Goal: Transaction & Acquisition: Purchase product/service

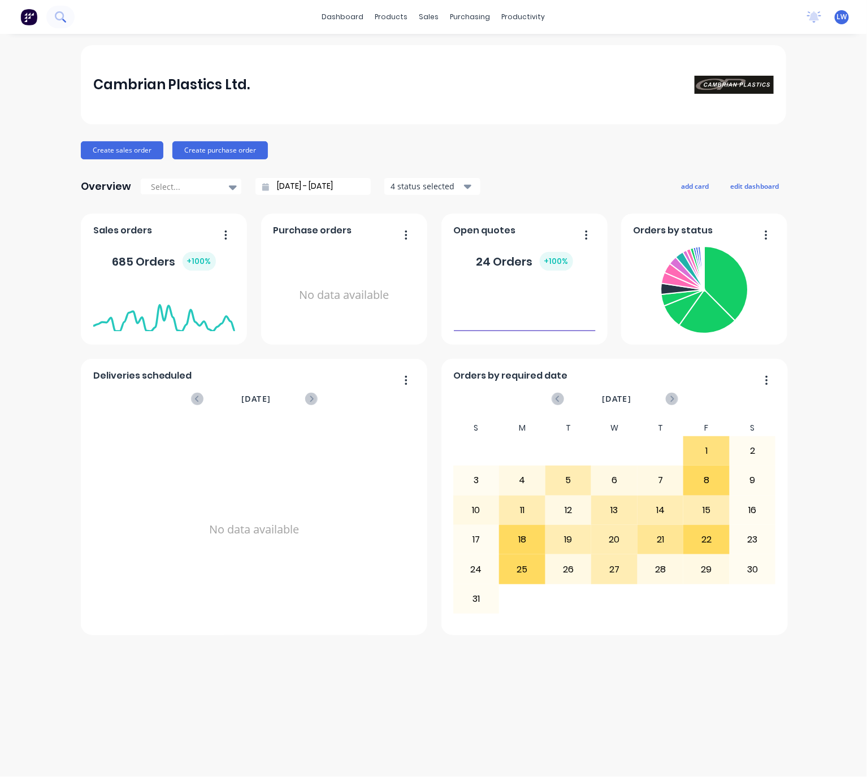
click at [61, 17] on icon at bounding box center [60, 16] width 11 height 11
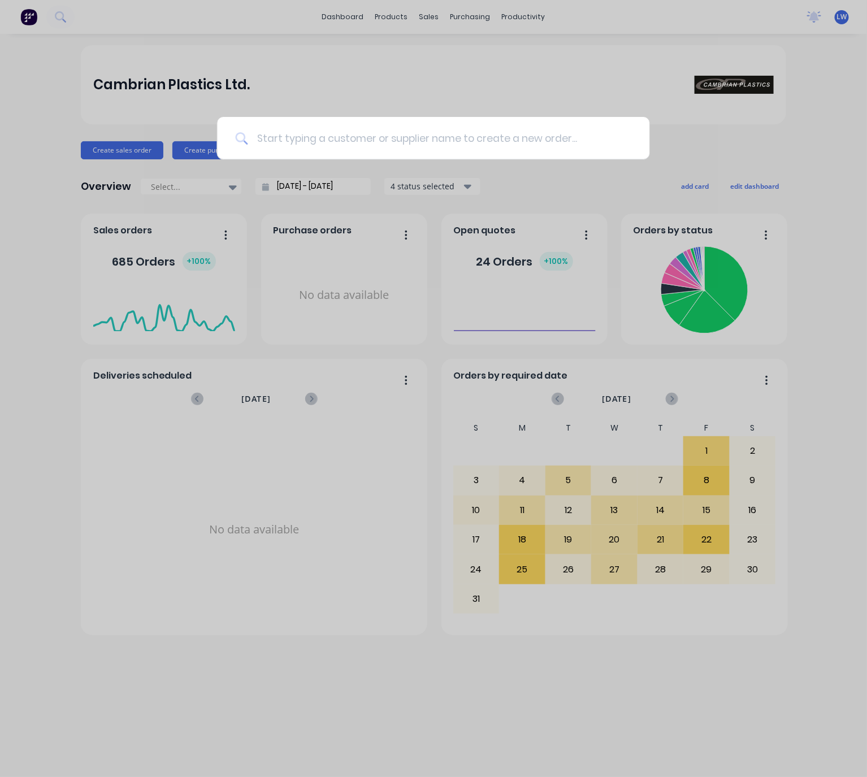
click at [386, 132] on input at bounding box center [440, 138] width 384 height 42
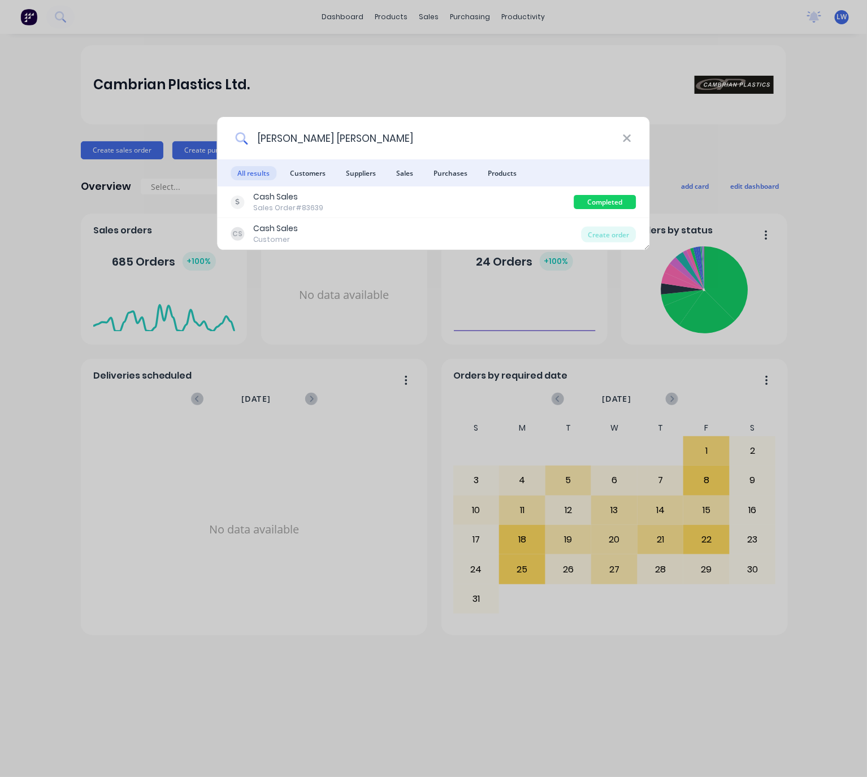
type input "ross paul joss"
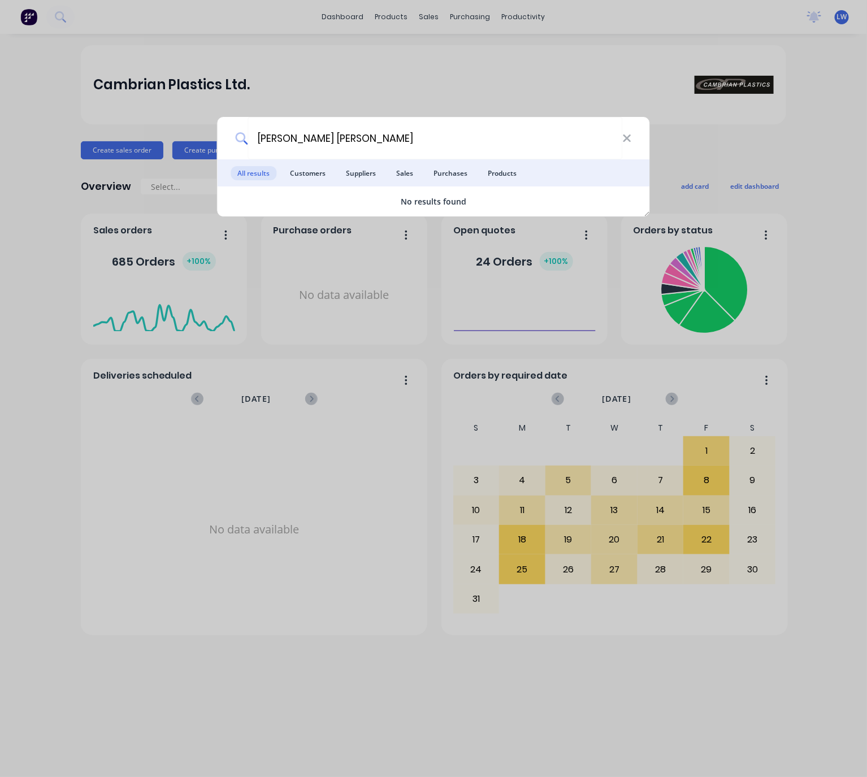
drag, startPoint x: 243, startPoint y: 146, endPoint x: 234, endPoint y: 132, distance: 16.3
click at [236, 148] on div "ross paul joss" at bounding box center [434, 138] width 433 height 42
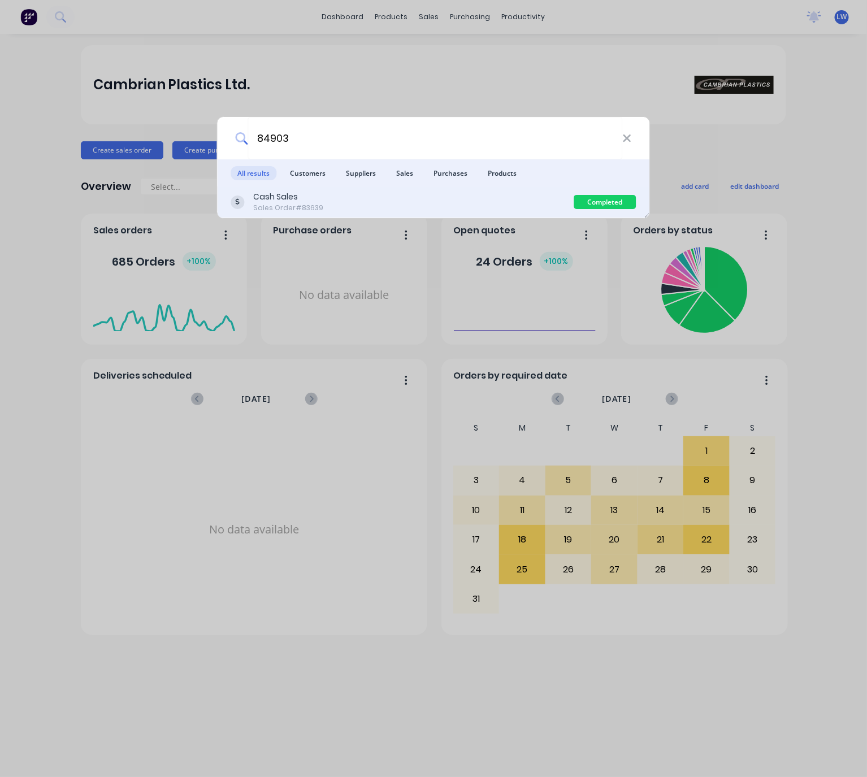
type input "84903"
click at [443, 198] on div "Cash Sales Sales Order #83639" at bounding box center [402, 202] width 343 height 22
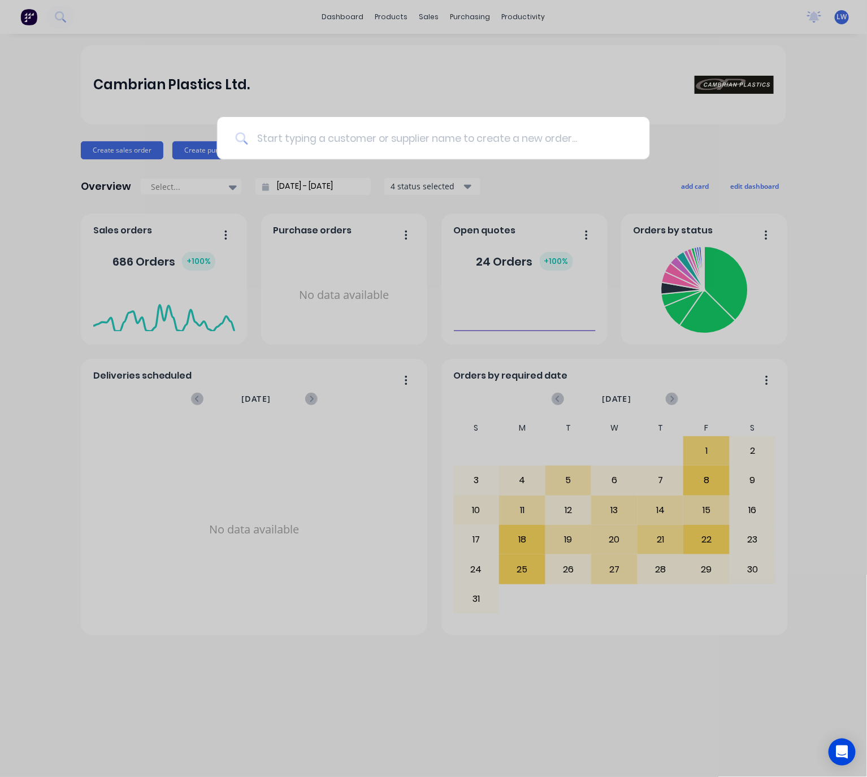
click at [366, 142] on input at bounding box center [440, 138] width 384 height 42
type input "85434"
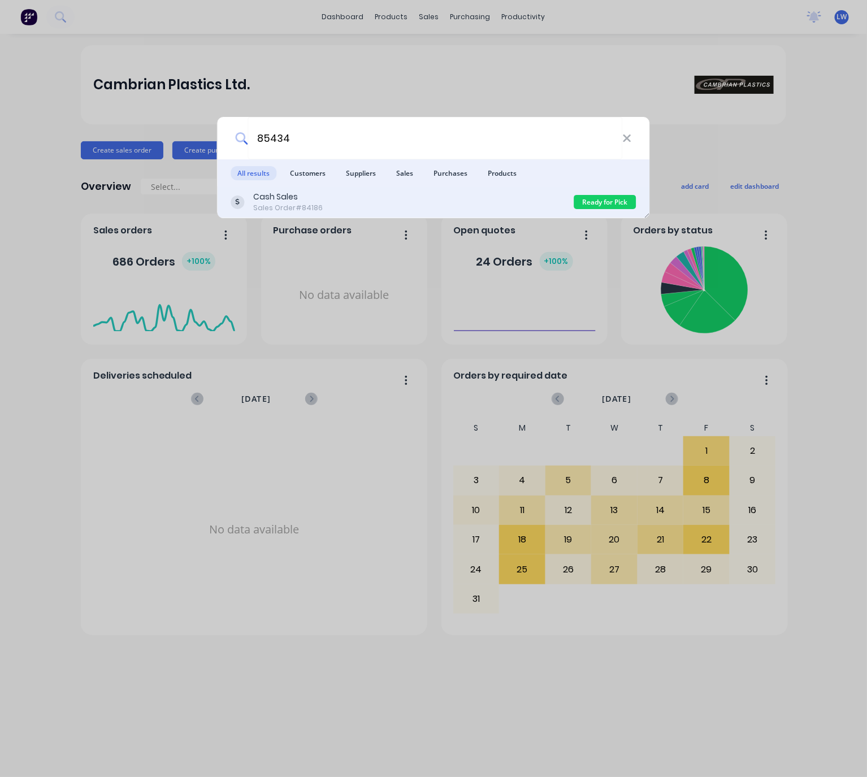
click at [399, 195] on div "Cash Sales Sales Order #84186" at bounding box center [402, 202] width 343 height 22
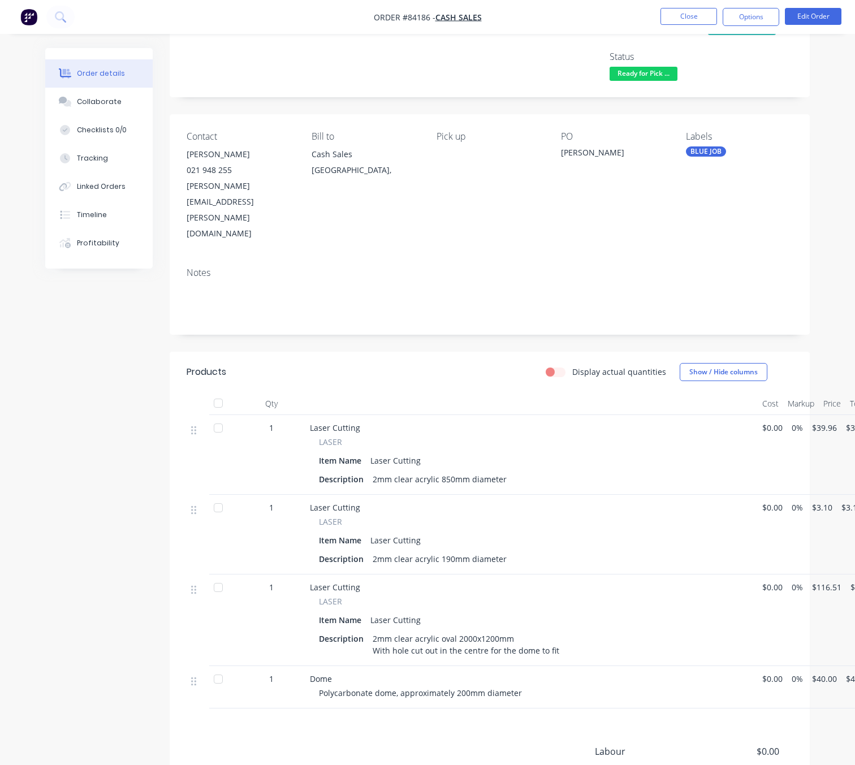
scroll to position [155, 0]
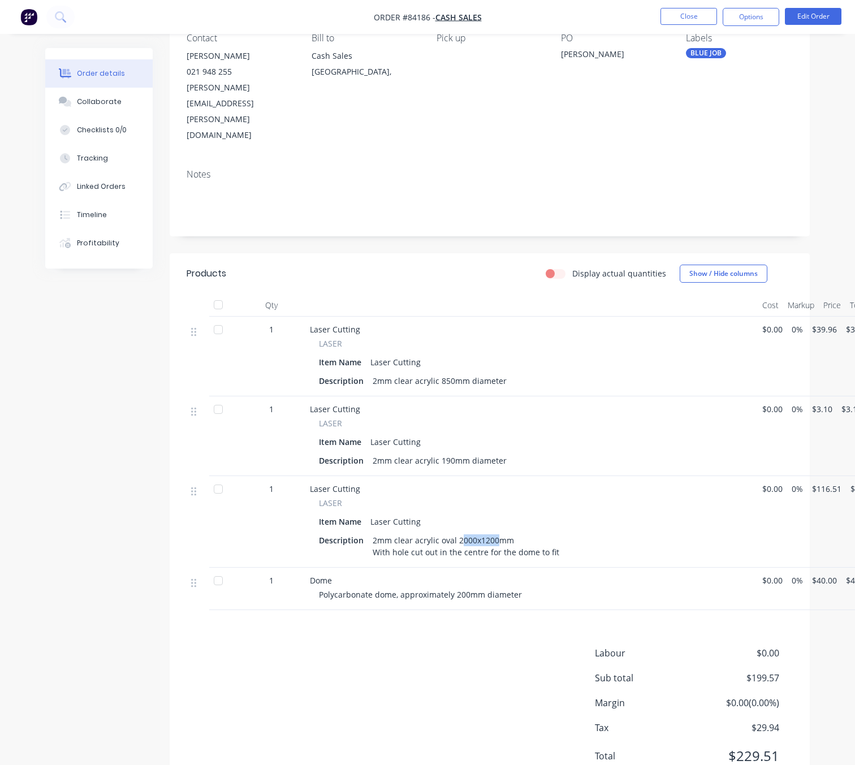
drag, startPoint x: 494, startPoint y: 492, endPoint x: 459, endPoint y: 490, distance: 35.7
click at [459, 532] on div "2mm clear acrylic oval 2000x1200mm With hole cut out in the centre for the dome…" at bounding box center [466, 546] width 196 height 28
click at [466, 532] on div "2mm clear acrylic oval 2000x1200mm With hole cut out in the centre for the dome…" at bounding box center [466, 546] width 196 height 28
drag, startPoint x: 533, startPoint y: 504, endPoint x: 365, endPoint y: 492, distance: 167.7
click at [365, 532] on div "Description 2mm clear acrylic oval 2000x1200mm With hole cut out in the centre …" at bounding box center [531, 546] width 425 height 28
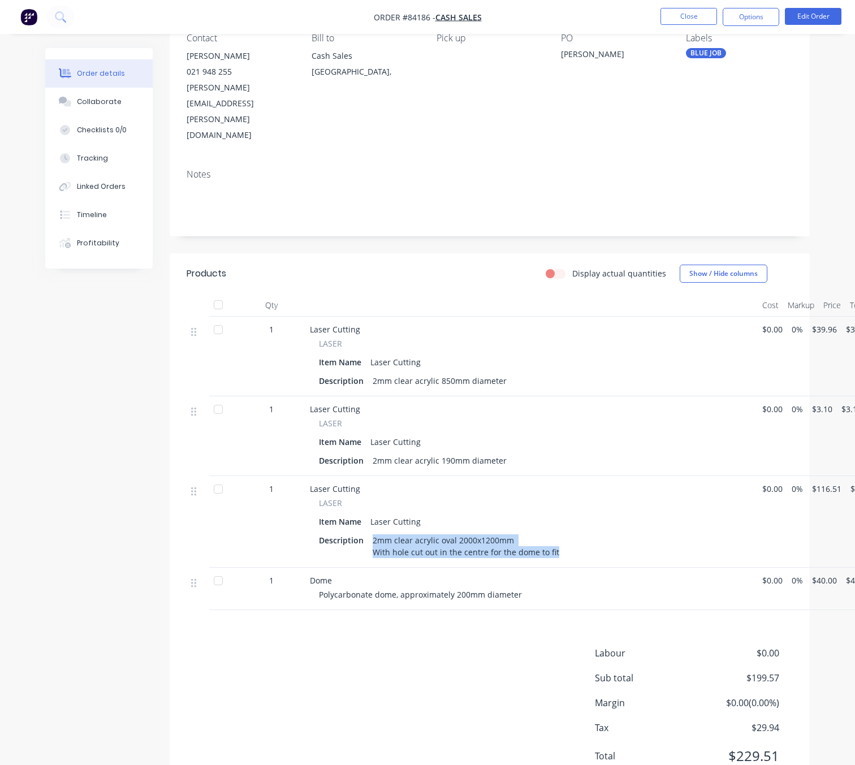
click at [504, 532] on div "2mm clear acrylic oval 2000x1200mm With hole cut out in the centre for the dome…" at bounding box center [466, 546] width 196 height 28
drag, startPoint x: 465, startPoint y: 545, endPoint x: 456, endPoint y: 547, distance: 8.6
click at [453, 589] on span "Polycarbonate dome, approximately 200mm diameter" at bounding box center [420, 594] width 203 height 11
click at [502, 434] on div "Item Name Laser Cutting" at bounding box center [531, 442] width 425 height 16
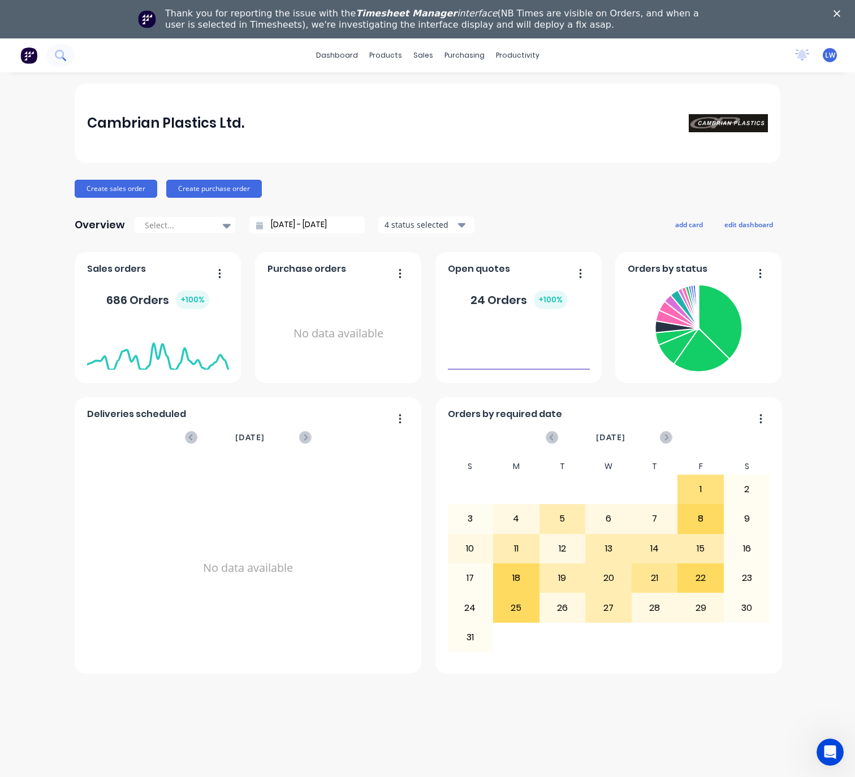
click at [66, 54] on button at bounding box center [60, 55] width 28 height 23
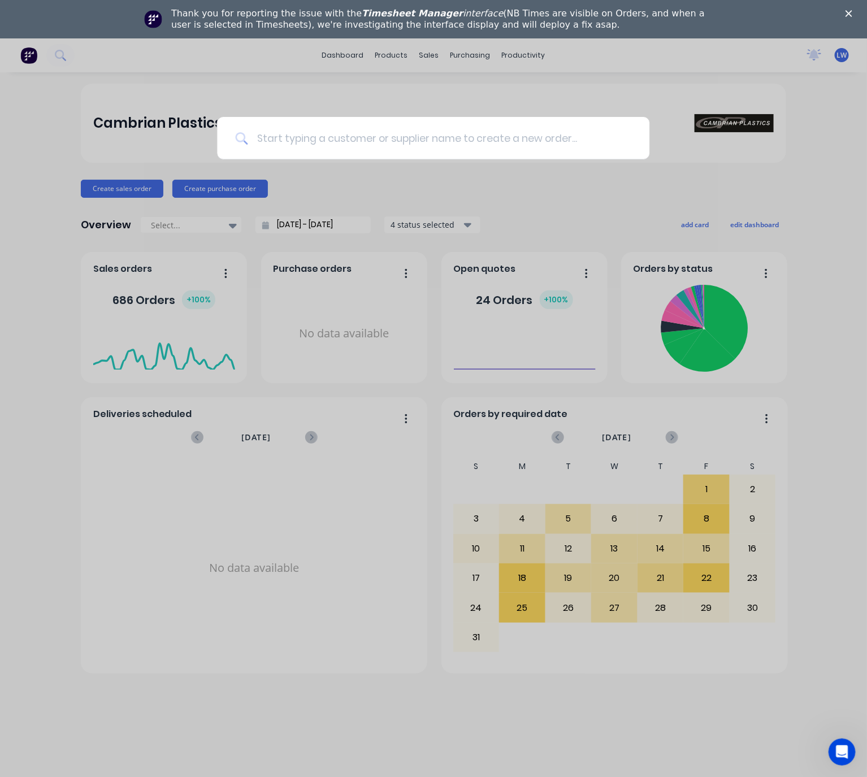
click at [326, 146] on input at bounding box center [440, 138] width 384 height 42
type input "c"
click at [263, 141] on input "ash Sale" at bounding box center [434, 138] width 373 height 42
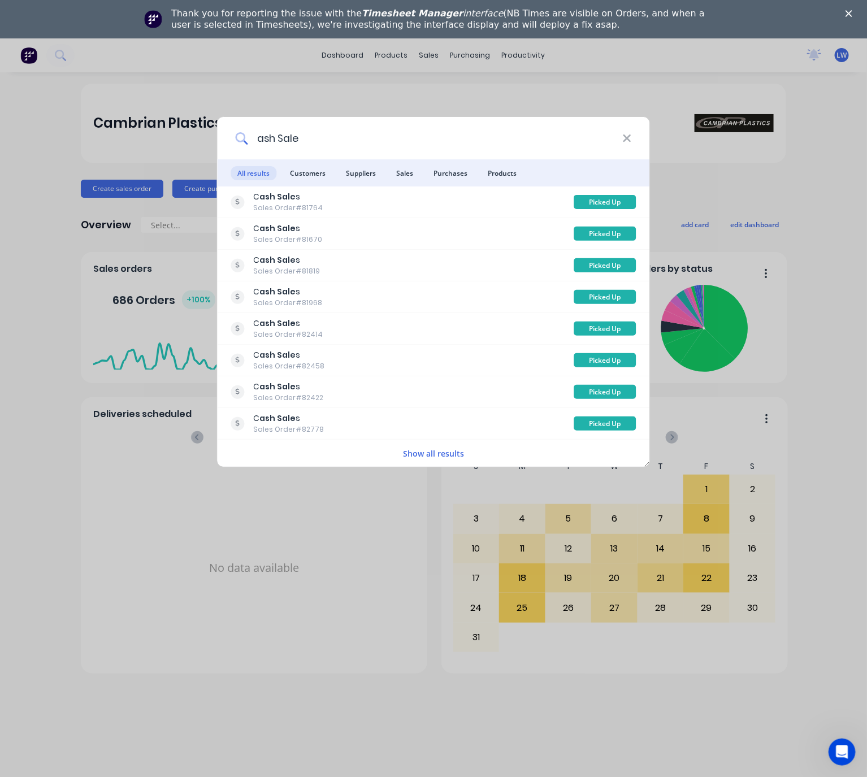
click at [260, 141] on input "ash Sale" at bounding box center [435, 138] width 375 height 42
type input "cash Sale"
click at [629, 131] on div "cash Sale" at bounding box center [434, 138] width 433 height 42
click at [628, 133] on icon at bounding box center [626, 138] width 9 height 12
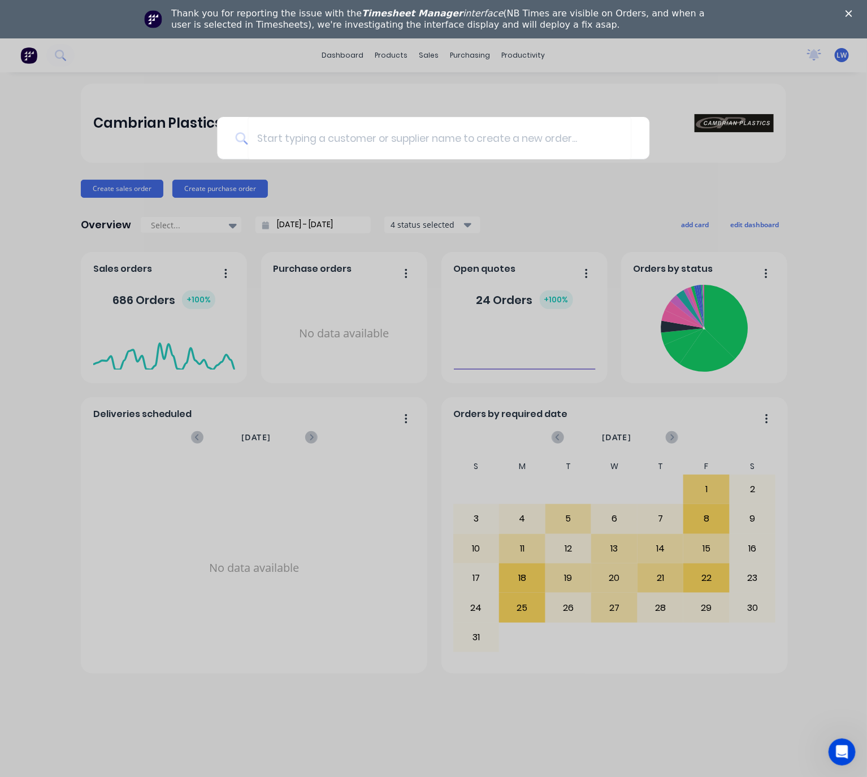
click at [127, 183] on div at bounding box center [433, 388] width 867 height 777
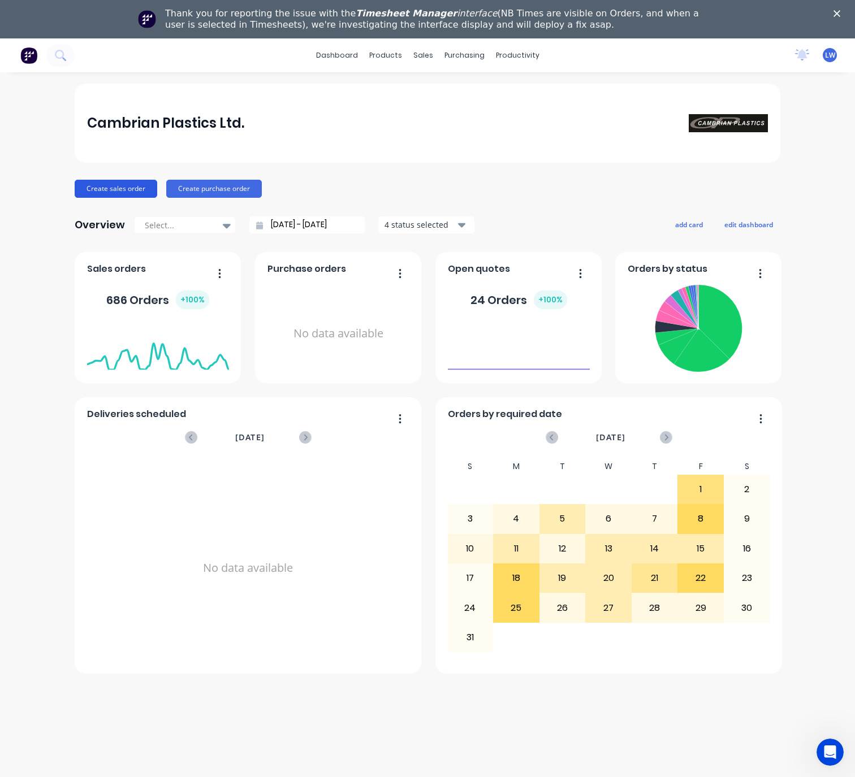
click at [146, 185] on button "Create sales order" at bounding box center [116, 189] width 83 height 18
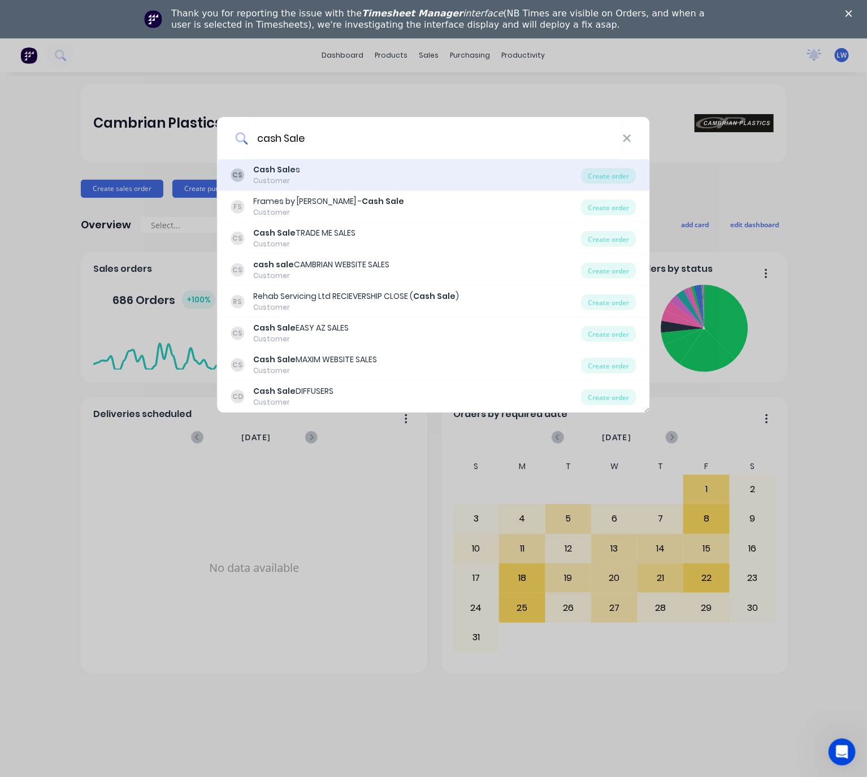
type input "cash Sale"
click at [365, 185] on div "CS Cash Sale s Customer Create order" at bounding box center [434, 175] width 433 height 32
click at [313, 175] on div "CS Cash Sale s Customer" at bounding box center [406, 175] width 351 height 22
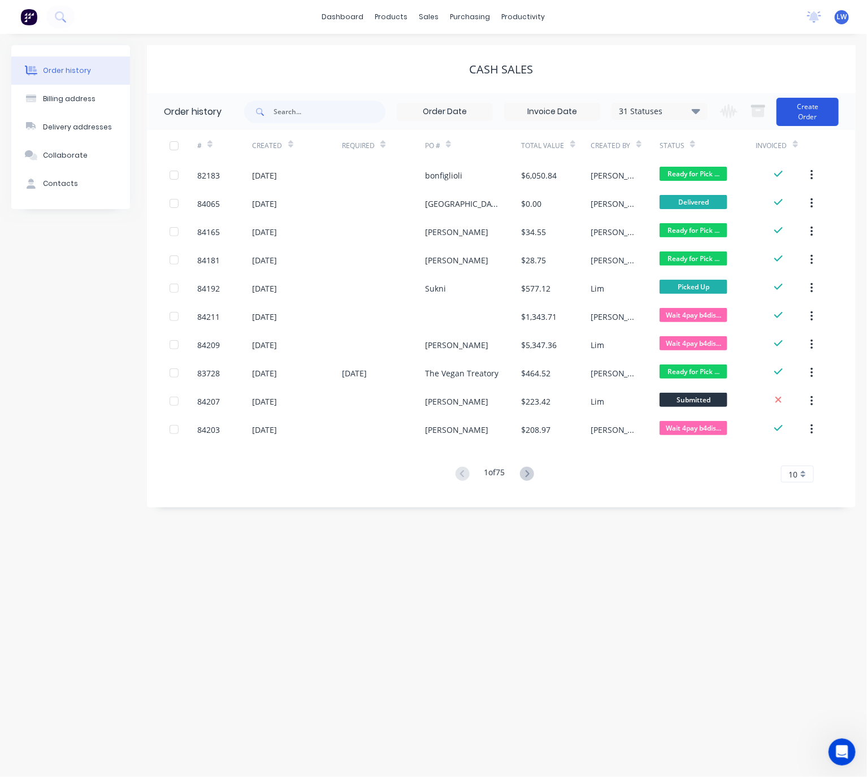
click at [818, 98] on button "Create Order" at bounding box center [808, 112] width 62 height 28
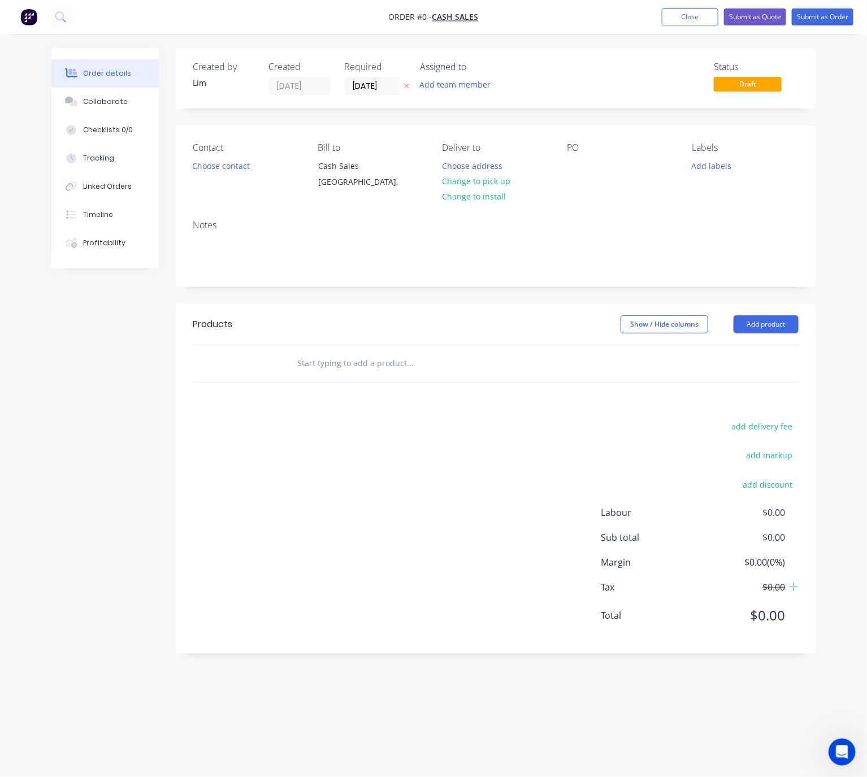
click at [405, 85] on icon at bounding box center [406, 86] width 5 height 7
click at [218, 170] on button "Choose contact" at bounding box center [222, 165] width 70 height 15
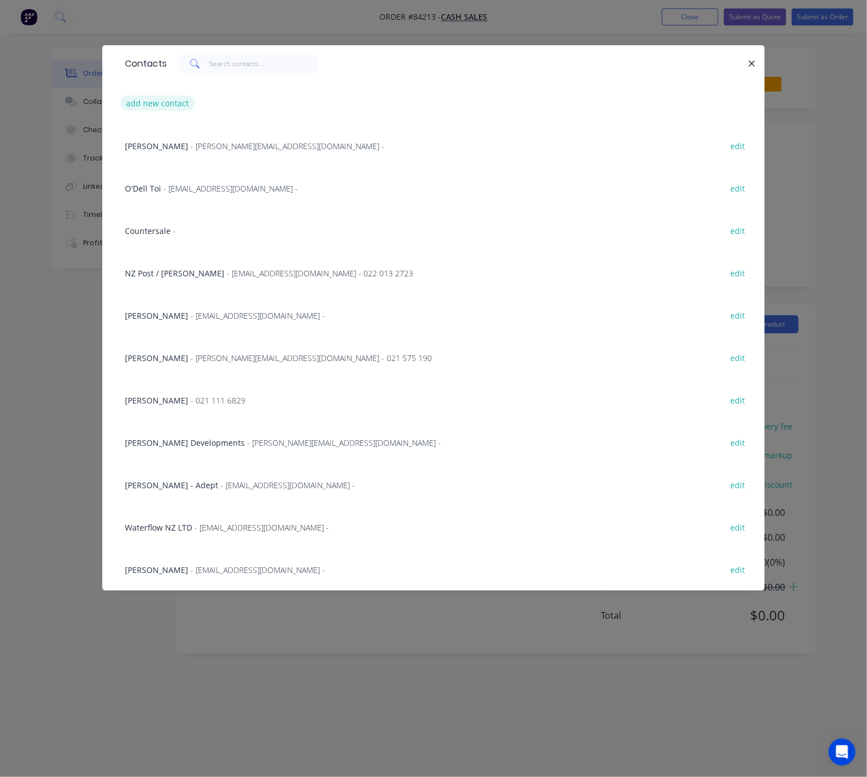
click at [170, 104] on button "add new contact" at bounding box center [157, 103] width 75 height 15
select select "NZ"
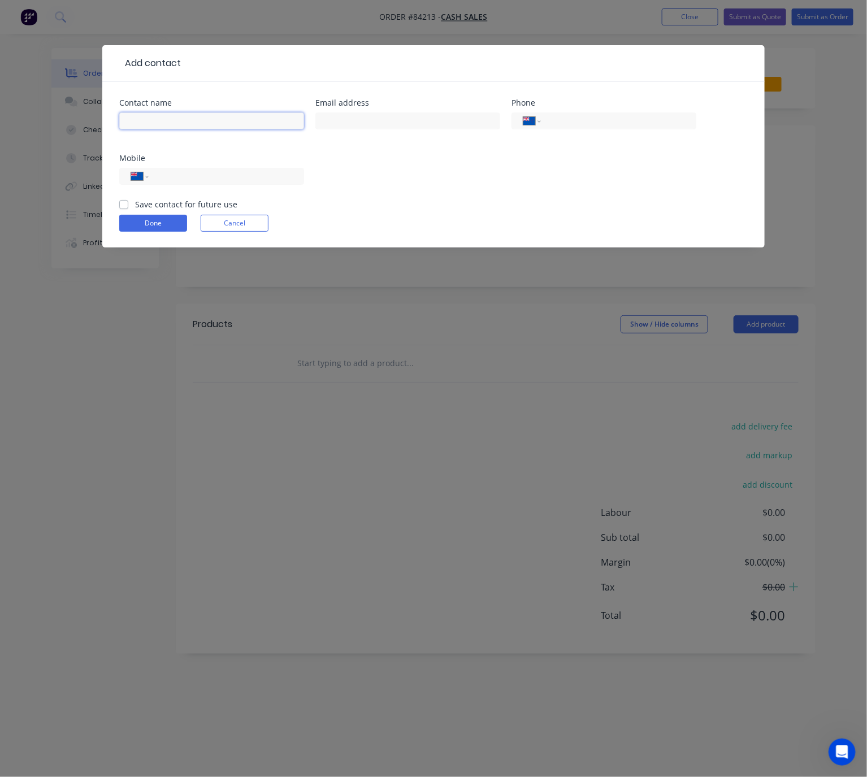
click at [192, 119] on input "text" at bounding box center [211, 121] width 185 height 17
click at [248, 227] on button "Cancel" at bounding box center [235, 223] width 68 height 17
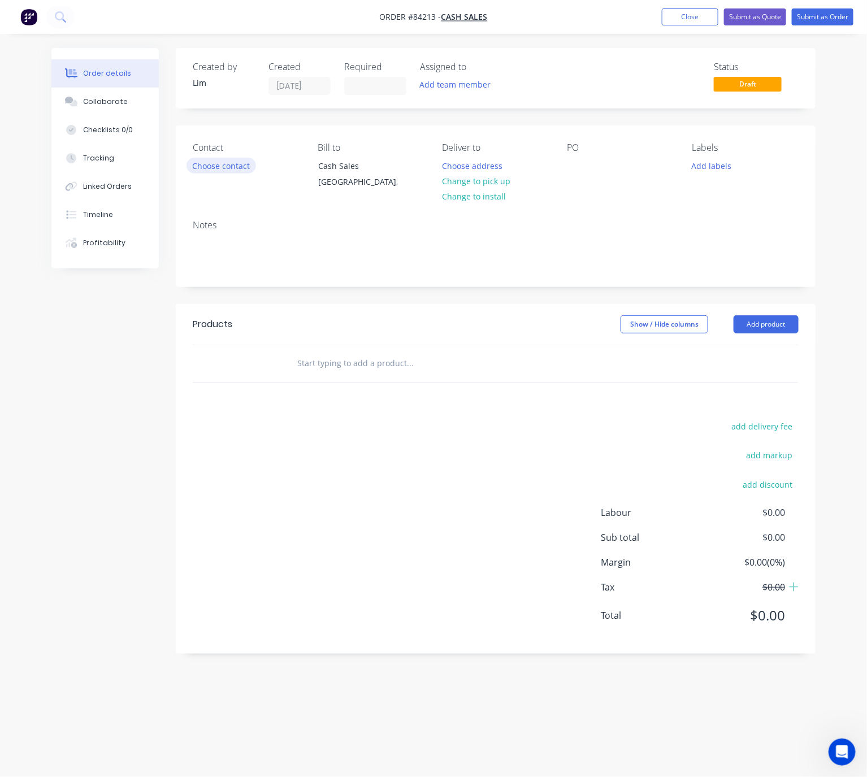
click at [230, 168] on button "Choose contact" at bounding box center [222, 165] width 70 height 15
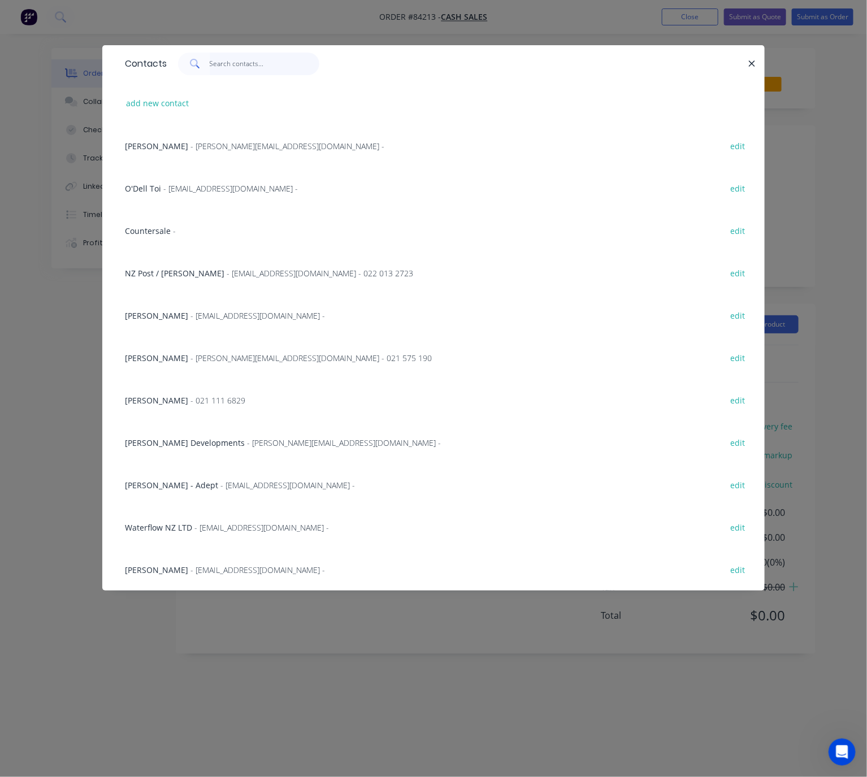
click at [243, 64] on input "text" at bounding box center [265, 64] width 110 height 23
click at [161, 104] on button "add new contact" at bounding box center [157, 103] width 75 height 15
select select "NZ"
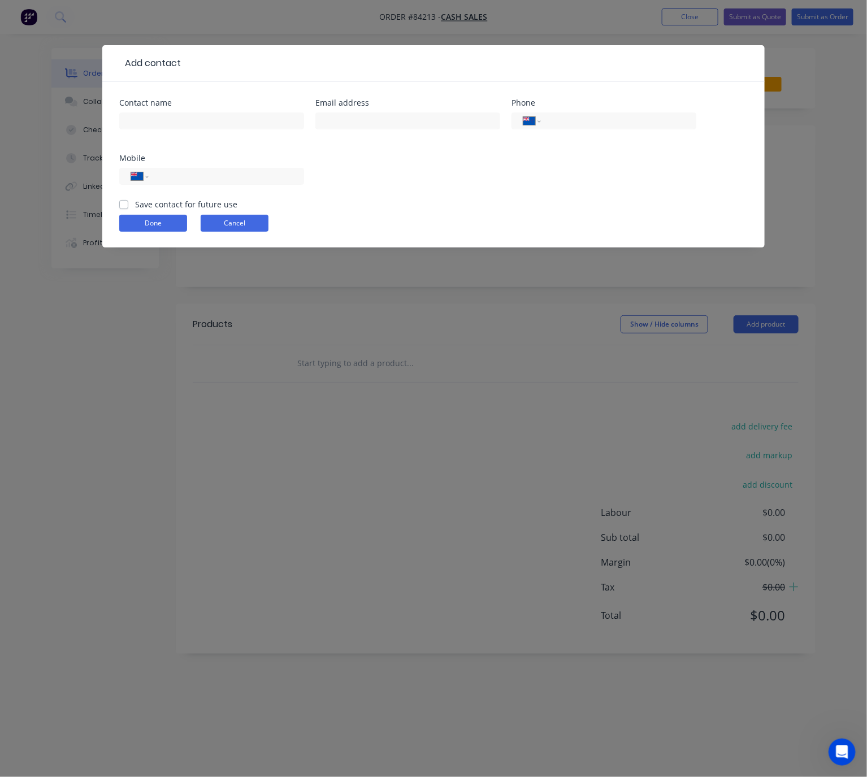
click at [243, 227] on button "Cancel" at bounding box center [235, 223] width 68 height 17
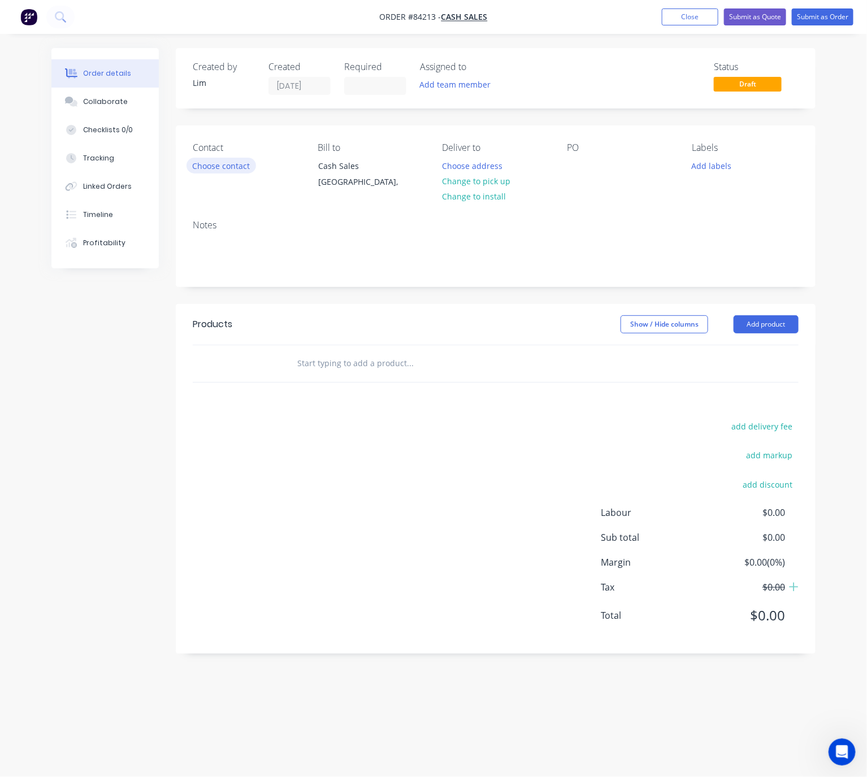
click at [245, 170] on button "Choose contact" at bounding box center [222, 165] width 70 height 15
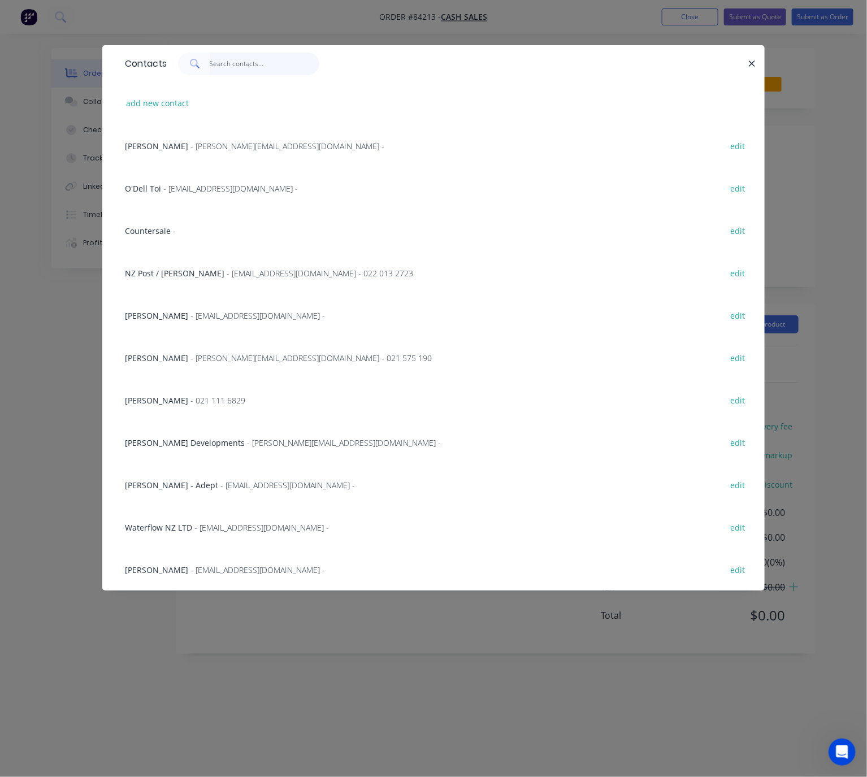
click at [245, 65] on input "text" at bounding box center [265, 64] width 110 height 23
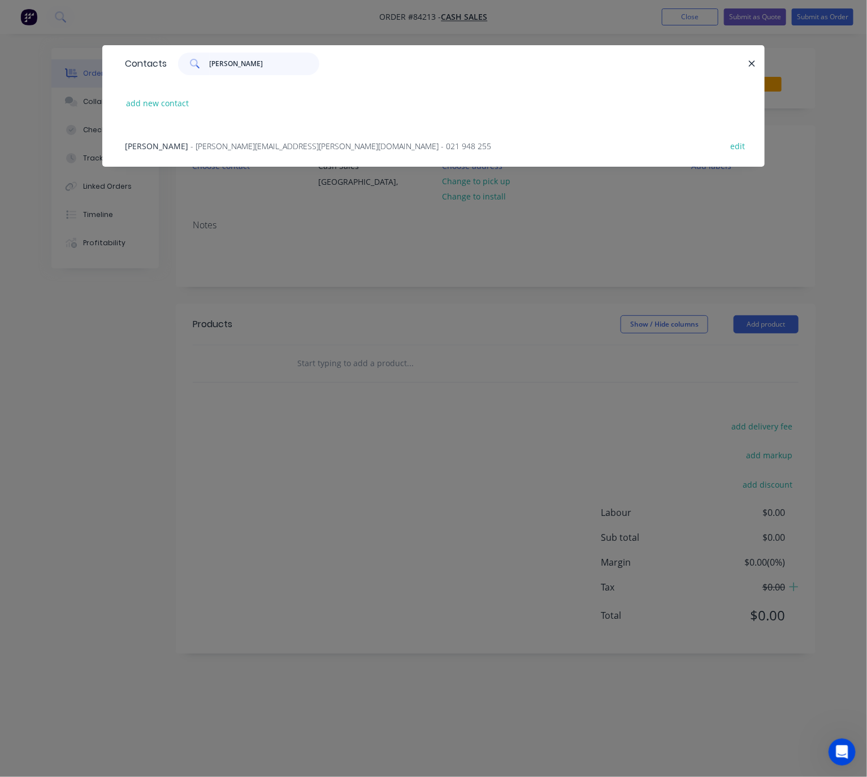
type input "barb"
click at [301, 144] on span "- barbara.darragh@gmail.com - 021 948 255" at bounding box center [341, 146] width 301 height 11
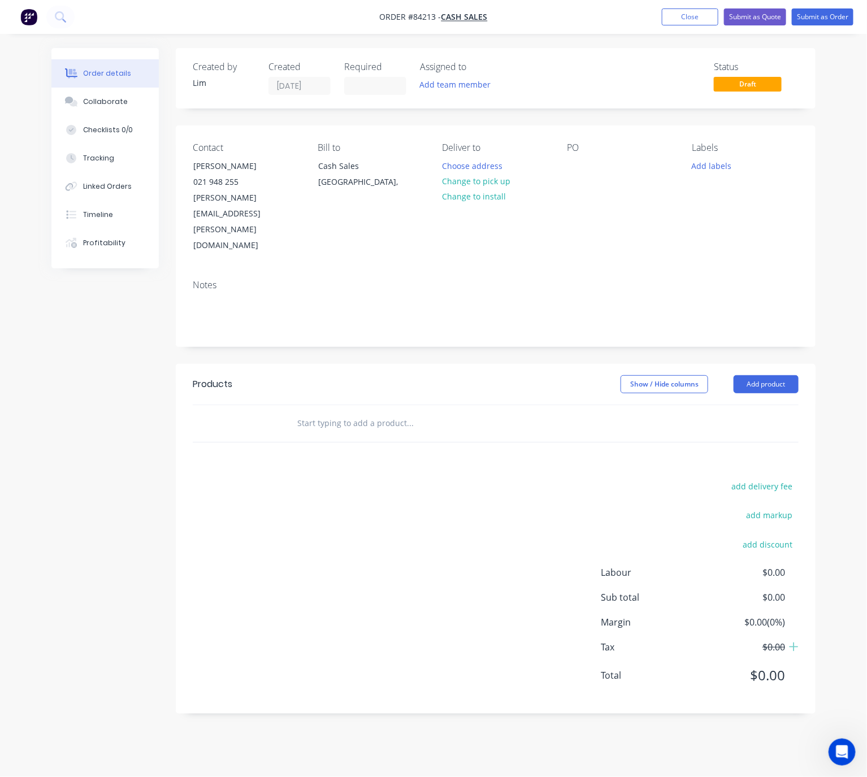
drag, startPoint x: 507, startPoint y: 185, endPoint x: 556, endPoint y: 158, distance: 56.2
click at [507, 184] on button "Change to pick up" at bounding box center [476, 181] width 80 height 15
click at [582, 165] on div at bounding box center [576, 166] width 18 height 16
drag, startPoint x: 192, startPoint y: 163, endPoint x: 300, endPoint y: 168, distance: 108.7
click at [300, 168] on div "Contact Barbara Darragh 021 948 255 barbara.darragh@gmail.com Bill to Cash Sale…" at bounding box center [496, 198] width 640 height 145
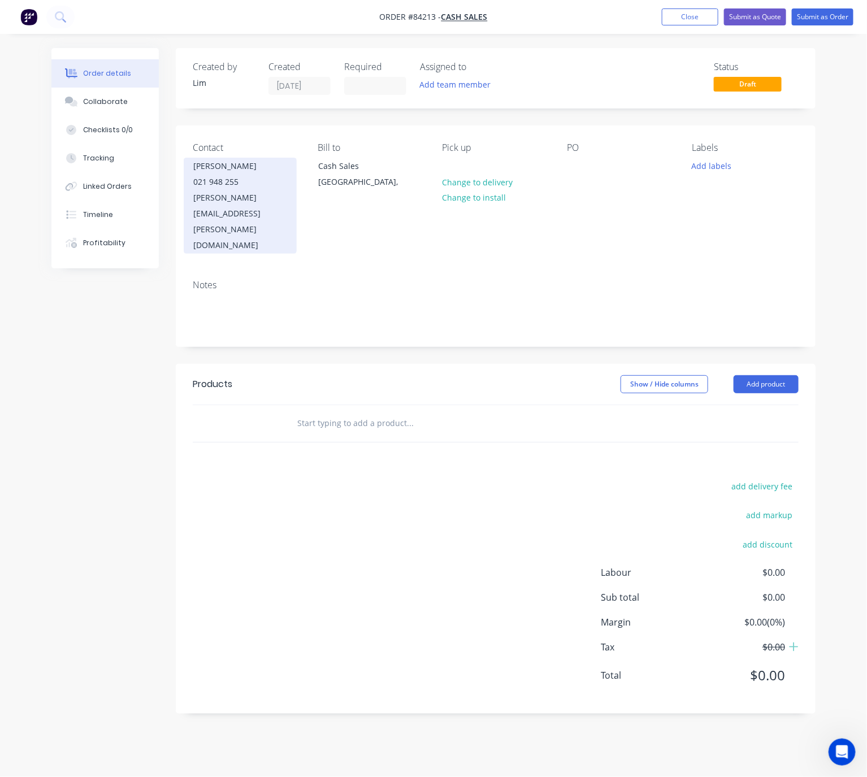
copy div "Barbara Darragh"
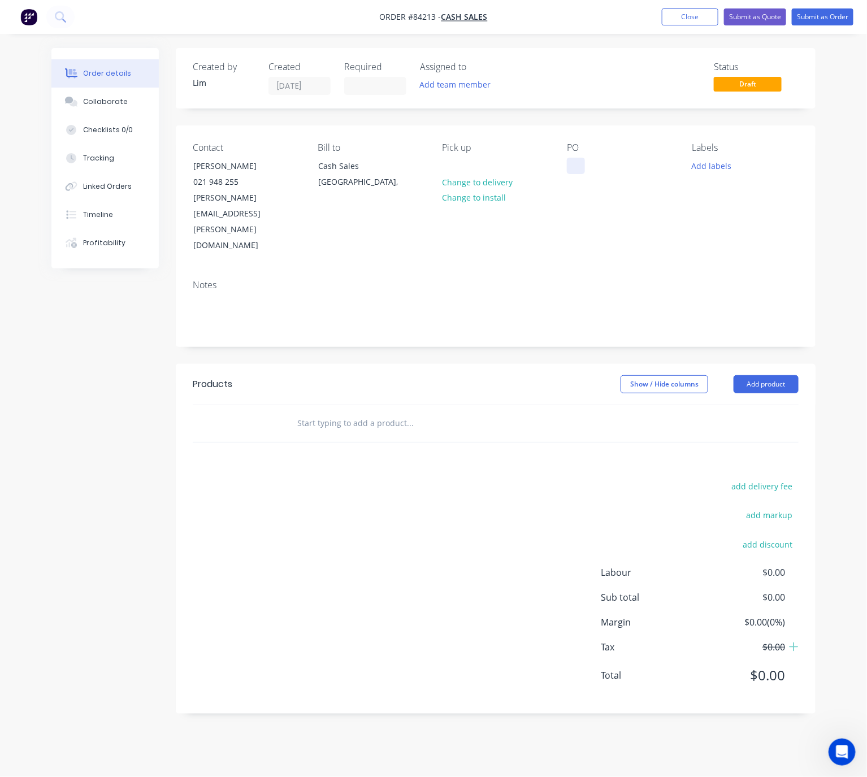
click at [576, 165] on div at bounding box center [576, 166] width 18 height 16
paste div
drag, startPoint x: 704, startPoint y: 173, endPoint x: 720, endPoint y: 174, distance: 15.8
click at [704, 173] on button "Add labels" at bounding box center [712, 165] width 52 height 15
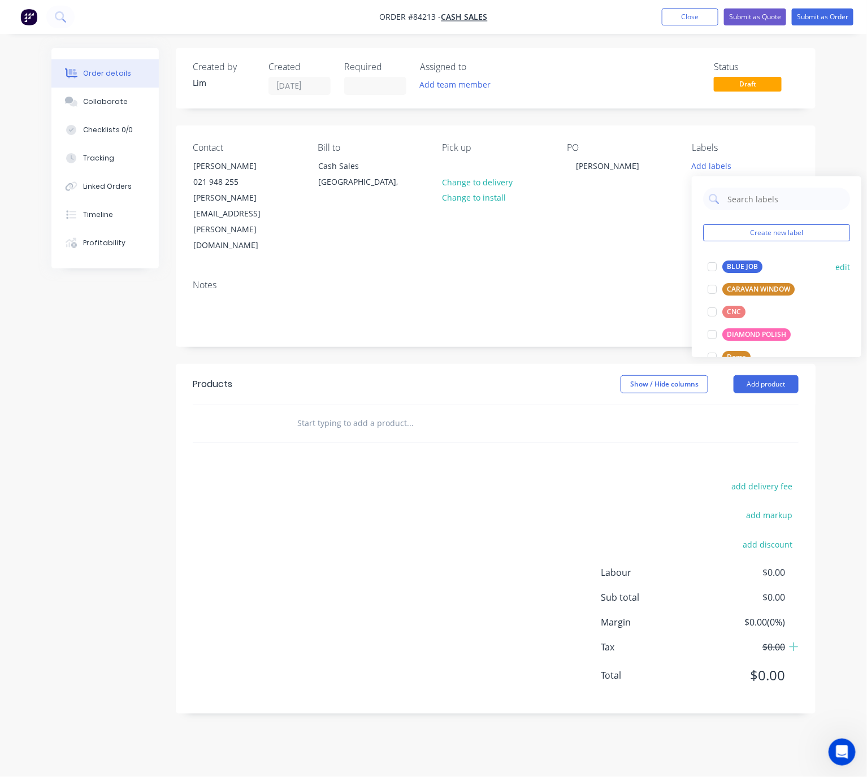
click at [751, 262] on div "BLUE JOB" at bounding box center [743, 267] width 40 height 12
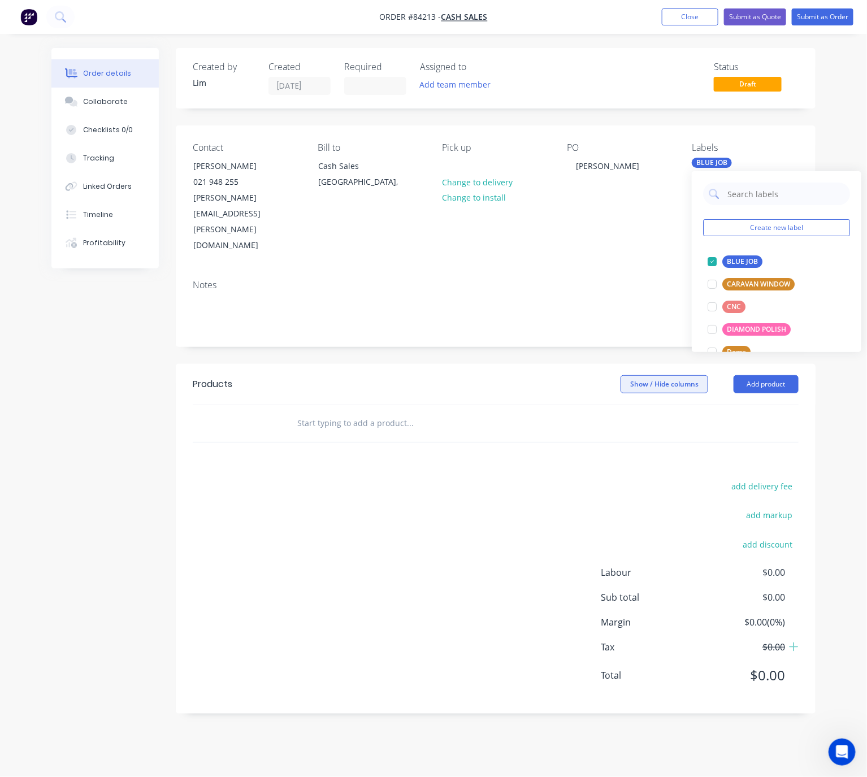
drag, startPoint x: 557, startPoint y: 305, endPoint x: 686, endPoint y: 333, distance: 131.8
click at [557, 307] on div "Created by Lim Created 28/08/25 Required Assigned to Add team member Status Dra…" at bounding box center [496, 381] width 640 height 666
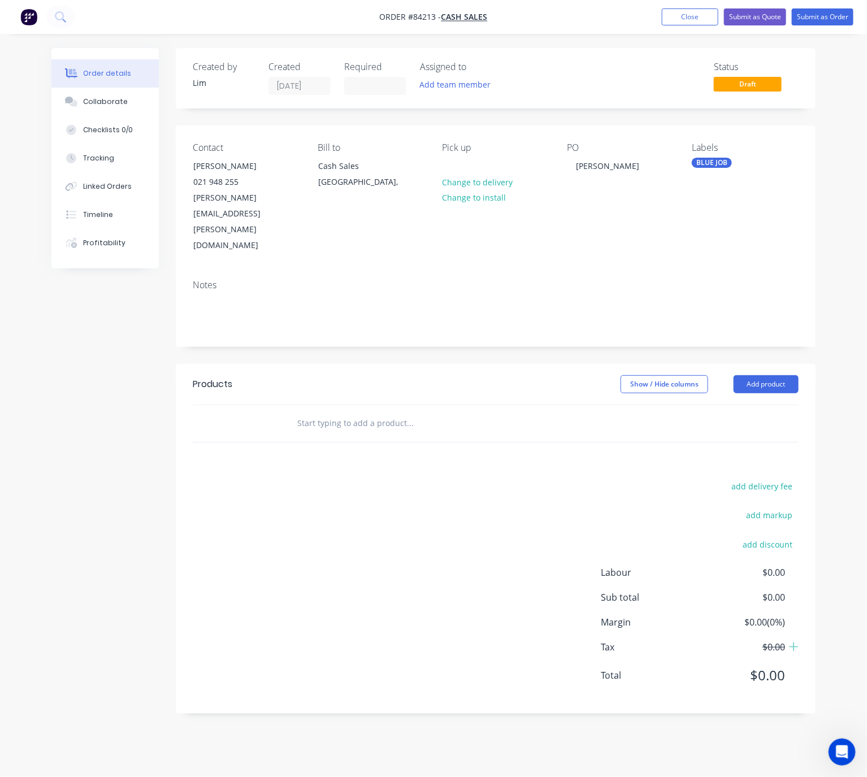
click at [309, 412] on input "text" at bounding box center [410, 423] width 226 height 23
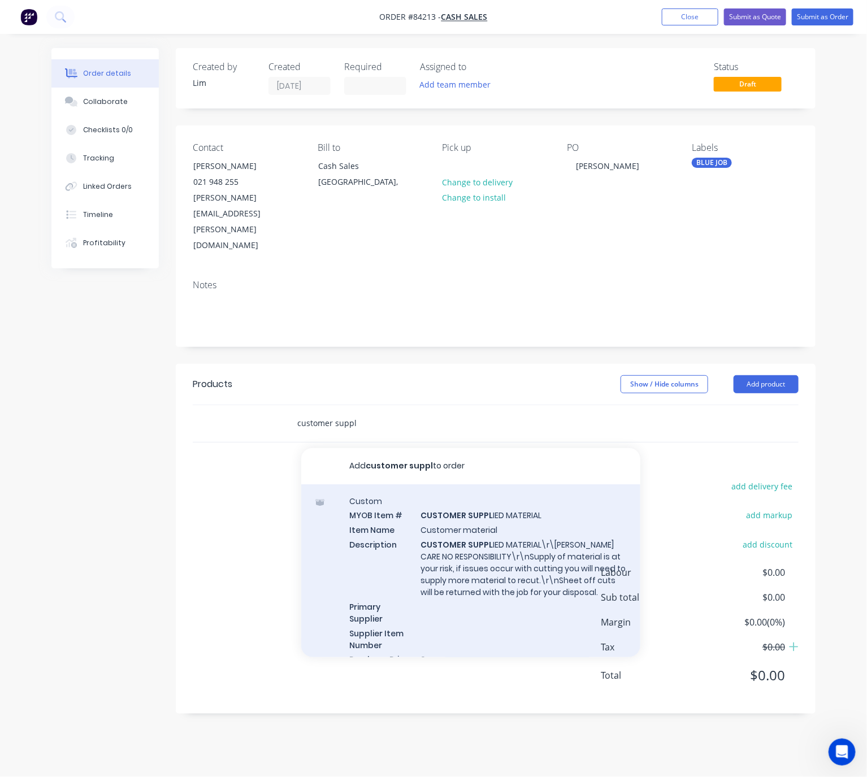
type input "customer suppl"
click at [513, 499] on div "Custom MYOB Item # CUSTOMER SUPPL IED MATERIAL Item Name Customer material Desc…" at bounding box center [470, 588] width 339 height 206
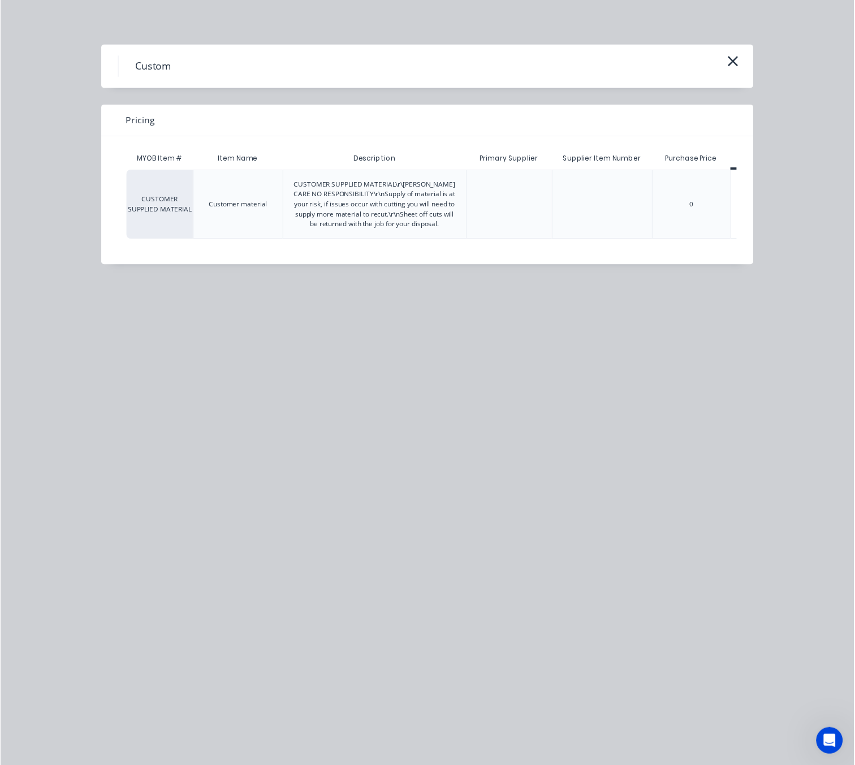
scroll to position [0, 51]
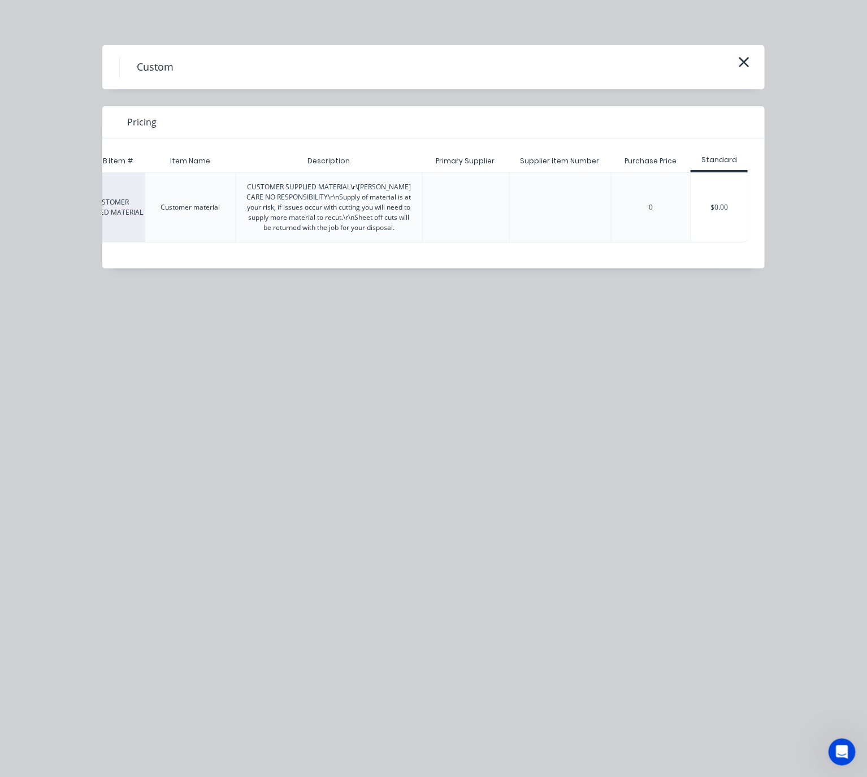
drag, startPoint x: 728, startPoint y: 184, endPoint x: 728, endPoint y: 199, distance: 15.3
click at [727, 184] on div "$0.00" at bounding box center [719, 207] width 57 height 69
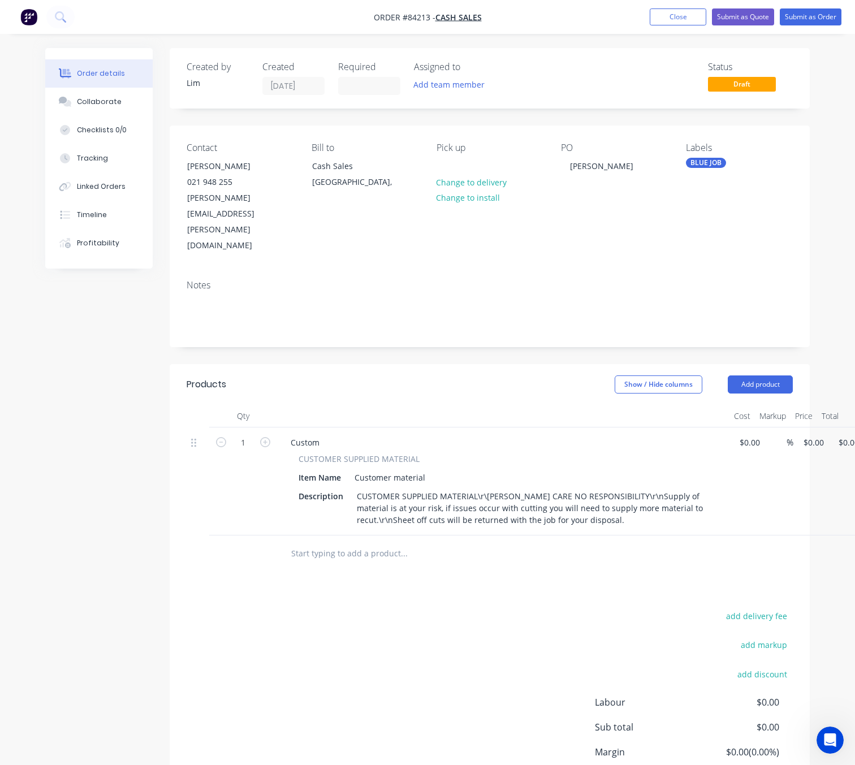
scroll to position [50, 0]
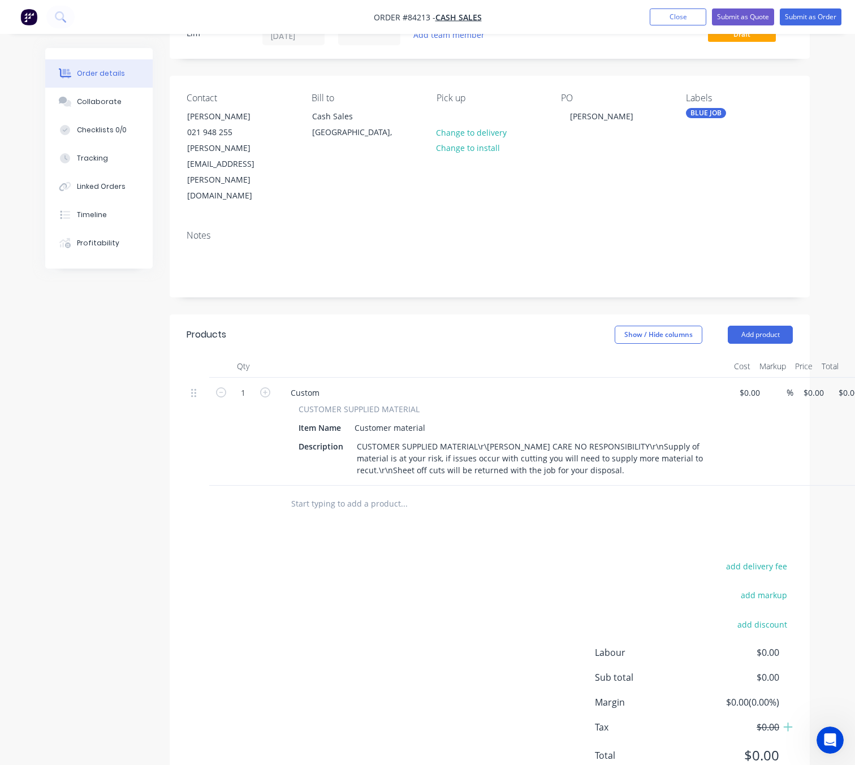
click at [392, 492] on input "text" at bounding box center [404, 503] width 226 height 23
type input "2"
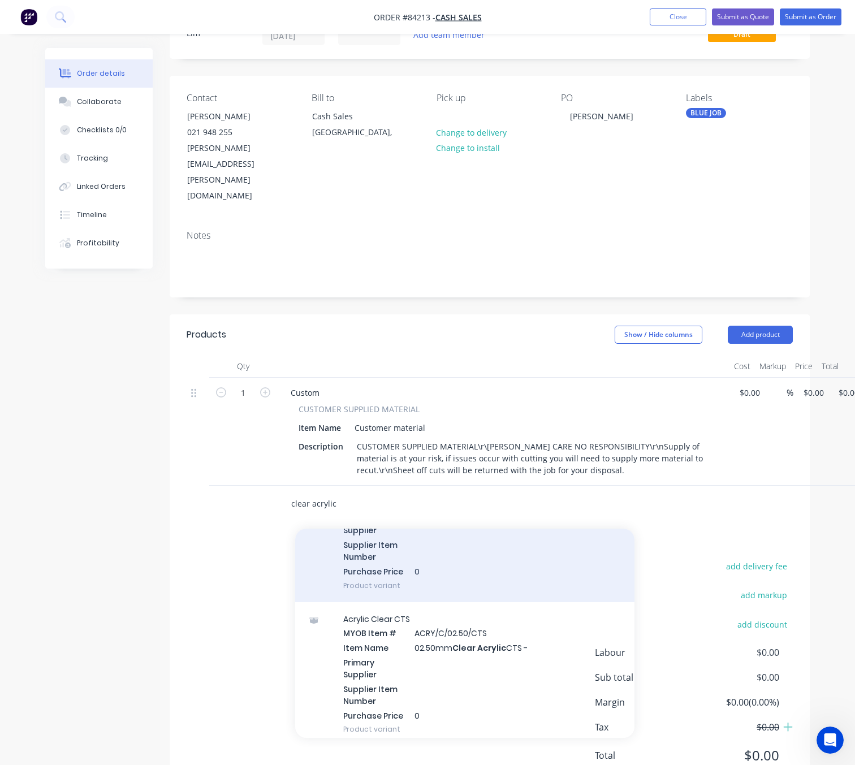
scroll to position [594, 0]
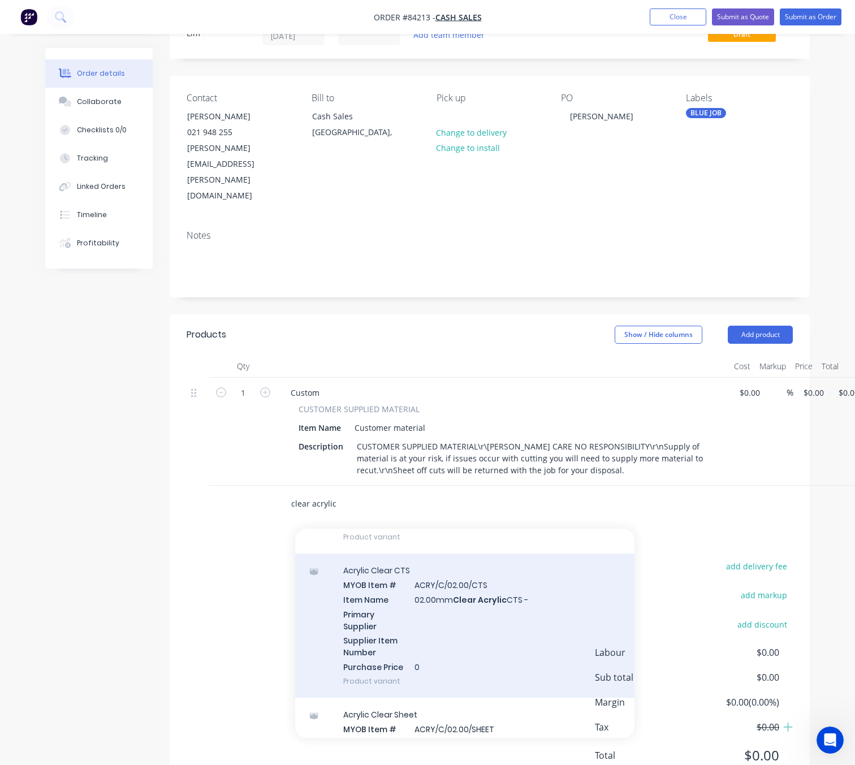
type input "clear acrylic"
click at [536, 599] on div "Acrylic Clear CTS MYOB Item # ACRY/C/02.00/CTS Item Name 02.00mm Clear Acrylic …" at bounding box center [464, 625] width 339 height 144
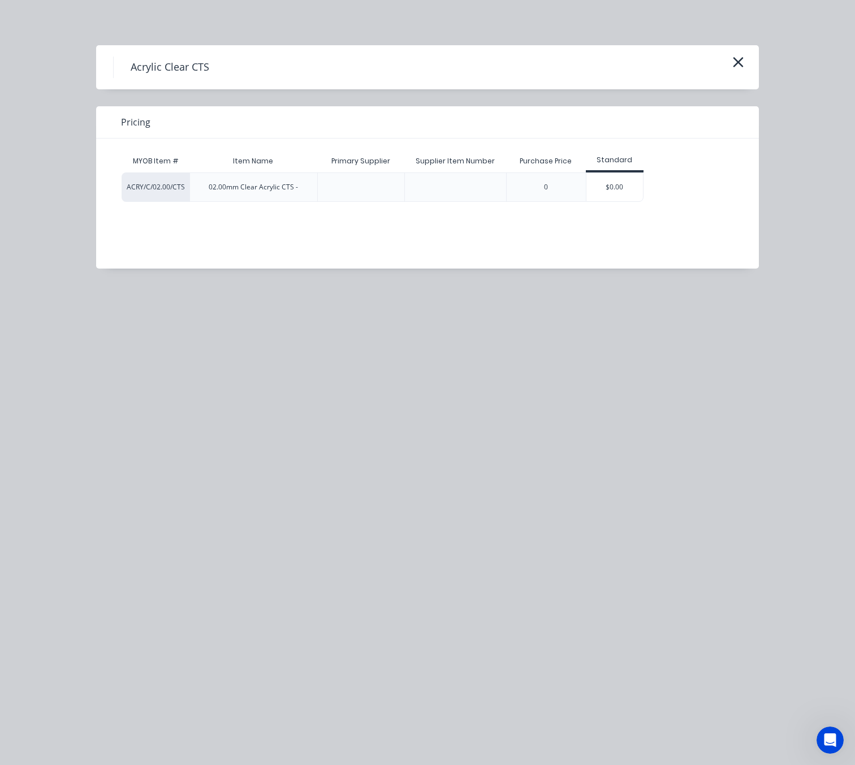
click at [630, 180] on div "$0.00" at bounding box center [614, 187] width 57 height 28
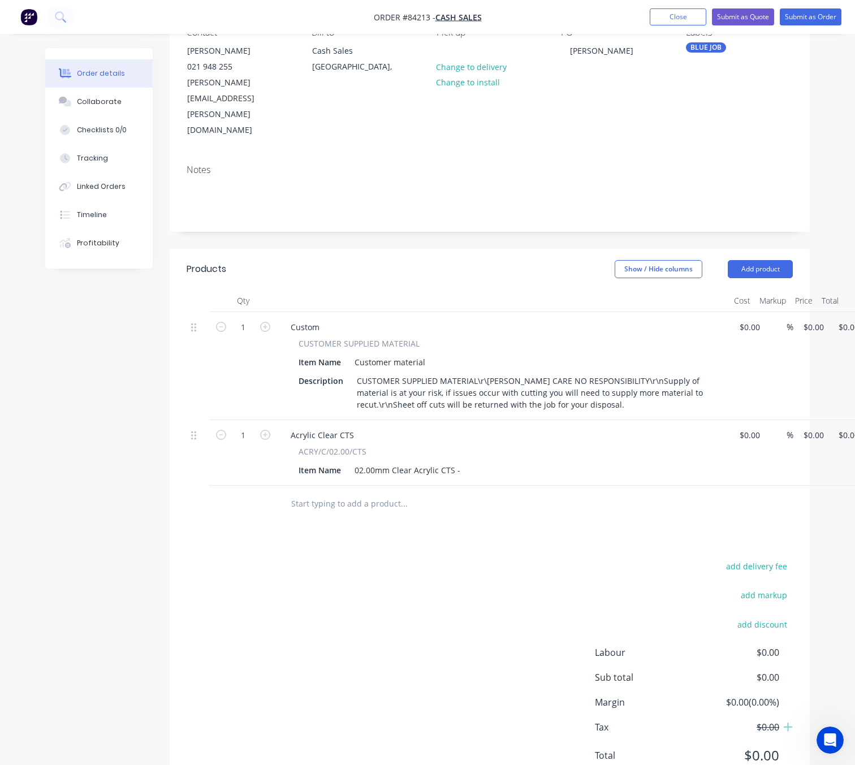
scroll to position [115, 36]
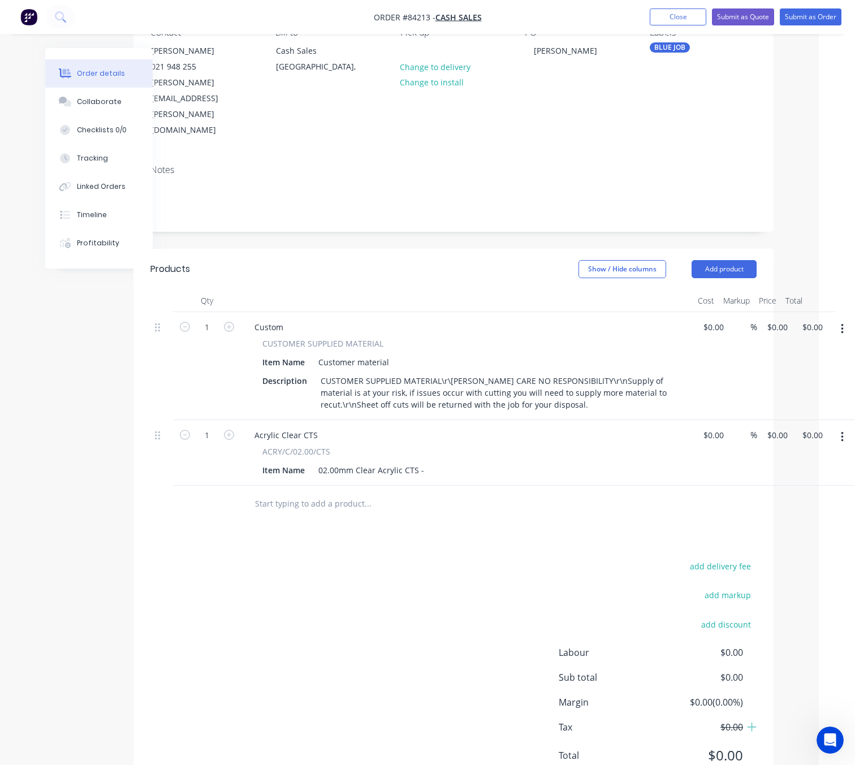
click at [840, 319] on button "button" at bounding box center [842, 329] width 27 height 20
click at [810, 373] on div "Duplicate" at bounding box center [801, 381] width 87 height 16
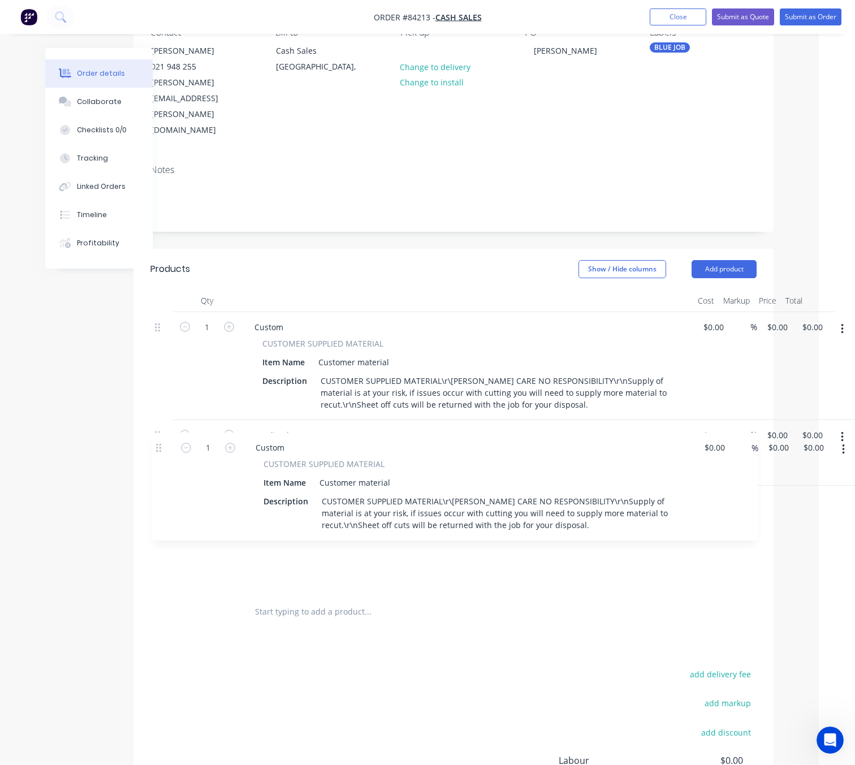
scroll to position [115, 36]
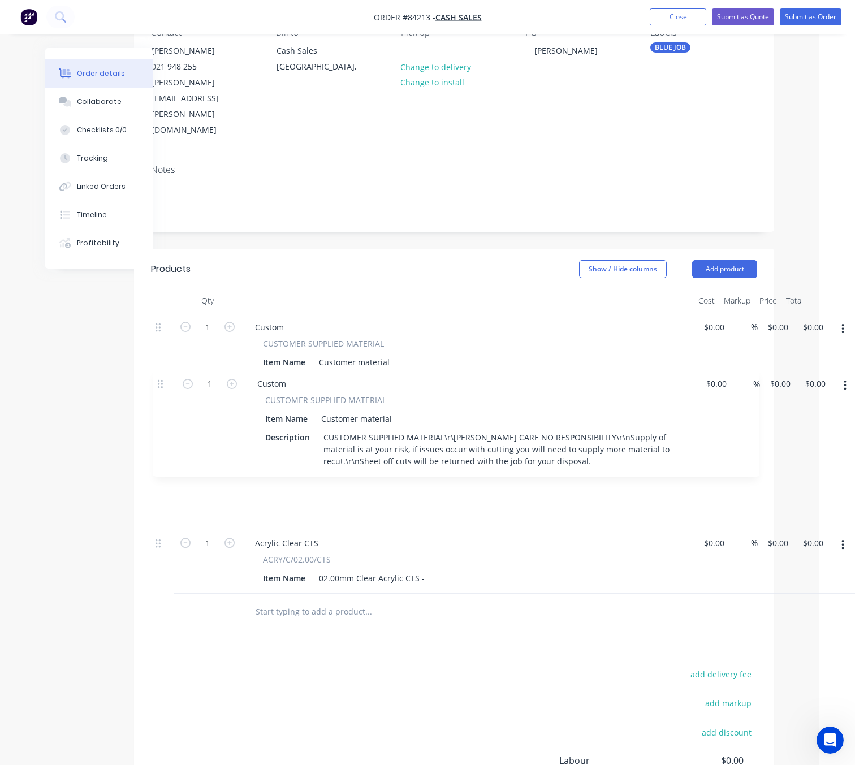
drag, startPoint x: 155, startPoint y: 457, endPoint x: 159, endPoint y: 380, distance: 76.5
click at [159, 380] on div "1 Custom CUSTOMER SUPPLIED MATERIAL Item Name Customer material Description CUS…" at bounding box center [454, 453] width 606 height 282
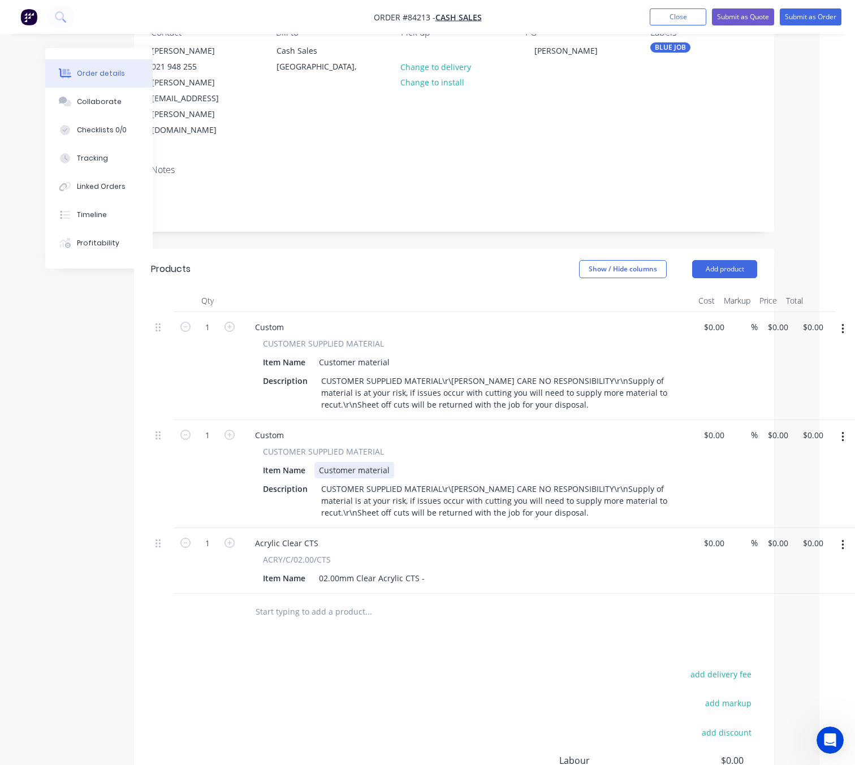
click at [387, 462] on div "Customer material" at bounding box center [354, 470] width 80 height 16
click at [392, 462] on div "Customer material" at bounding box center [354, 470] width 80 height 16
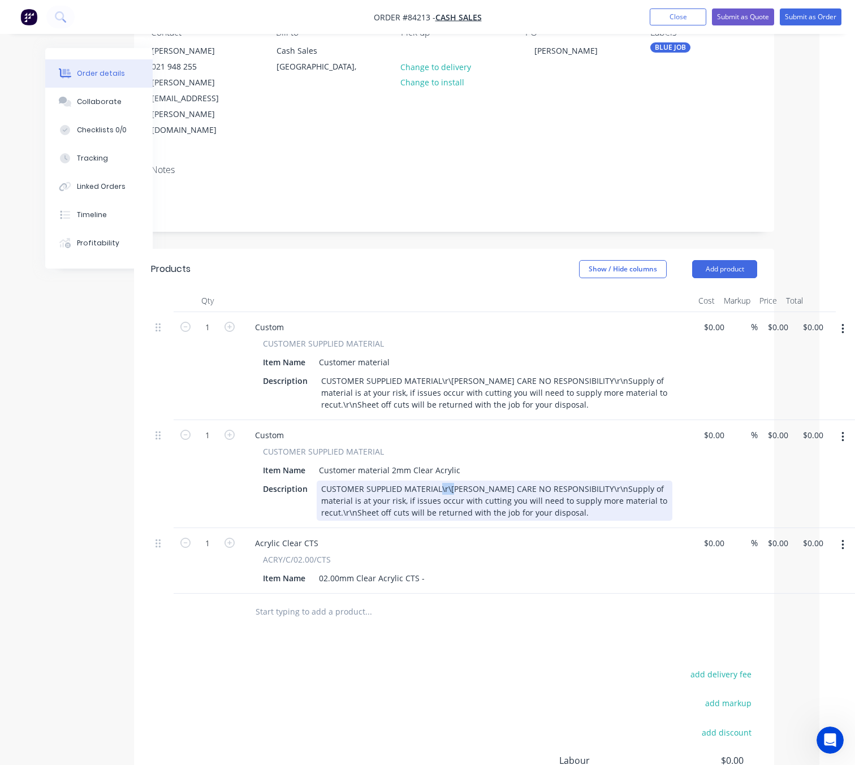
drag, startPoint x: 451, startPoint y: 443, endPoint x: 440, endPoint y: 442, distance: 11.4
click at [440, 481] on div "CUSTOMER SUPPLIED MATERIAL\r\nALL CARE NO RESPONSIBILITY\r\nSupply of material …" at bounding box center [495, 501] width 356 height 40
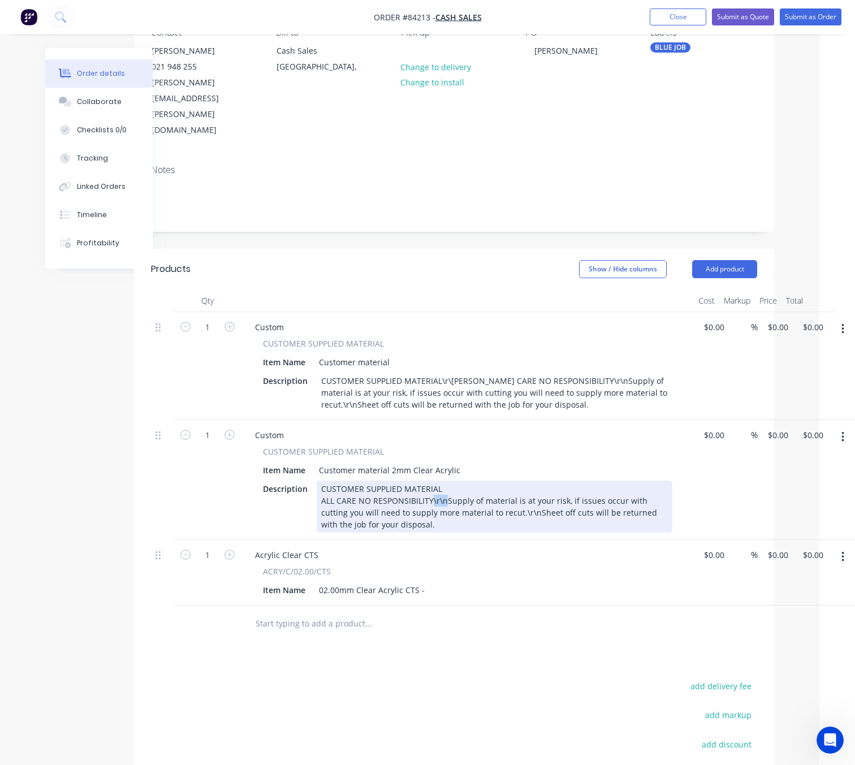
drag, startPoint x: 444, startPoint y: 455, endPoint x: 431, endPoint y: 453, distance: 13.7
click at [431, 481] on div "CUSTOMER SUPPLIED MATERIAL ALL CARE NO RESPONSIBILITY\r\nSupply of material is …" at bounding box center [495, 507] width 356 height 52
drag, startPoint x: 397, startPoint y: 478, endPoint x: 384, endPoint y: 478, distance: 13.0
click at [384, 481] on div "CUSTOMER SUPPLIED MATERIAL ALL CARE NO RESPONSIBILITY Supply of material is at …" at bounding box center [495, 507] width 356 height 52
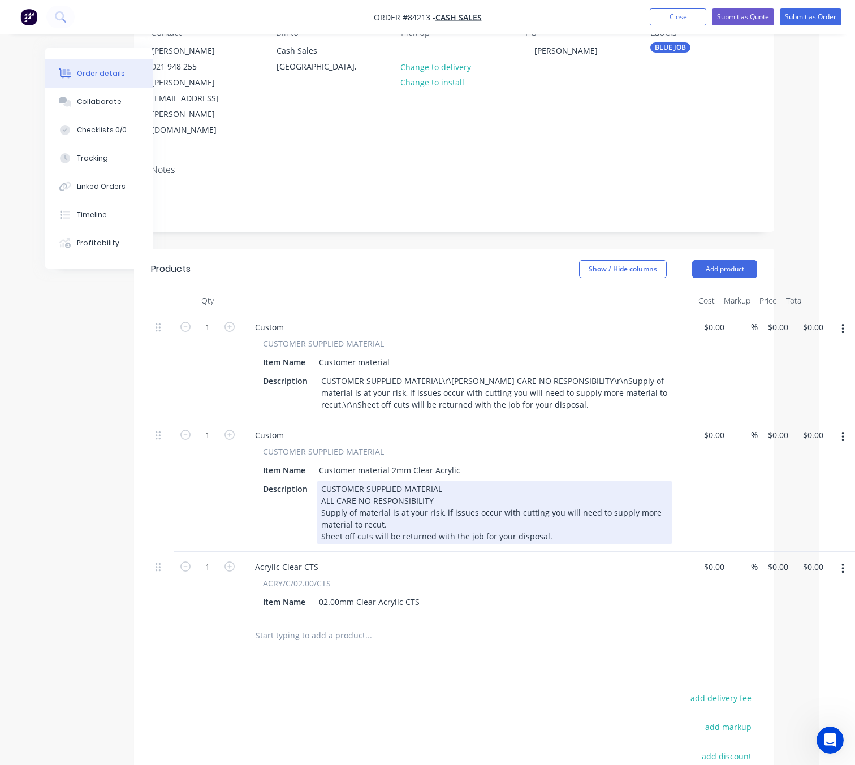
click at [322, 481] on div "CUSTOMER SUPPLIED MATERIAL ALL CARE NO RESPONSIBILITY Supply of material is at …" at bounding box center [495, 513] width 356 height 64
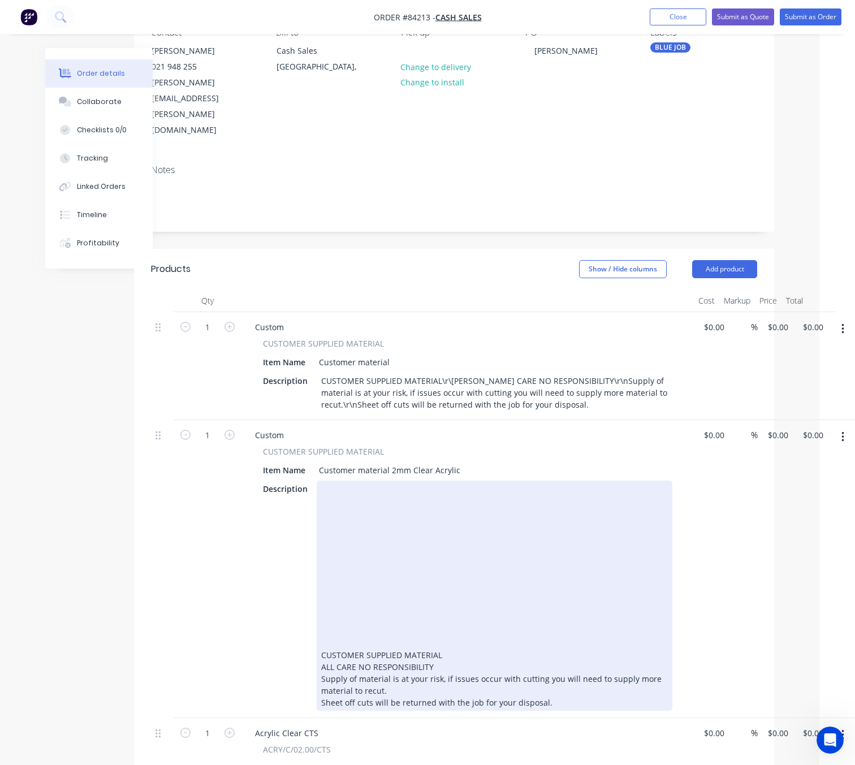
click at [339, 481] on div "CUSTOMER SUPPLIED MATERIAL ALL CARE NO RESPONSIBILITY Supply of material is at …" at bounding box center [495, 596] width 356 height 230
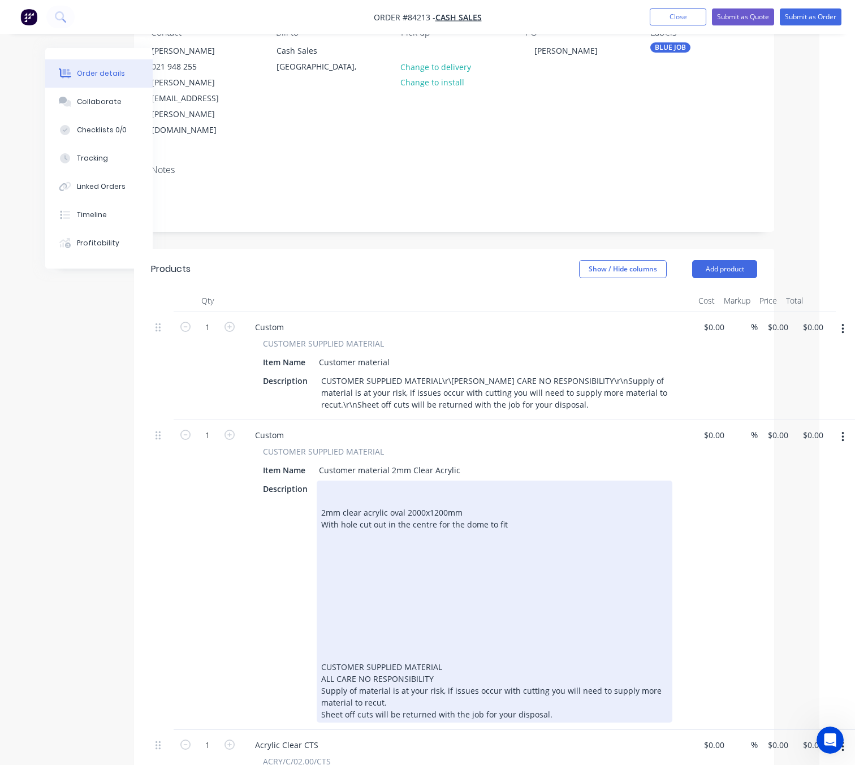
click at [321, 507] on div "2mm clear acrylic oval 2000x1200mm" at bounding box center [494, 513] width 347 height 12
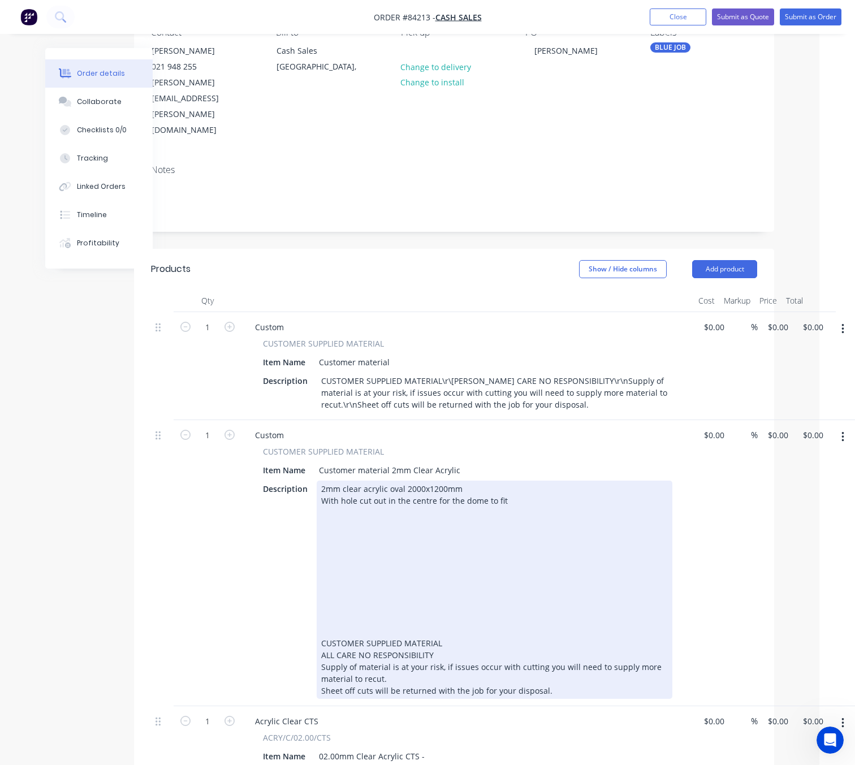
click at [321, 607] on div "With hole cut out in the centre for the dome to fit CUSTOMER SUPPLIED MATERIAL …" at bounding box center [494, 596] width 347 height 202
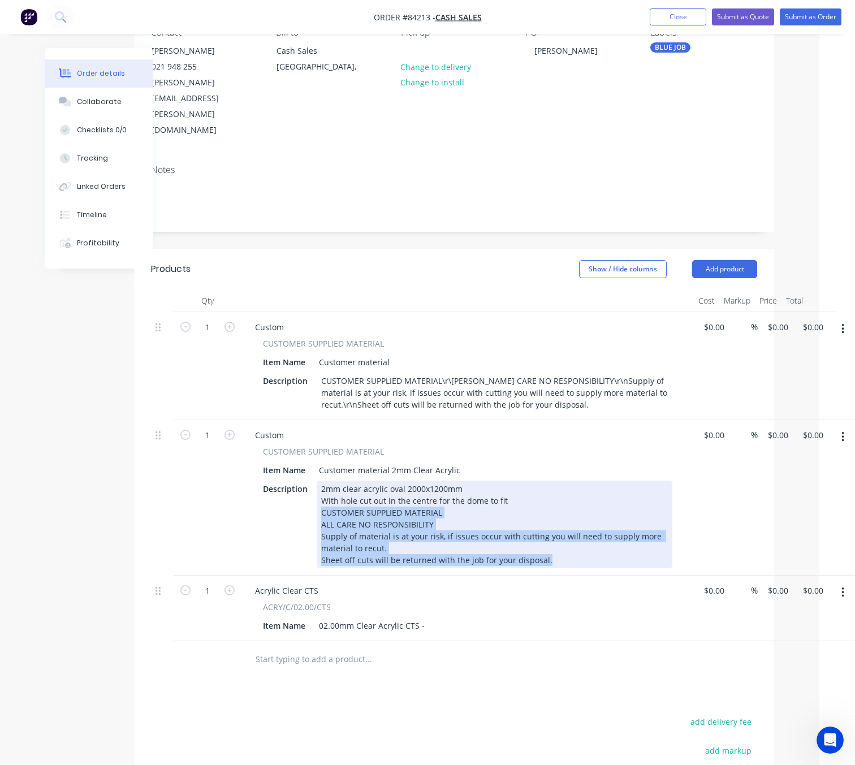
drag, startPoint x: 430, startPoint y: 512, endPoint x: 319, endPoint y: 478, distance: 115.9
click at [319, 481] on div "2mm clear acrylic oval 2000x1200mm With hole cut out in the centre for the dome…" at bounding box center [495, 525] width 356 height 88
copy div "CUSTOMER SUPPLIED MATERIAL ALL CARE NO RESPONSIBILITY Supply of material is at …"
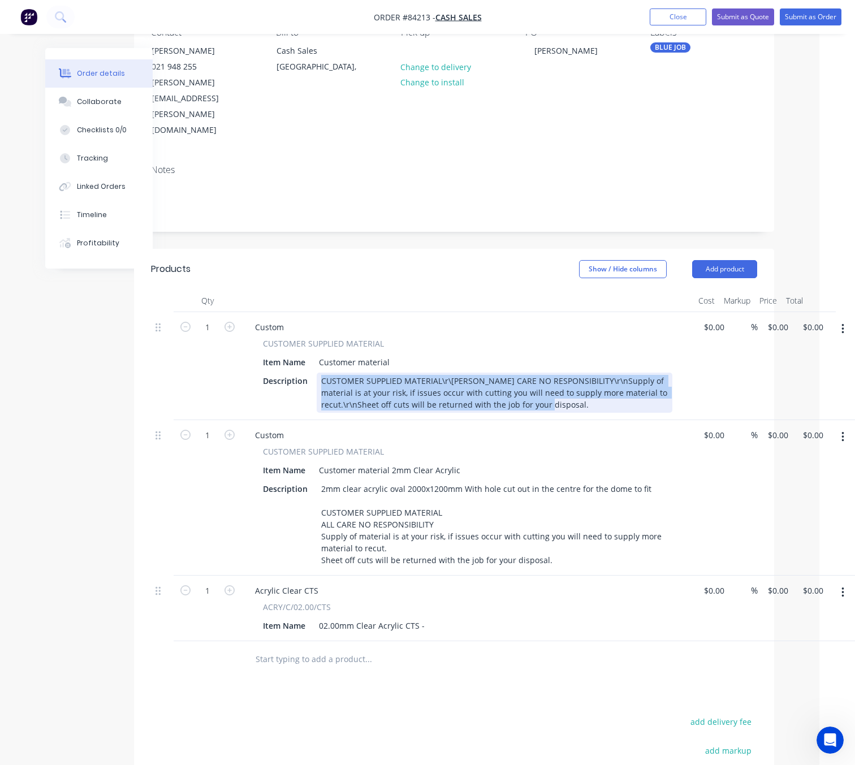
drag, startPoint x: 430, startPoint y: 355, endPoint x: 255, endPoint y: 334, distance: 175.9
click at [255, 338] on div "CUSTOMER SUPPLIED MATERIAL Item Name Customer material Description CUSTOMER SUP…" at bounding box center [467, 375] width 443 height 75
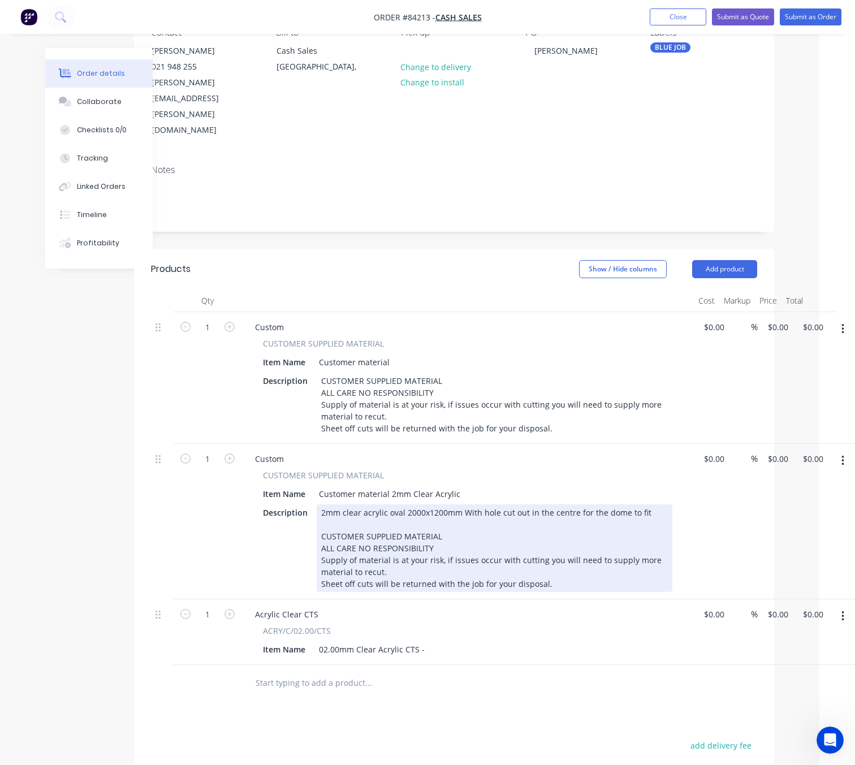
click at [652, 504] on div "2mm clear acrylic oval 2000x1200mm With hole cut out in the centre for the dome…" at bounding box center [495, 548] width 356 height 88
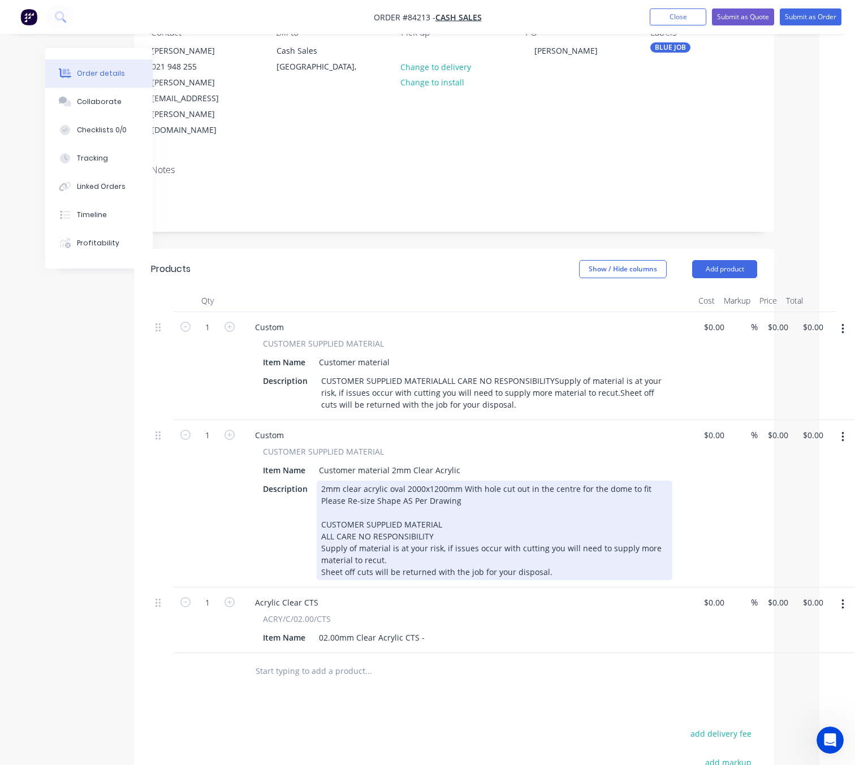
click at [408, 481] on div "2mm clear acrylic oval 2000x1200mm With hole cut out in the centre for the dome…" at bounding box center [495, 531] width 356 height 100
click at [479, 481] on div "2mm clear acrylic oval 2000x1200mm With hole cut out in the centre for the dome…" at bounding box center [495, 531] width 356 height 100
click at [331, 481] on div "2mm clear acrylic oval 2000x1200mm With hole cut out in the centre for the dome…" at bounding box center [495, 531] width 356 height 100
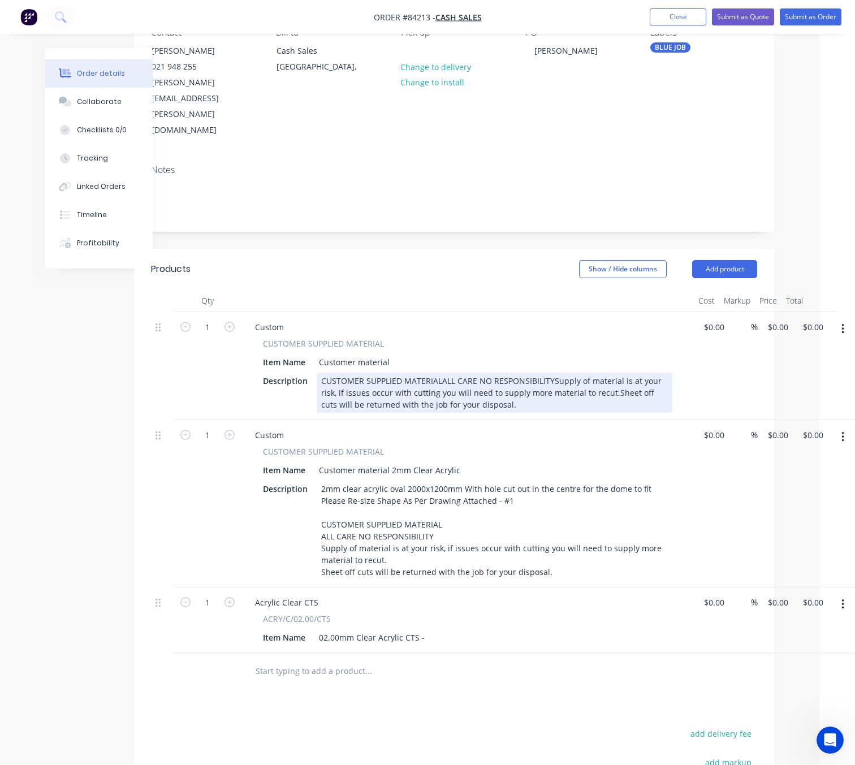
click at [325, 373] on div "CUSTOMER SUPPLIED MATERIALALL CARE NO RESPONSIBILITYSupply of material is at yo…" at bounding box center [495, 393] width 356 height 40
click at [322, 373] on div "CUSTOMER SUPPLIED MATERIALALL CARE NO RESPONSIBILITYSupply of material is at yo…" at bounding box center [495, 393] width 356 height 40
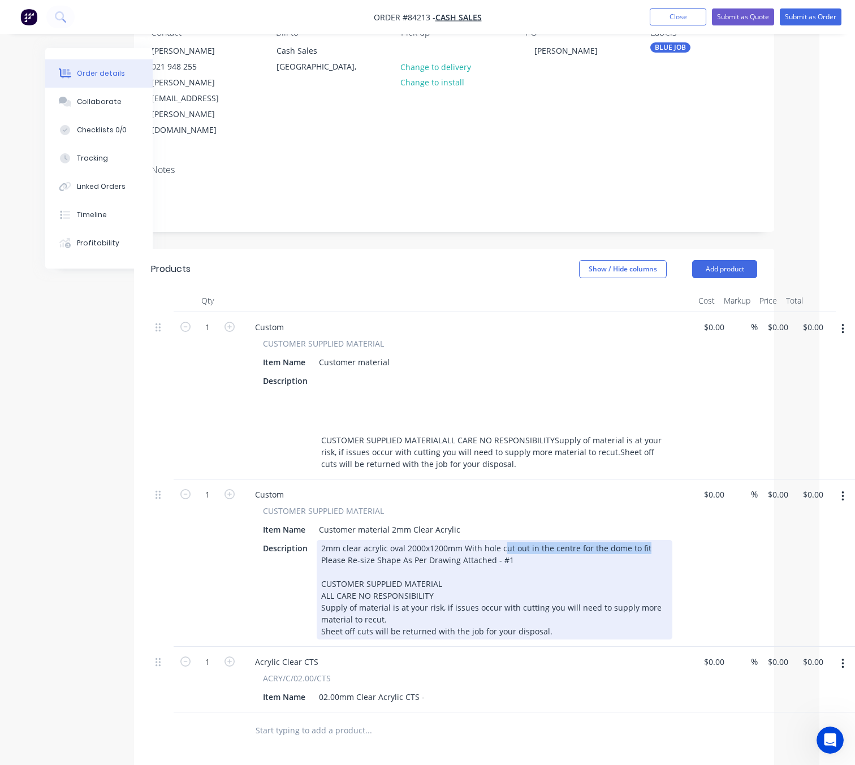
drag, startPoint x: 638, startPoint y: 502, endPoint x: 501, endPoint y: 506, distance: 137.4
click at [501, 540] on div "2mm clear acrylic oval 2000x1200mm With hole cut out in the centre for the dome…" at bounding box center [495, 590] width 356 height 100
drag, startPoint x: 463, startPoint y: 500, endPoint x: 643, endPoint y: 504, distance: 179.8
click at [643, 540] on div "2mm clear acrylic oval 2000x1200mm With hole cut out in the centre for the dome…" at bounding box center [495, 590] width 356 height 100
click at [628, 540] on div "2mm clear acrylic oval 2000x1200mm With hole cut out in the centre for the dome…" at bounding box center [495, 590] width 356 height 100
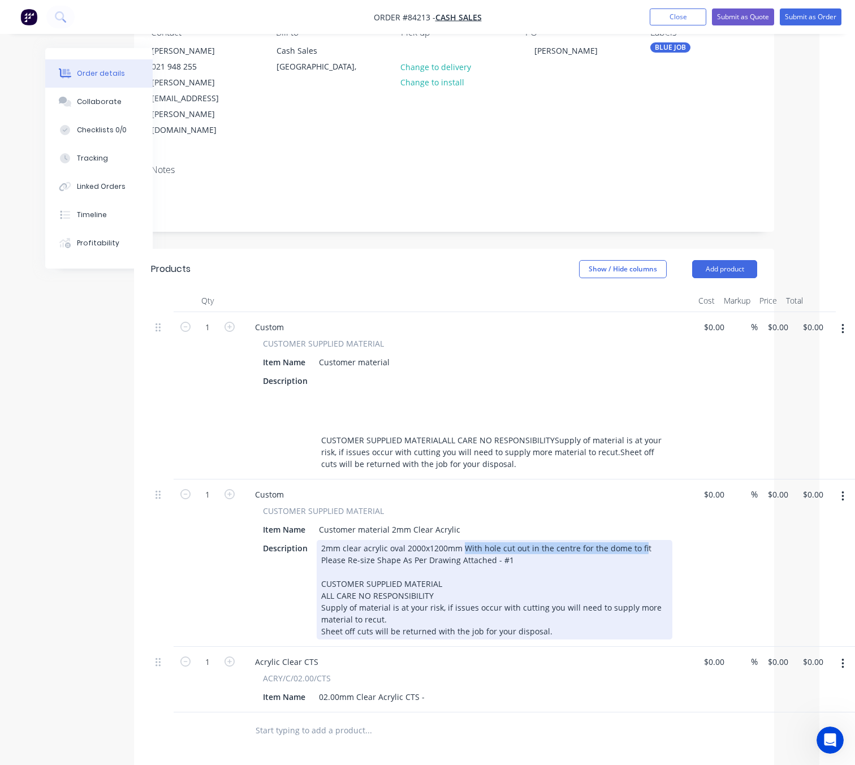
drag, startPoint x: 640, startPoint y: 504, endPoint x: 462, endPoint y: 496, distance: 178.3
click at [462, 540] on div "2mm clear acrylic oval 2000x1200mm With hole cut out in the centre for the dome…" at bounding box center [495, 590] width 356 height 100
copy div "With hole cut out in the centre for the dome to fi"
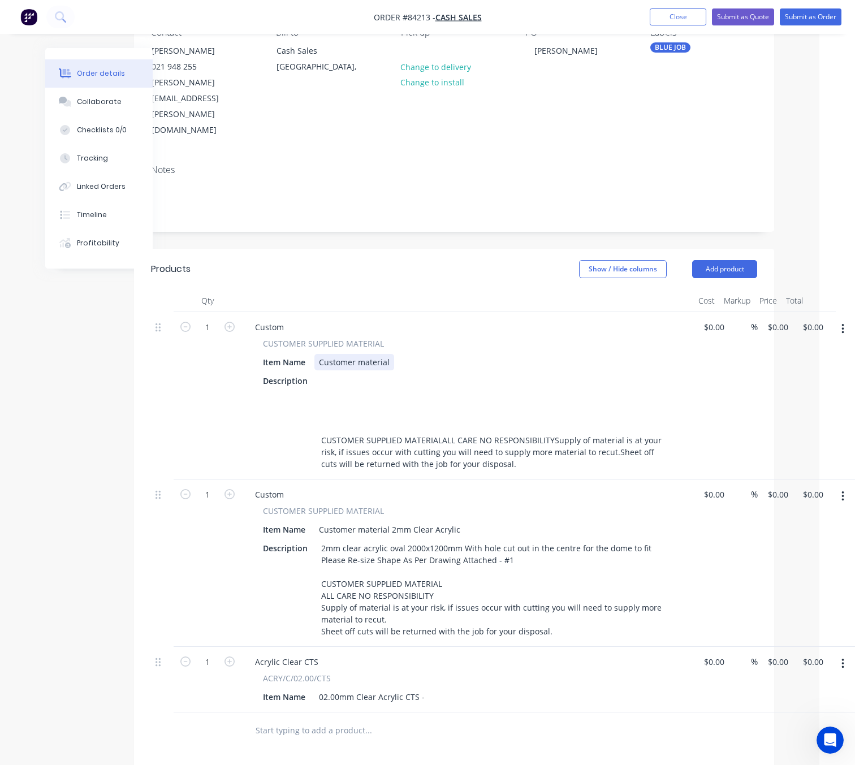
click at [392, 354] on div "Item Name Customer material" at bounding box center [465, 362] width 414 height 16
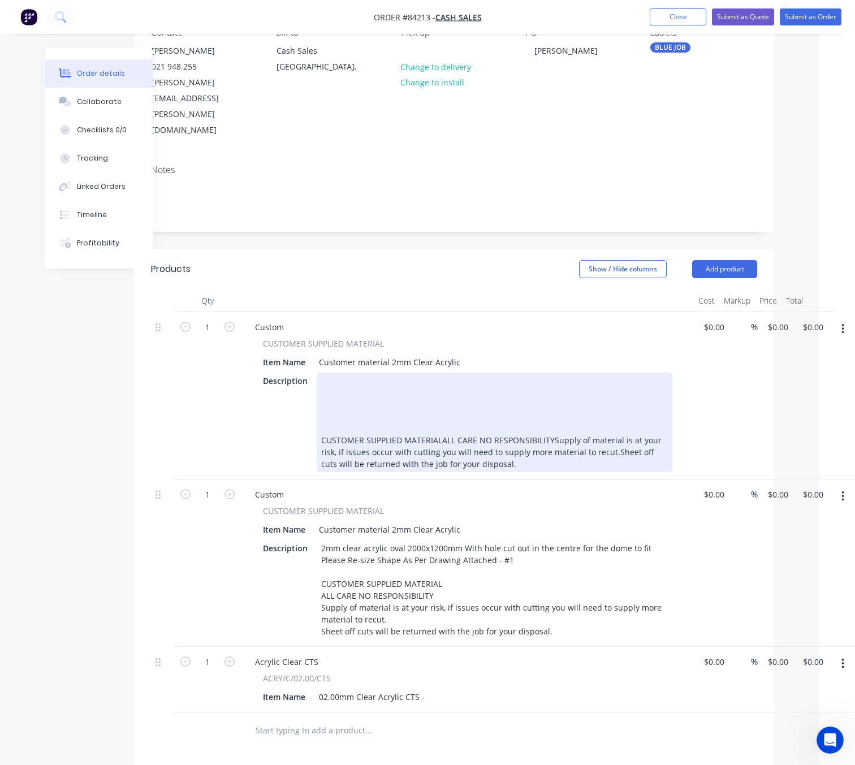
click at [352, 373] on div "CUSTOMER SUPPLIED MATERIALALL CARE NO RESPONSIBILITYSupply of material is at yo…" at bounding box center [495, 423] width 356 height 100
click at [514, 373] on div "850mm Dia Disk Please Add Centered Hole Cut Out For Dome To Fit Same Dia As Oth…" at bounding box center [495, 423] width 356 height 100
click at [509, 373] on div "850mm Dia Disk Please Add Centered Hole Cut Out For Dome To Fit Same Dia As Oth…" at bounding box center [495, 423] width 356 height 100
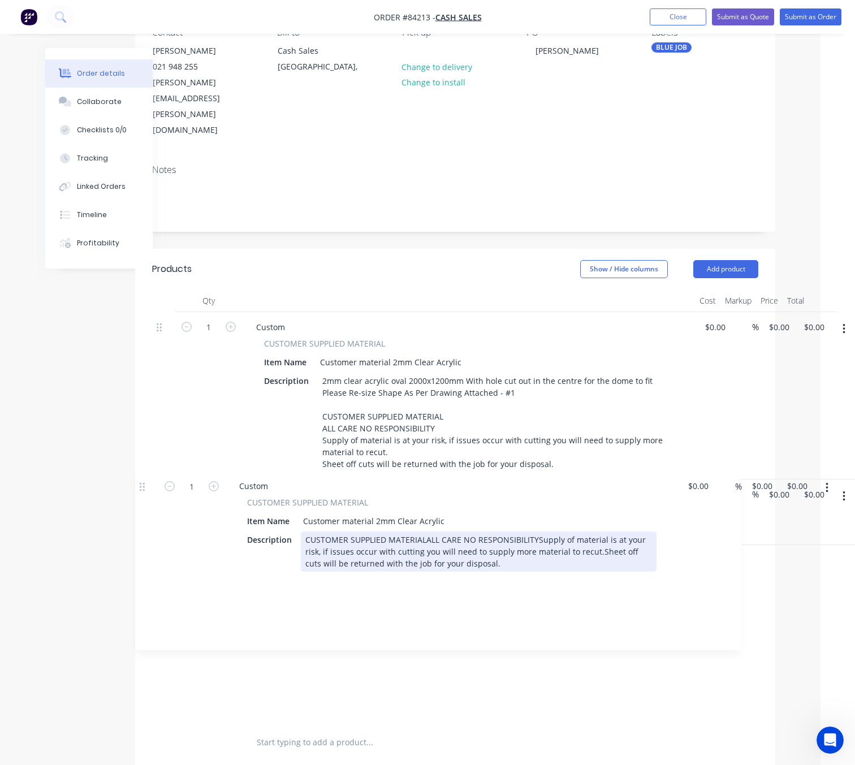
drag, startPoint x: 158, startPoint y: 287, endPoint x: 140, endPoint y: 469, distance: 183.0
click at [141, 470] on div "Qty Cost Markup Price Total 1 Custom CUSTOMER SUPPLIED MATERIAL Item Name Custo…" at bounding box center [455, 525] width 640 height 472
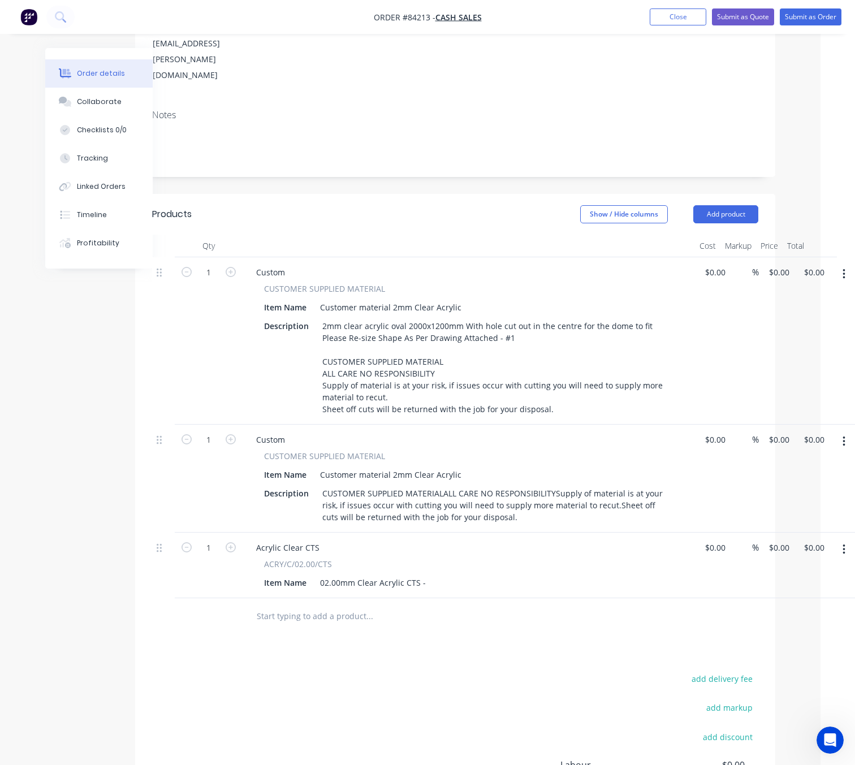
scroll to position [200, 34]
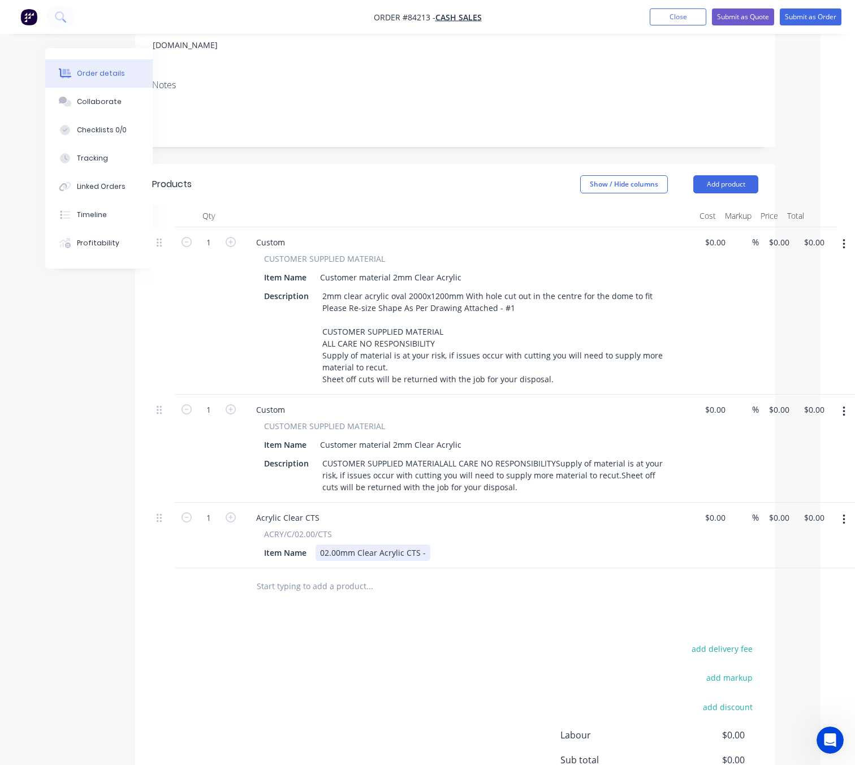
click at [423, 561] on div "02.00mm Clear Acrylic CTS -" at bounding box center [372, 552] width 115 height 16
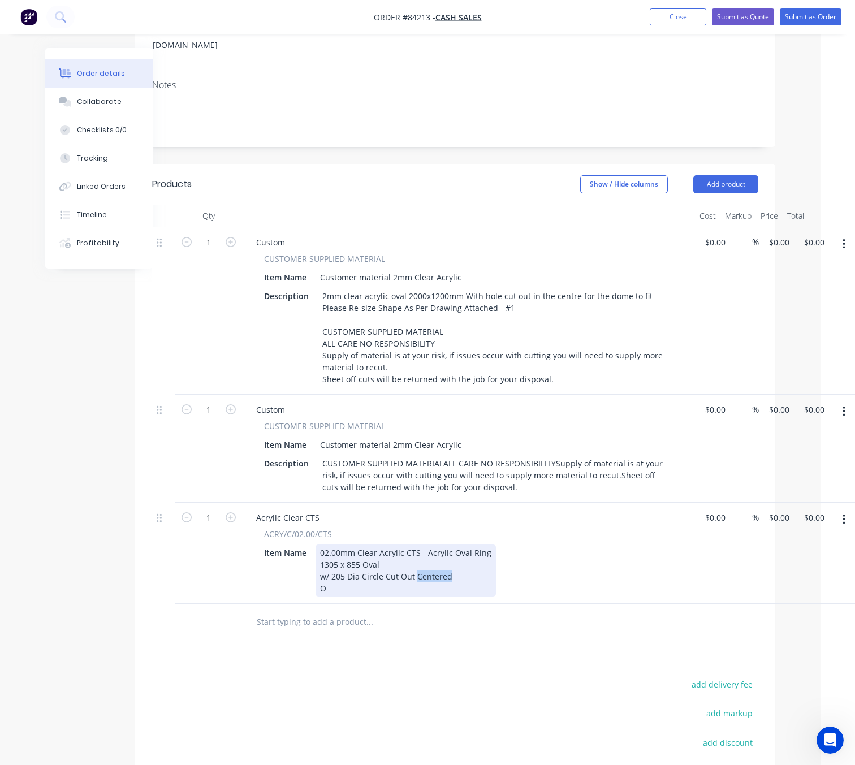
drag, startPoint x: 455, startPoint y: 593, endPoint x: 416, endPoint y: 586, distance: 39.6
click at [416, 586] on div "02.00mm Clear Acrylic CTS - Acrylic Oval Ring 1305 x 855 Oval w/ 205 Dia Circle…" at bounding box center [405, 570] width 180 height 52
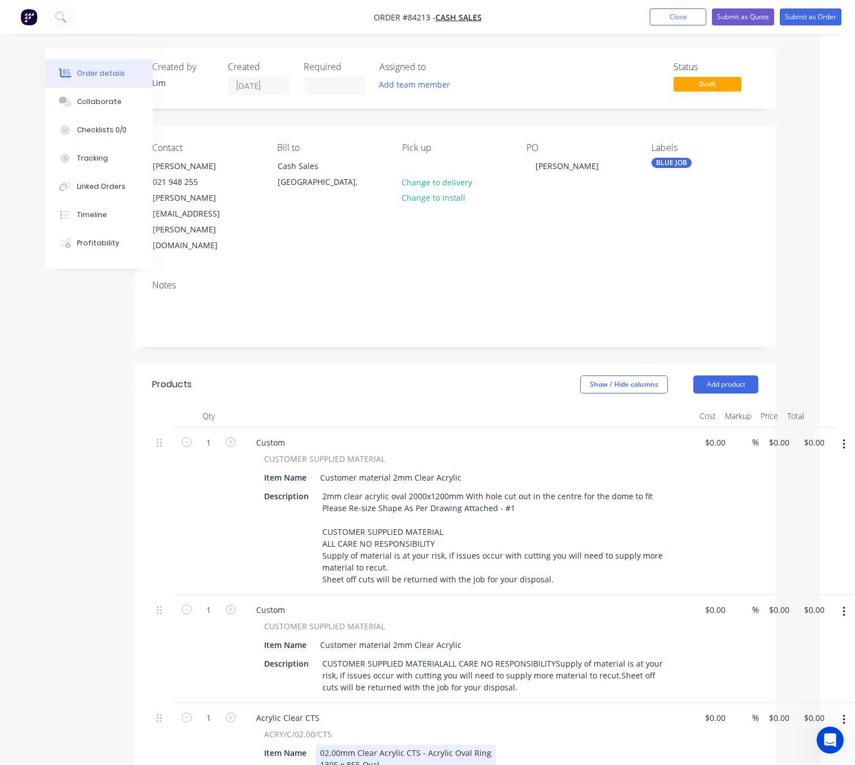
scroll to position [0, 0]
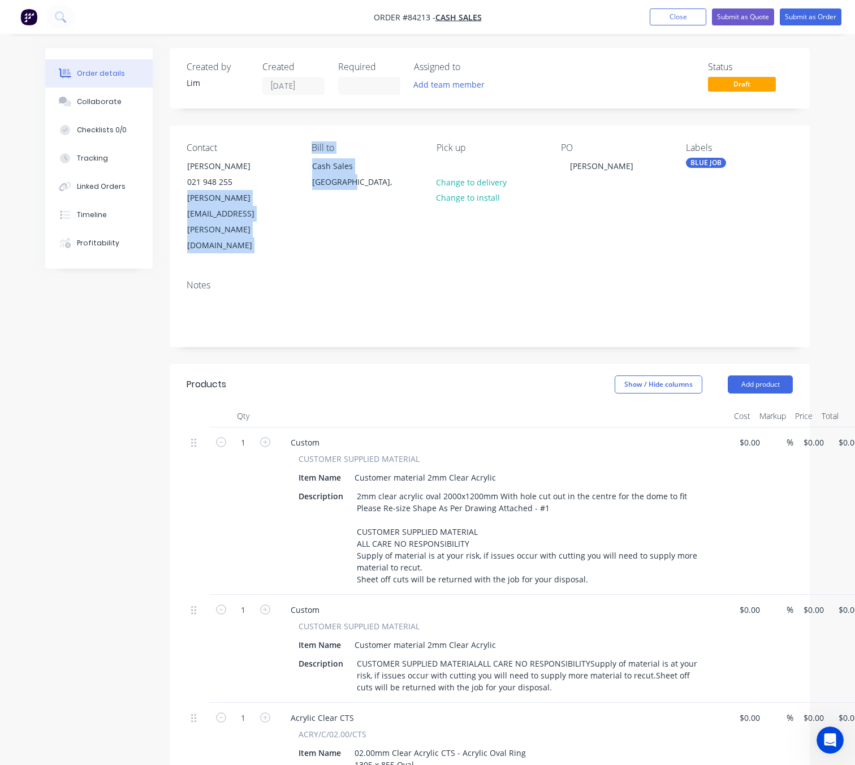
drag, startPoint x: 201, startPoint y: 204, endPoint x: 296, endPoint y: 206, distance: 95.0
click at [389, 213] on div "Contact Barbara Darragh 021 948 255 barbara.darragh@gmail.com Bill to Cash Sale…" at bounding box center [490, 198] width 640 height 145
click at [131, 311] on div "Created by Lim Created 28/08/25 Required Assigned to Add team member Status Dra…" at bounding box center [427, 588] width 764 height 1081
drag, startPoint x: 187, startPoint y: 200, endPoint x: 294, endPoint y: 209, distance: 107.2
click at [294, 209] on div "Contact Barbara Darragh 021 948 255 barbara.darragh@gmail.com Bill to Cash Sale…" at bounding box center [490, 198] width 640 height 145
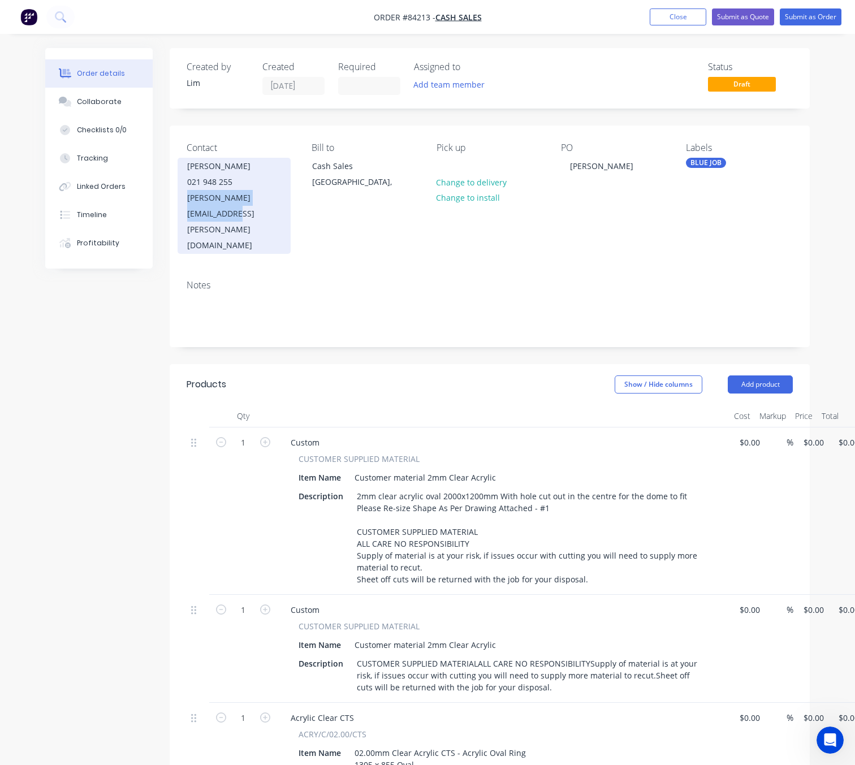
copy div "barbara.darragh@gmail.com"
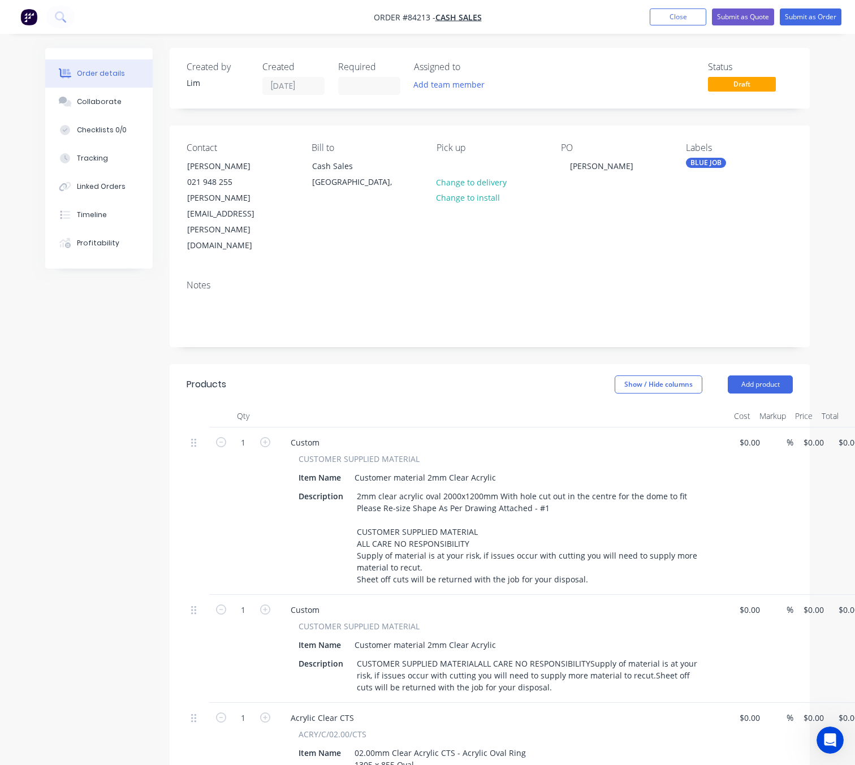
click at [41, 410] on div "Order details Collaborate Checklists 0/0 Tracking Linked Orders Timeline Profit…" at bounding box center [427, 588] width 787 height 1081
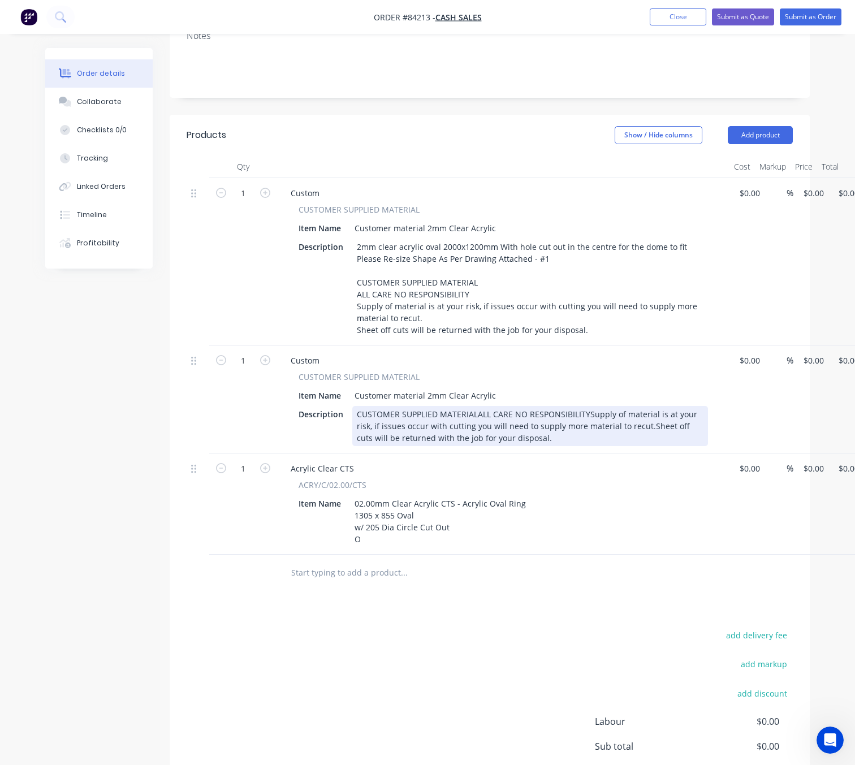
scroll to position [254, 0]
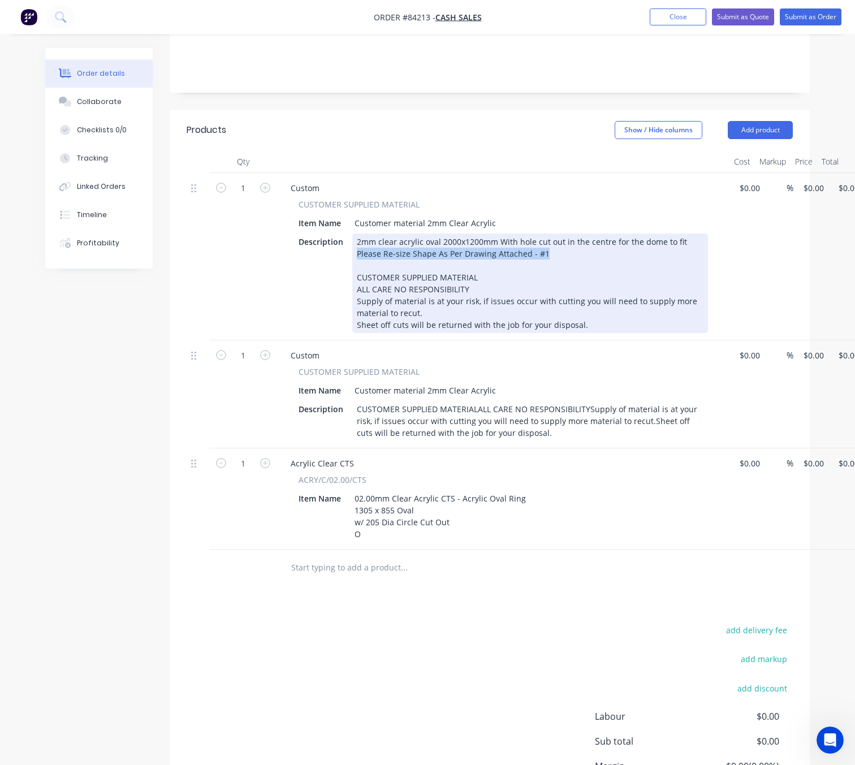
drag, startPoint x: 545, startPoint y: 209, endPoint x: 352, endPoint y: 209, distance: 193.4
click at [352, 233] on div "2mm clear acrylic oval 2000x1200mm With hole cut out in the centre for the dome…" at bounding box center [530, 283] width 356 height 100
click at [537, 233] on div "2mm clear acrylic oval 2000x1200mm With hole cut out in the centre for the dome…" at bounding box center [530, 283] width 356 height 100
click at [551, 233] on div "2mm clear acrylic oval 2000x1200mm With hole cut out in the centre for the dome…" at bounding box center [530, 283] width 356 height 100
drag, startPoint x: 544, startPoint y: 204, endPoint x: 492, endPoint y: 207, distance: 52.1
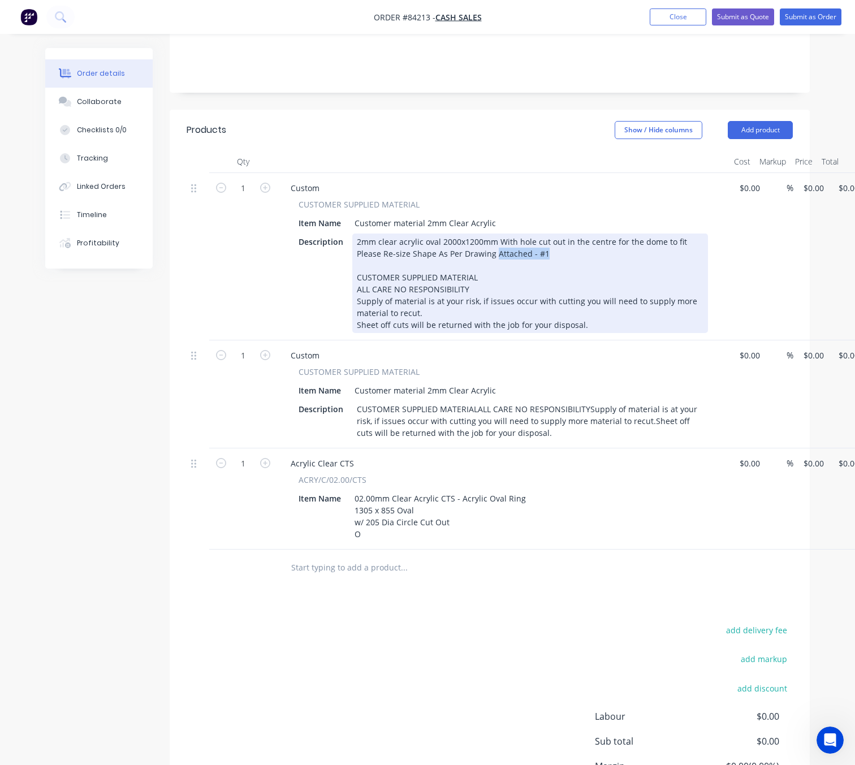
click at [492, 233] on div "2mm clear acrylic oval 2000x1200mm With hole cut out in the centre for the dome…" at bounding box center [530, 283] width 356 height 100
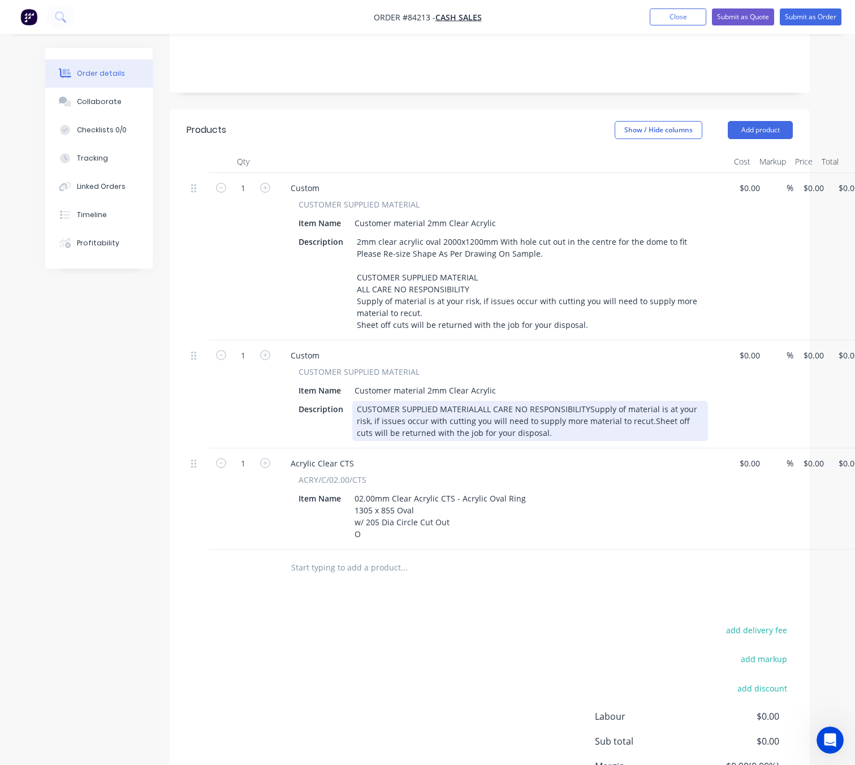
click at [380, 401] on div "CUSTOMER SUPPLIED MATERIALALL CARE NO RESPONSIBILITYSupply of material is at yo…" at bounding box center [530, 421] width 356 height 40
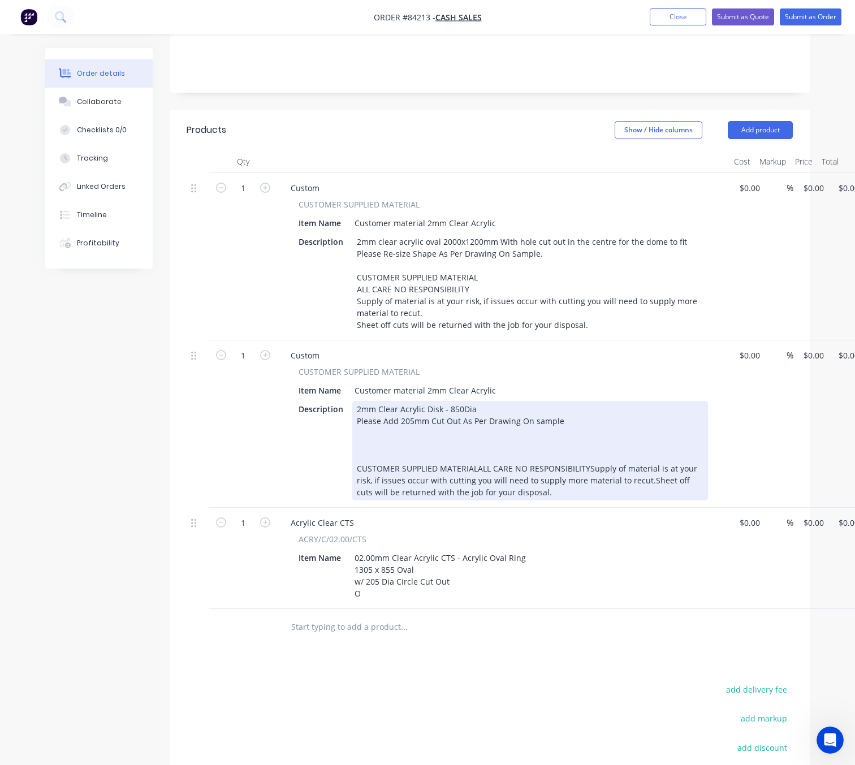
click at [426, 401] on div "2mm Clear Acrylic Disk - 850Dia Please Add 205mm Cut Out As Per Drawing On samp…" at bounding box center [530, 451] width 356 height 100
click at [433, 401] on div "2mm Clear Acrylic Disk - 850Dia Please Add 205mm centered Cut Out As Per Drawin…" at bounding box center [530, 451] width 356 height 100
click at [609, 401] on div "2mm Clear Acrylic Disk - 850Dia Please Add 205mm Centered Cut Out As Per Drawin…" at bounding box center [530, 451] width 356 height 100
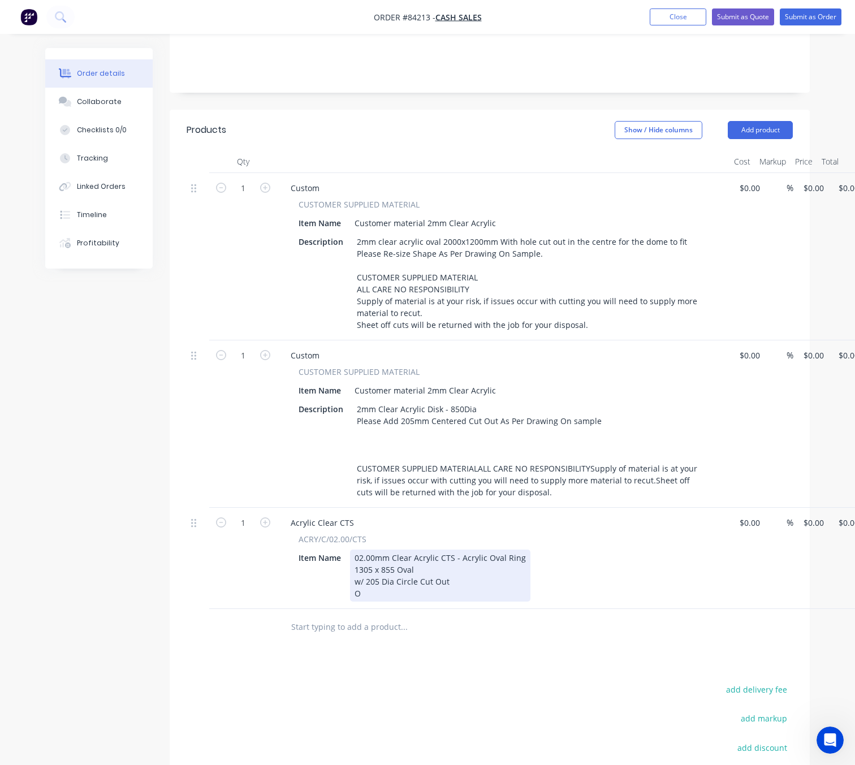
click at [378, 562] on div "02.00mm Clear Acrylic CTS - Acrylic Oval Ring 1305 x 855 Oval w/ 205 Dia Circle…" at bounding box center [440, 576] width 180 height 52
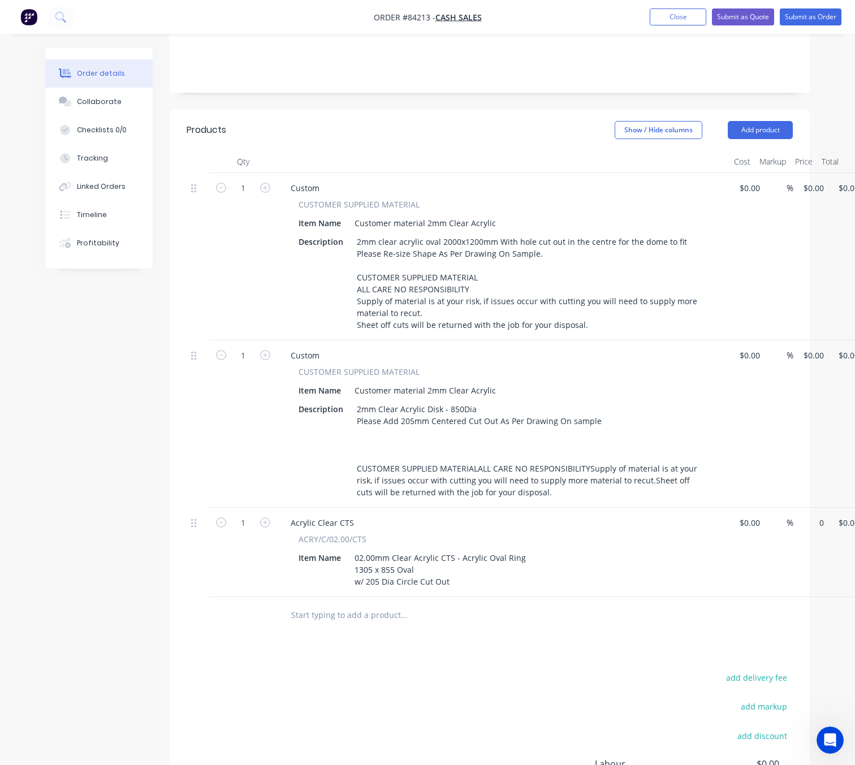
click at [793, 508] on div "1 Acrylic Clear CTS ACRY/C/02.00/CTS Item Name 02.00mm Clear Acrylic CTS - Acry…" at bounding box center [490, 552] width 606 height 89
type input "$67.83"
drag, startPoint x: 591, startPoint y: 639, endPoint x: 584, endPoint y: 638, distance: 6.9
click at [590, 670] on div "add delivery fee add markup add discount Labour $0.00 Sub total $0.00 Margin $0…" at bounding box center [490, 779] width 606 height 218
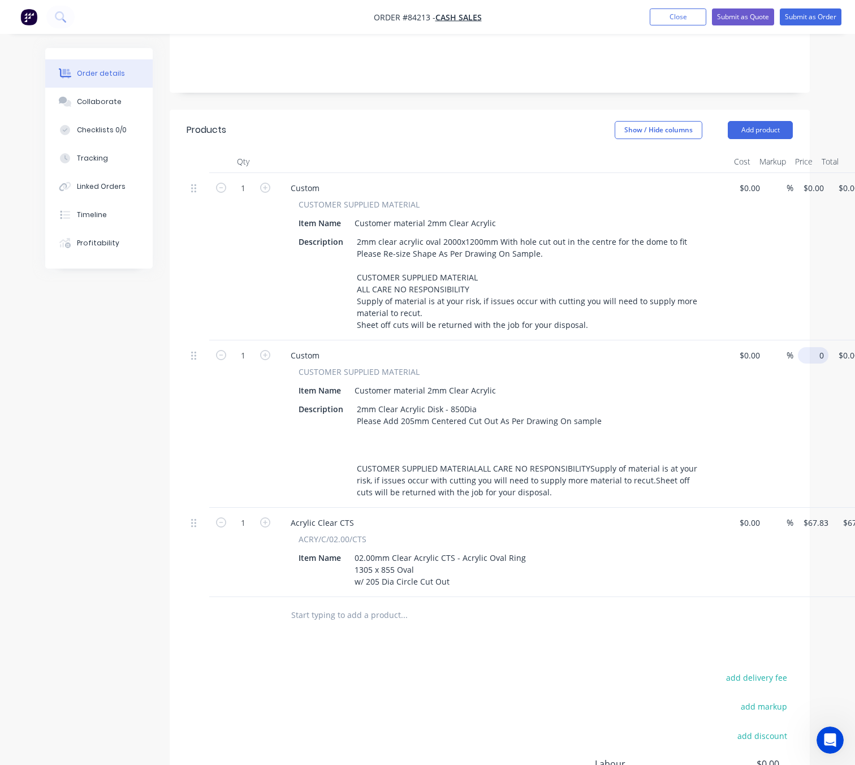
click at [813, 347] on input "0" at bounding box center [815, 355] width 26 height 16
type input "$31.25"
click at [477, 670] on div "add delivery fee add markup add discount Labour $0.00 Sub total $67.83 Margin $…" at bounding box center [490, 779] width 606 height 218
click at [813, 180] on input "0" at bounding box center [815, 188] width 26 height 16
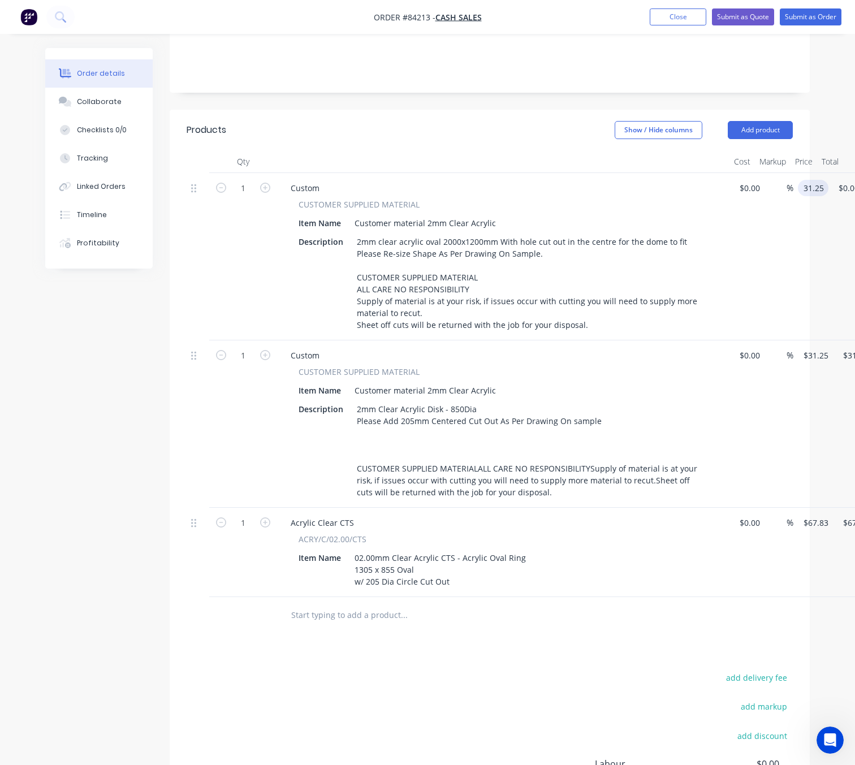
type input "$31.25"
drag, startPoint x: 577, startPoint y: 583, endPoint x: 575, endPoint y: 594, distance: 10.3
click at [575, 604] on div at bounding box center [451, 615] width 339 height 23
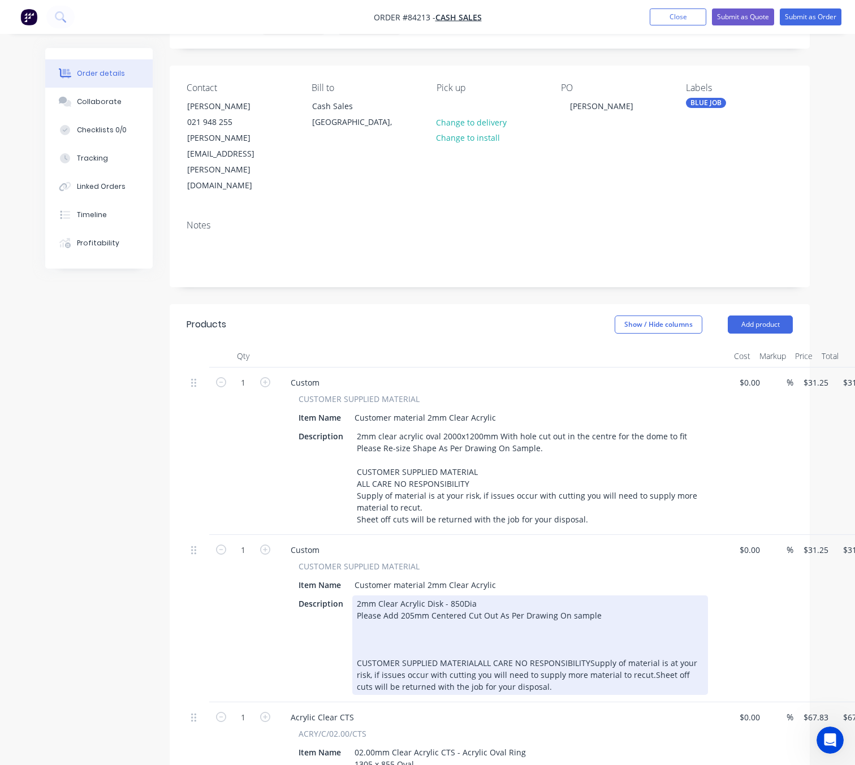
scroll to position [0, 0]
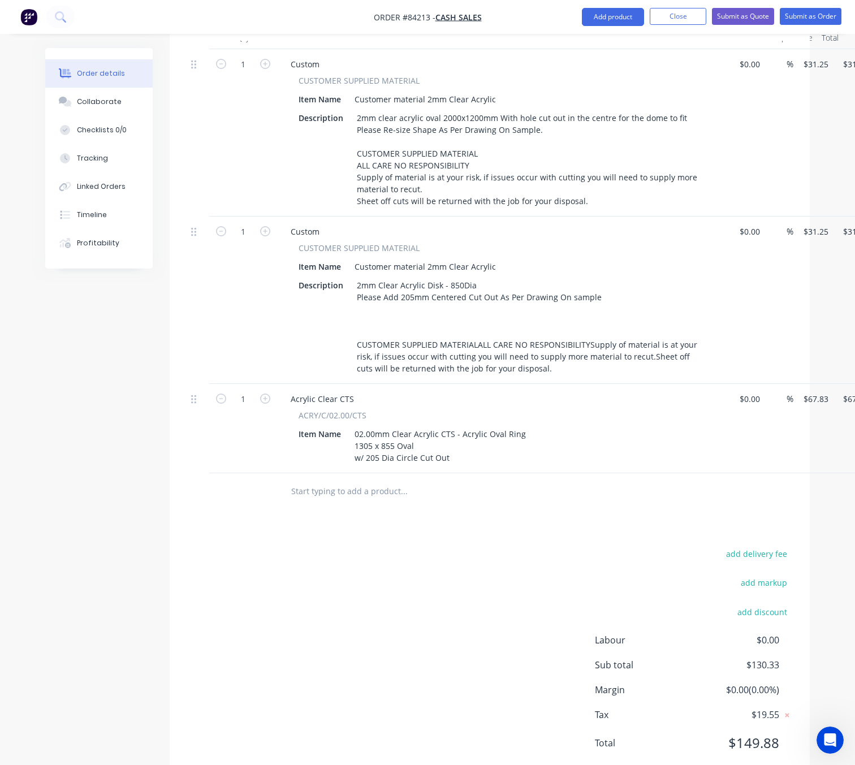
click at [377, 581] on div "add delivery fee add markup add discount Labour $0.00 Sub total $130.33 Margin …" at bounding box center [490, 655] width 606 height 218
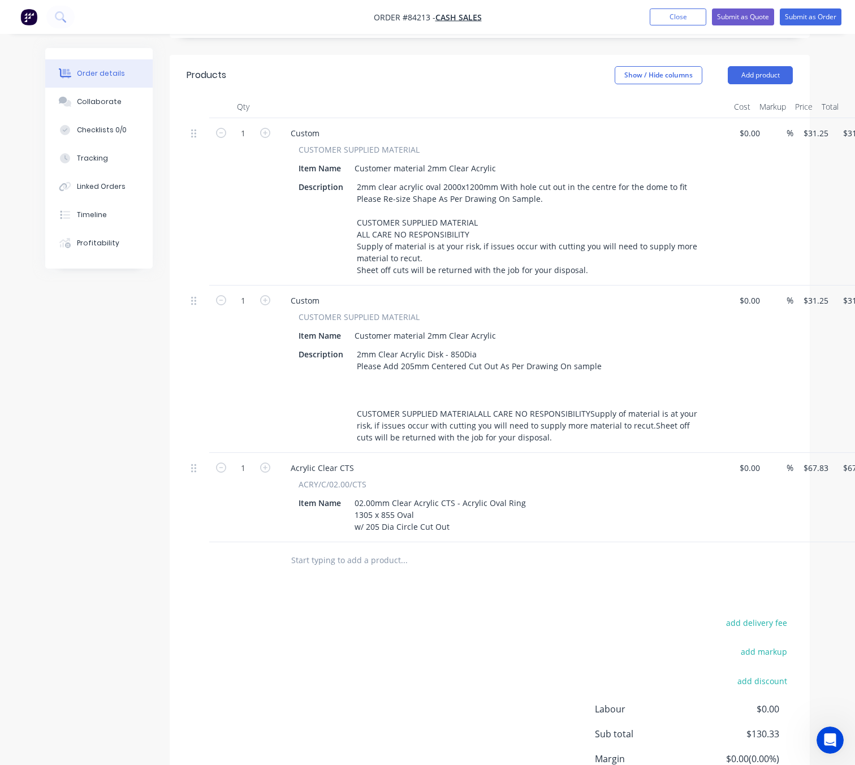
scroll to position [209, 0]
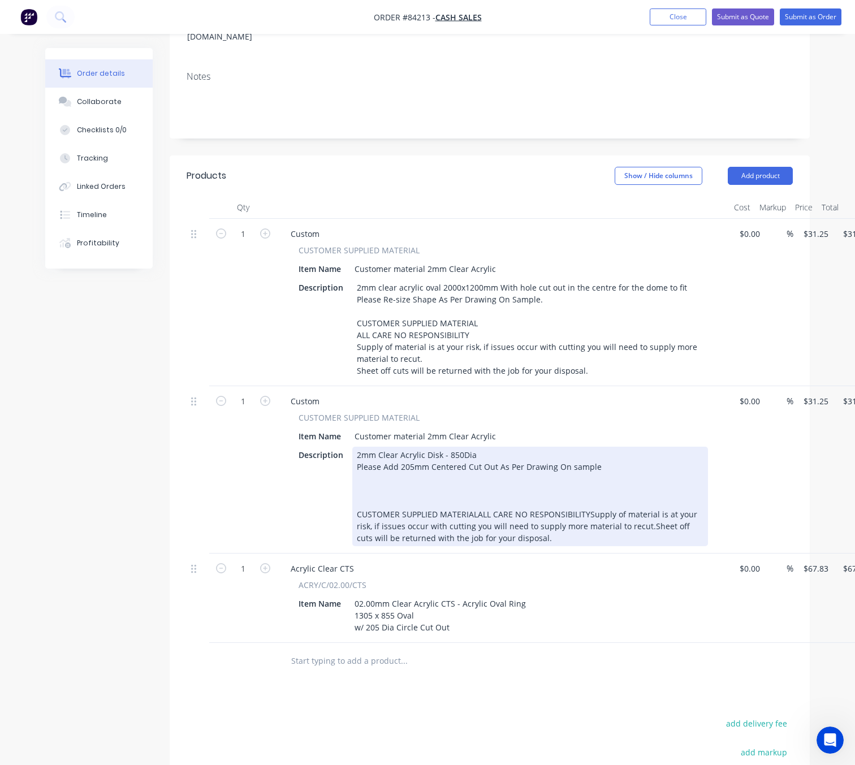
click at [424, 462] on div "2mm Clear Acrylic Disk - 850Dia Please Add 205mm Centered Cut Out As Per Drawin…" at bounding box center [530, 497] width 356 height 100
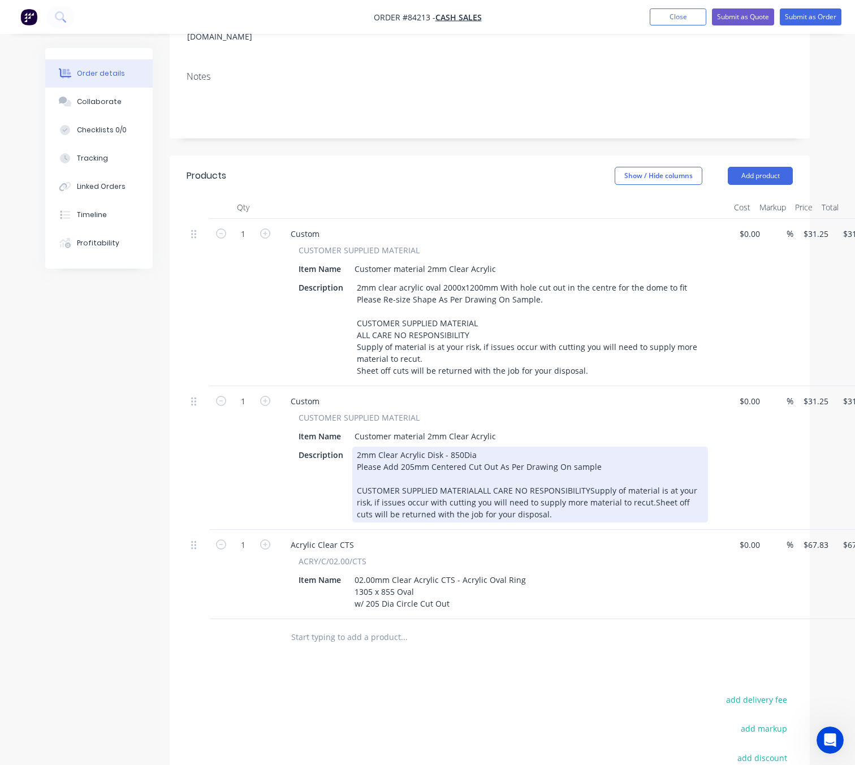
click at [363, 447] on div "2mm Clear Acrylic Disk - 850Dia Please Add 205mm Centered Cut Out As Per Drawin…" at bounding box center [530, 485] width 356 height 76
click at [355, 447] on div "2mm Clear Acrylic Disk - 850Dia Please Add 205mm Centered Cut Out As Per Drawin…" at bounding box center [530, 485] width 356 height 76
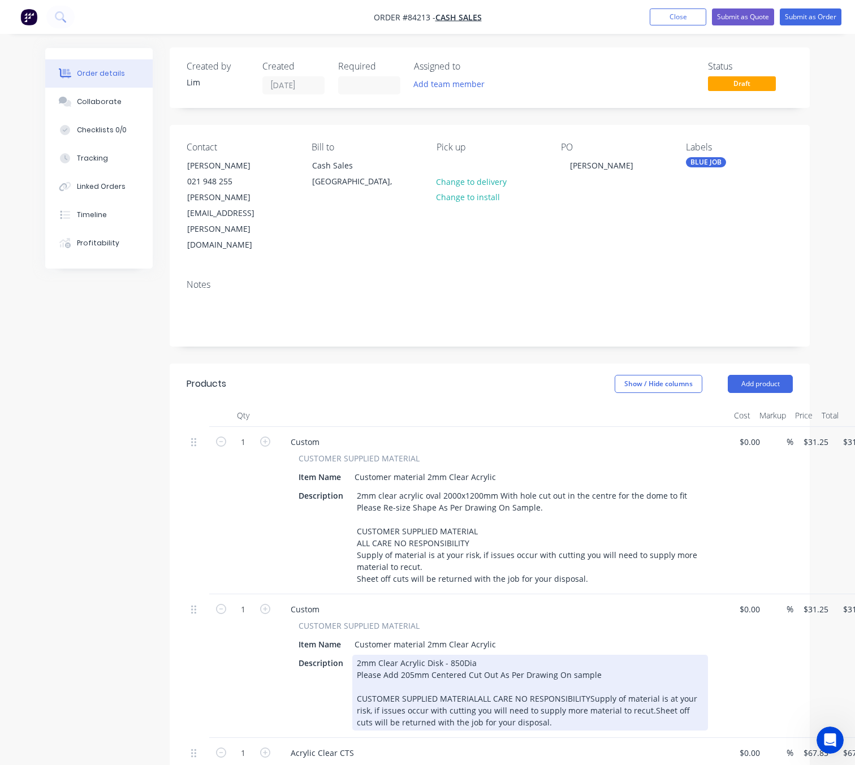
scroll to position [0, 0]
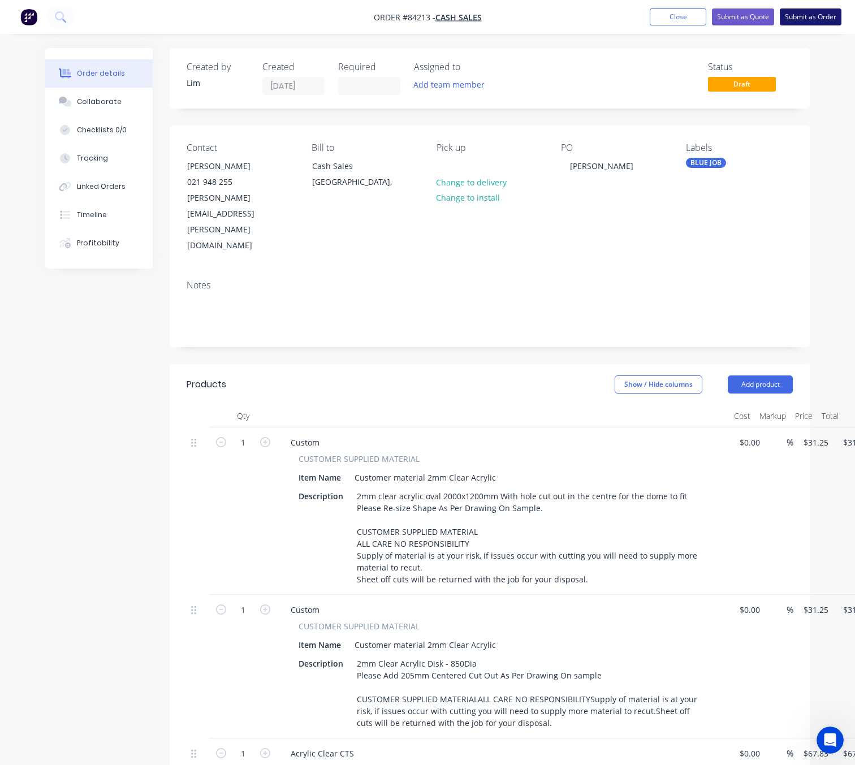
click at [806, 22] on button "Submit as Order" at bounding box center [811, 16] width 62 height 17
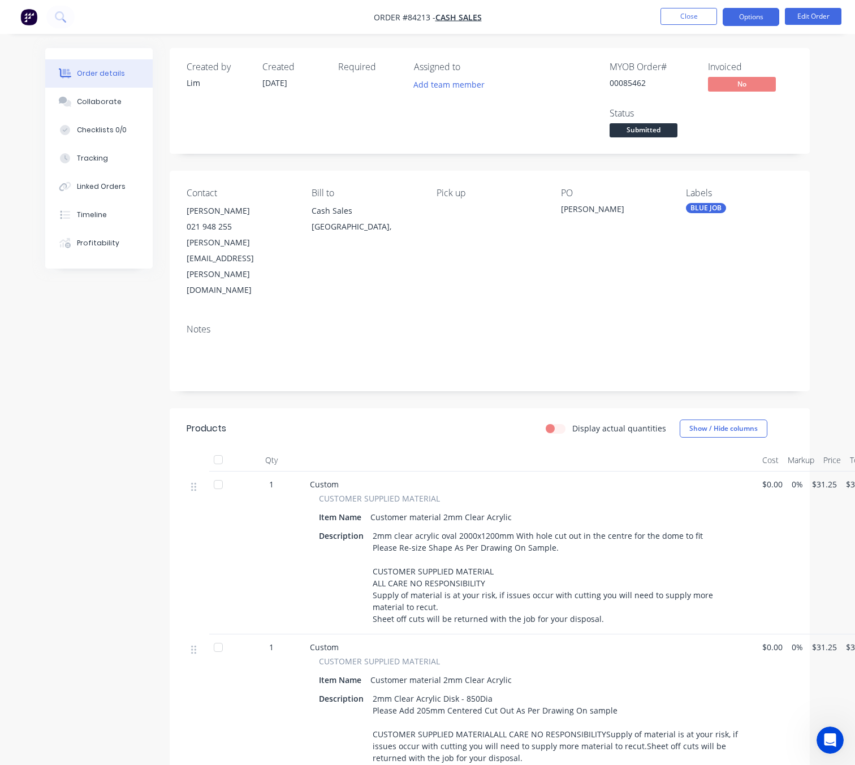
click at [750, 9] on button "Options" at bounding box center [751, 17] width 57 height 18
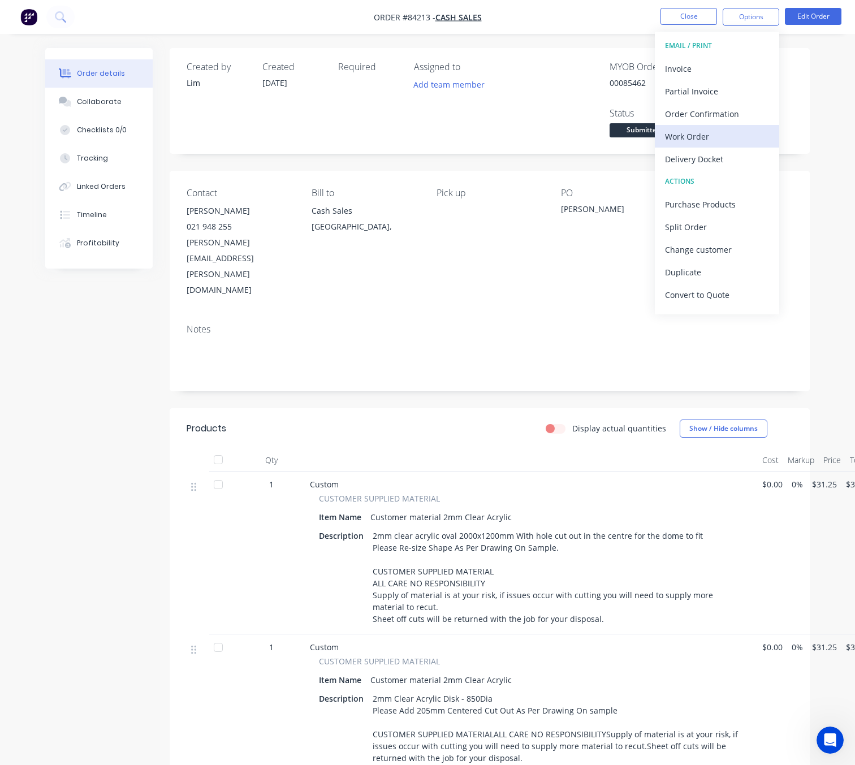
click at [713, 138] on div "Work Order" at bounding box center [717, 136] width 104 height 16
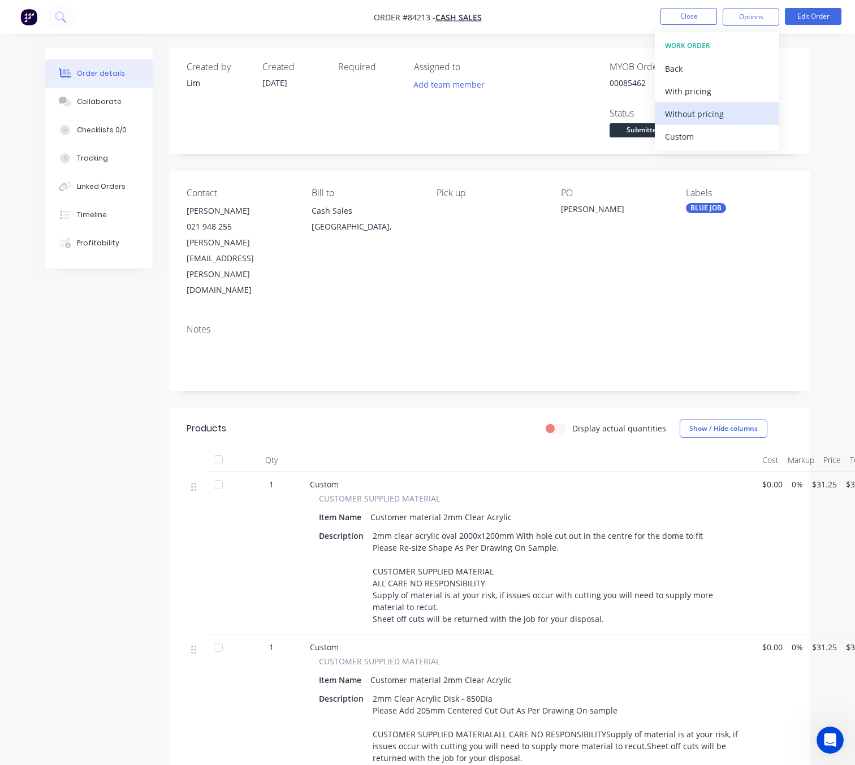
drag, startPoint x: 712, startPoint y: 110, endPoint x: 717, endPoint y: 122, distance: 12.9
click at [712, 109] on div "Without pricing" at bounding box center [717, 114] width 104 height 16
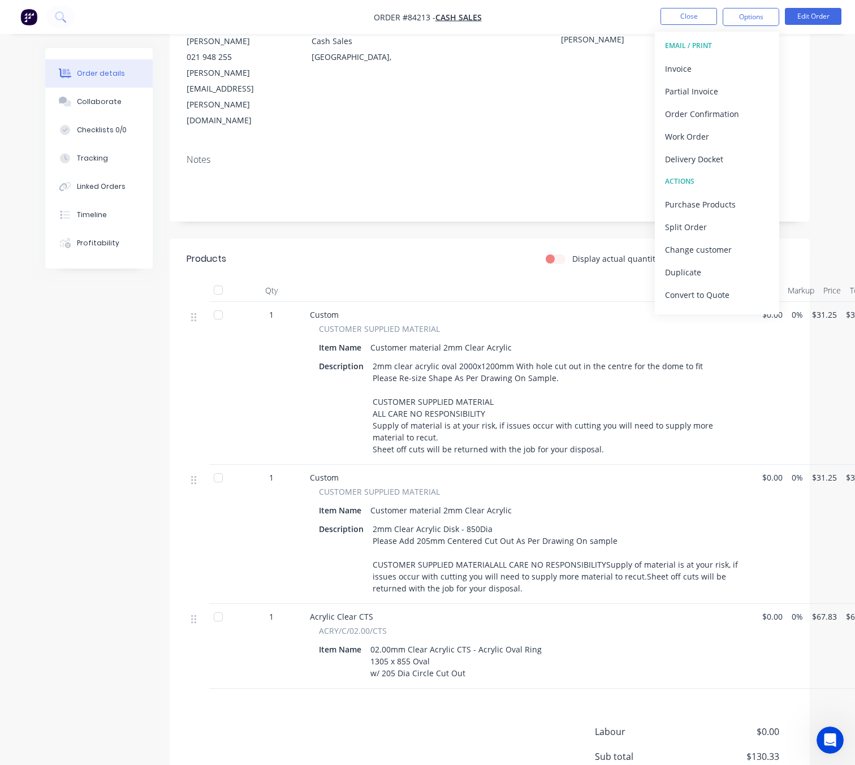
scroll to position [248, 0]
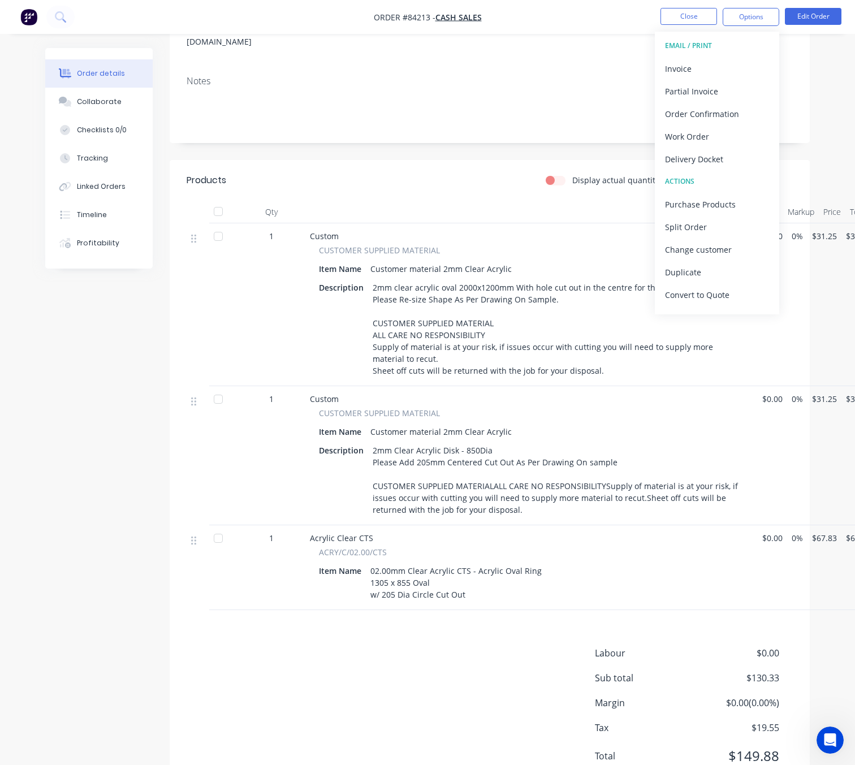
click at [151, 365] on div "Created by Lim Created 28/08/25 Required Assigned to Add team member MYOB Order…" at bounding box center [427, 305] width 764 height 1011
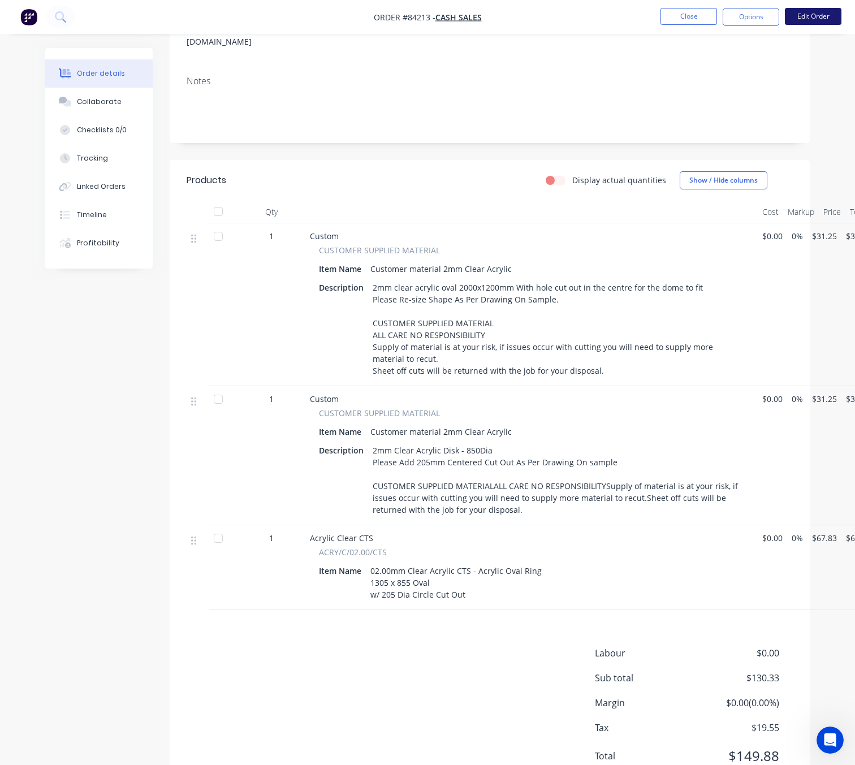
click at [825, 18] on button "Edit Order" at bounding box center [813, 16] width 57 height 17
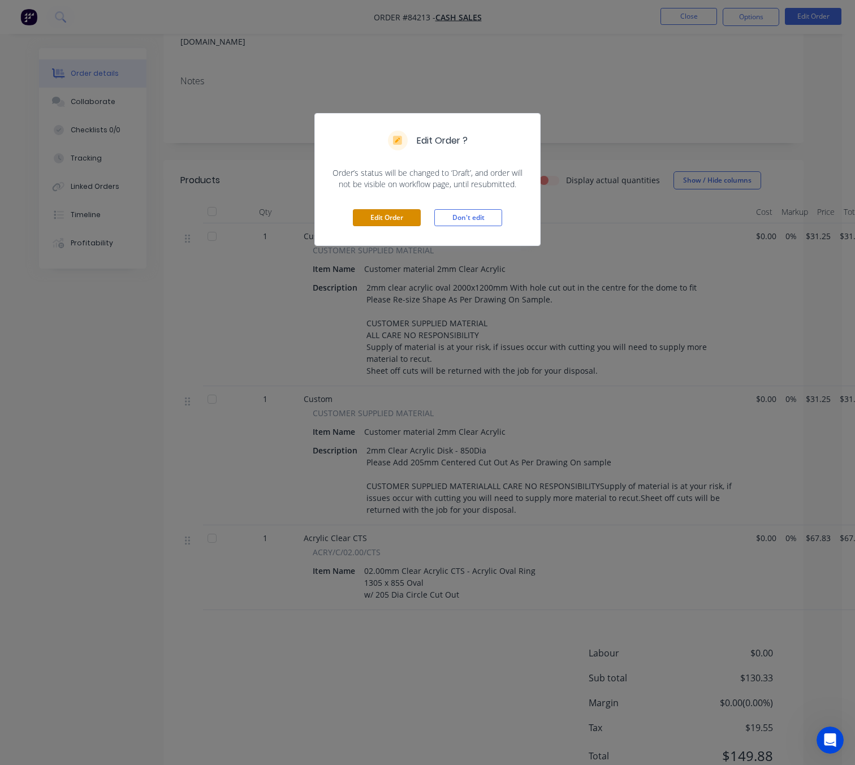
drag, startPoint x: 387, startPoint y: 217, endPoint x: 425, endPoint y: 278, distance: 71.6
click at [386, 216] on button "Edit Order" at bounding box center [387, 217] width 68 height 17
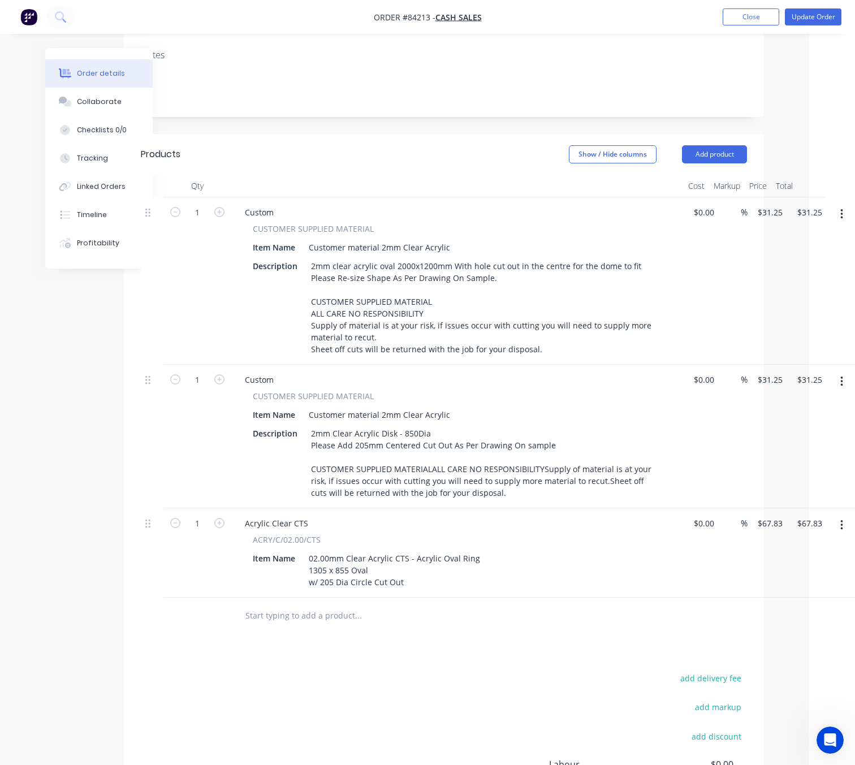
scroll to position [219, 46]
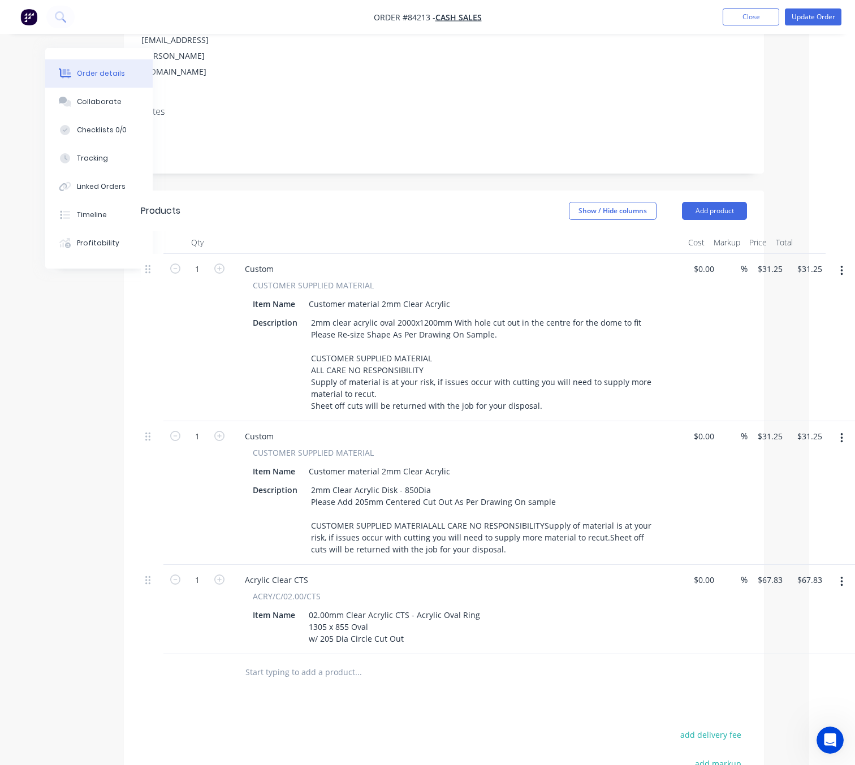
drag, startPoint x: 732, startPoint y: 158, endPoint x: 732, endPoint y: 175, distance: 17.0
click at [731, 202] on button "Add product" at bounding box center [714, 211] width 65 height 18
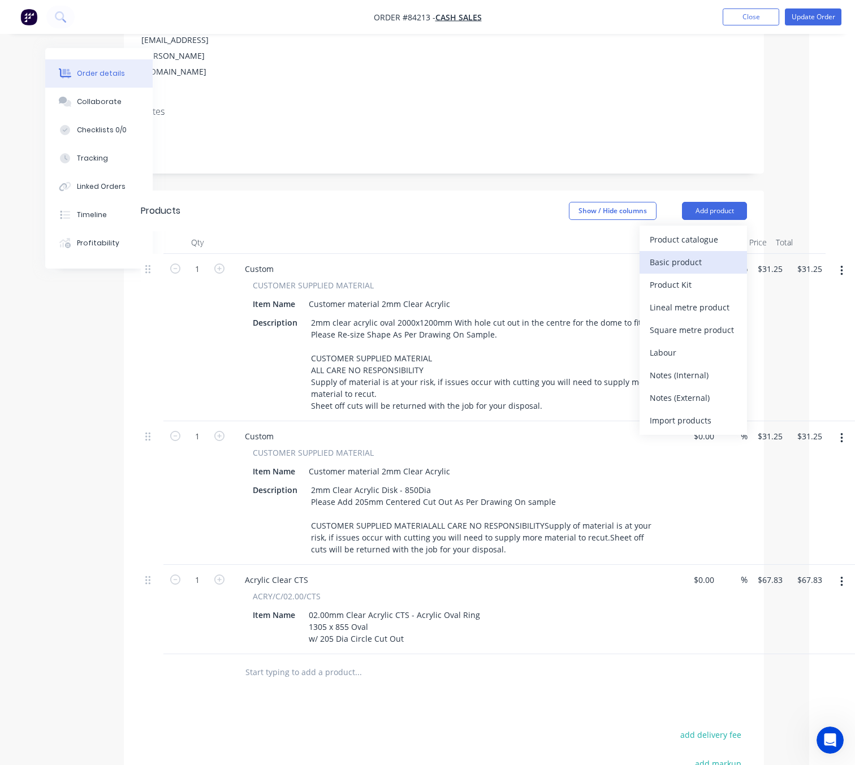
click at [707, 254] on div "Basic product" at bounding box center [693, 262] width 87 height 16
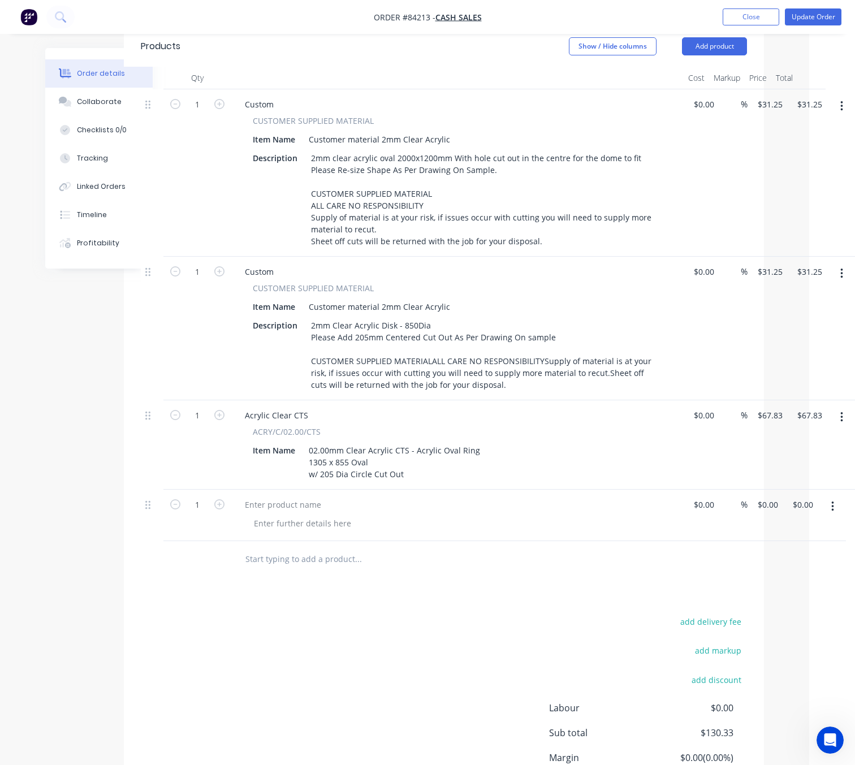
scroll to position [439, 46]
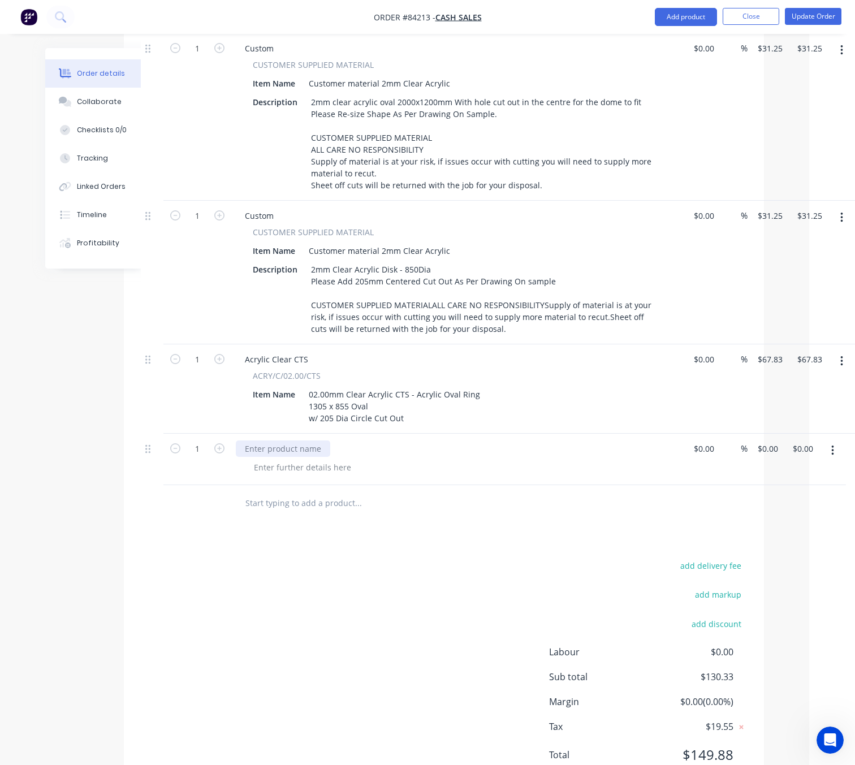
click at [275, 440] on div at bounding box center [283, 448] width 94 height 16
click at [327, 459] on div at bounding box center [302, 467] width 115 height 16
click at [283, 459] on div at bounding box center [302, 467] width 115 height 16
click at [322, 459] on div "200mm Dia Domes - Grey Tint" at bounding box center [310, 467] width 131 height 16
click at [766, 440] on input "0" at bounding box center [769, 448] width 26 height 16
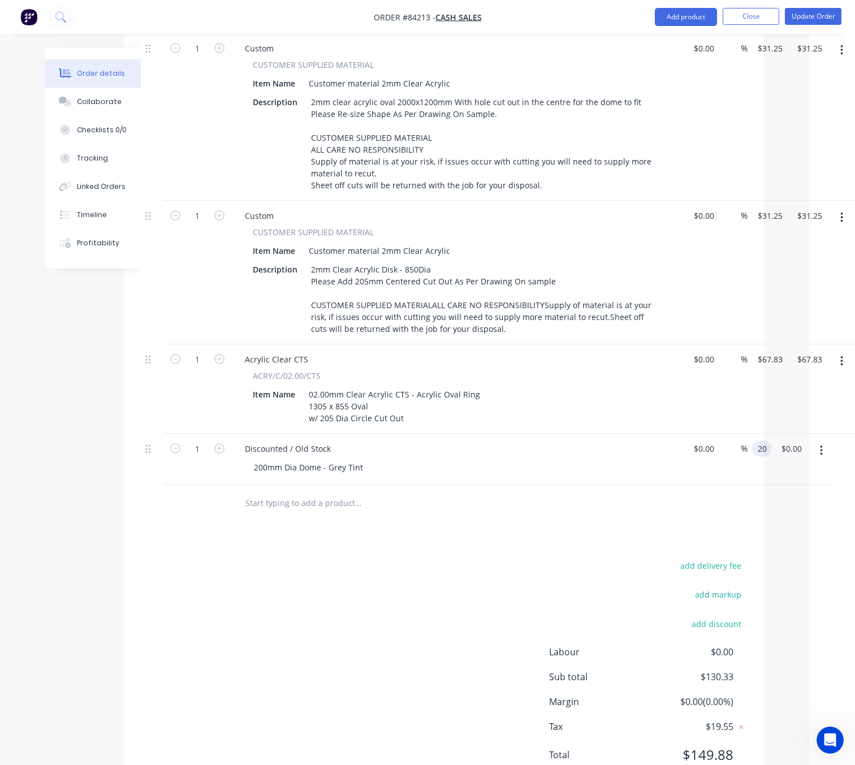
type input "$20.00"
click at [390, 604] on div "add delivery fee add markup add discount Labour $0.00 Sub total $130.33 Margin …" at bounding box center [444, 667] width 606 height 218
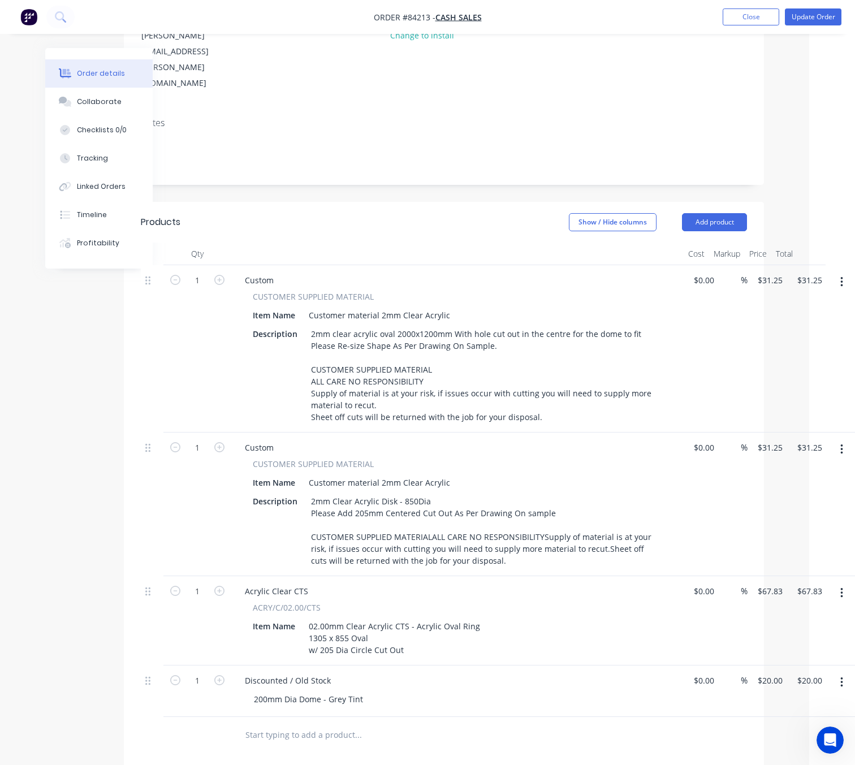
scroll to position [270, 46]
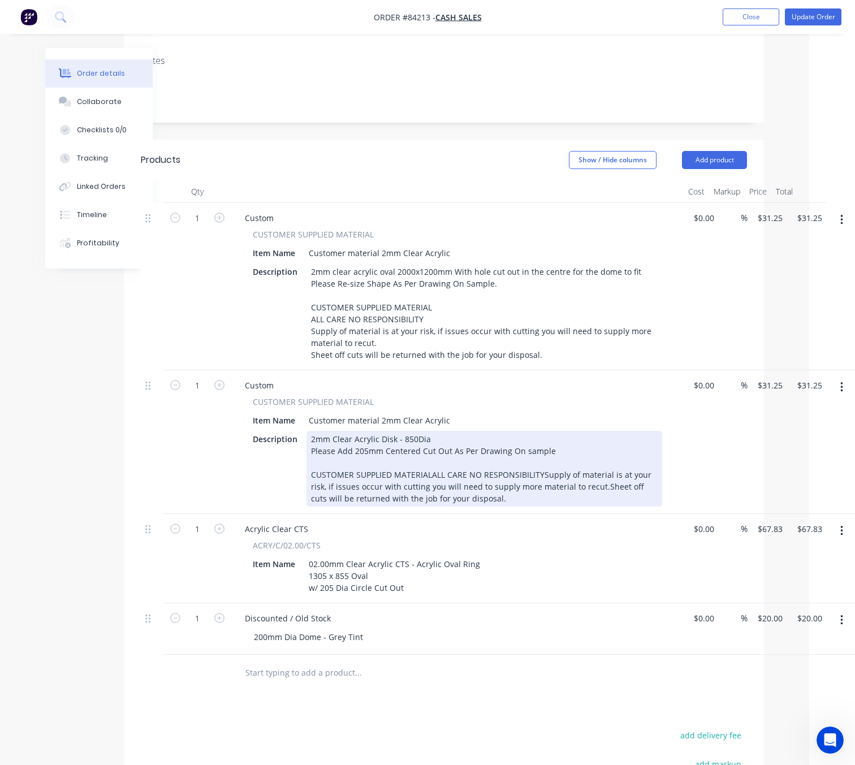
drag, startPoint x: 538, startPoint y: 428, endPoint x: 570, endPoint y: 442, distance: 35.5
click at [538, 431] on div "2mm Clear Acrylic Disk - 850Dia Please Add 205mm Centered Cut Out As Per Drawin…" at bounding box center [484, 469] width 356 height 76
click at [429, 431] on div "2mm Clear Acrylic Disk - 850Dia Please Add 205mm Centered Cut Out As Per Drawin…" at bounding box center [484, 469] width 356 height 76
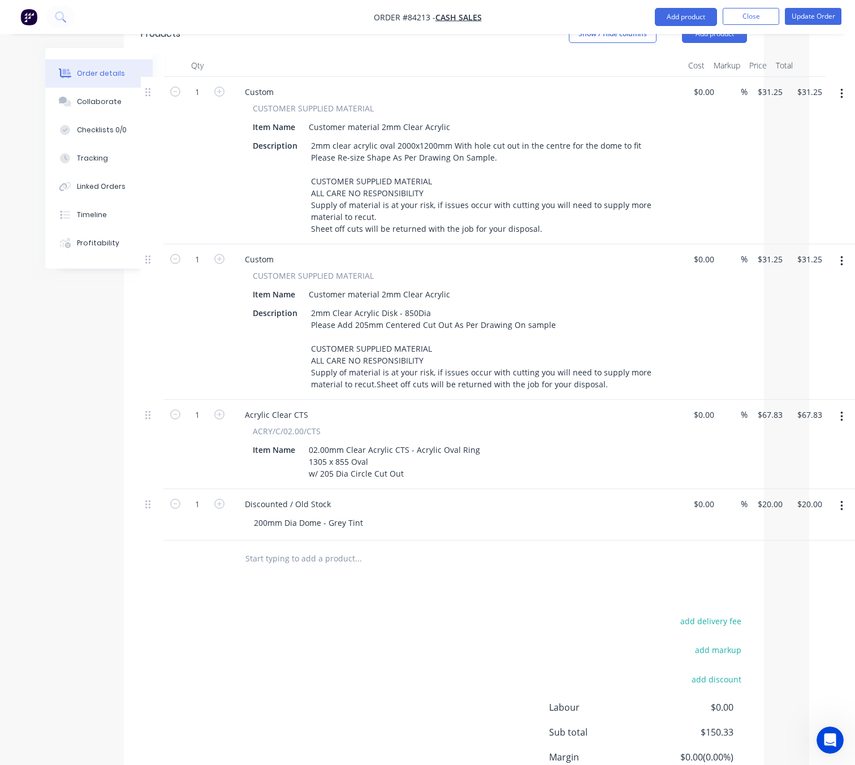
scroll to position [366, 46]
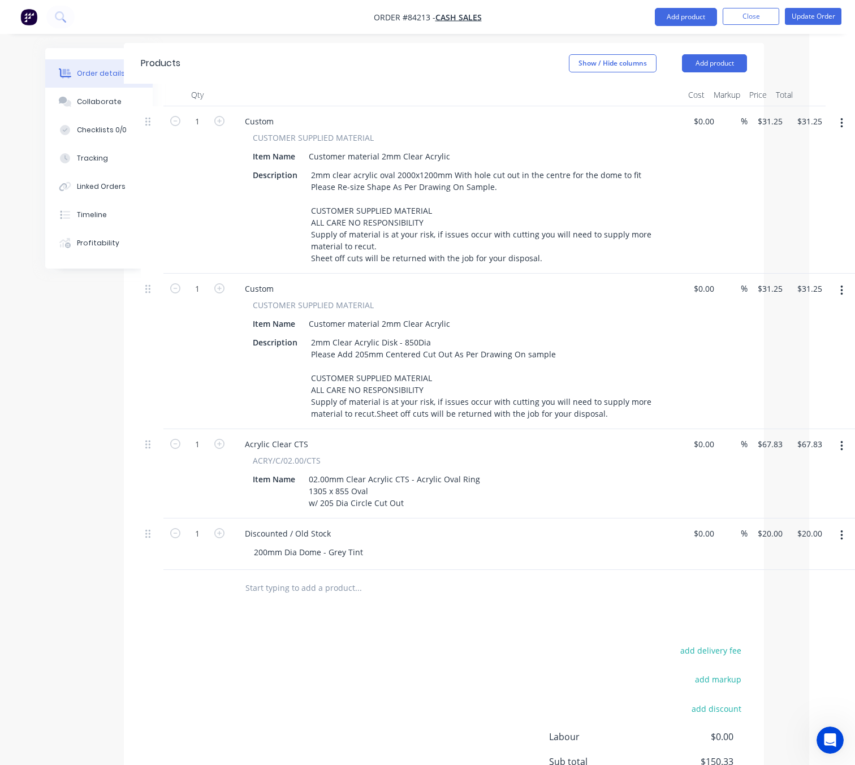
click at [292, 643] on div "add delivery fee add markup add discount Labour $0.00 Sub total $150.33 Margin …" at bounding box center [444, 752] width 606 height 218
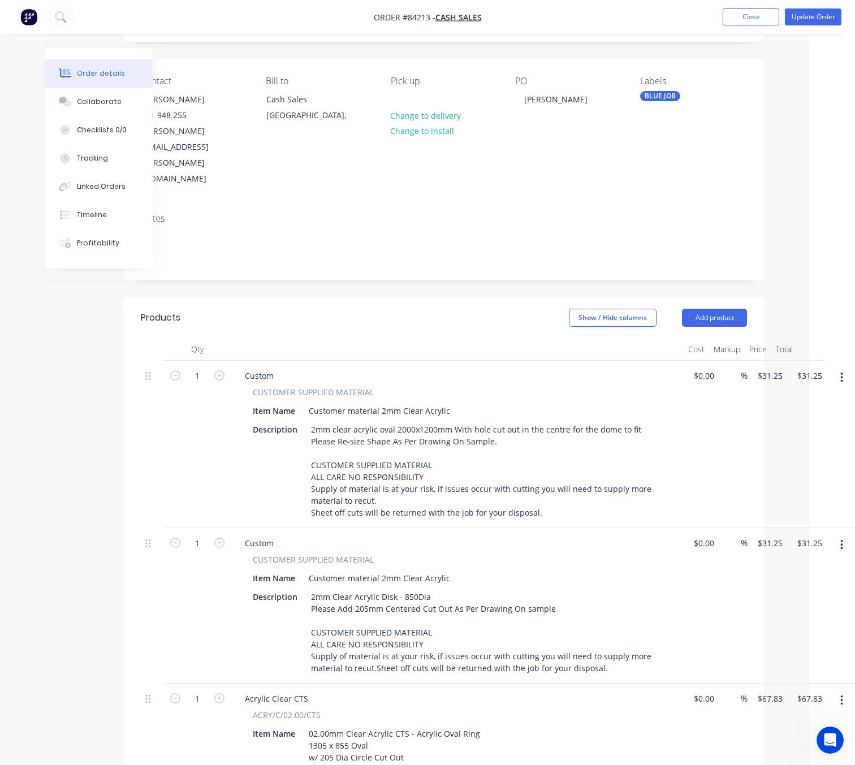
scroll to position [282, 46]
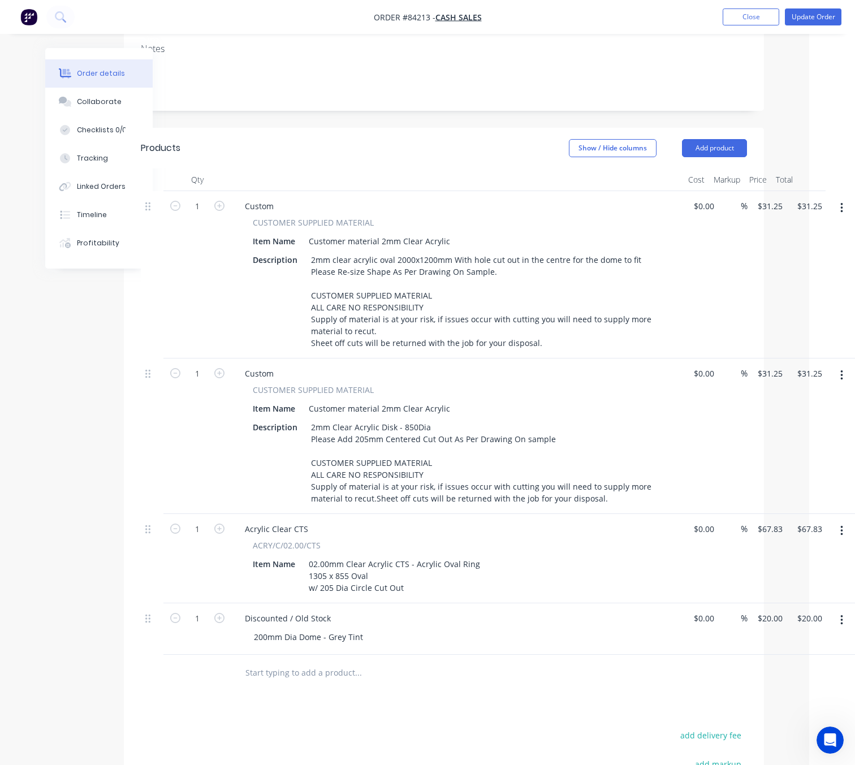
click at [131, 468] on div "Qty Cost Markup Price Total 1 Custom CUSTOMER SUPPLIED MATERIAL Item Name Custo…" at bounding box center [444, 429] width 640 height 523
click at [80, 503] on div "Created by Lim Created 28/08/25 Required Assigned to Add team member MYOB Order…" at bounding box center [381, 373] width 764 height 1213
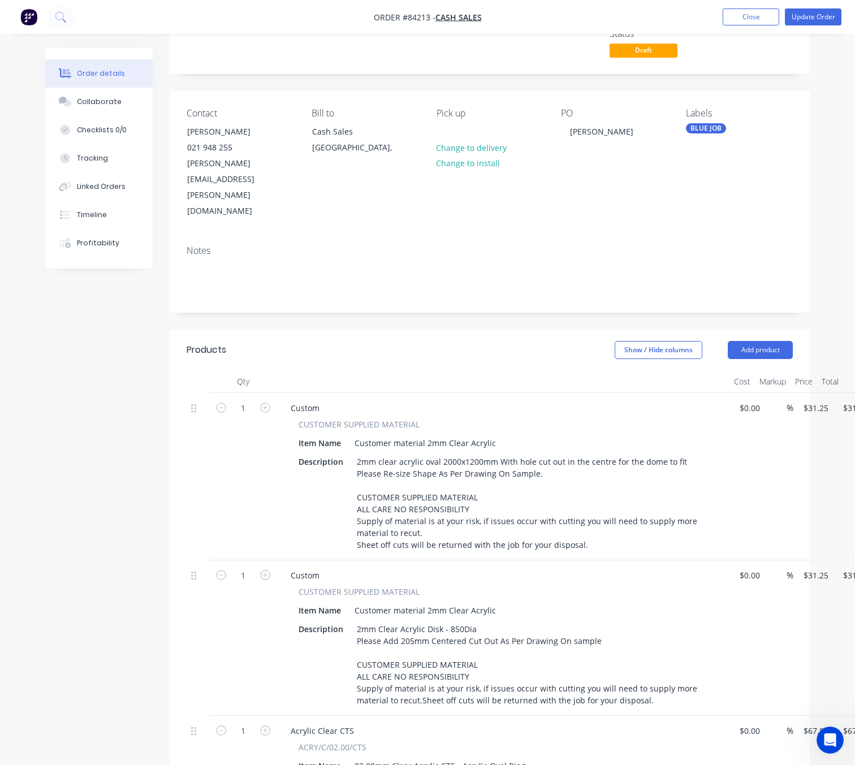
scroll to position [0, 0]
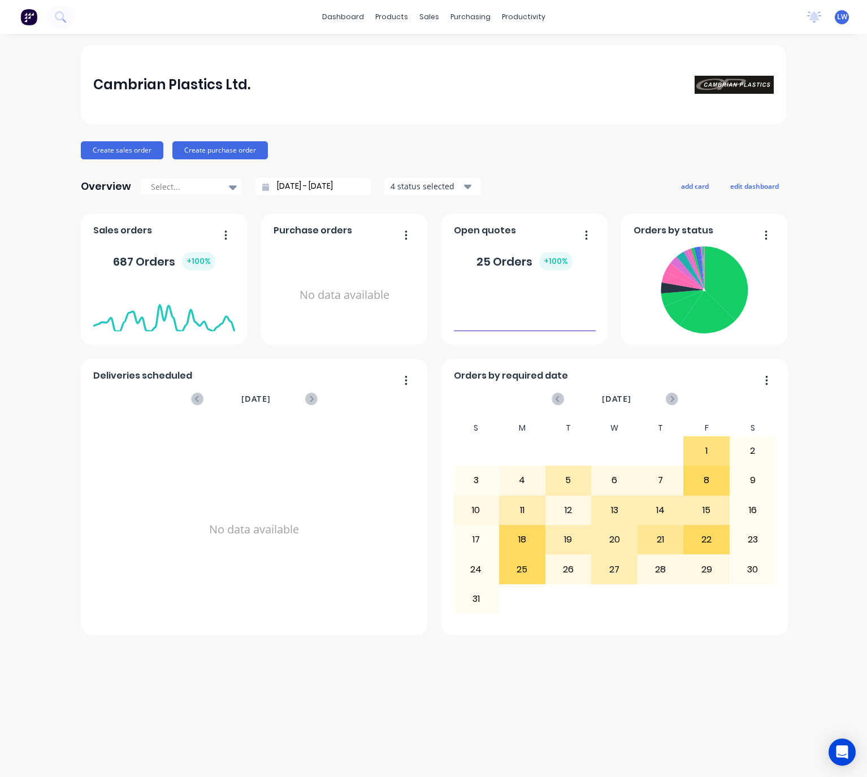
click at [124, 145] on button "Create sales order" at bounding box center [122, 150] width 83 height 18
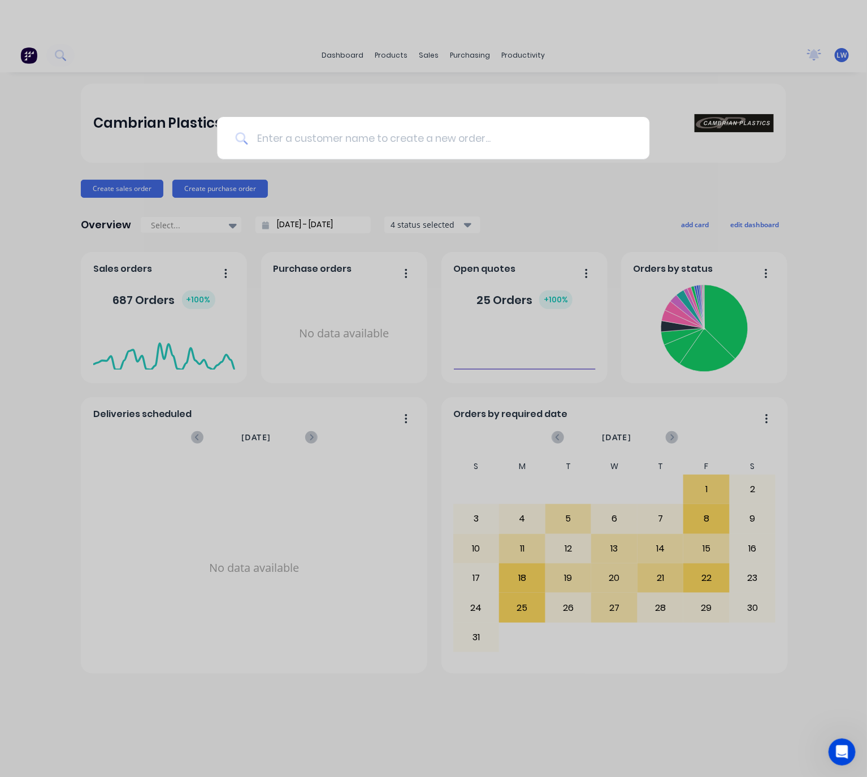
click at [294, 137] on input at bounding box center [440, 138] width 384 height 42
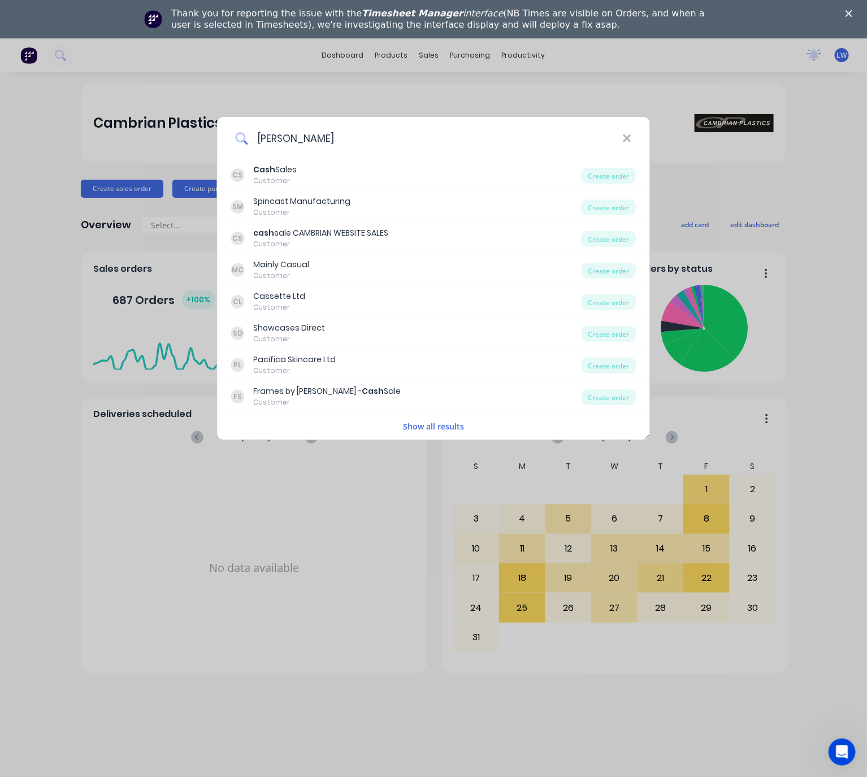
type input "cash sale"
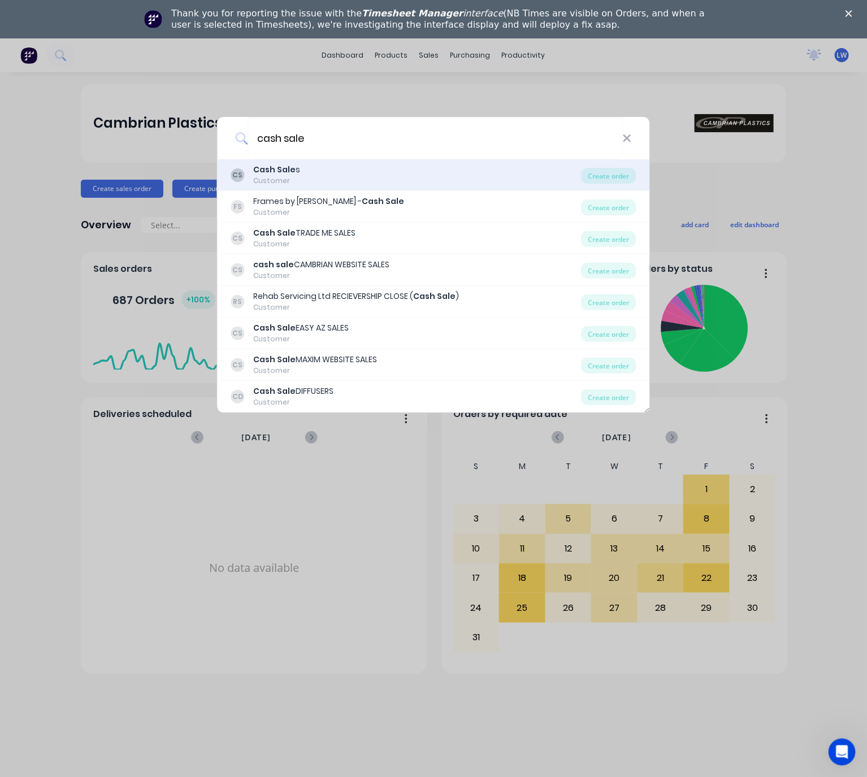
click at [341, 179] on div "CS Cash Sale s Customer" at bounding box center [406, 175] width 351 height 22
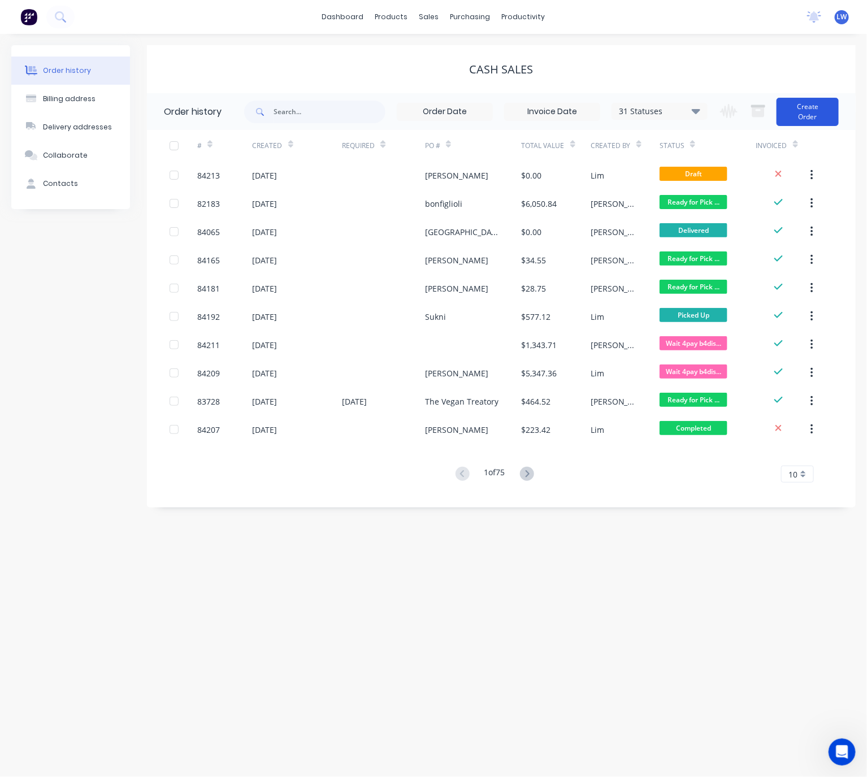
click at [809, 122] on button "Create Order" at bounding box center [808, 112] width 62 height 28
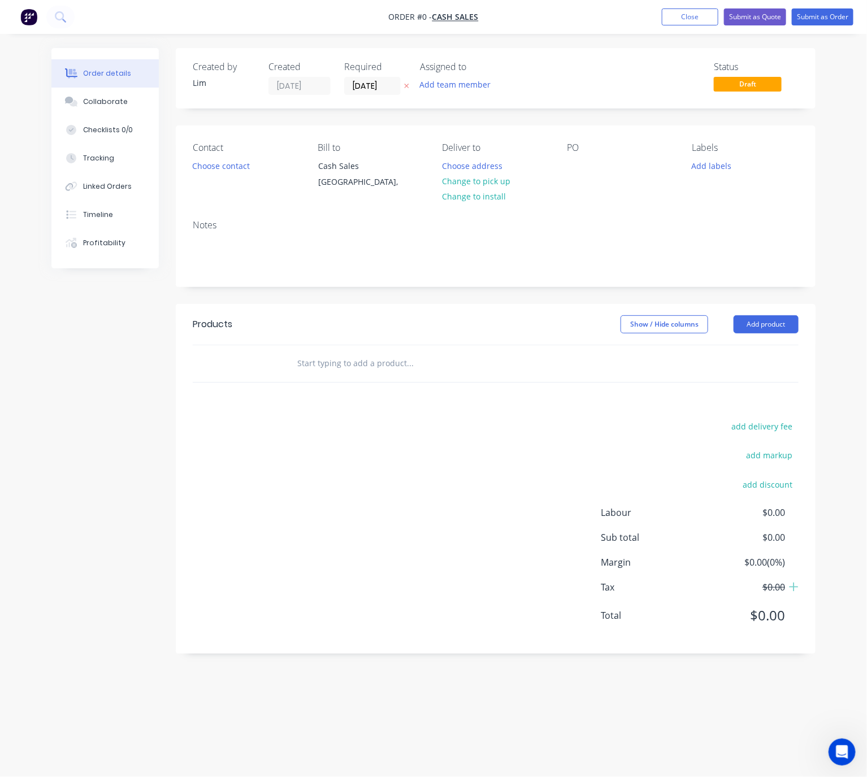
click at [410, 87] on button at bounding box center [407, 86] width 12 height 13
click at [221, 170] on button "Choose contact" at bounding box center [222, 165] width 70 height 15
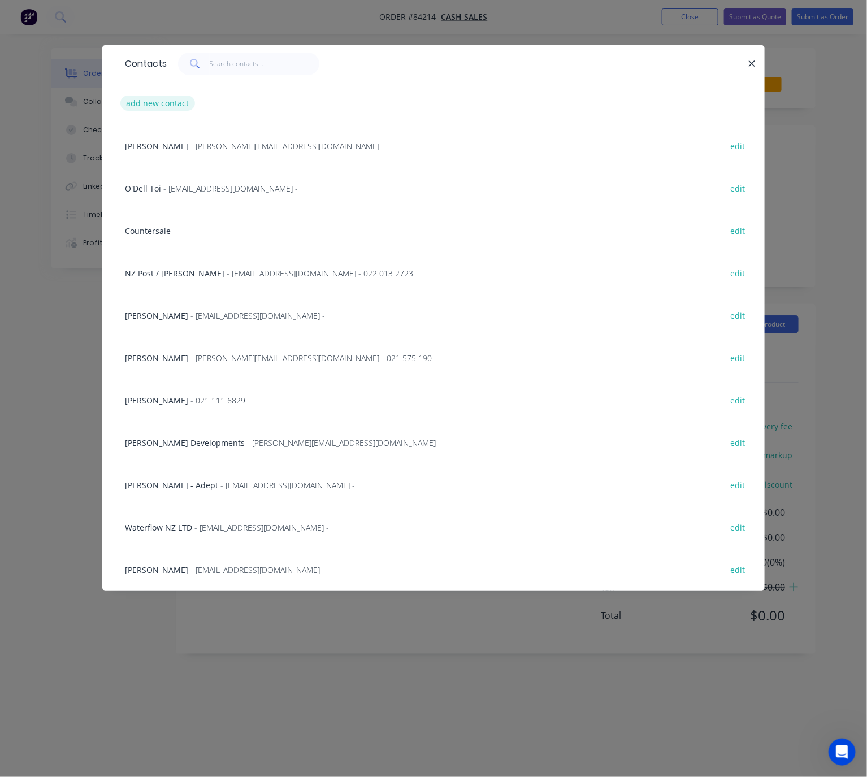
click at [163, 102] on button "add new contact" at bounding box center [157, 103] width 75 height 15
select select "NZ"
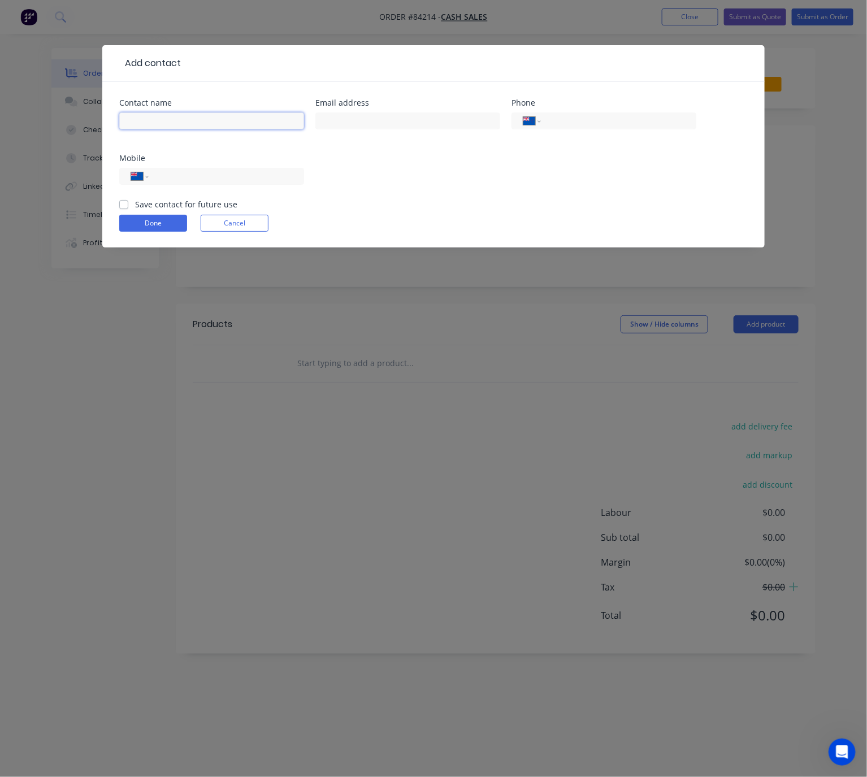
click at [175, 118] on input "text" at bounding box center [211, 121] width 185 height 17
click at [126, 120] on input "[PERSON_NAME]" at bounding box center [211, 121] width 185 height 17
type input "Handycrew - Eric Stride"
click at [388, 120] on input "text" at bounding box center [407, 121] width 185 height 17
type input "eric.s@handycrew.co.nz"
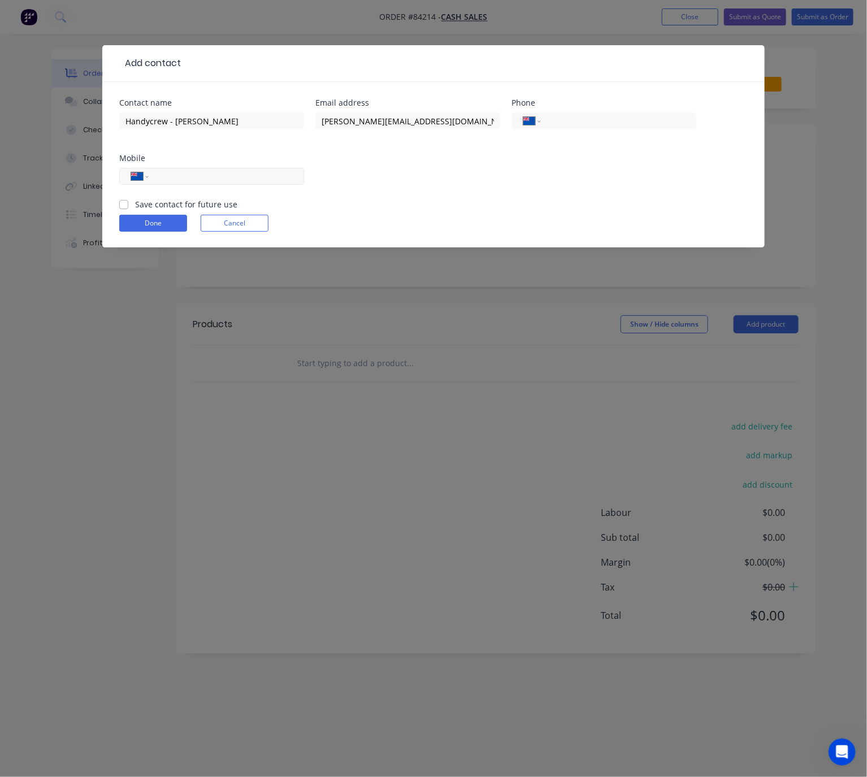
click at [178, 181] on input "tel" at bounding box center [225, 176] width 136 height 13
type input "0274 435 000"
click at [135, 202] on label "Save contact for future use" at bounding box center [186, 204] width 102 height 12
click at [126, 202] on input "Save contact for future use" at bounding box center [123, 203] width 9 height 11
checkbox input "true"
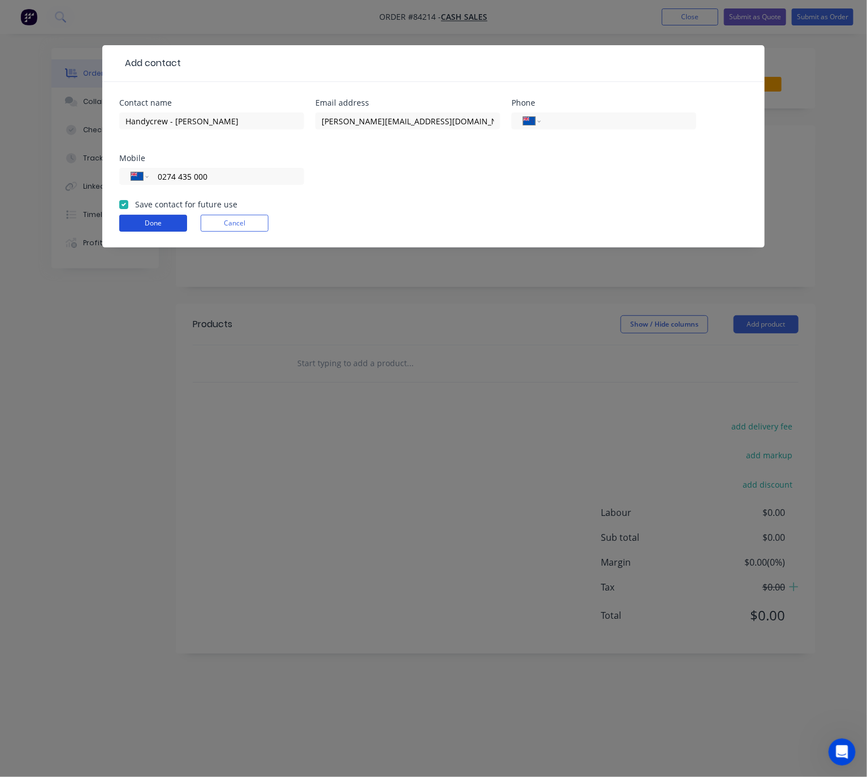
drag, startPoint x: 162, startPoint y: 224, endPoint x: 184, endPoint y: 235, distance: 24.5
click at [163, 224] on button "Done" at bounding box center [153, 223] width 68 height 17
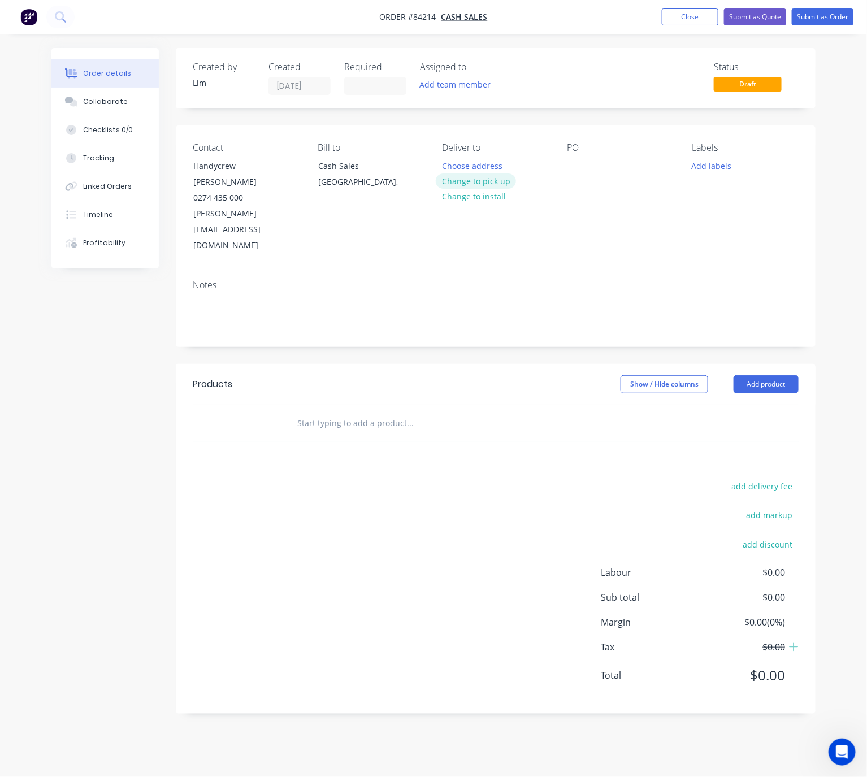
click at [497, 185] on button "Change to pick up" at bounding box center [476, 181] width 80 height 15
click at [582, 168] on div at bounding box center [576, 166] width 18 height 16
click at [711, 170] on button "Add labels" at bounding box center [712, 165] width 52 height 15
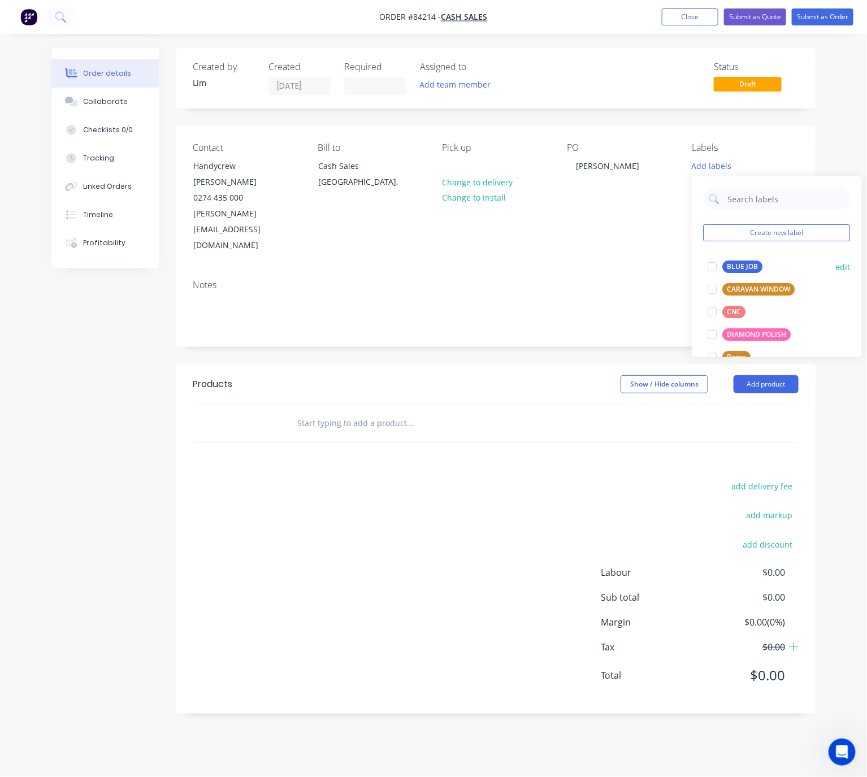
click at [755, 266] on div "BLUE JOB" at bounding box center [743, 267] width 40 height 12
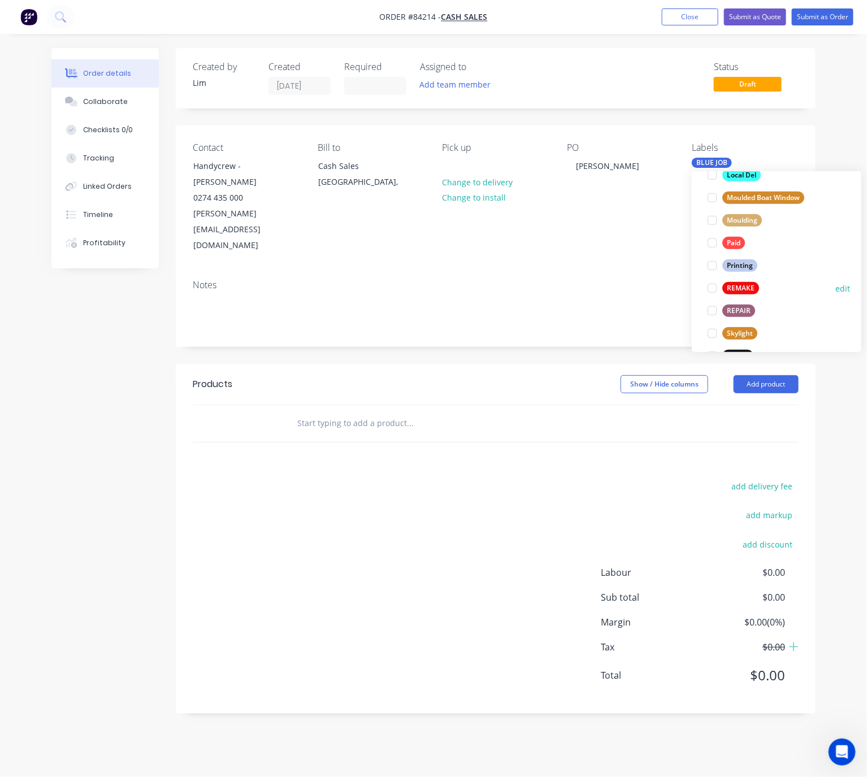
scroll to position [424, 0]
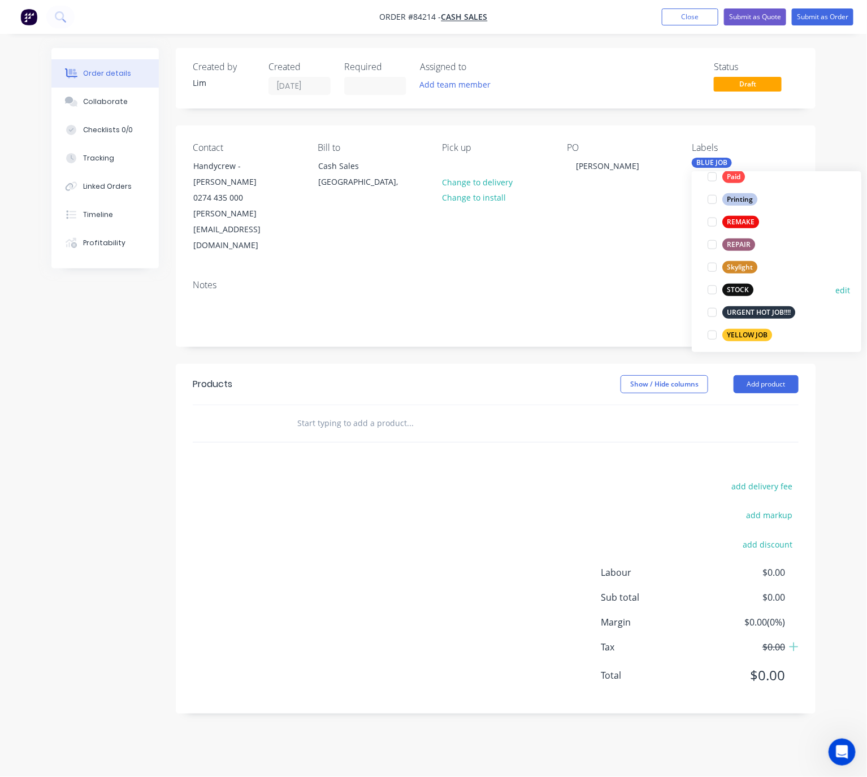
click at [745, 291] on div "STOCK" at bounding box center [738, 290] width 31 height 12
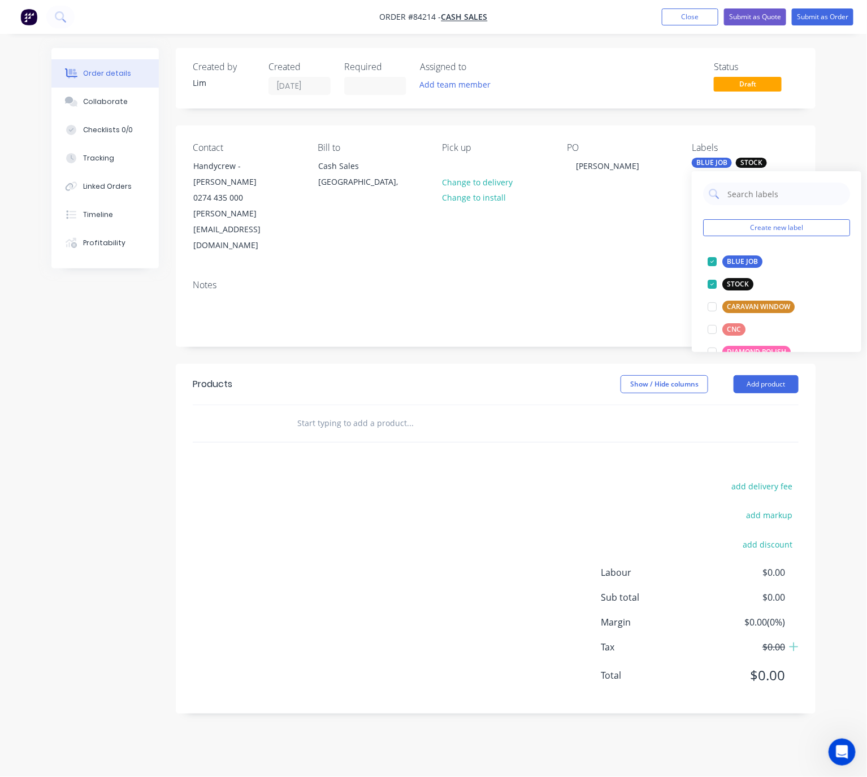
click at [495, 364] on header "Products Show / Hide columns Add product" at bounding box center [496, 384] width 640 height 41
click at [491, 412] on input "text" at bounding box center [410, 423] width 226 height 23
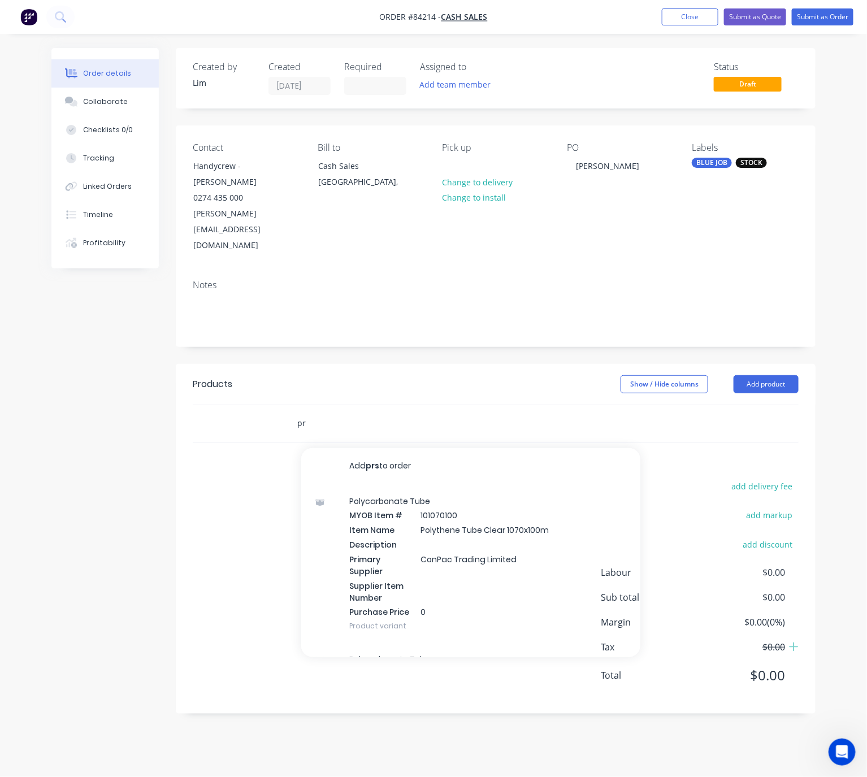
type input "p"
drag, startPoint x: 308, startPoint y: 382, endPoint x: 283, endPoint y: 464, distance: 85.5
click at [280, 405] on div "y-12 Add y-12 to order Polycarbonate Tube MYOB Item # 101070100 Item Name Polyt…" at bounding box center [496, 423] width 606 height 37
click at [275, 489] on div "add delivery fee add markup add discount Labour $0.00 Sub total $0.00 Margin $0…" at bounding box center [496, 588] width 606 height 218
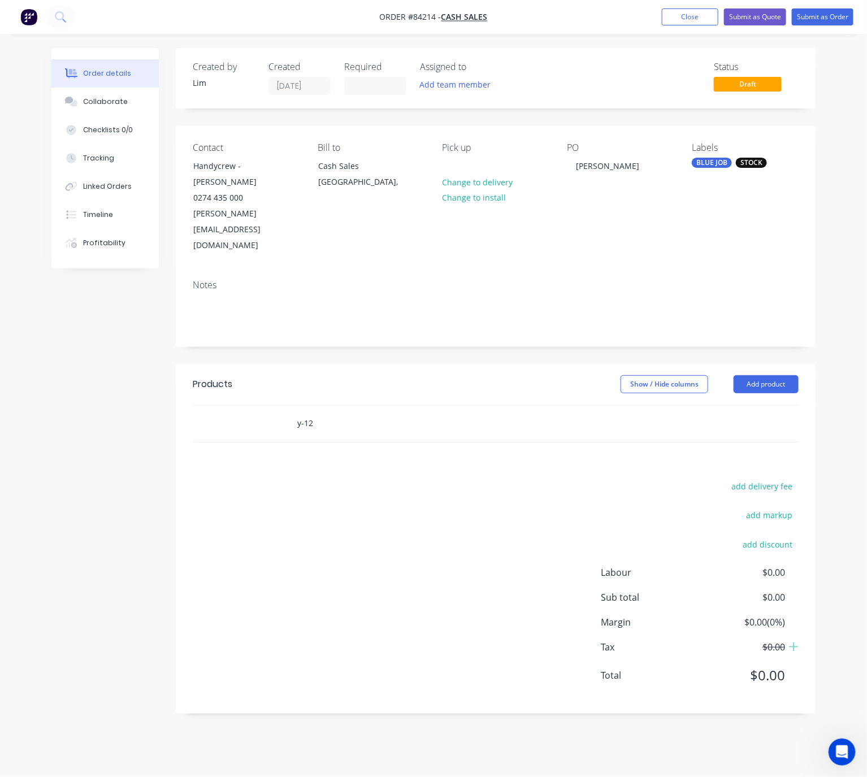
click at [321, 412] on input "y-12" at bounding box center [410, 423] width 226 height 23
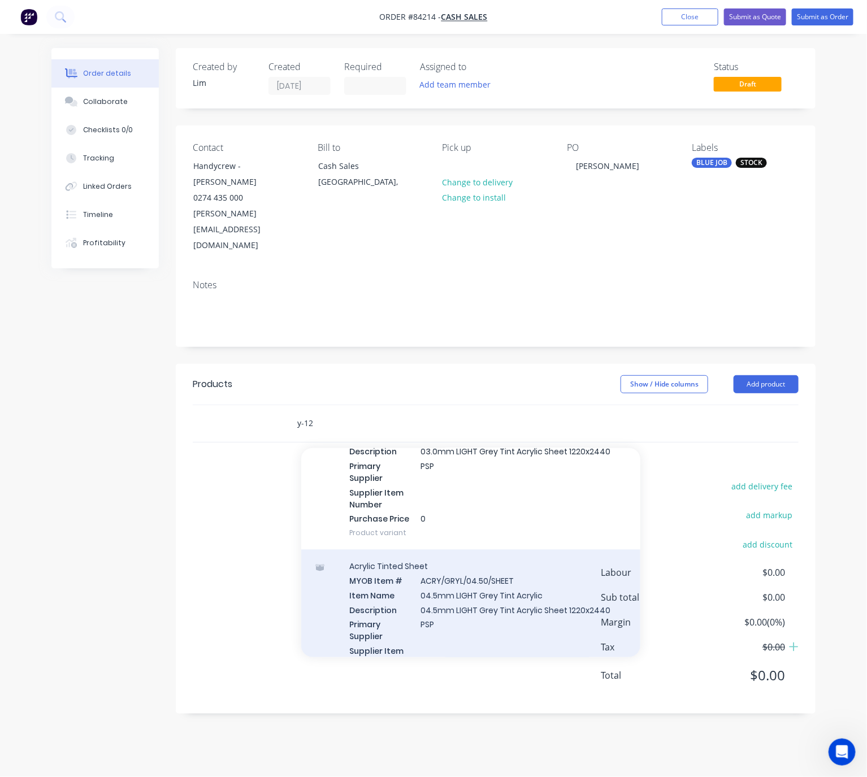
scroll to position [1611, 0]
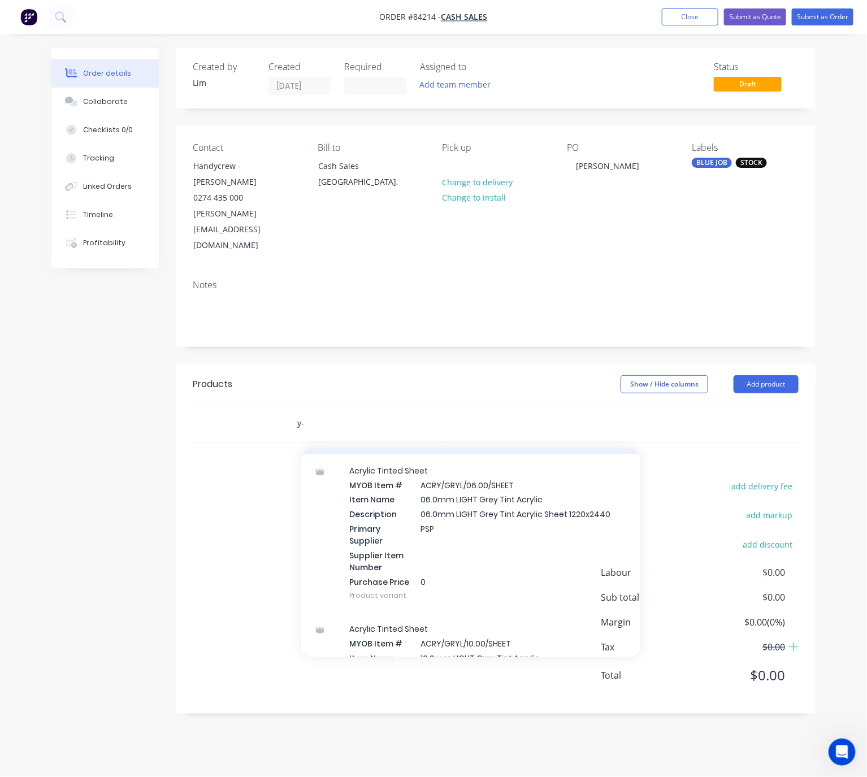
type input "y"
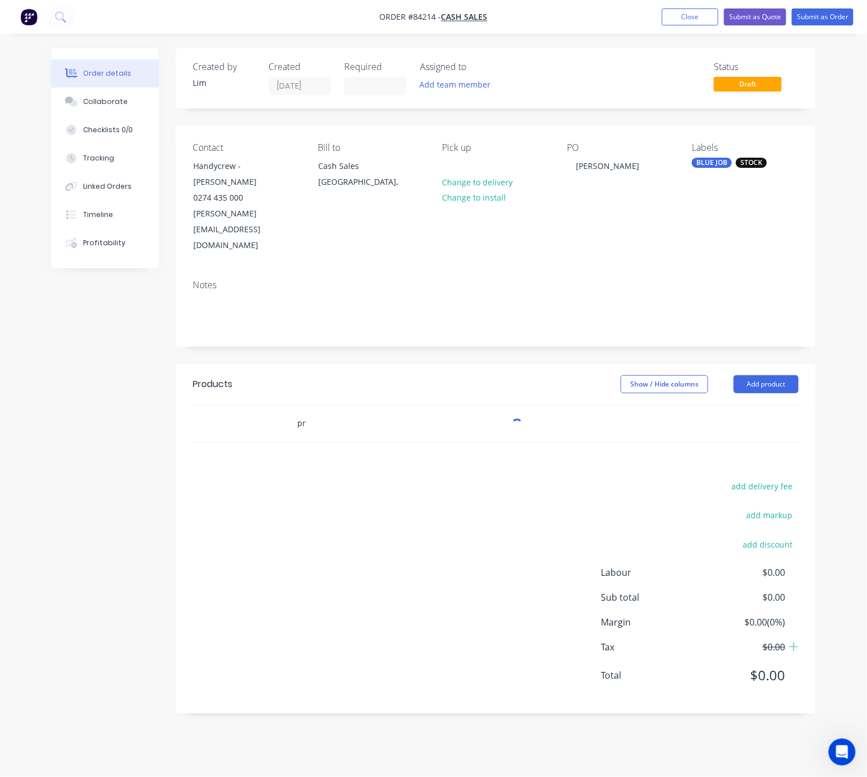
type input "prs"
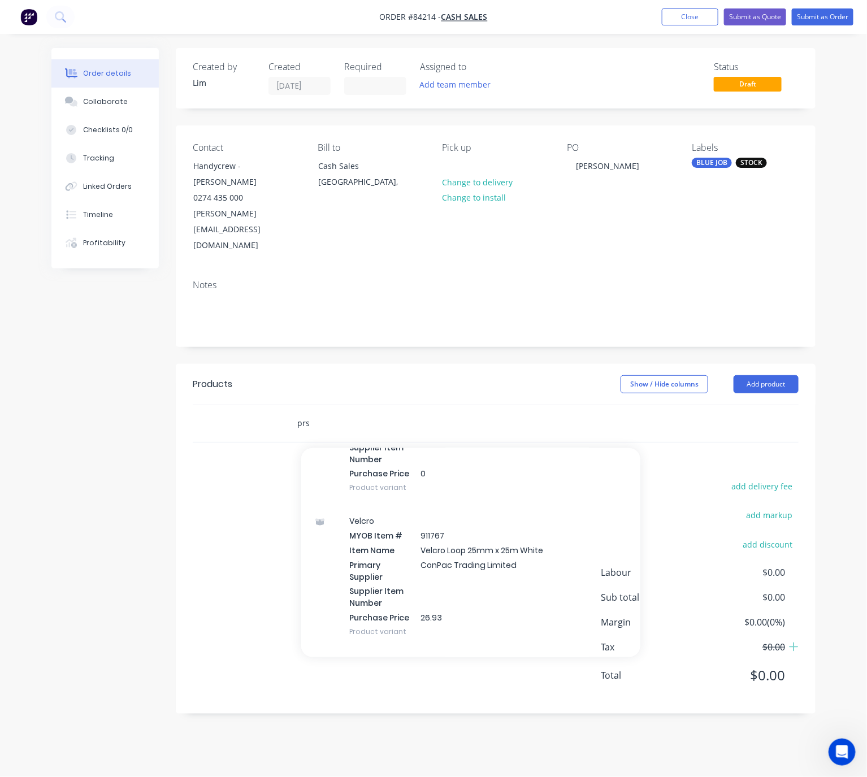
scroll to position [4071, 0]
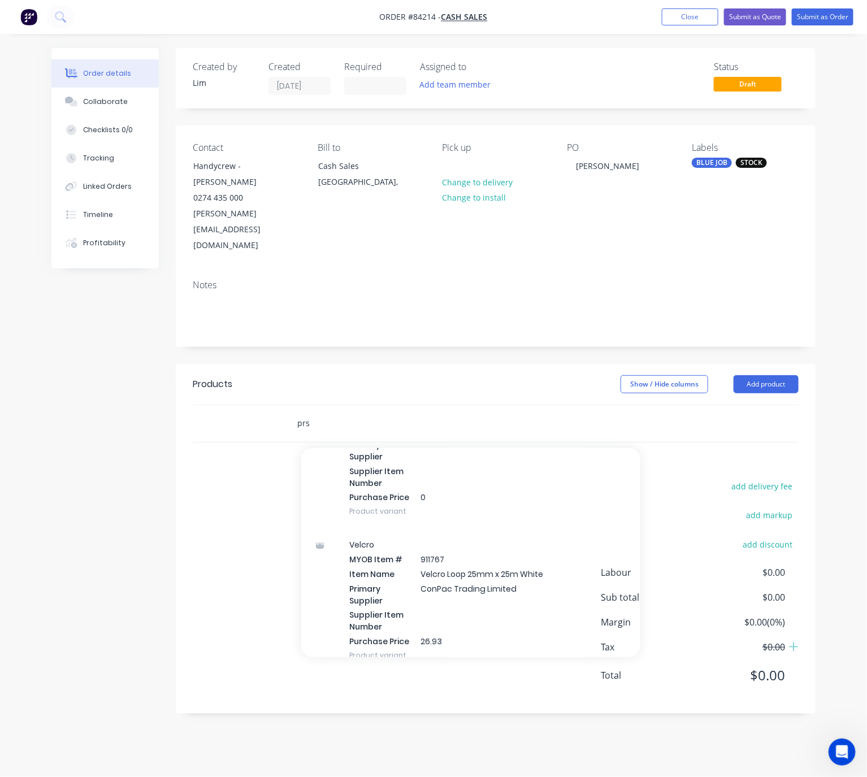
drag, startPoint x: 321, startPoint y: 382, endPoint x: 289, endPoint y: 382, distance: 31.7
click at [290, 412] on div "prs Add prs to order Polycarbonate Tube MYOB Item # 101070100 Item Name Polythe…" at bounding box center [457, 423] width 339 height 23
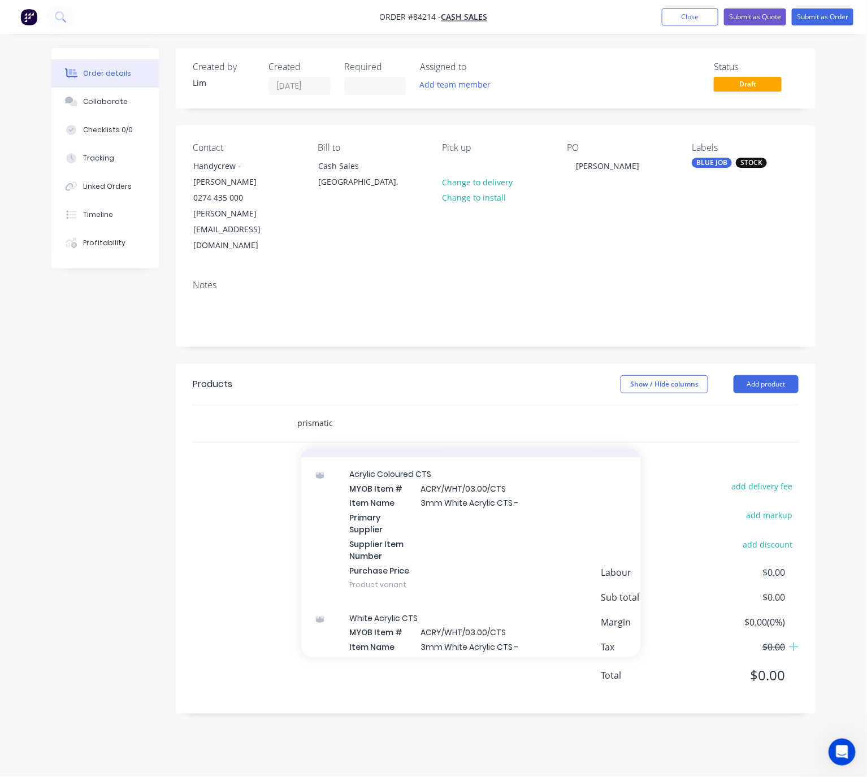
scroll to position [17325, 0]
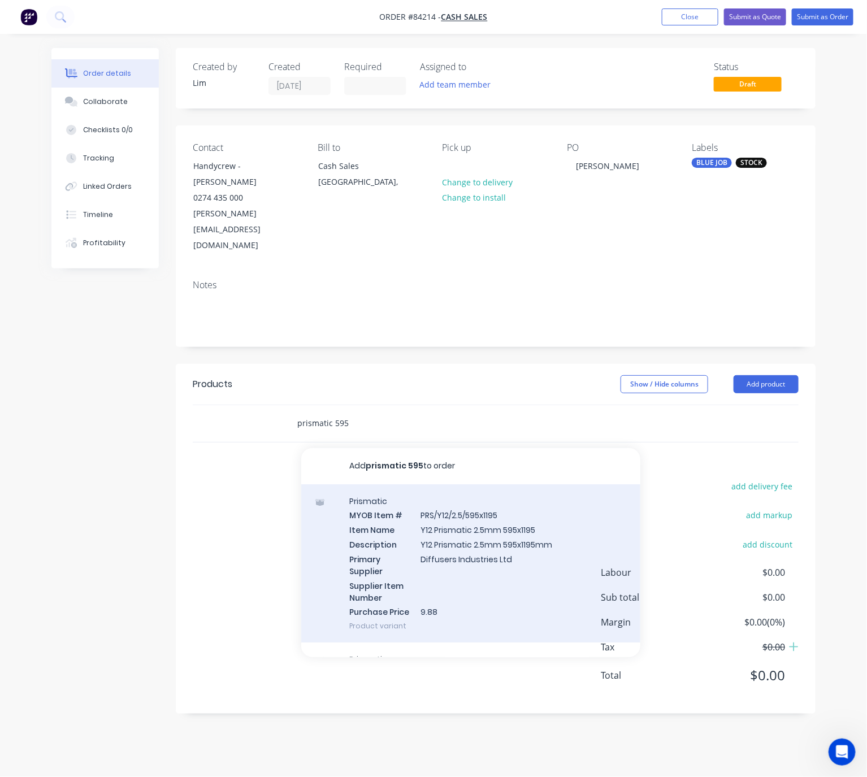
type input "prismatic 595"
click at [550, 499] on div "Prismatic MYOB Item # PRS/Y12/2.5/595x1195 Item Name Y12 Prismatic 2.5mm 595x11…" at bounding box center [470, 564] width 339 height 159
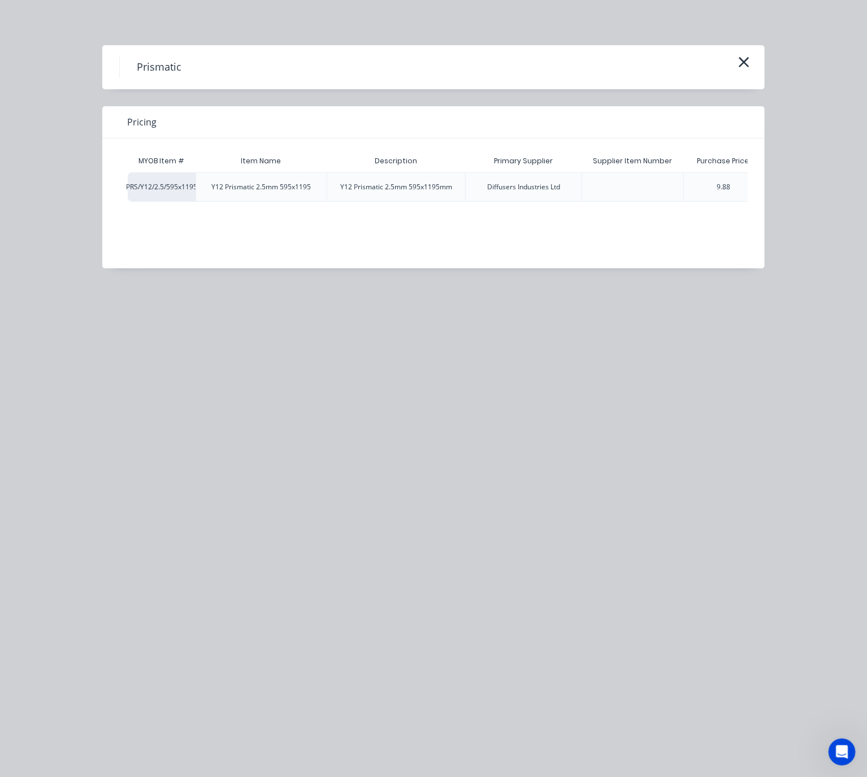
click at [723, 185] on div "9.88" at bounding box center [724, 187] width 14 height 10
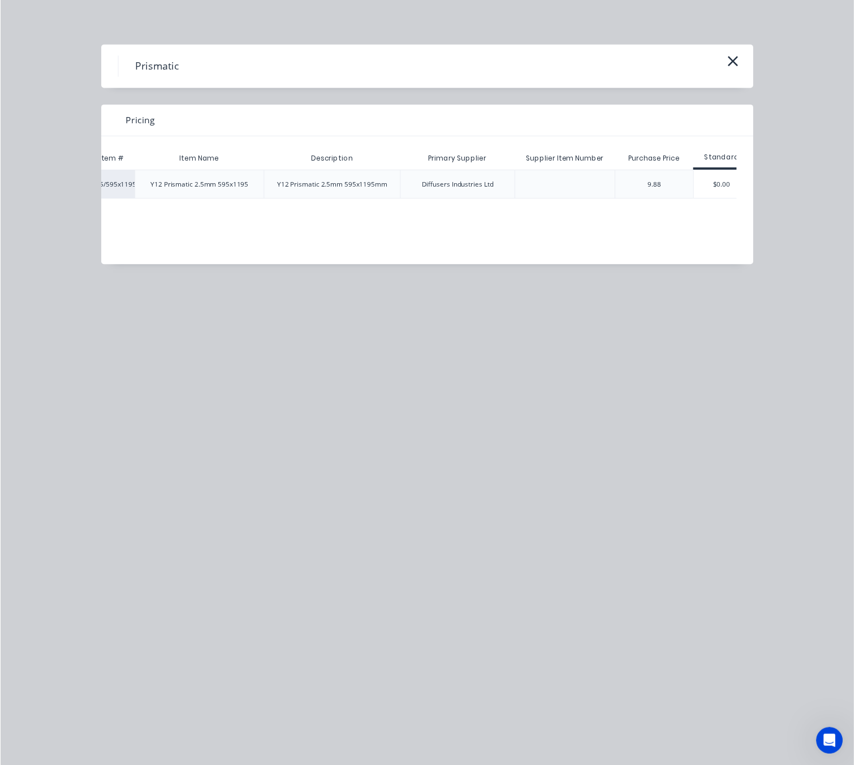
scroll to position [0, 73]
click at [713, 150] on div "Standard" at bounding box center [719, 161] width 58 height 23
drag, startPoint x: 719, startPoint y: 191, endPoint x: 718, endPoint y: 216, distance: 25.5
click at [720, 191] on div "$0.00" at bounding box center [719, 187] width 57 height 28
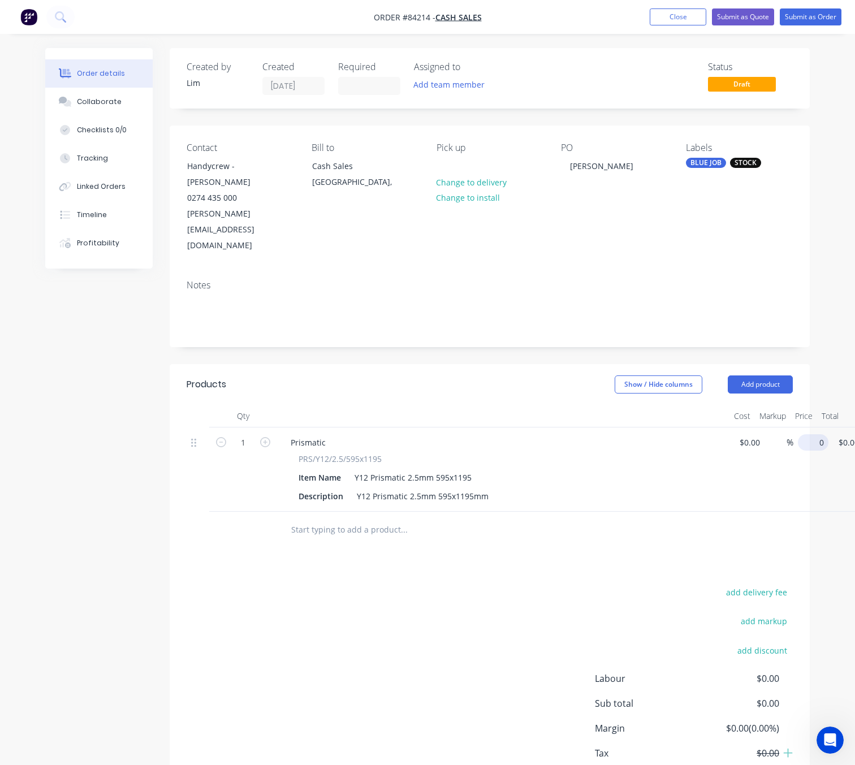
click at [805, 434] on input "0" at bounding box center [815, 442] width 26 height 16
type input "$39.04"
click at [250, 434] on input "1" at bounding box center [242, 442] width 29 height 17
click at [247, 427] on div "1" at bounding box center [243, 469] width 68 height 84
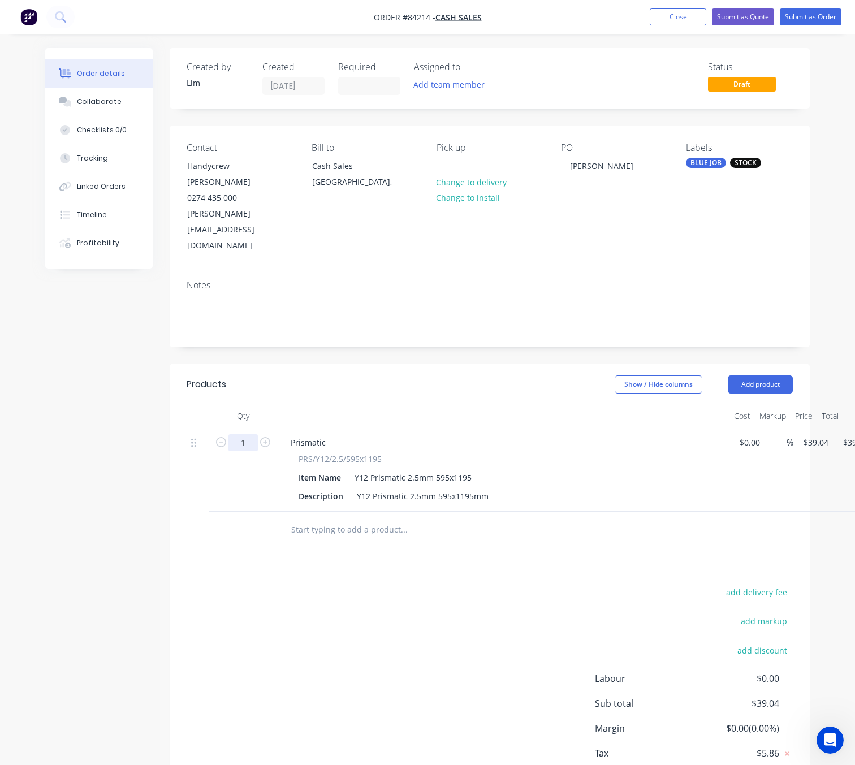
click at [248, 434] on input "1" at bounding box center [242, 442] width 29 height 17
click at [253, 434] on input "1" at bounding box center [242, 442] width 29 height 17
click at [248, 434] on input "1" at bounding box center [242, 442] width 29 height 17
type input "10"
type input "$390.40"
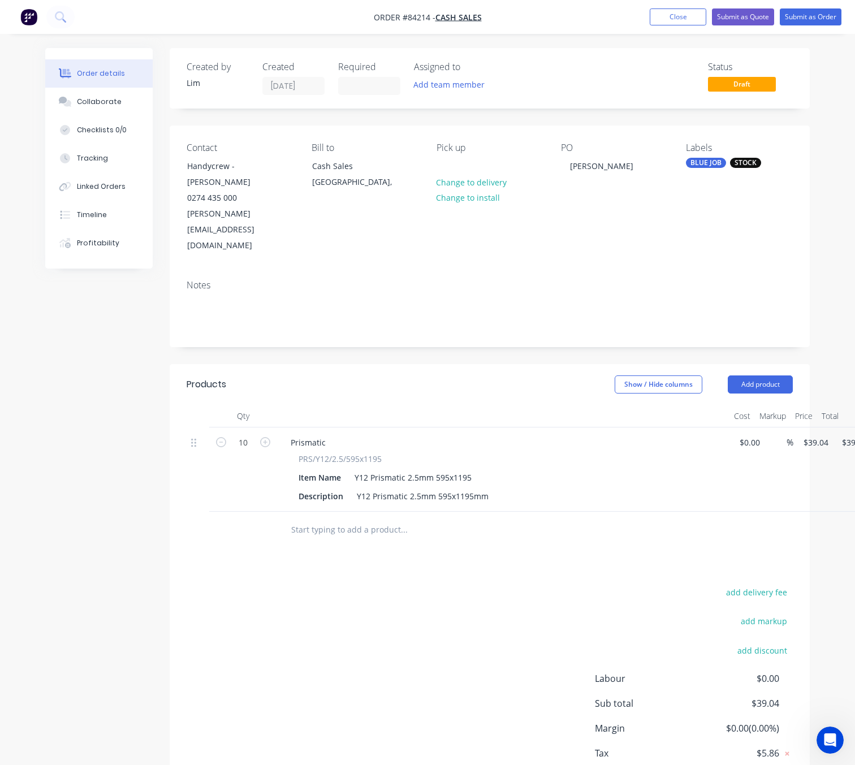
click at [426, 619] on div "add delivery fee add markup add discount Labour $0.00 Sub total $39.04 Margin $…" at bounding box center [490, 694] width 606 height 218
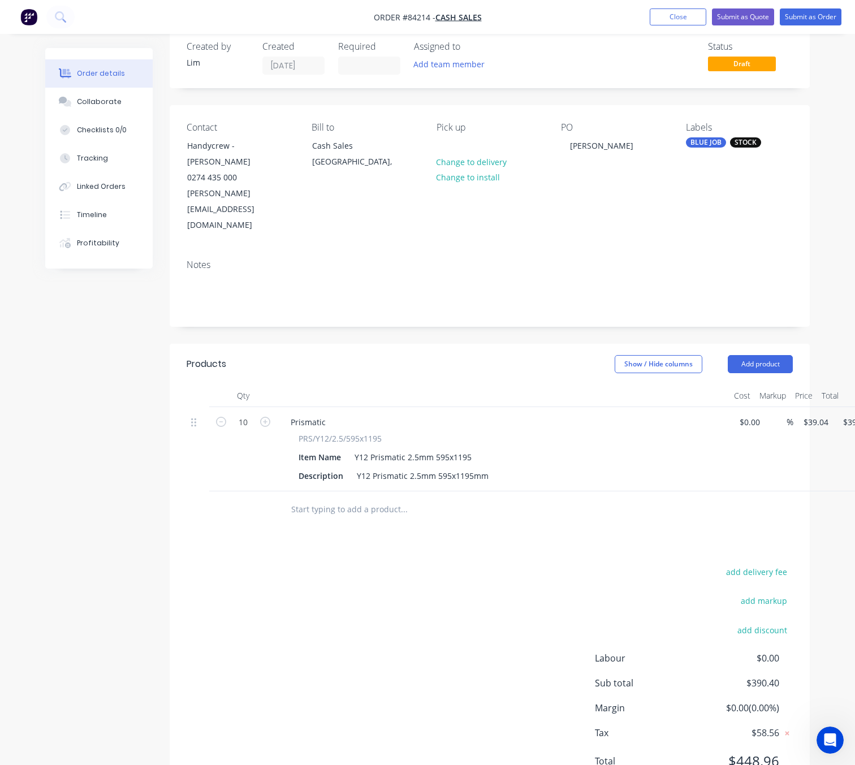
scroll to position [26, 0]
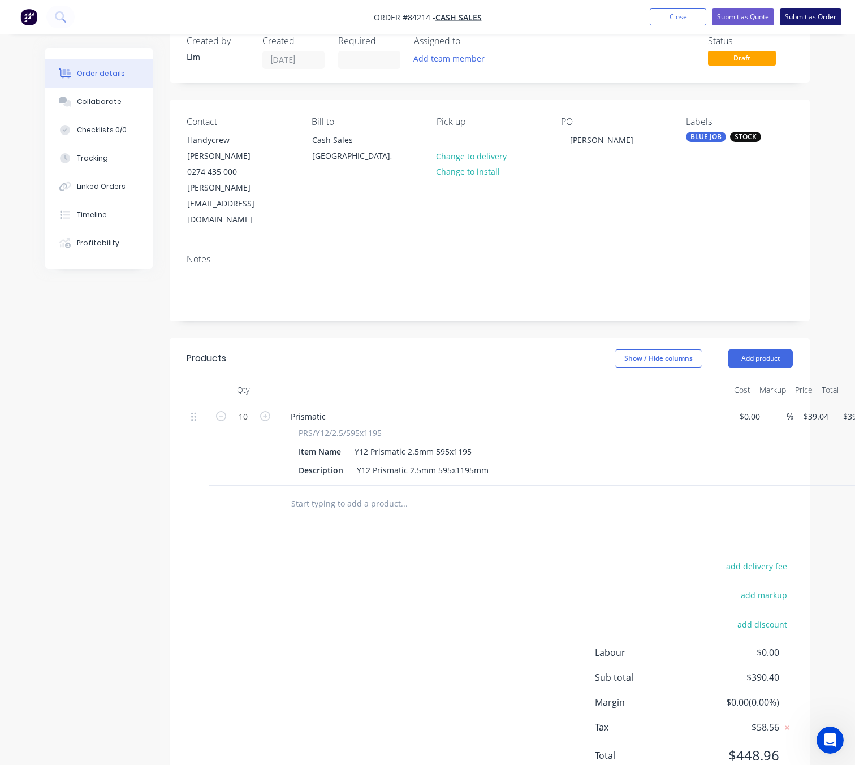
click at [823, 14] on button "Submit as Order" at bounding box center [811, 16] width 62 height 17
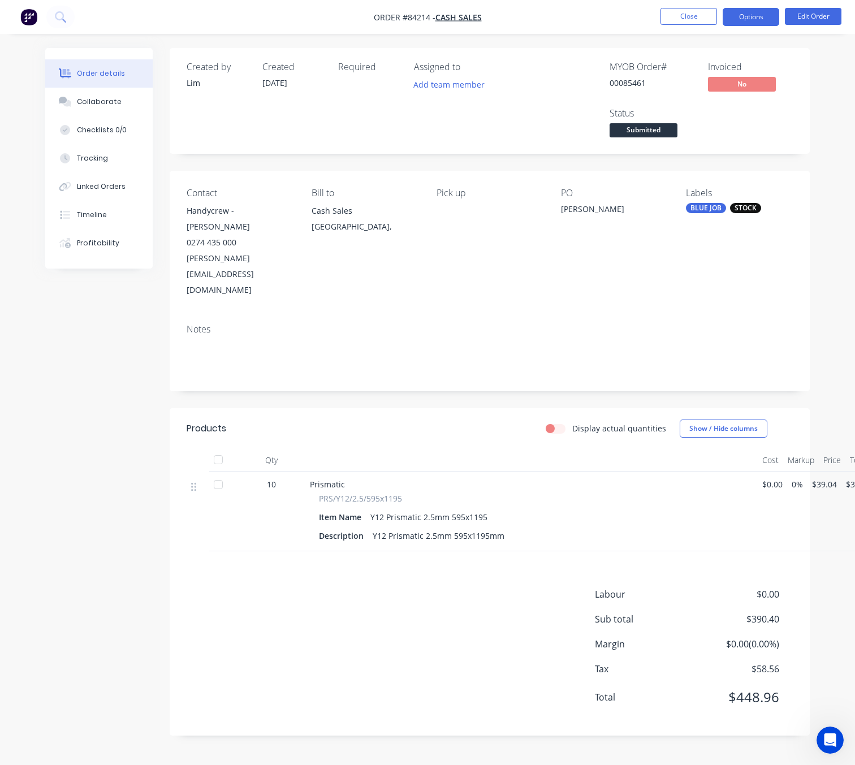
click at [775, 17] on button "Options" at bounding box center [751, 17] width 57 height 18
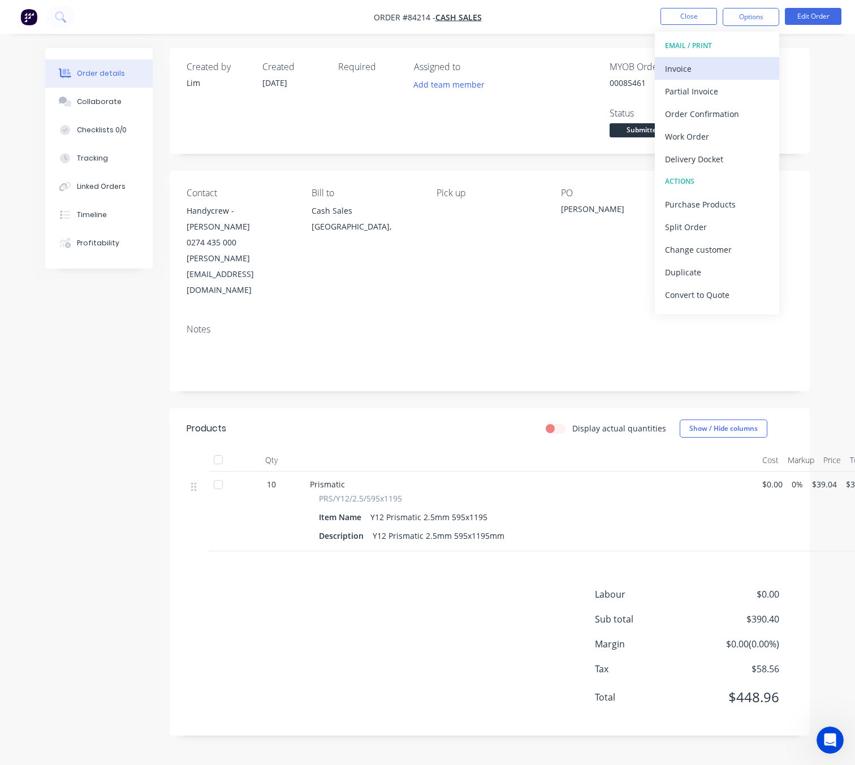
click at [720, 70] on div "Invoice" at bounding box center [717, 68] width 104 height 16
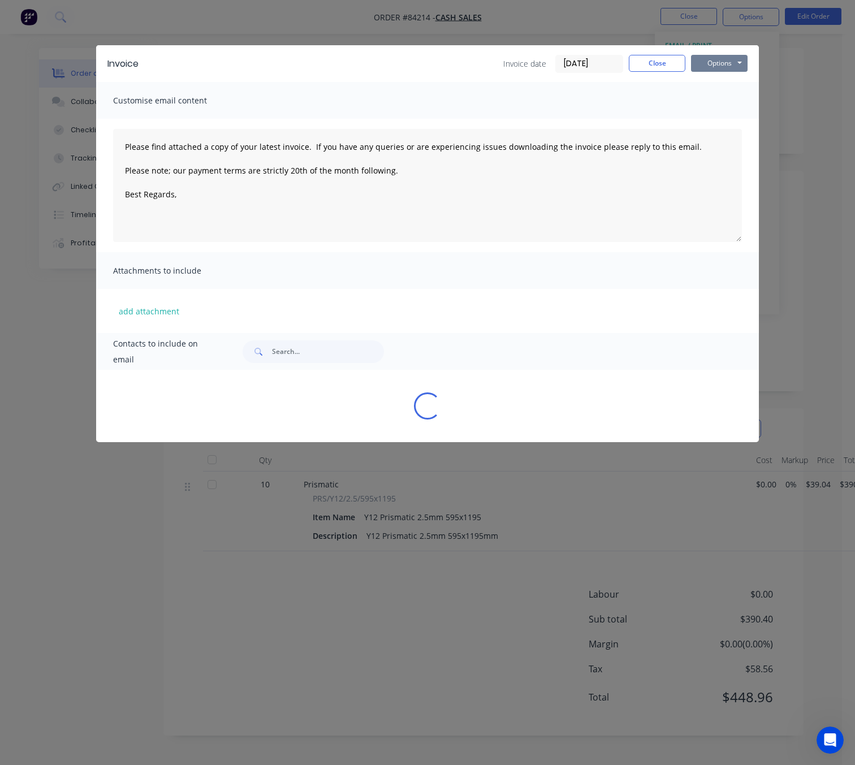
click at [725, 70] on button "Options" at bounding box center [719, 63] width 57 height 17
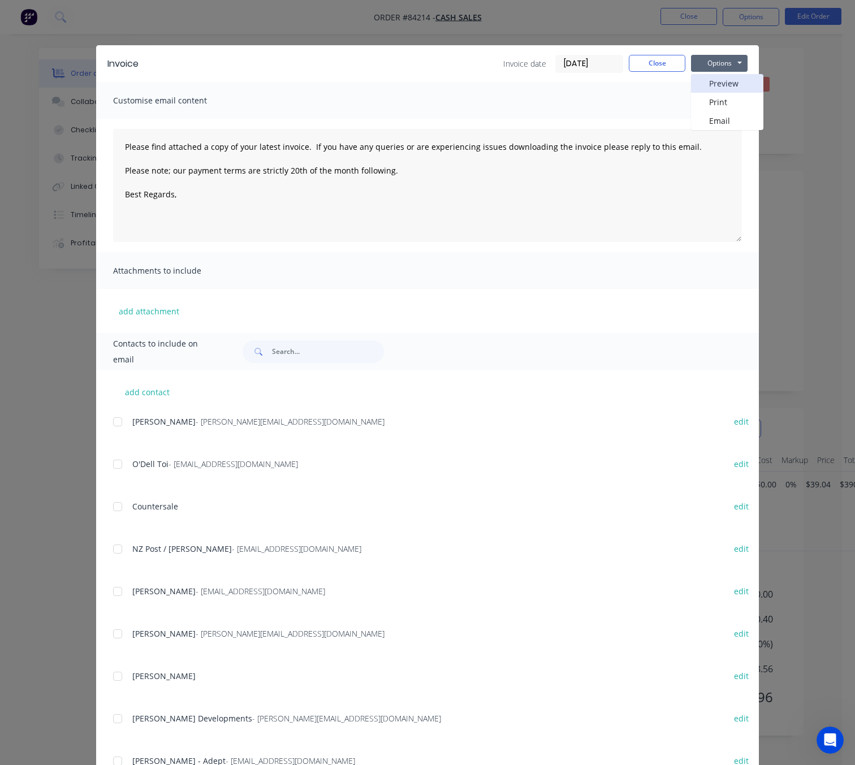
click at [732, 80] on button "Preview" at bounding box center [727, 83] width 72 height 19
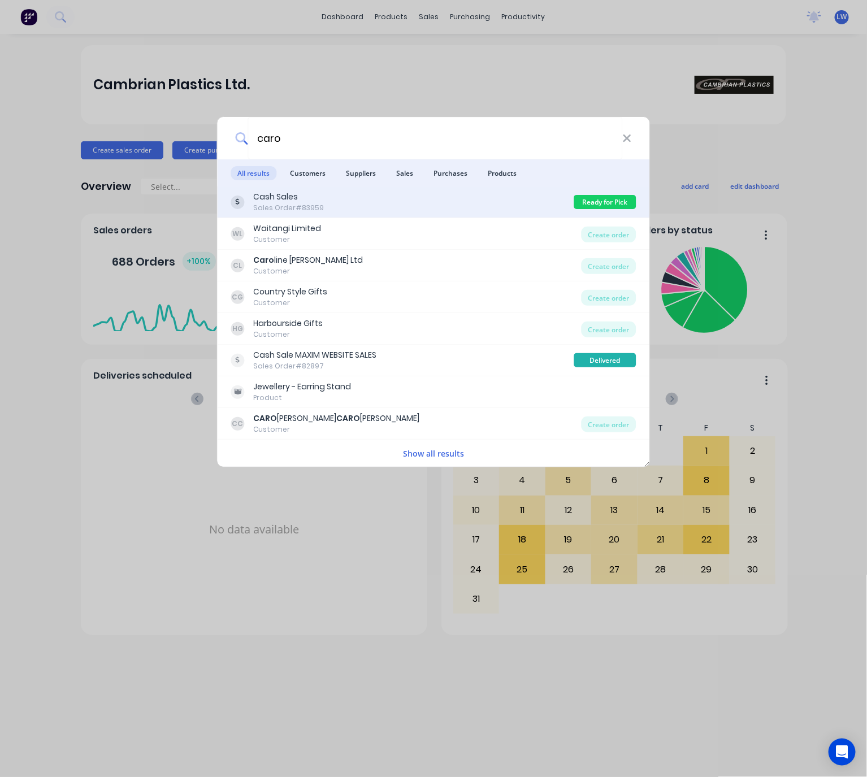
type input "caro"
click at [345, 187] on div "Cash Sales Sales Order #83959 Ready for Pick Up" at bounding box center [434, 203] width 433 height 32
click at [360, 209] on div "Cash Sales Sales Order #83959" at bounding box center [402, 202] width 343 height 22
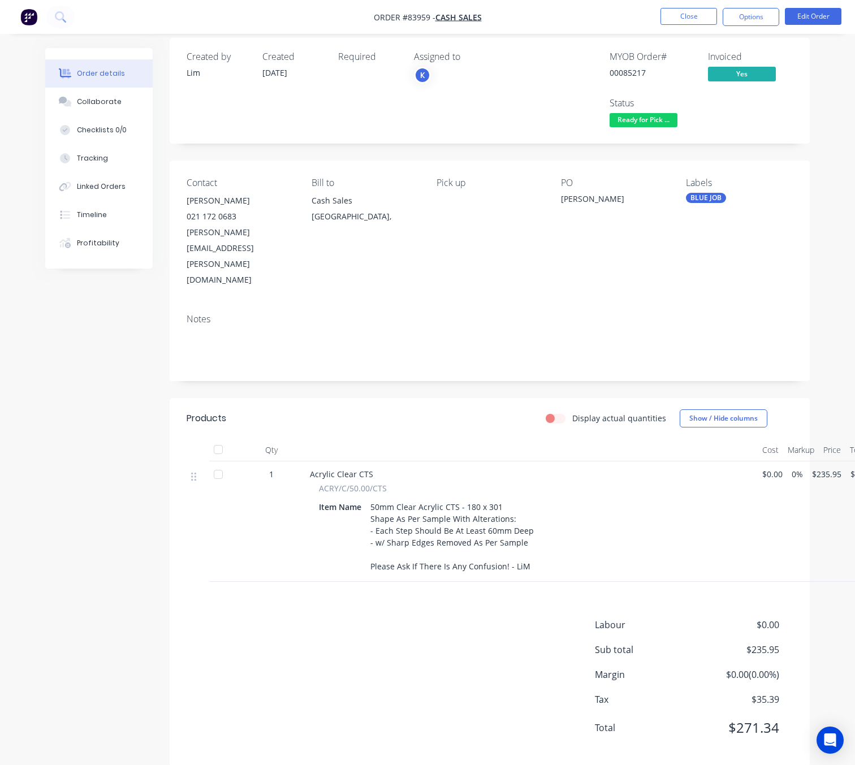
scroll to position [12, 0]
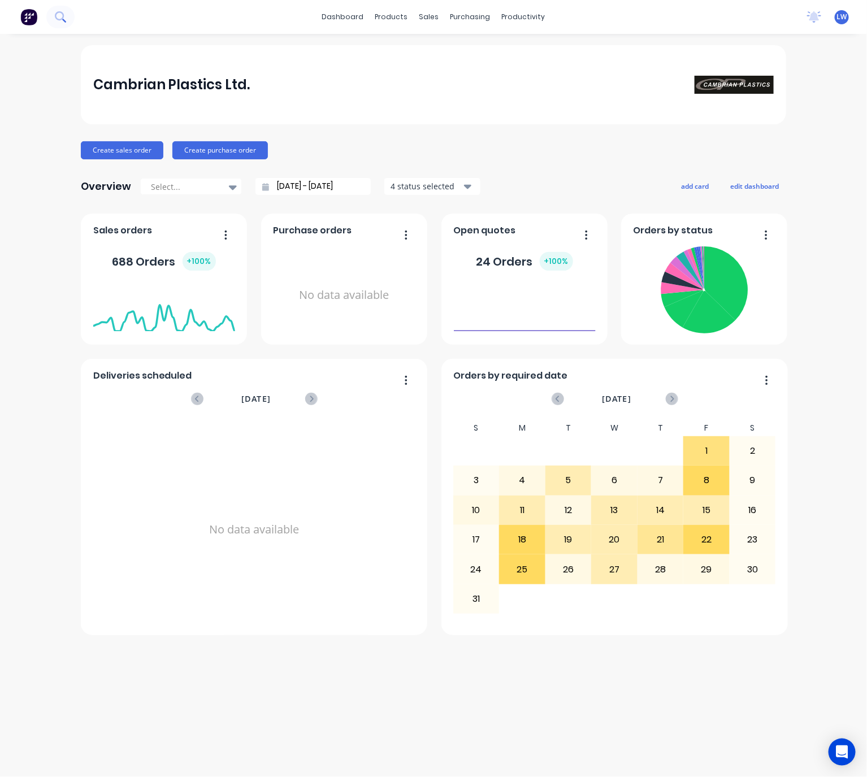
click at [53, 15] on button at bounding box center [60, 17] width 28 height 23
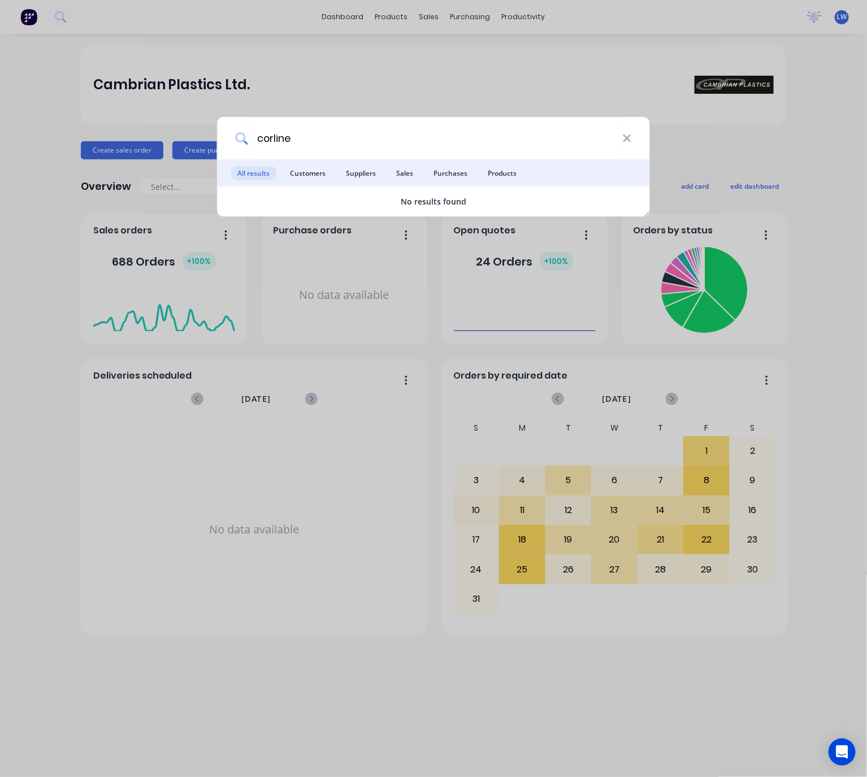
drag, startPoint x: 306, startPoint y: 138, endPoint x: 224, endPoint y: 139, distance: 81.4
click at [224, 139] on div "corline" at bounding box center [434, 138] width 433 height 42
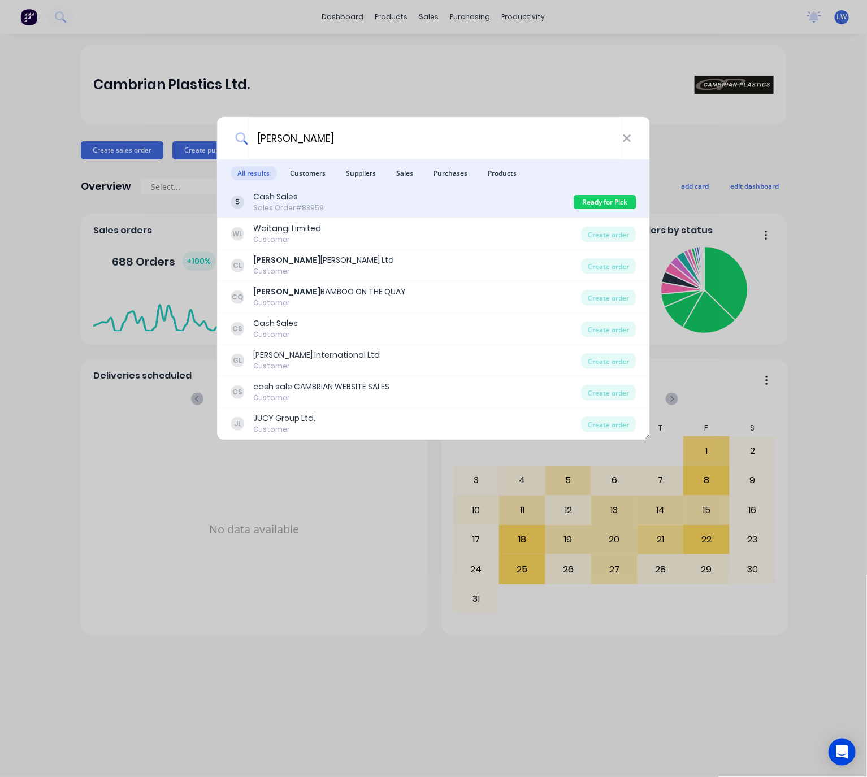
type input "caroline"
click at [452, 199] on div "Cash Sales Sales Order #83959" at bounding box center [402, 202] width 343 height 22
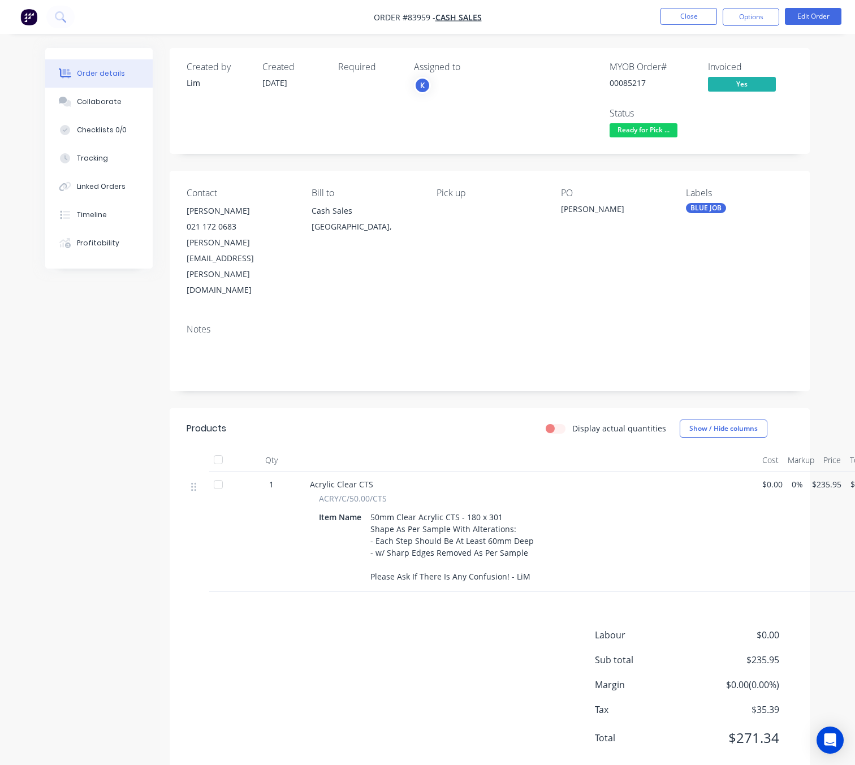
scroll to position [12, 0]
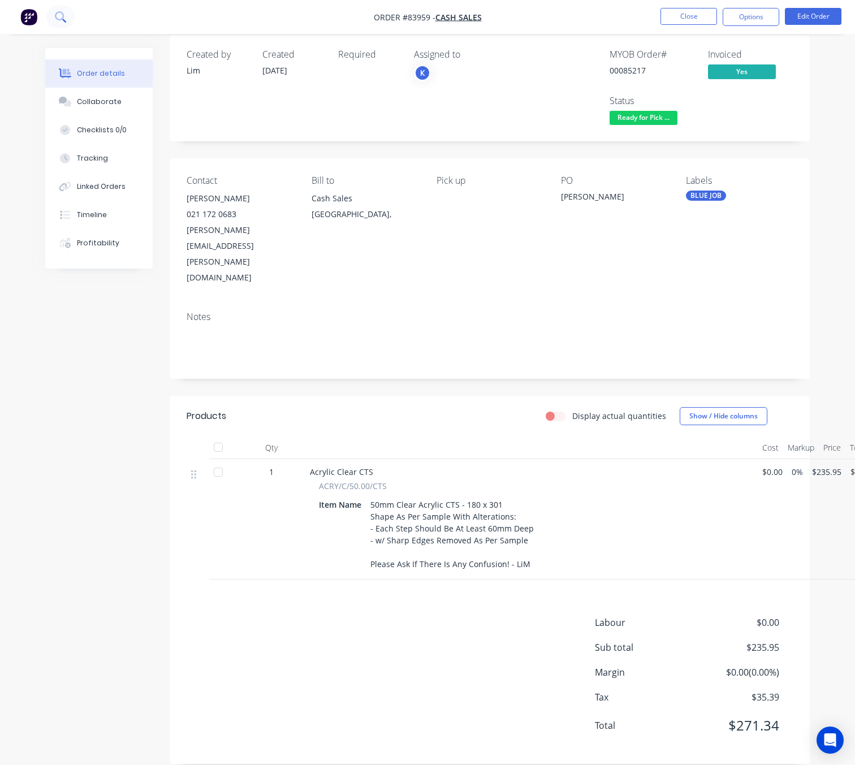
click at [63, 12] on button at bounding box center [60, 17] width 28 height 23
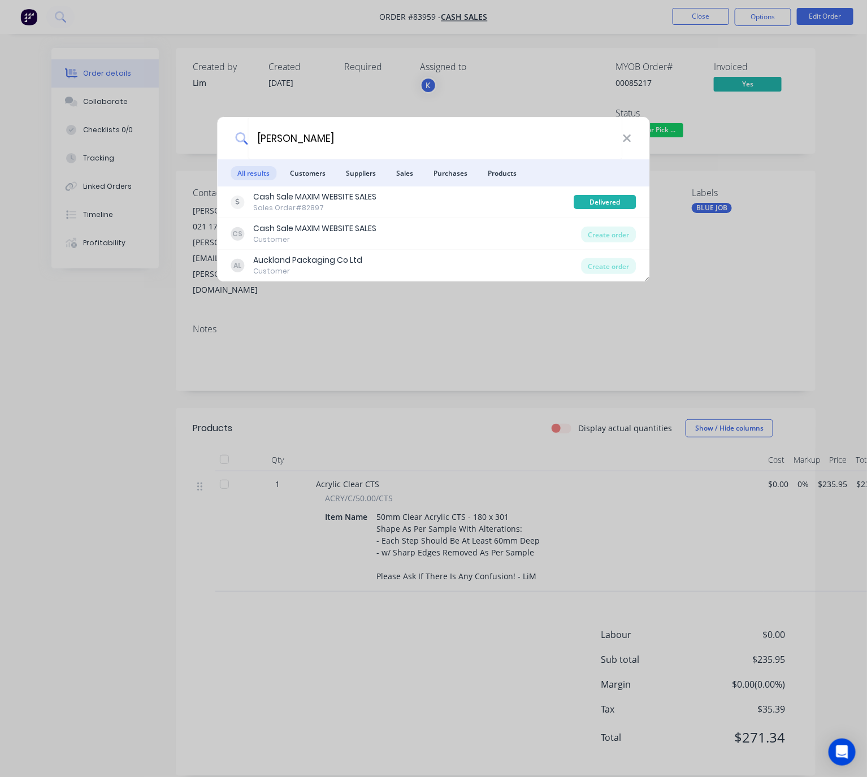
type input "carolyn"
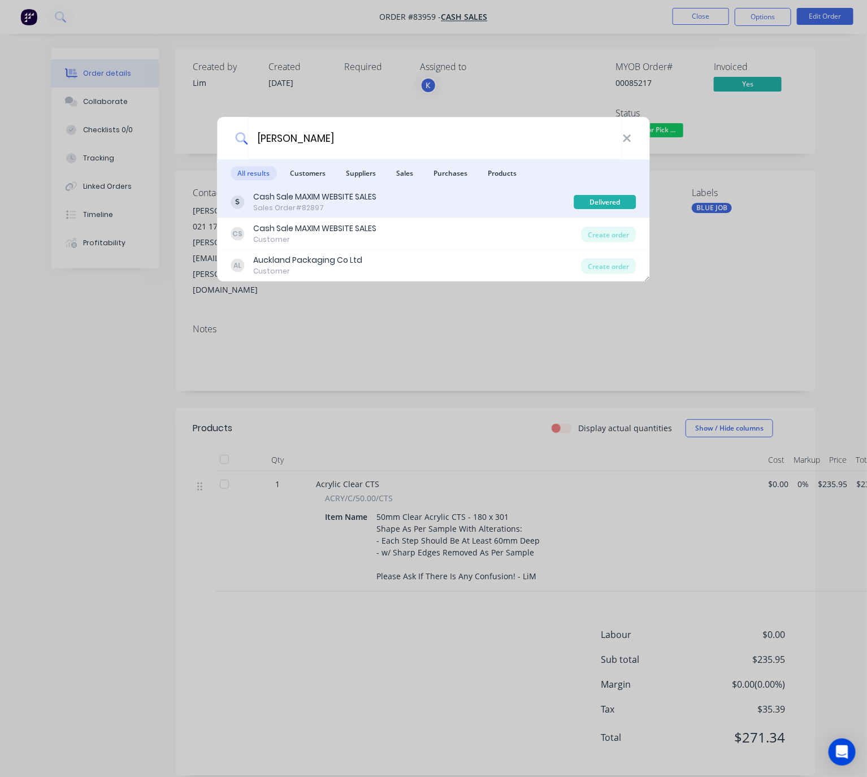
click at [526, 209] on div "Cash Sale MAXIM WEBSITE SALES Sales Order #82897" at bounding box center [402, 202] width 343 height 22
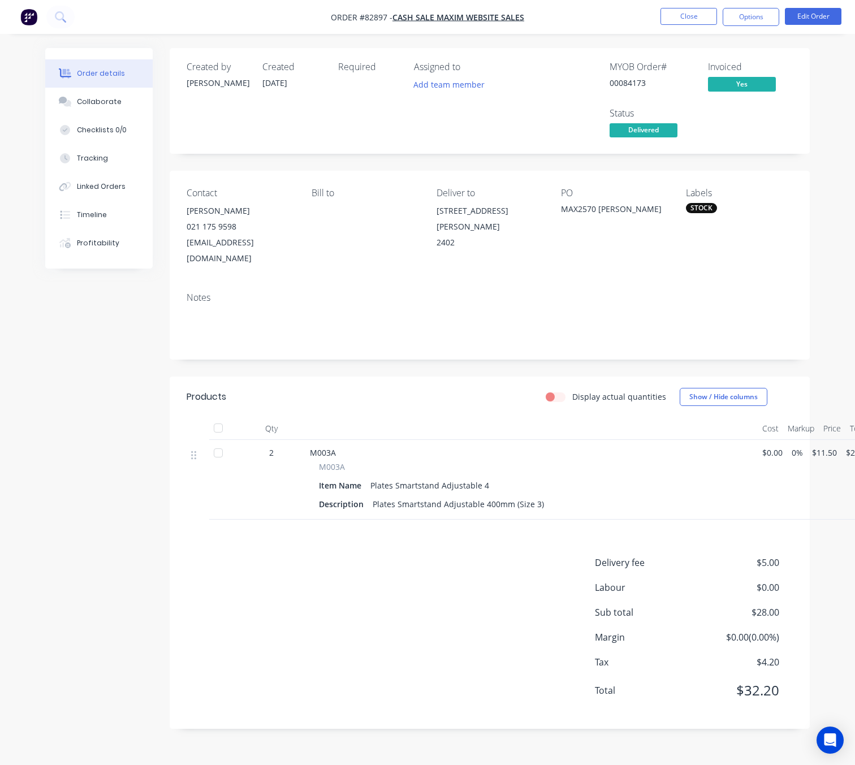
click at [29, 17] on img "button" at bounding box center [28, 16] width 17 height 17
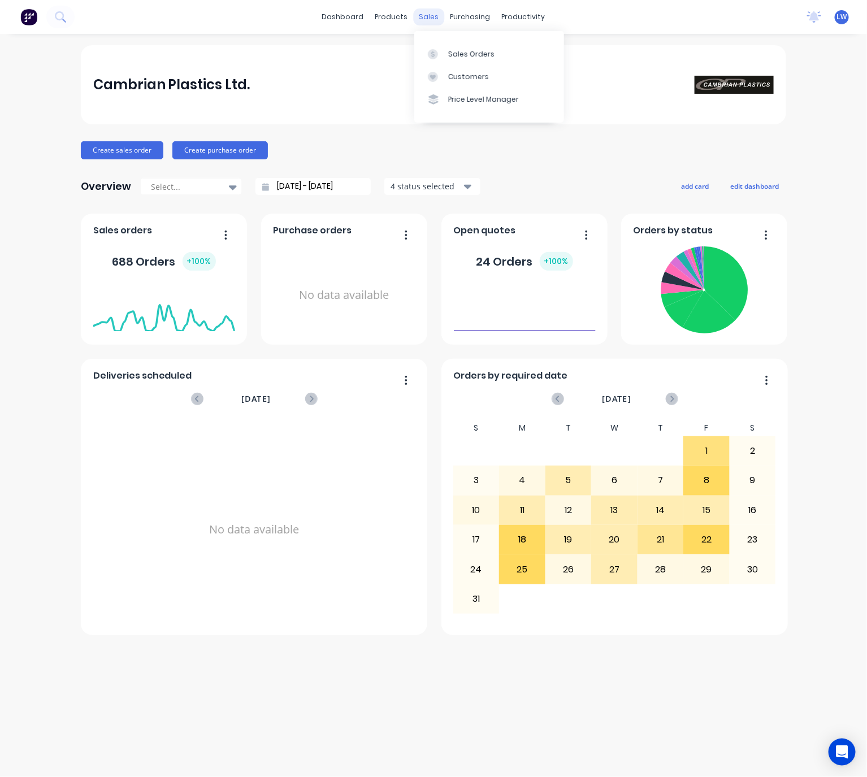
click at [433, 15] on div "sales" at bounding box center [429, 16] width 31 height 17
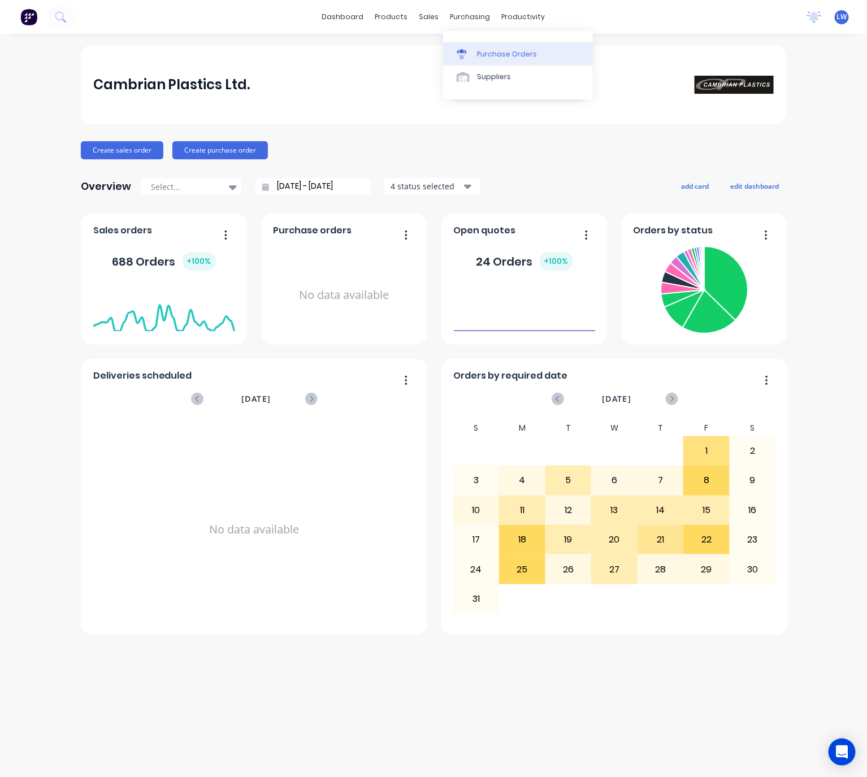
click at [458, 47] on link "Purchase Orders" at bounding box center [518, 53] width 150 height 23
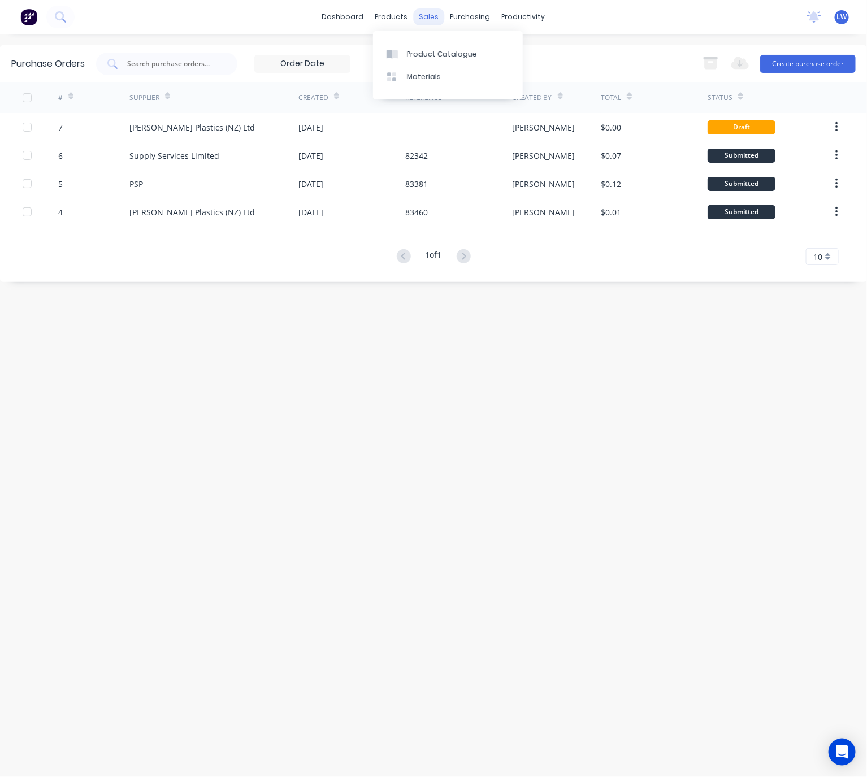
click at [423, 14] on div "sales" at bounding box center [429, 16] width 31 height 17
click at [442, 56] on div at bounding box center [436, 54] width 17 height 10
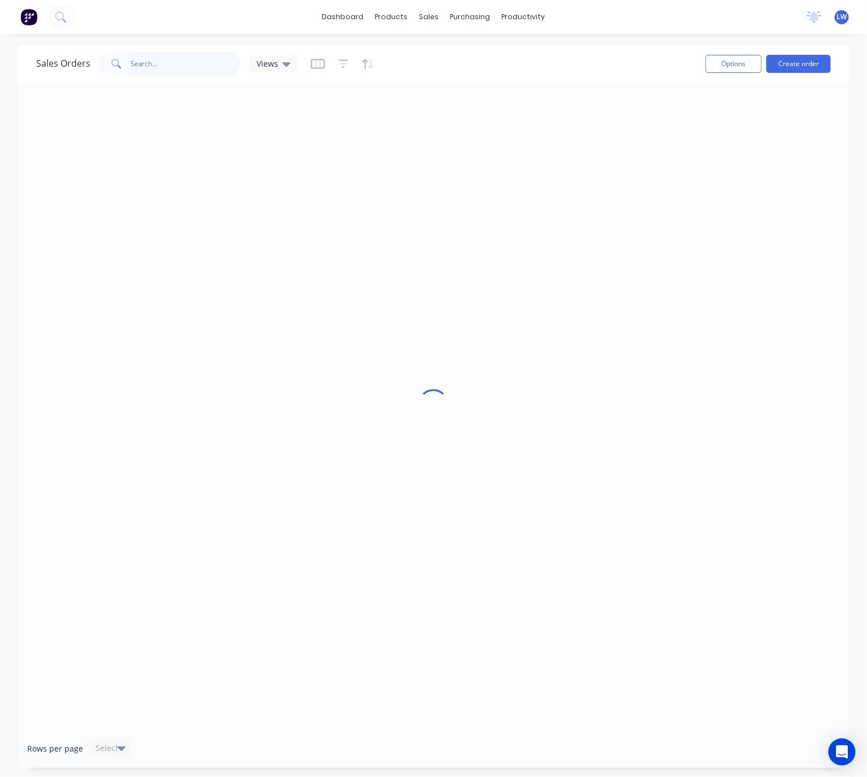
click at [161, 70] on input "text" at bounding box center [186, 64] width 110 height 23
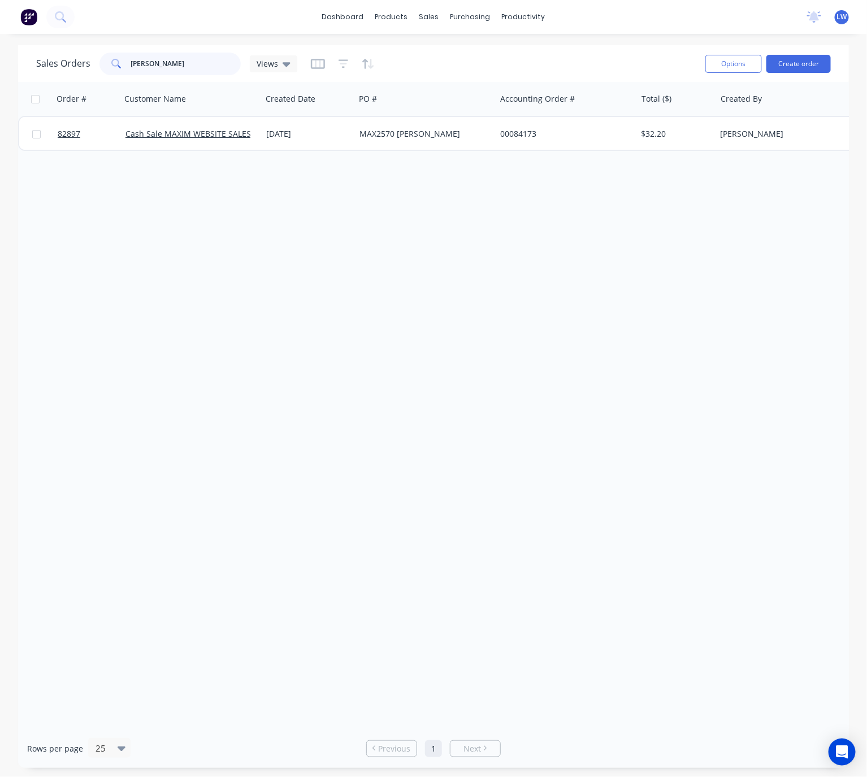
click at [190, 64] on input "carolyn" at bounding box center [186, 64] width 110 height 23
type input "carolyn"
click at [435, 15] on div "sales" at bounding box center [429, 16] width 31 height 17
click at [453, 50] on div "Sales Orders" at bounding box center [471, 54] width 46 height 10
click at [466, 53] on div "Sales Orders" at bounding box center [471, 54] width 46 height 10
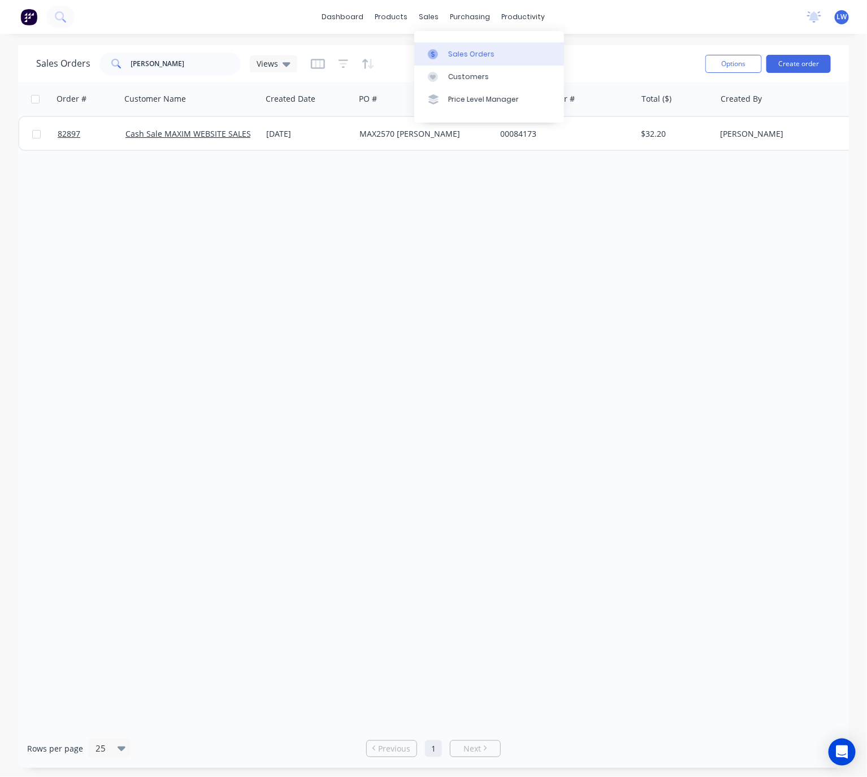
click at [540, 55] on link "Sales Orders" at bounding box center [489, 53] width 150 height 23
click at [173, 61] on input "carolyn" at bounding box center [186, 64] width 110 height 23
drag, startPoint x: 84, startPoint y: 63, endPoint x: 65, endPoint y: 68, distance: 19.3
click at [68, 67] on div "Sales Orders carolyn Views" at bounding box center [166, 64] width 261 height 23
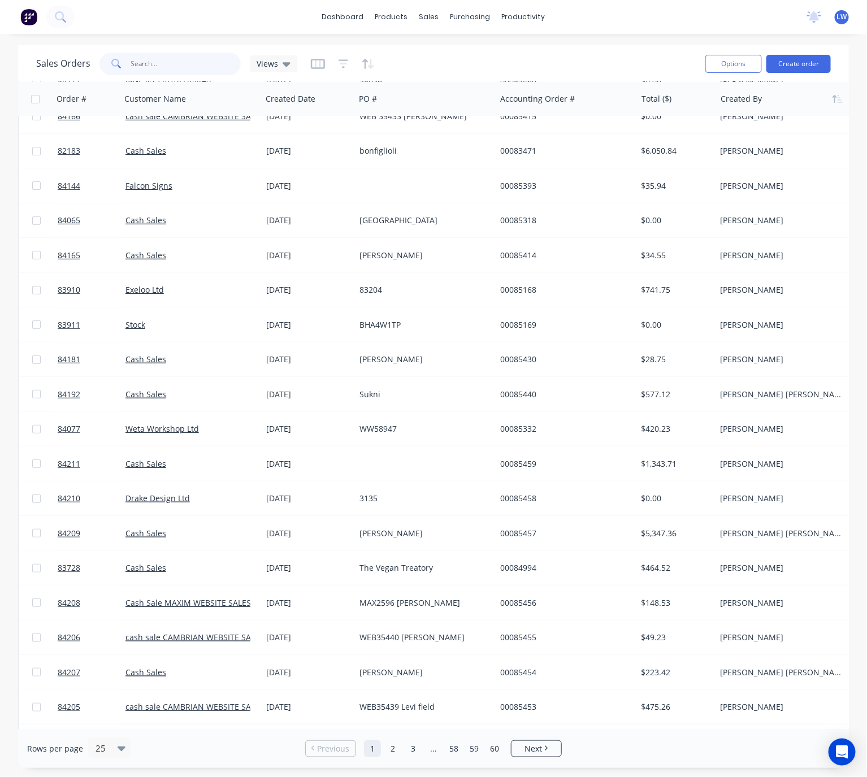
scroll to position [6, 0]
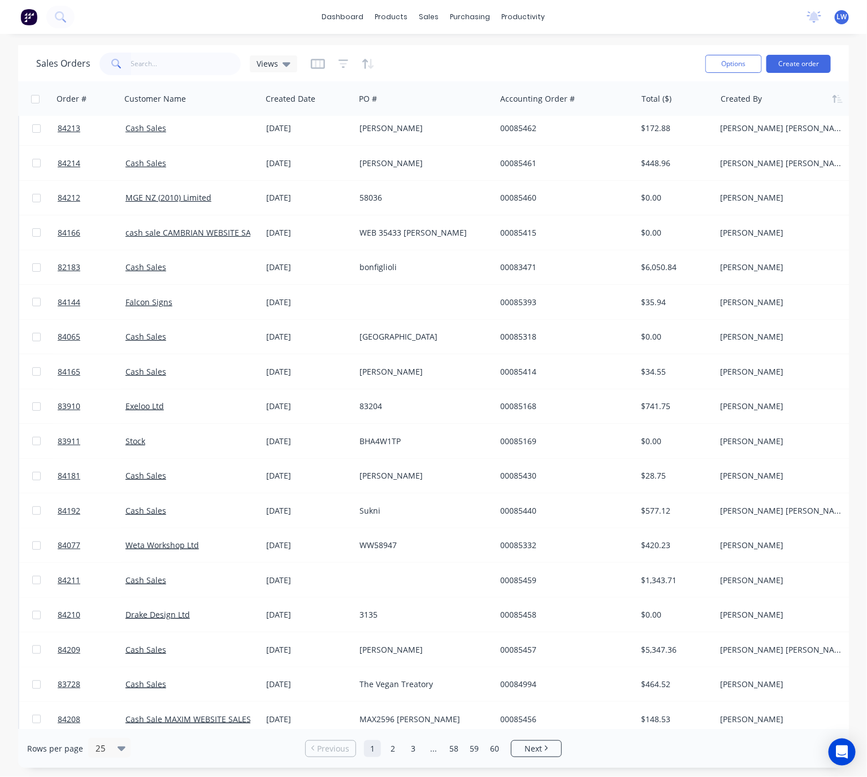
click at [749, 98] on div at bounding box center [784, 99] width 126 height 23
click at [840, 103] on button "button" at bounding box center [837, 98] width 17 height 17
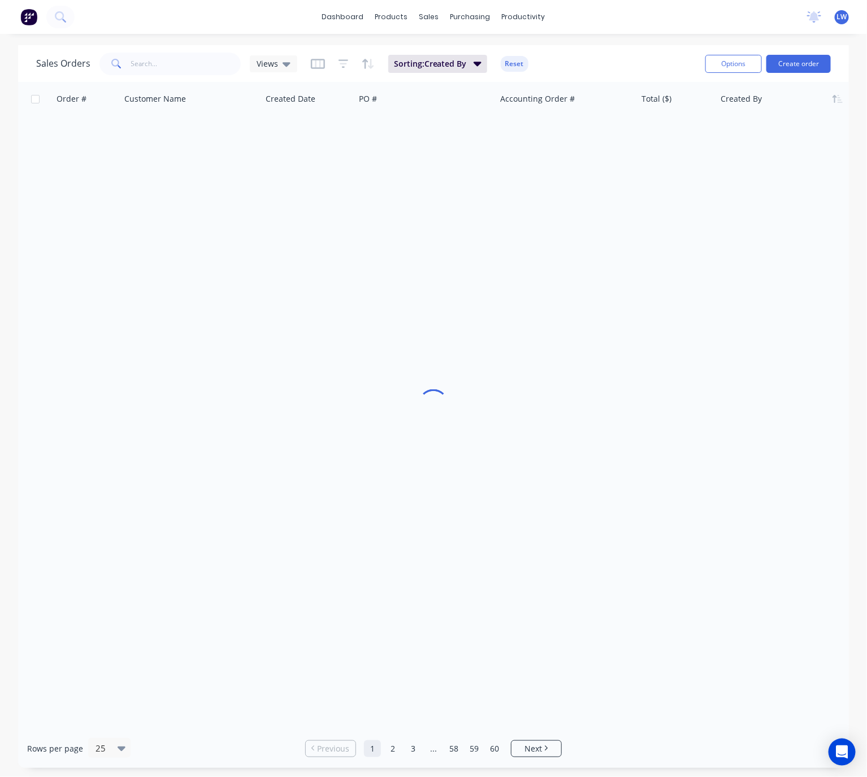
scroll to position [0, 0]
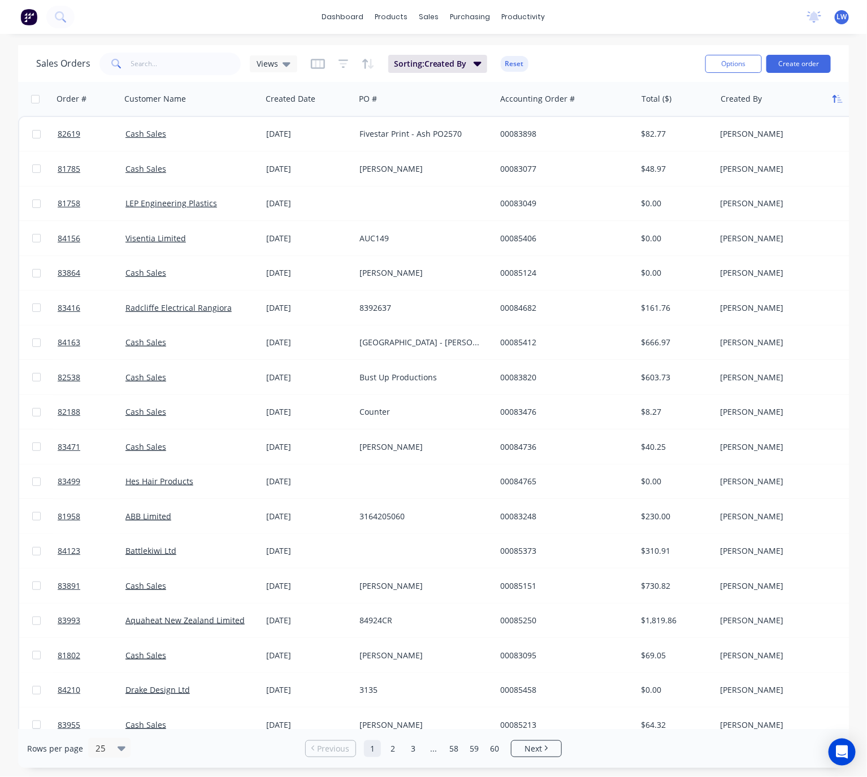
click at [840, 104] on button "button" at bounding box center [837, 98] width 17 height 17
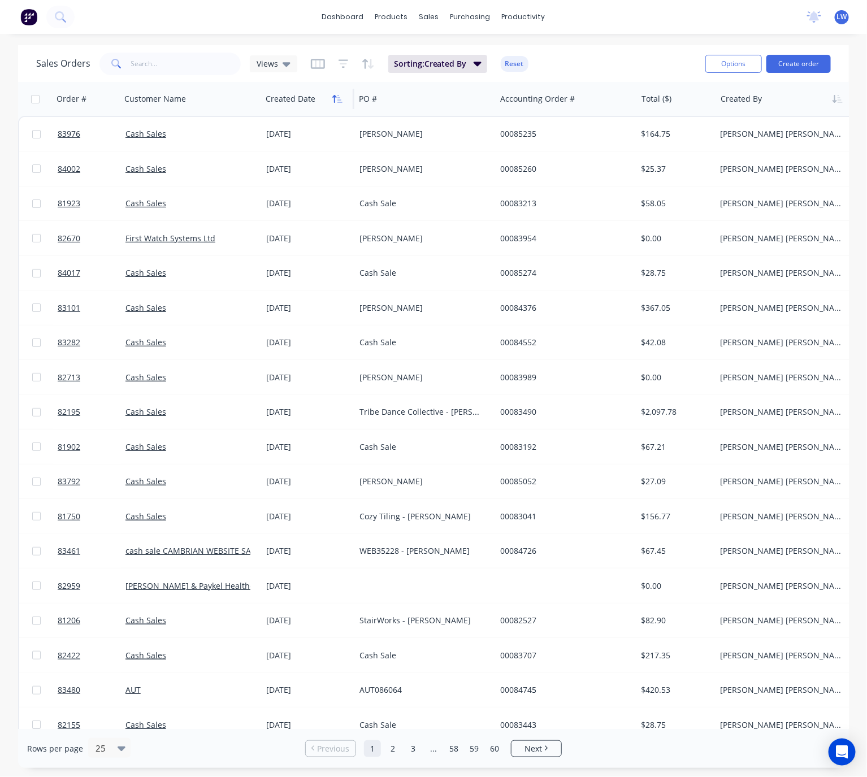
click at [338, 102] on icon "button" at bounding box center [337, 98] width 10 height 9
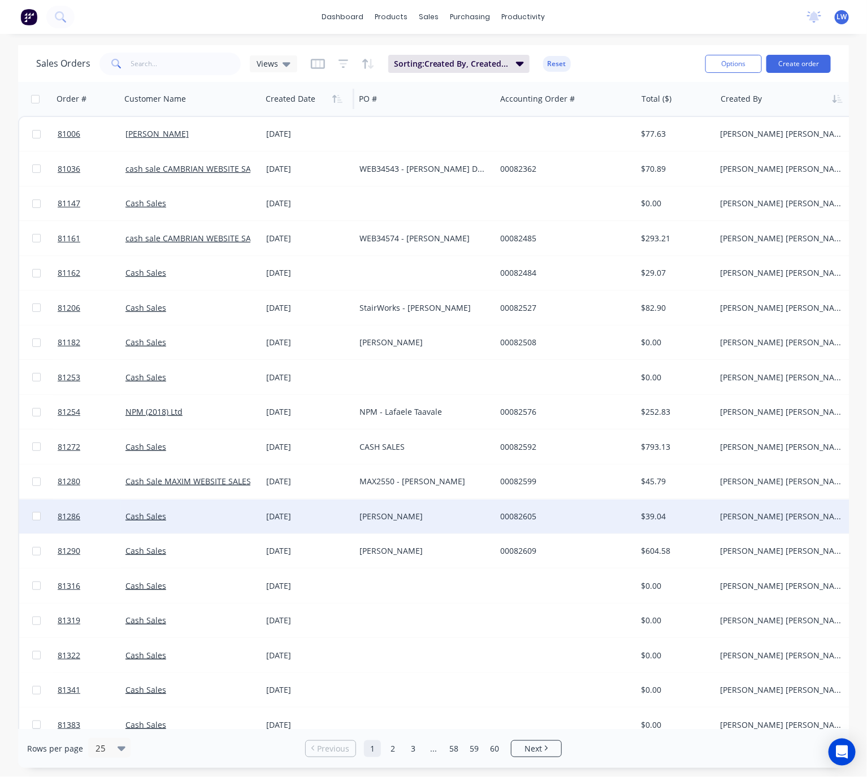
scroll to position [85, 0]
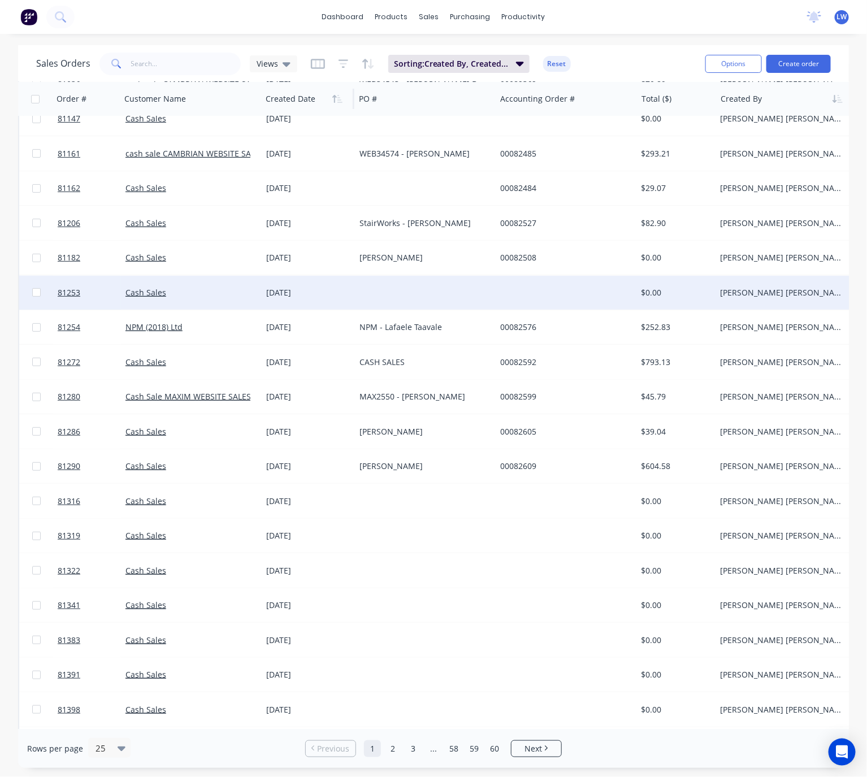
click at [452, 291] on div at bounding box center [425, 293] width 141 height 34
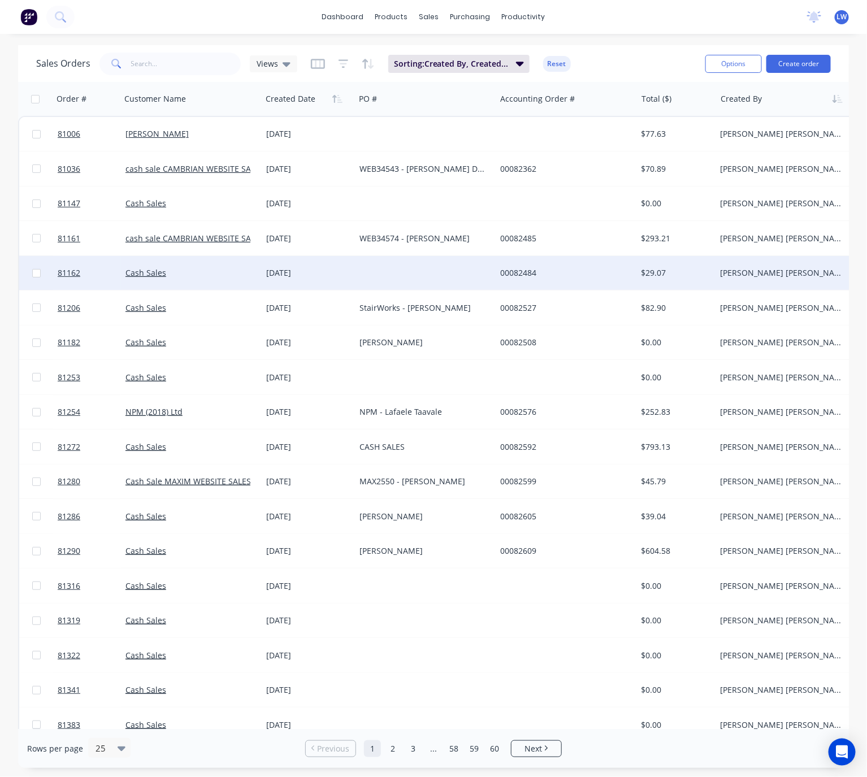
click at [411, 267] on div at bounding box center [425, 273] width 141 height 34
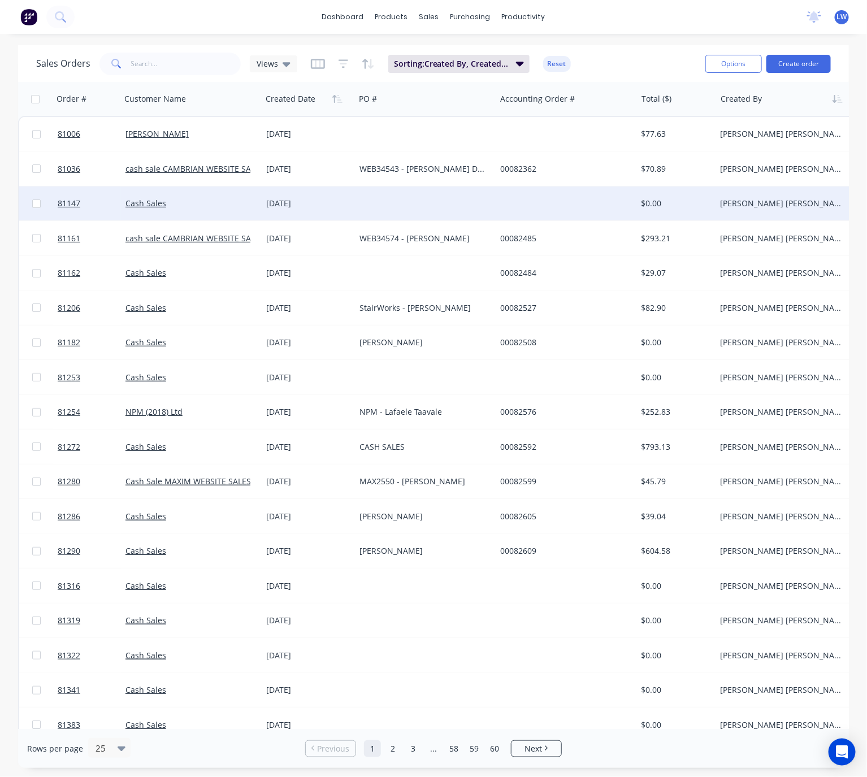
click at [448, 197] on div at bounding box center [425, 204] width 141 height 34
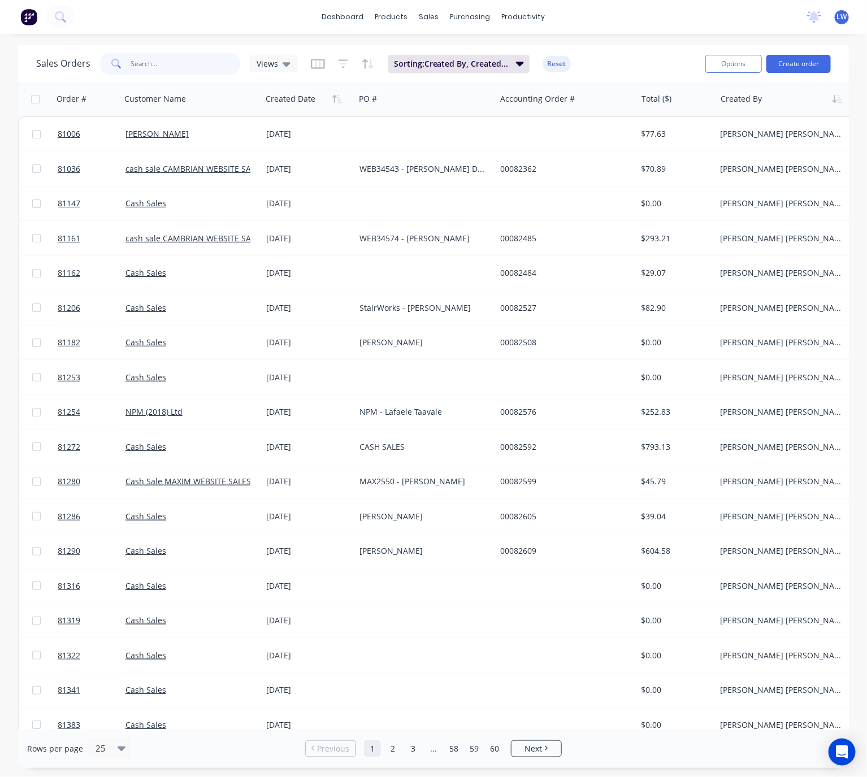
click at [170, 70] on input "text" at bounding box center [186, 64] width 110 height 23
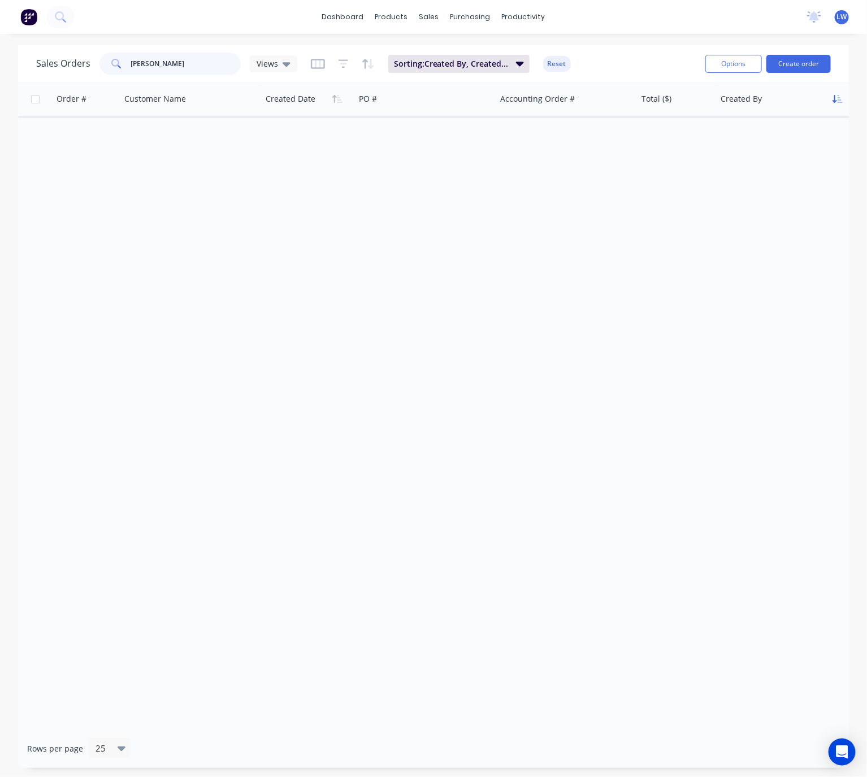
type input "carolyn gib"
click at [837, 104] on button "button" at bounding box center [837, 98] width 17 height 17
click at [187, 63] on input "carolyn gib" at bounding box center [186, 64] width 110 height 23
drag, startPoint x: 170, startPoint y: 66, endPoint x: 87, endPoint y: 63, distance: 83.2
click at [87, 61] on div "Sales Orders carolyn gib Views" at bounding box center [166, 64] width 261 height 23
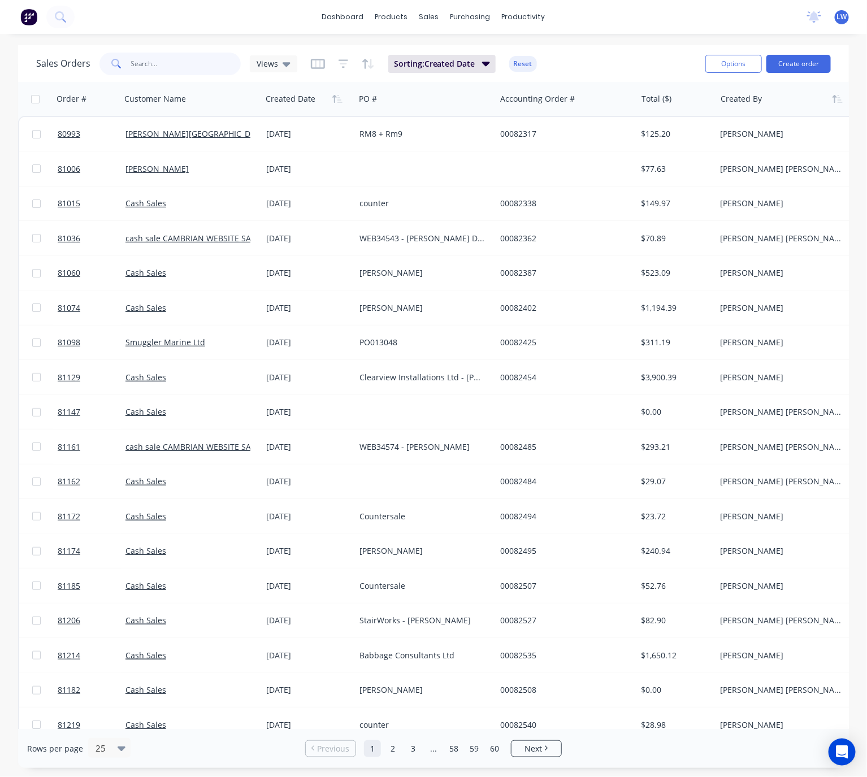
click at [163, 63] on input "text" at bounding box center [186, 64] width 110 height 23
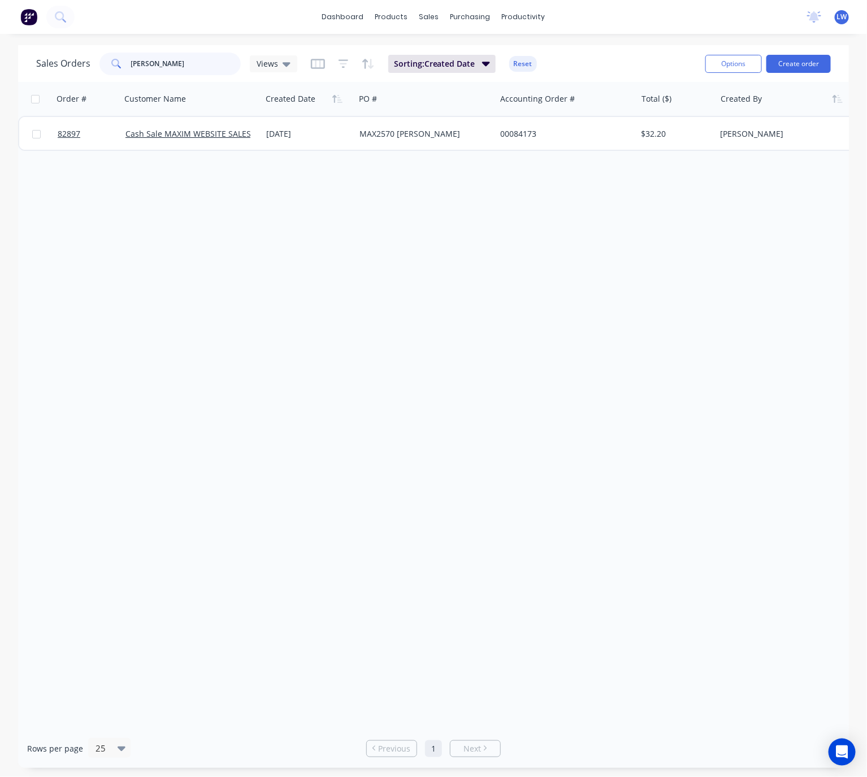
type input "carolyn"
drag, startPoint x: 175, startPoint y: 70, endPoint x: 67, endPoint y: 57, distance: 109.3
click at [71, 58] on div "Sales Orders carolyn Views" at bounding box center [166, 64] width 261 height 23
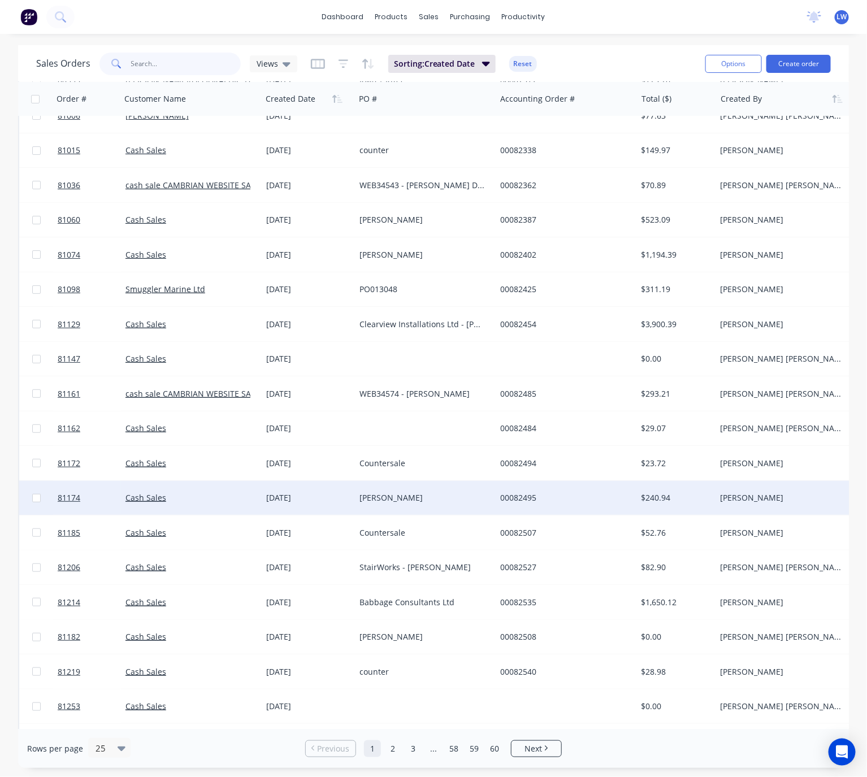
scroll to position [170, 0]
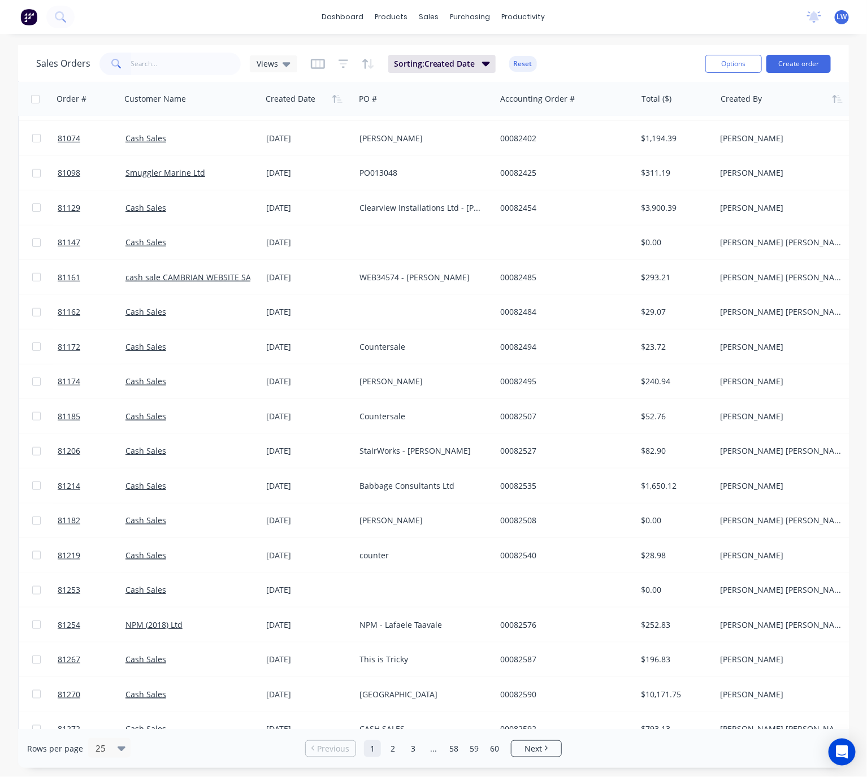
click at [755, 102] on div at bounding box center [784, 99] width 126 height 23
click at [837, 104] on button "button" at bounding box center [837, 98] width 17 height 17
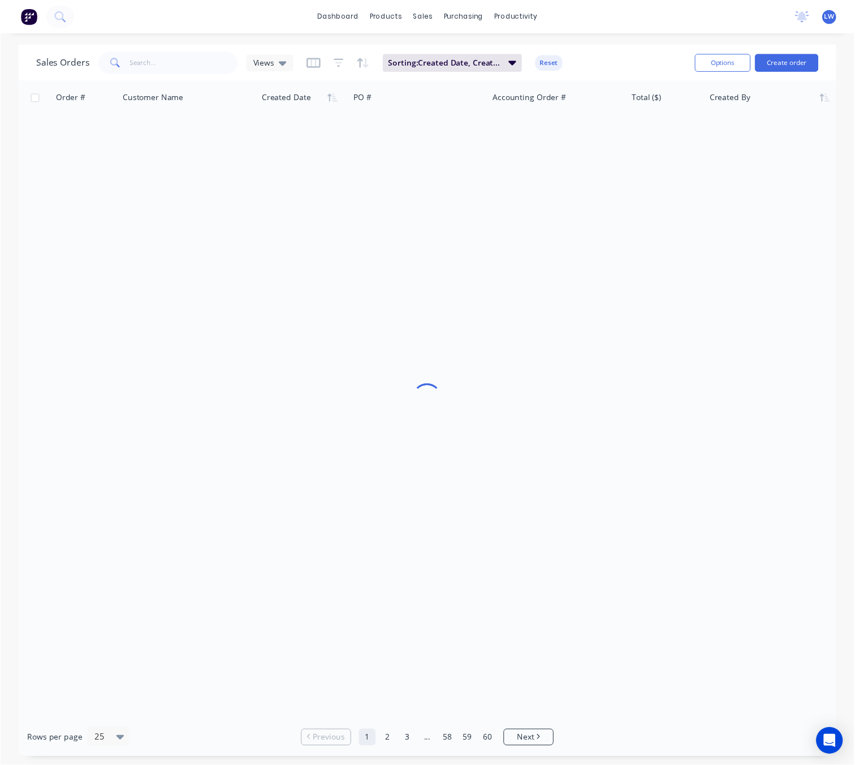
scroll to position [0, 0]
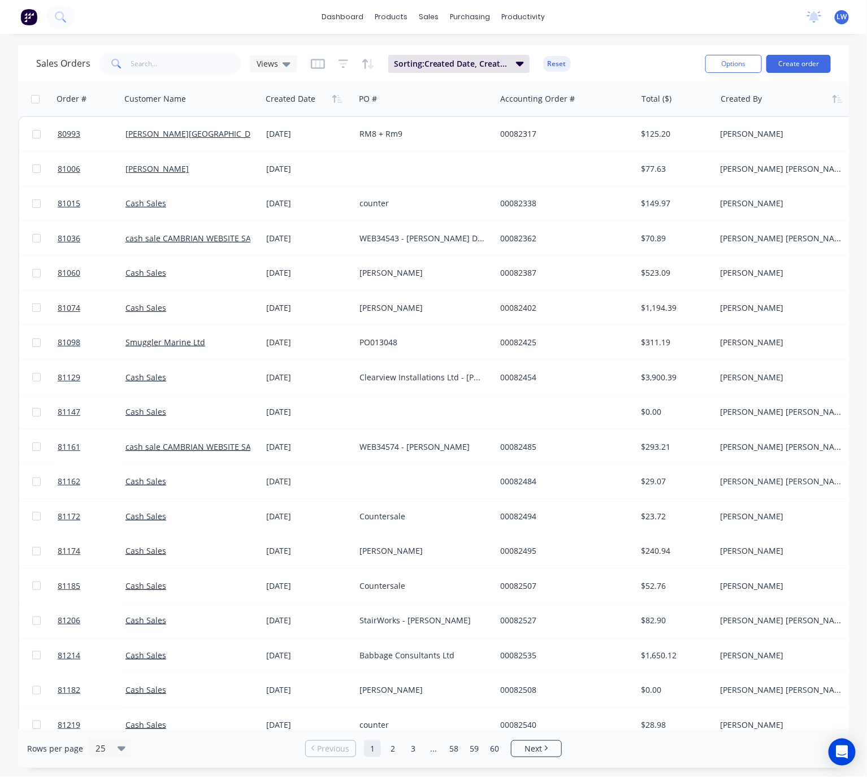
click at [828, 106] on div at bounding box center [784, 99] width 126 height 23
click at [835, 103] on button "button" at bounding box center [837, 98] width 17 height 17
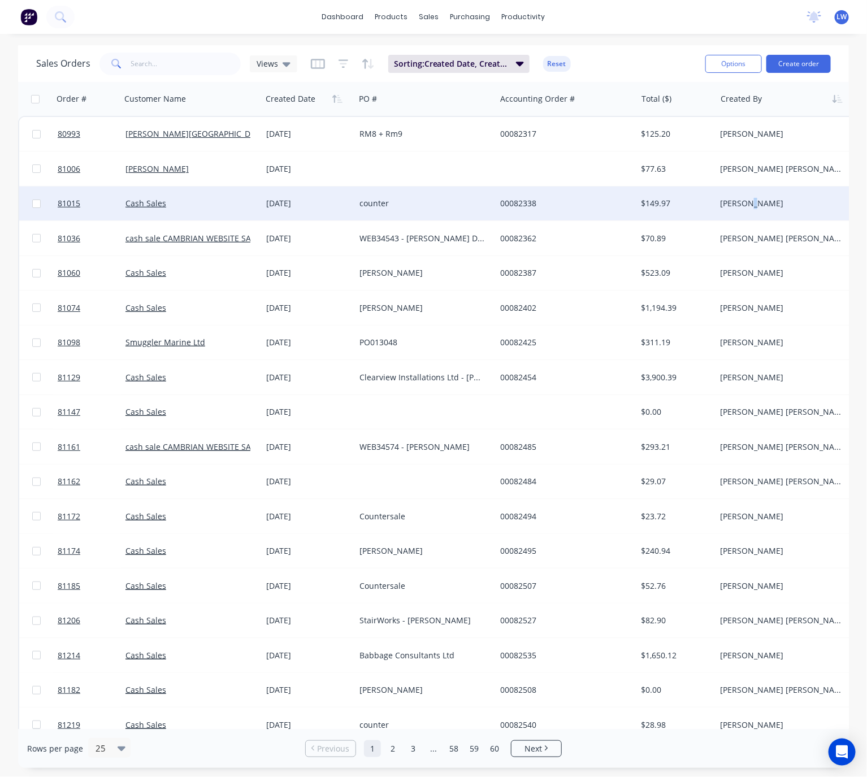
click at [749, 199] on div "Jess Freeth" at bounding box center [783, 203] width 126 height 11
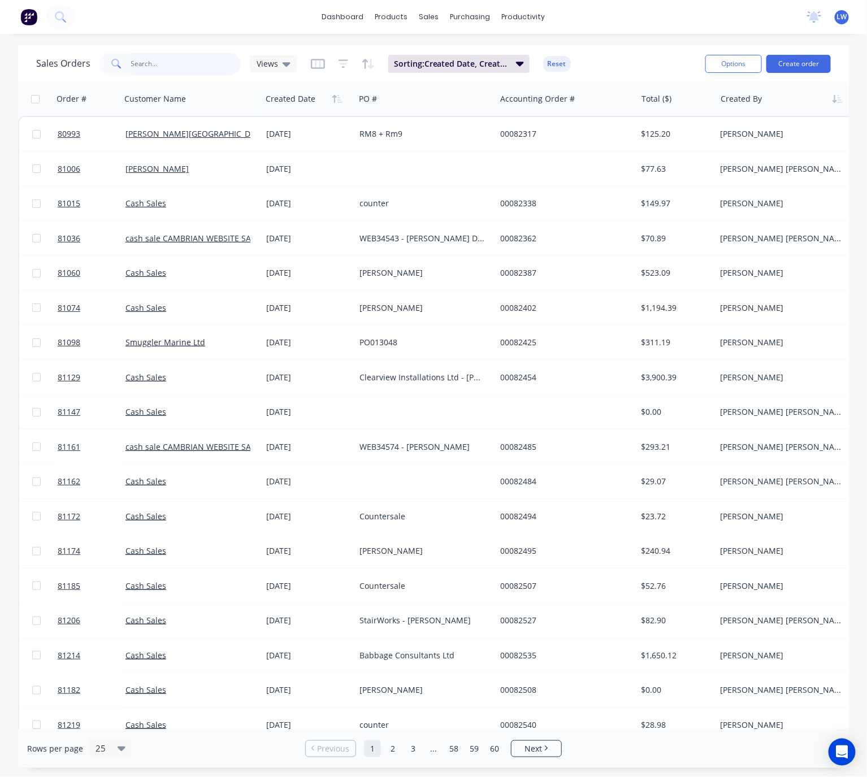
click at [179, 59] on input "text" at bounding box center [186, 64] width 110 height 23
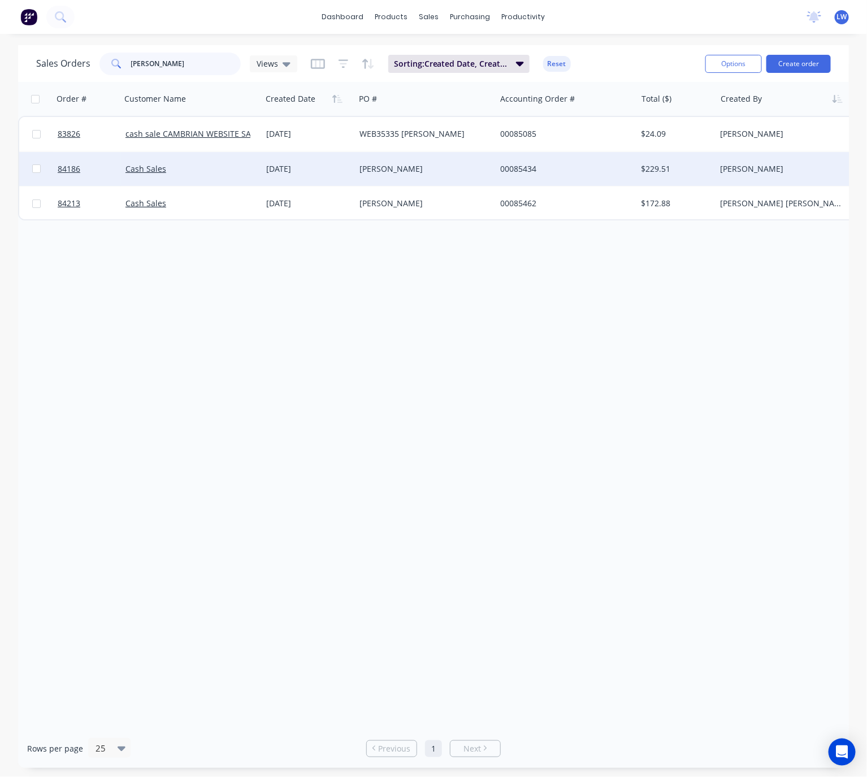
type input "barb"
click at [460, 177] on div "[PERSON_NAME]" at bounding box center [425, 169] width 141 height 34
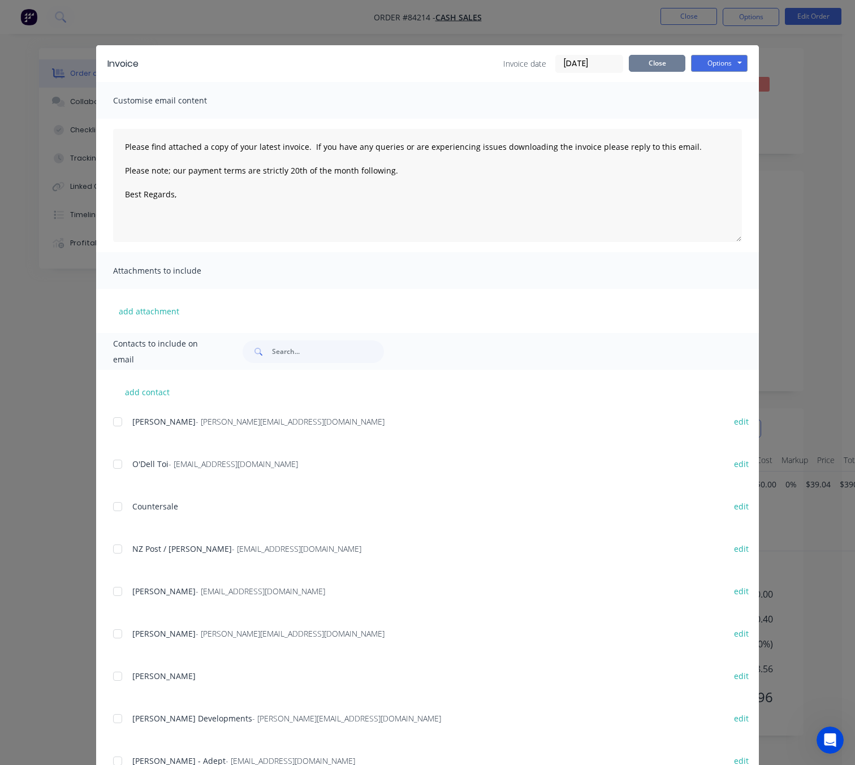
click at [661, 66] on button "Close" at bounding box center [657, 63] width 57 height 17
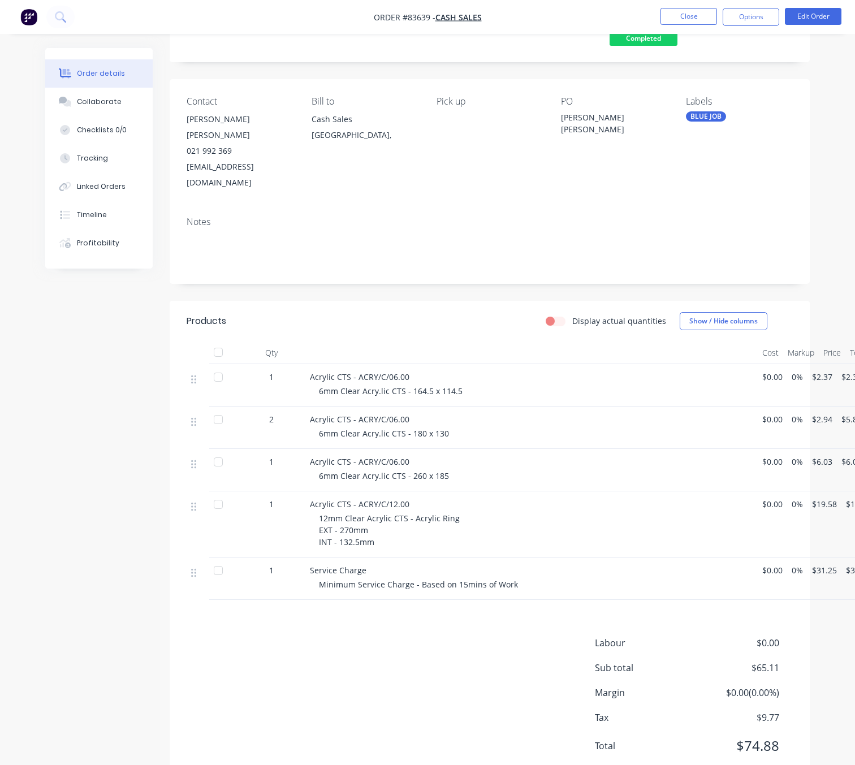
scroll to position [98, 0]
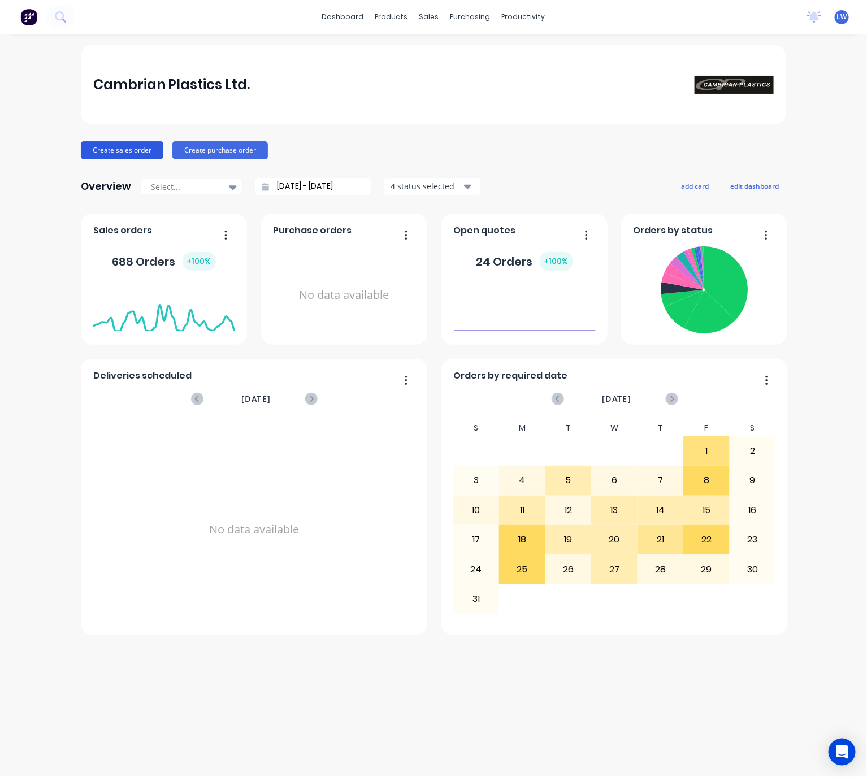
click at [112, 148] on button "Create sales order" at bounding box center [122, 150] width 83 height 18
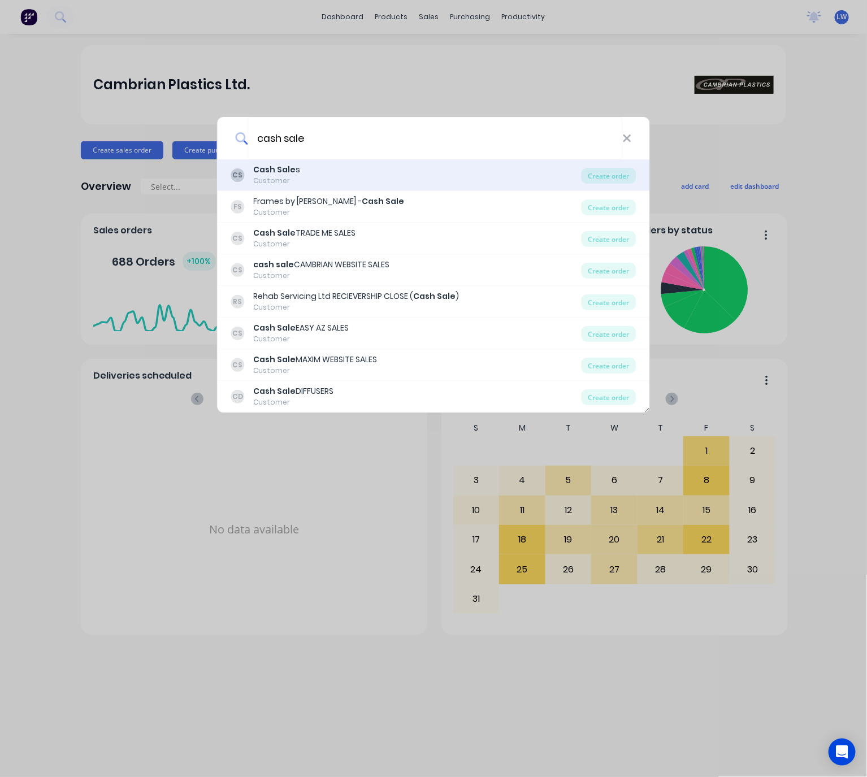
type input "cash sale"
click at [378, 175] on div "CS Cash Sale s Customer" at bounding box center [406, 175] width 351 height 22
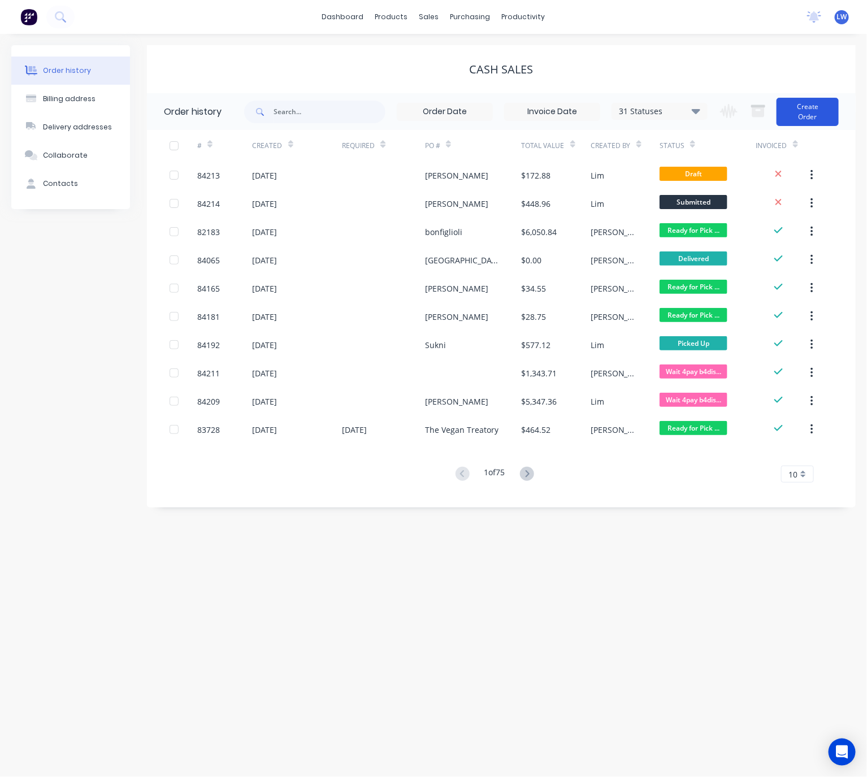
click at [819, 116] on button "Create Order" at bounding box center [808, 112] width 62 height 28
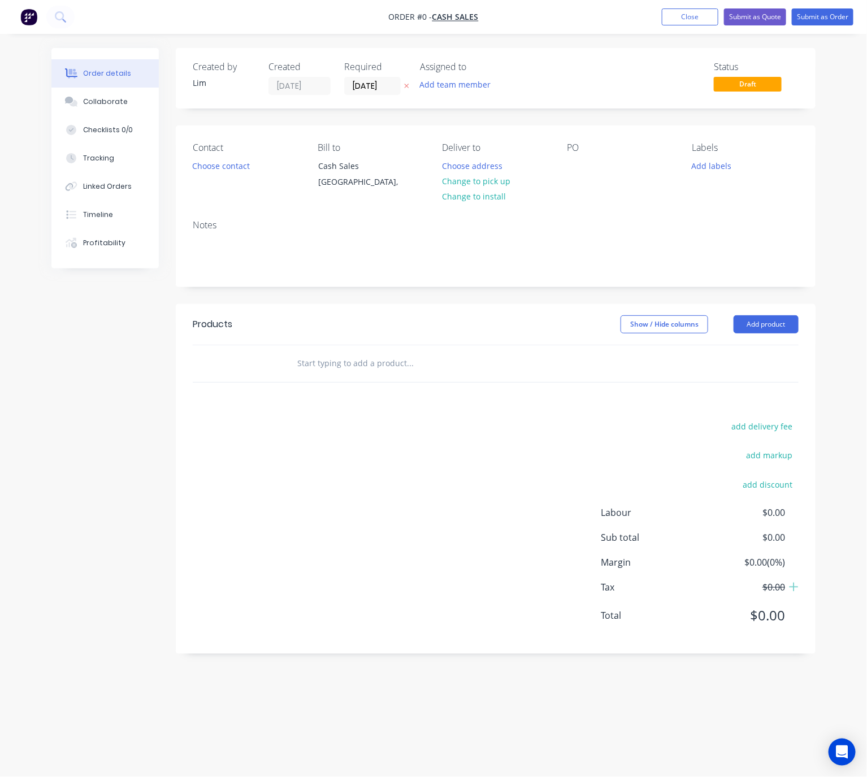
click at [404, 88] on icon at bounding box center [406, 86] width 5 height 7
click at [232, 168] on button "Choose contact" at bounding box center [222, 165] width 70 height 15
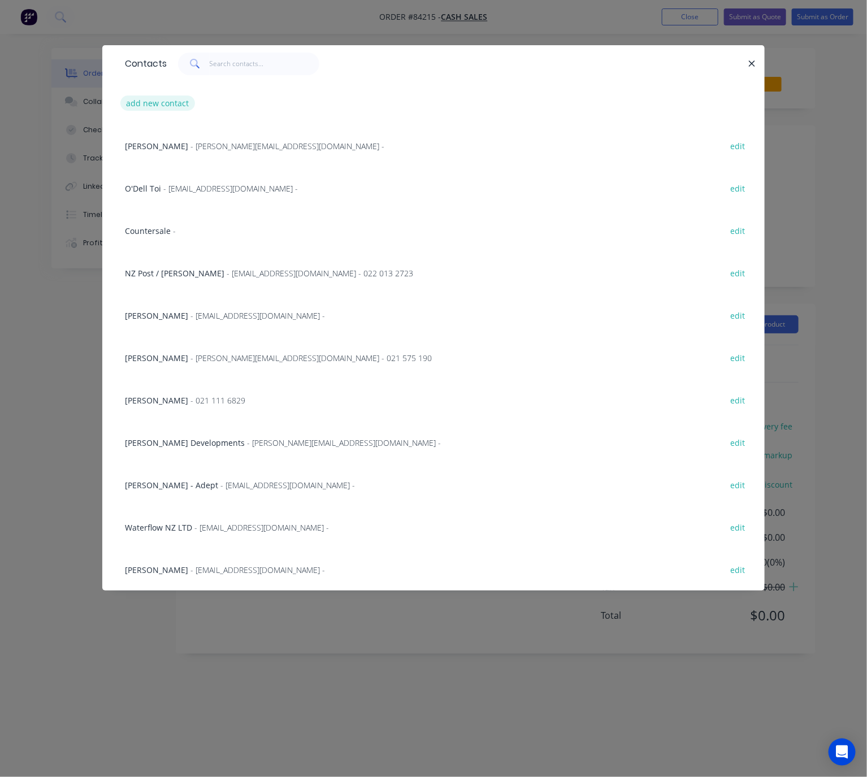
click at [153, 104] on button "add new contact" at bounding box center [157, 103] width 75 height 15
select select "NZ"
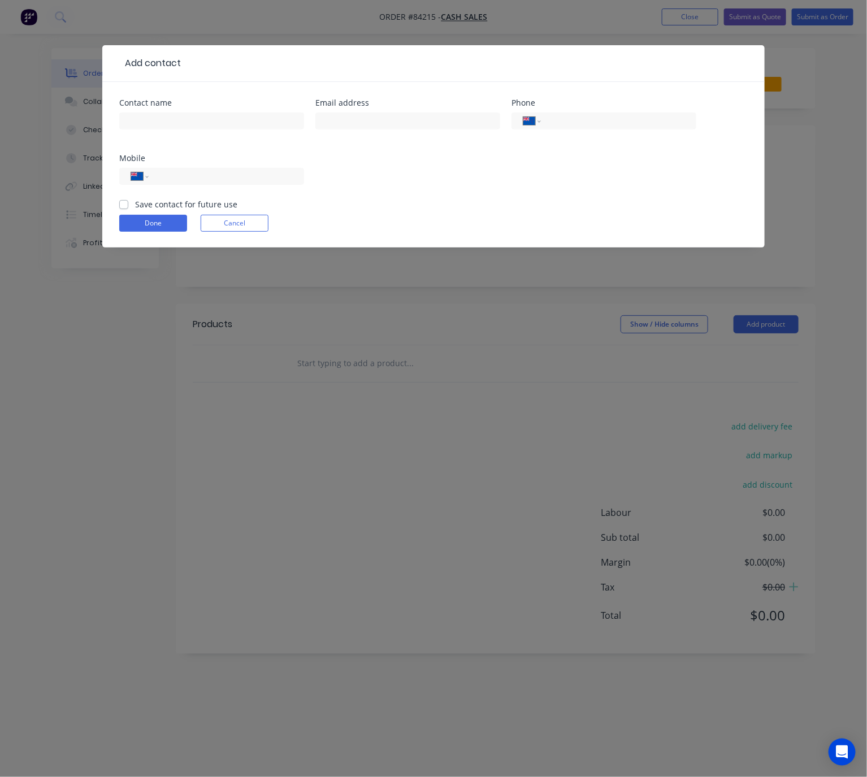
click at [256, 218] on button "Cancel" at bounding box center [235, 223] width 68 height 17
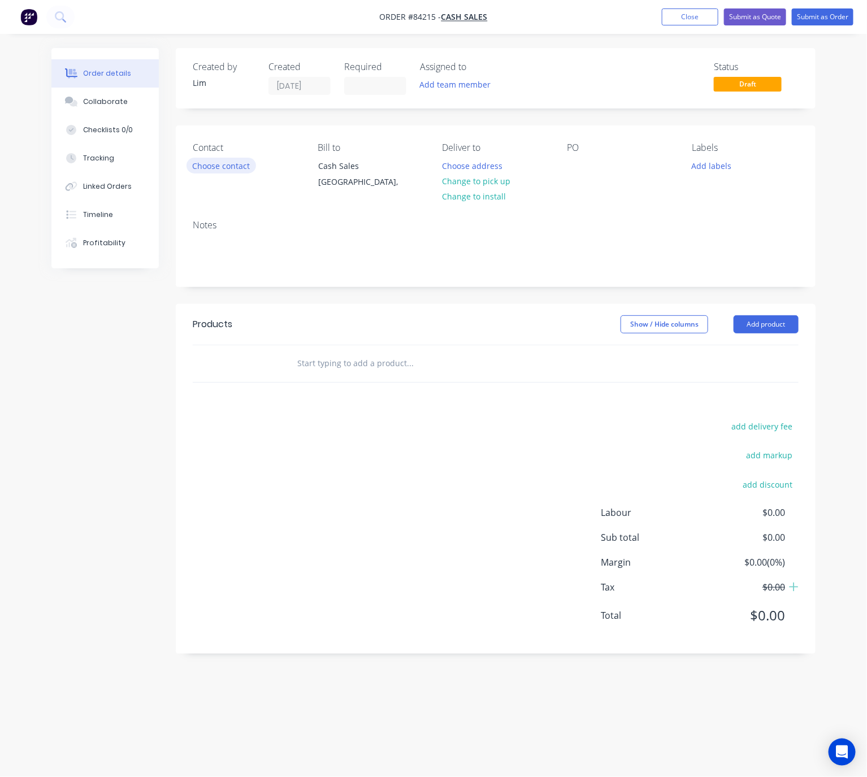
click at [231, 165] on button "Choose contact" at bounding box center [222, 165] width 70 height 15
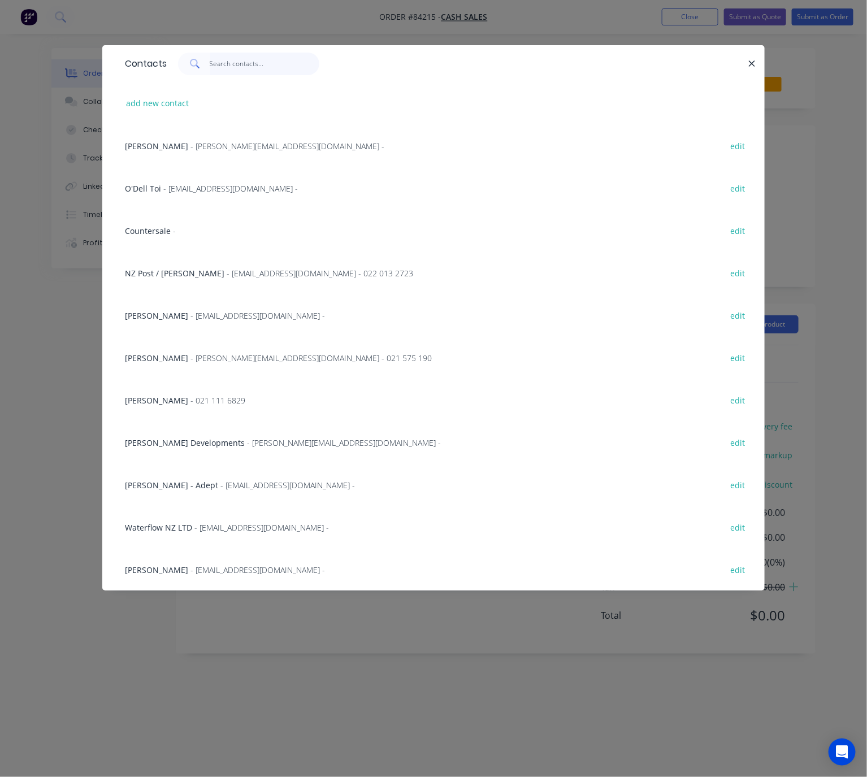
click at [243, 65] on input "text" at bounding box center [265, 64] width 110 height 23
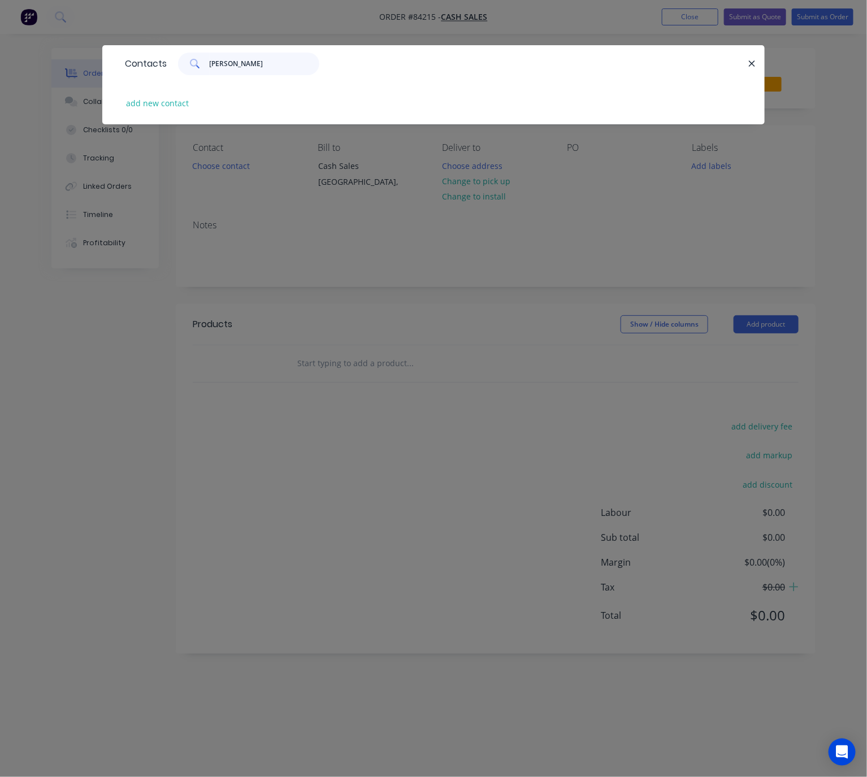
type input "[PERSON_NAME]"
click at [161, 113] on div "add new contact" at bounding box center [433, 103] width 629 height 42
click at [175, 100] on button "add new contact" at bounding box center [157, 103] width 75 height 15
select select "NZ"
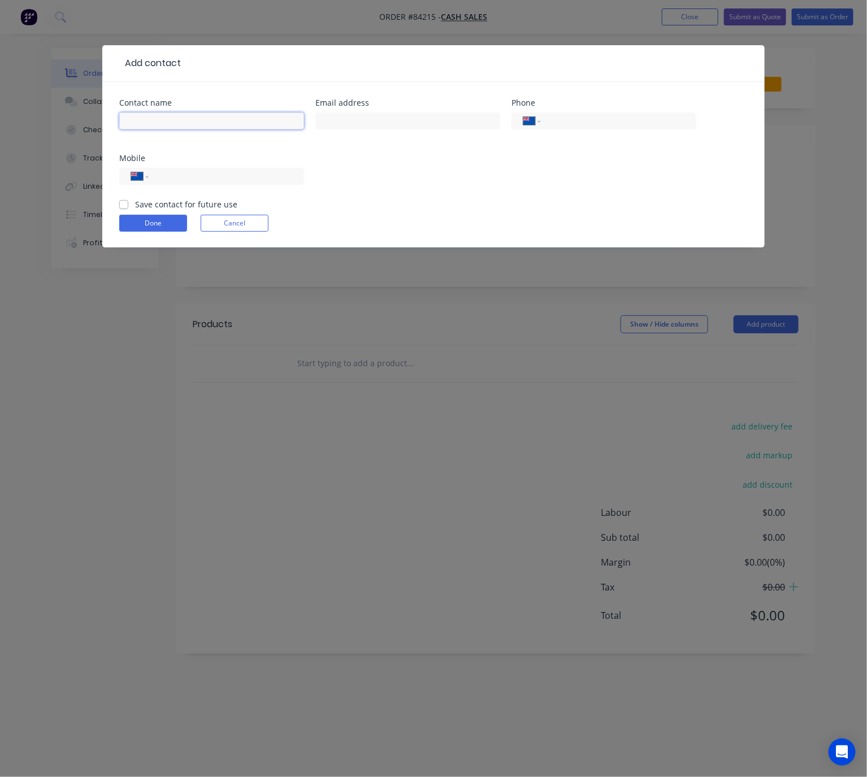
click at [192, 124] on input "text" at bounding box center [211, 121] width 185 height 17
click at [168, 120] on input "Pe" at bounding box center [211, 121] width 185 height 17
drag, startPoint x: 168, startPoint y: 120, endPoint x: 133, endPoint y: 120, distance: 35.1
click at [112, 123] on div "Contact name Pe Email address Phone International [GEOGRAPHIC_DATA] [GEOGRAPHIC…" at bounding box center [433, 165] width 663 height 166
paste input "ter [PERSON_NAME]<[PERSON_NAME][EMAIL_ADDRESS][DOMAIN_NAME]>"
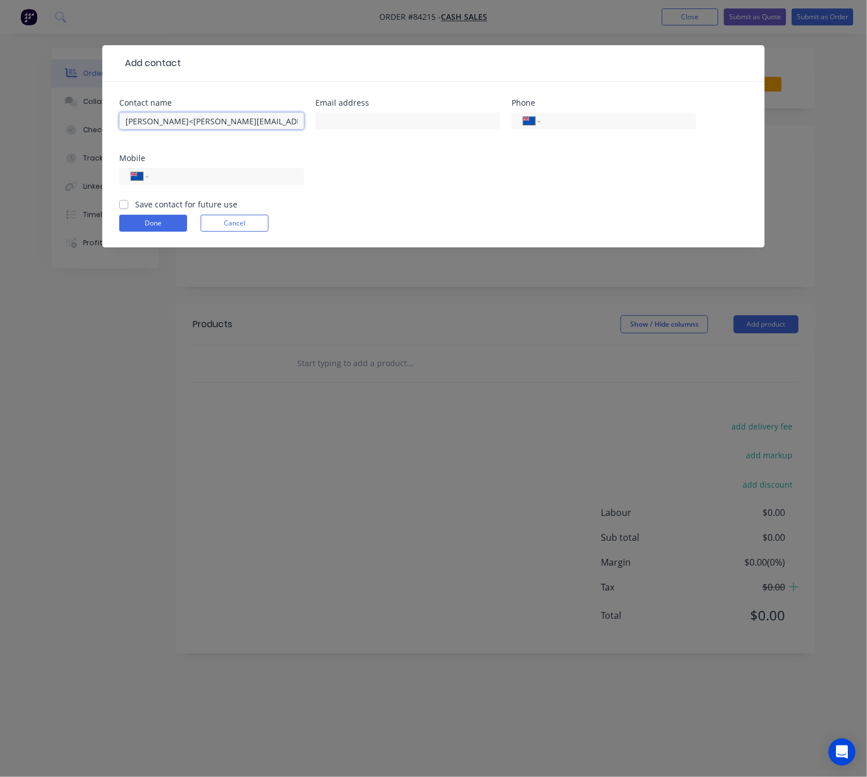
drag, startPoint x: 265, startPoint y: 124, endPoint x: 170, endPoint y: 122, distance: 95.0
click at [170, 122] on input "[PERSON_NAME]<[PERSON_NAME][EMAIL_ADDRESS][DOMAIN_NAME]>" at bounding box center [211, 121] width 185 height 17
type input "[PERSON_NAME]"
click at [407, 124] on input "text" at bounding box center [407, 121] width 185 height 17
paste input "<[PERSON_NAME][EMAIL_ADDRESS][DOMAIN_NAME]>"
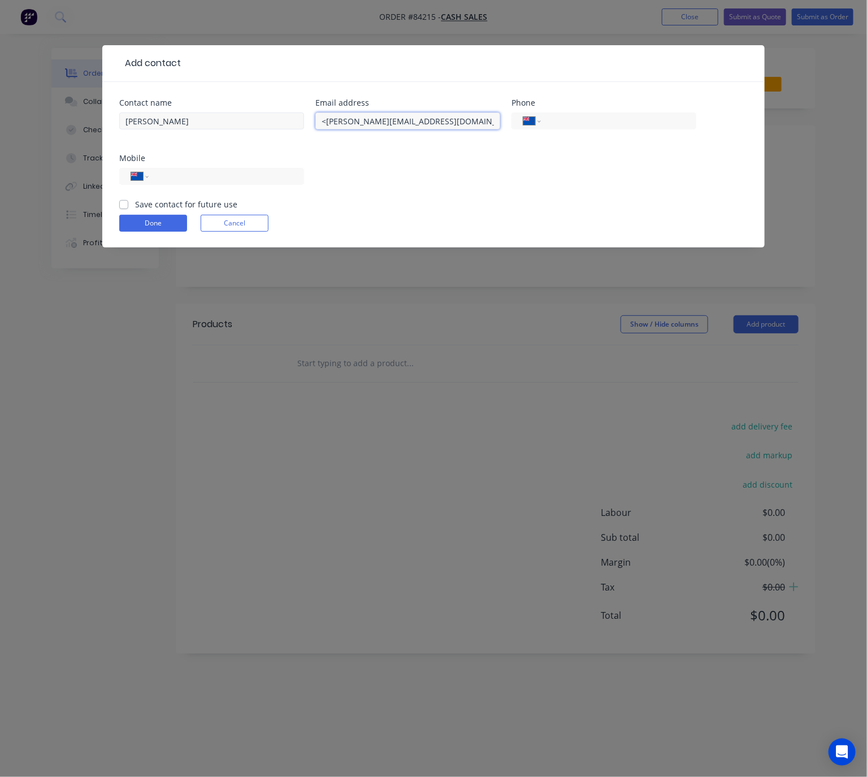
drag, startPoint x: 326, startPoint y: 119, endPoint x: 297, endPoint y: 123, distance: 29.0
click at [299, 122] on div "Contact name [PERSON_NAME] Email address <[PERSON_NAME][EMAIL_ADDRESS][DOMAIN_N…" at bounding box center [433, 149] width 629 height 100
click at [443, 133] on div "[PERSON_NAME][EMAIL_ADDRESS][DOMAIN_NAME]>" at bounding box center [407, 126] width 185 height 33
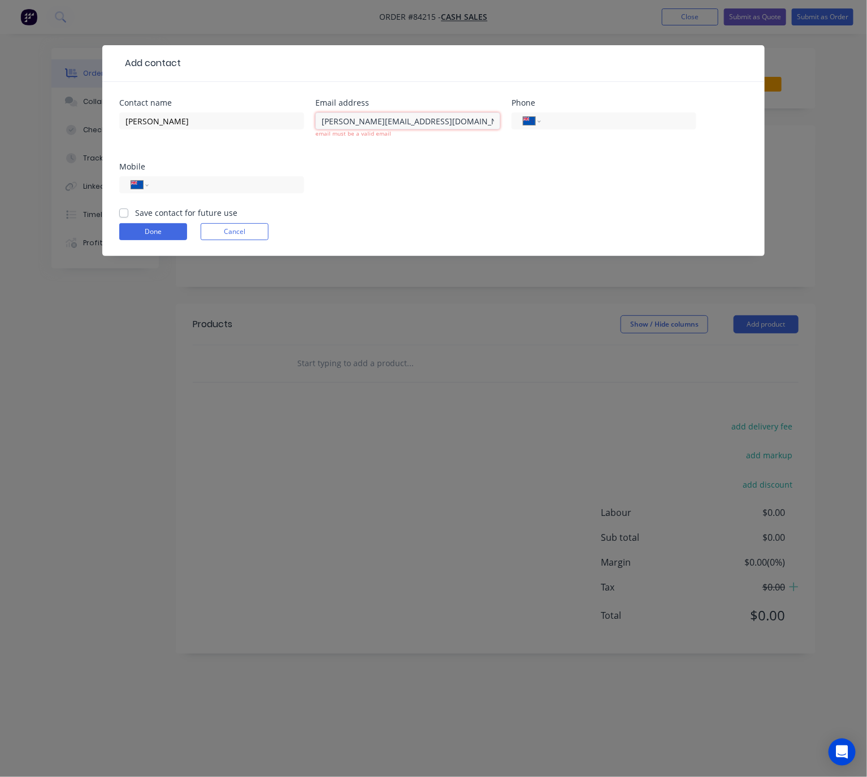
click at [439, 126] on input "[PERSON_NAME][EMAIL_ADDRESS][DOMAIN_NAME]>" at bounding box center [407, 121] width 185 height 17
type input "[PERSON_NAME][EMAIL_ADDRESS][DOMAIN_NAME]"
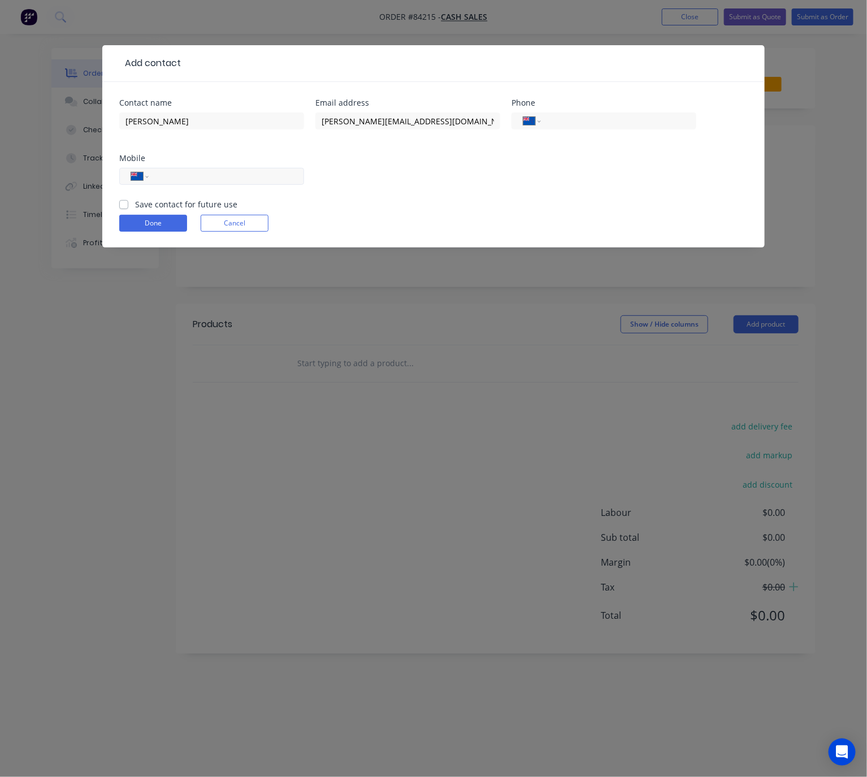
drag, startPoint x: 282, startPoint y: 179, endPoint x: 275, endPoint y: 175, distance: 7.6
click at [282, 179] on input "tel" at bounding box center [225, 176] width 136 height 13
paste input "64 27 555 1288"
type input "64 27 555 1288"
click at [604, 121] on input "tel" at bounding box center [617, 121] width 136 height 13
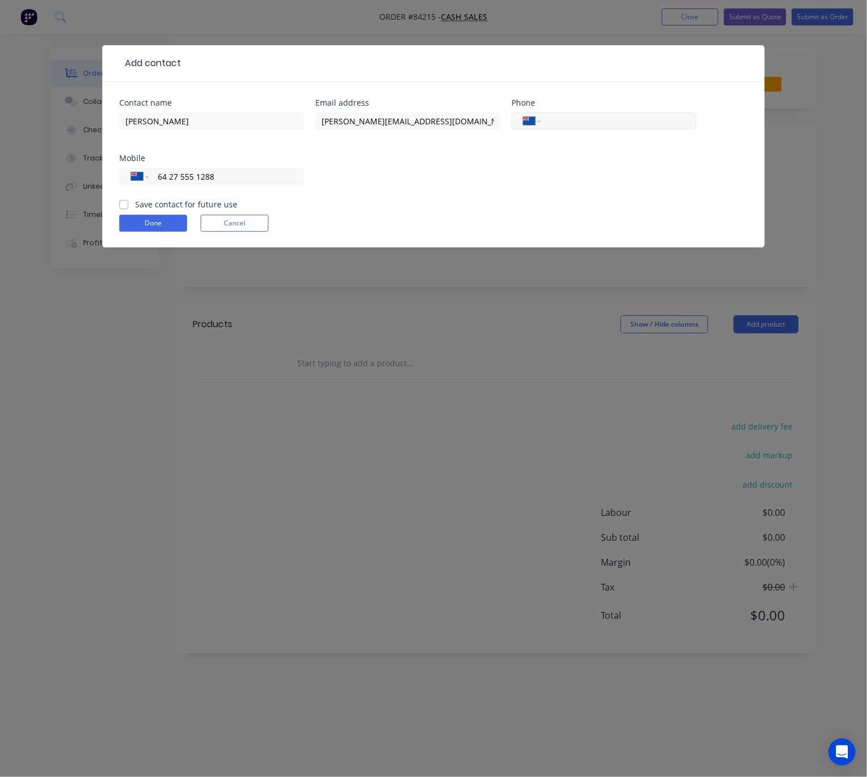
drag, startPoint x: 604, startPoint y: 121, endPoint x: 584, endPoint y: 121, distance: 19.8
click at [584, 121] on input "tel" at bounding box center [617, 121] width 136 height 13
paste input "93900457"
click at [550, 119] on input "93900457" at bounding box center [617, 121] width 136 height 13
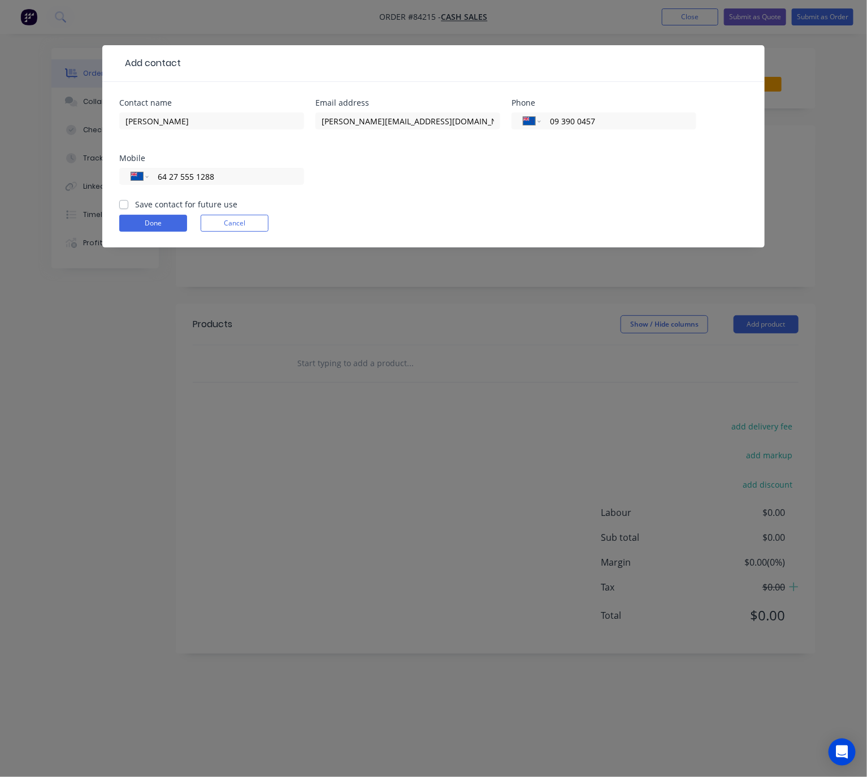
type input "09 390 0457"
click at [135, 204] on label "Save contact for future use" at bounding box center [186, 204] width 102 height 12
click at [120, 204] on input "Save contact for future use" at bounding box center [123, 203] width 9 height 11
checkbox input "true"
click at [148, 223] on button "Done" at bounding box center [153, 223] width 68 height 17
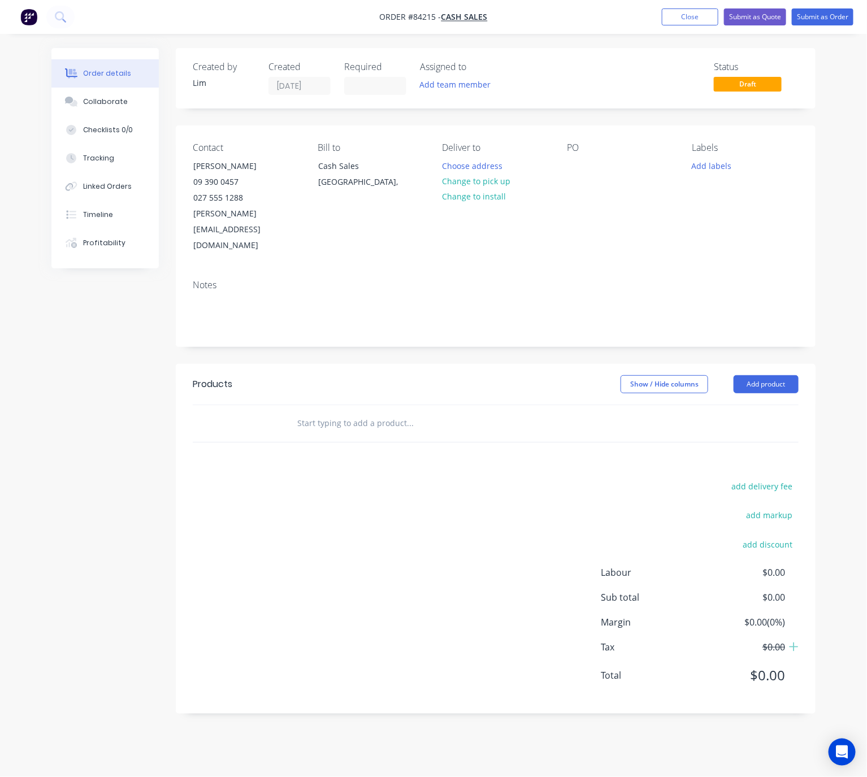
drag, startPoint x: 486, startPoint y: 185, endPoint x: 590, endPoint y: 189, distance: 104.7
click at [486, 184] on button "Change to pick up" at bounding box center [476, 181] width 80 height 15
click at [579, 162] on div at bounding box center [576, 166] width 18 height 16
click at [715, 170] on button "Add labels" at bounding box center [712, 165] width 52 height 15
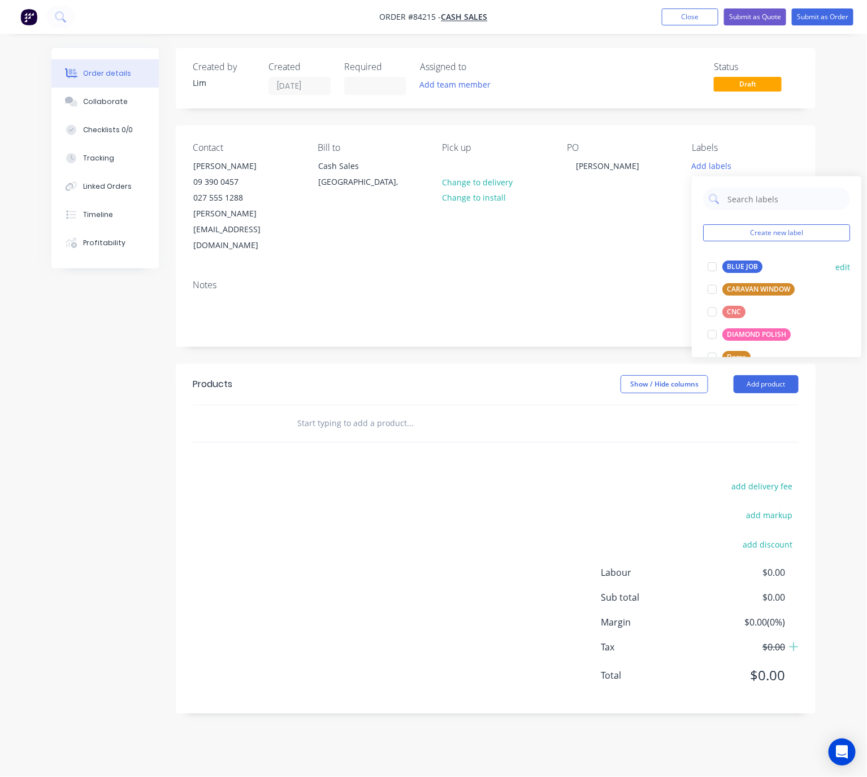
click at [752, 267] on div "BLUE JOB" at bounding box center [743, 267] width 40 height 12
click at [514, 364] on header "Products Show / Hide columns Add product" at bounding box center [496, 384] width 640 height 41
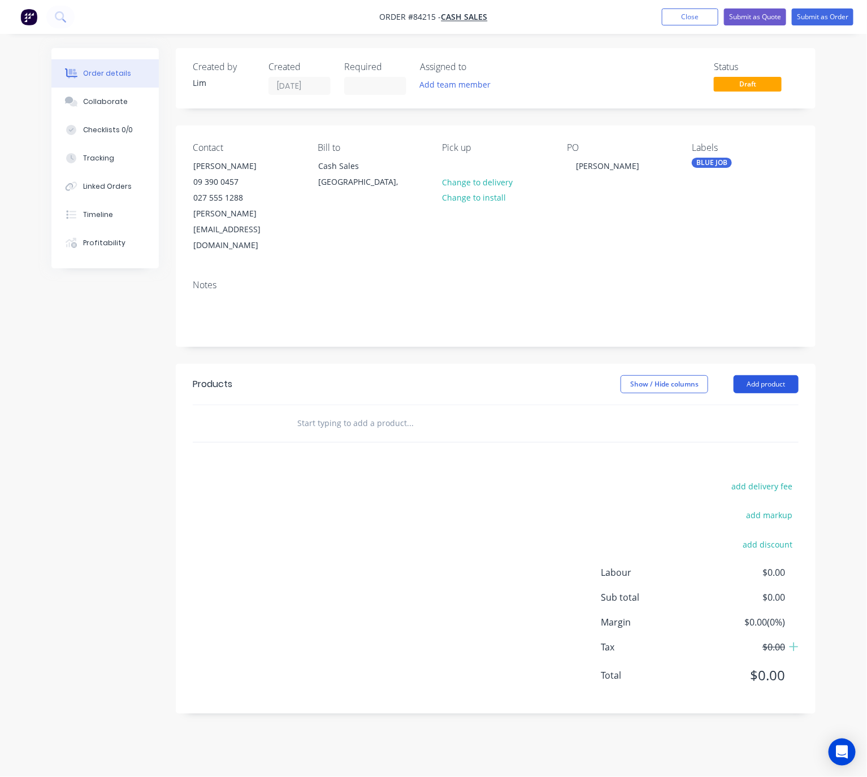
click at [772, 375] on button "Add product" at bounding box center [766, 384] width 65 height 18
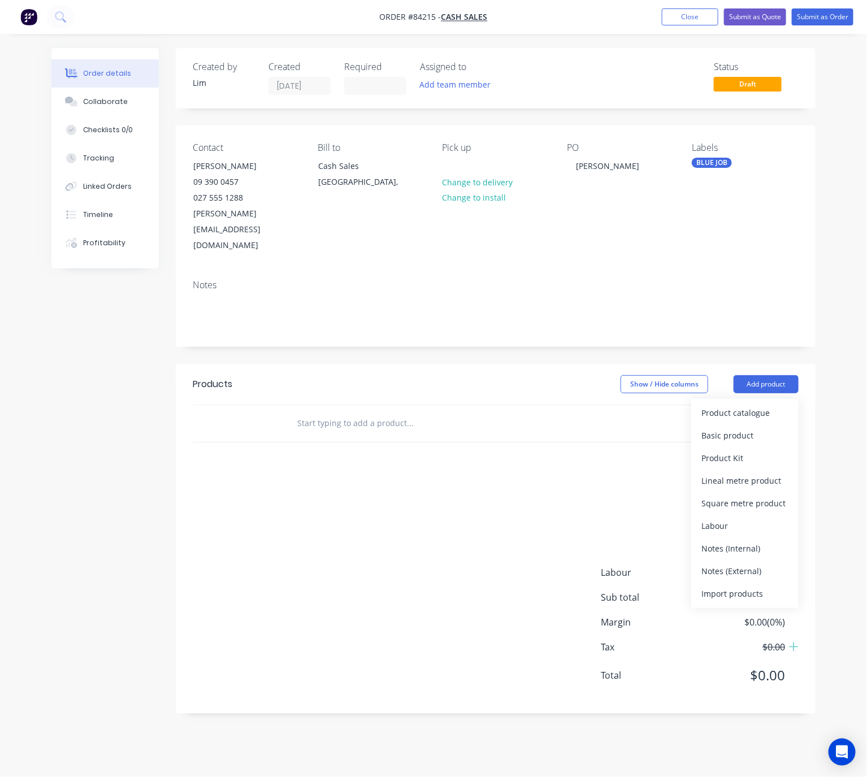
click at [470, 514] on div "add delivery fee add markup add discount Labour $0.00 Sub total $0.00 Margin $0…" at bounding box center [496, 588] width 606 height 218
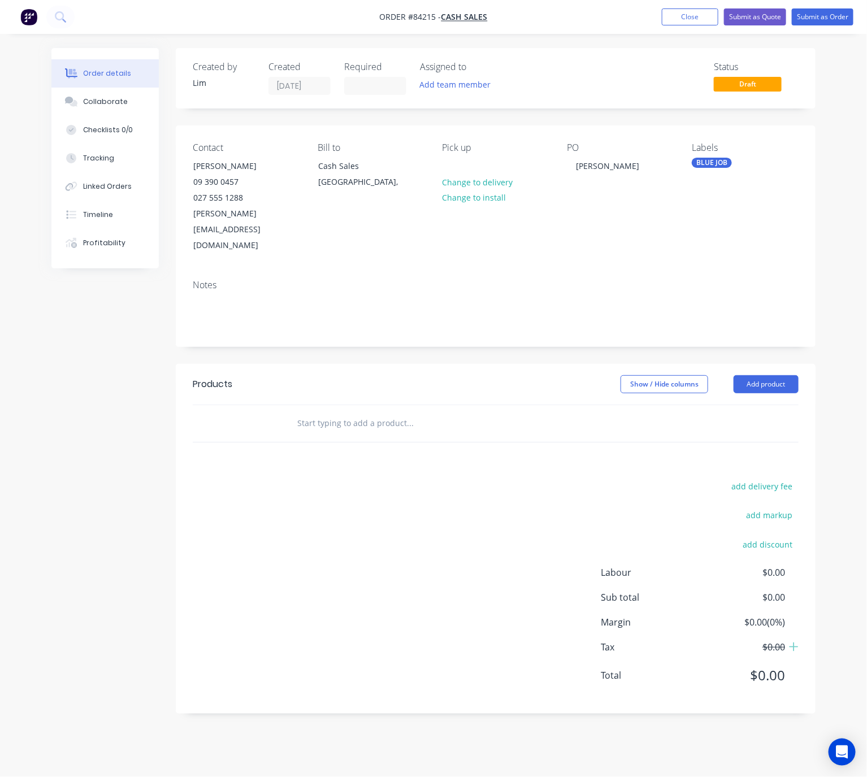
click at [356, 412] on input "text" at bounding box center [410, 423] width 226 height 23
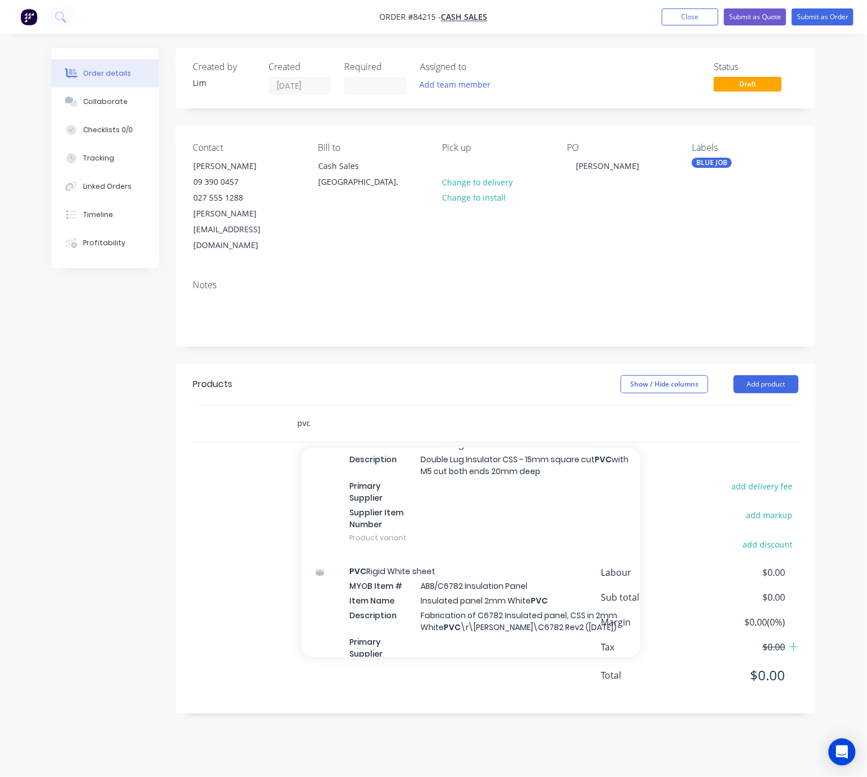
scroll to position [339, 0]
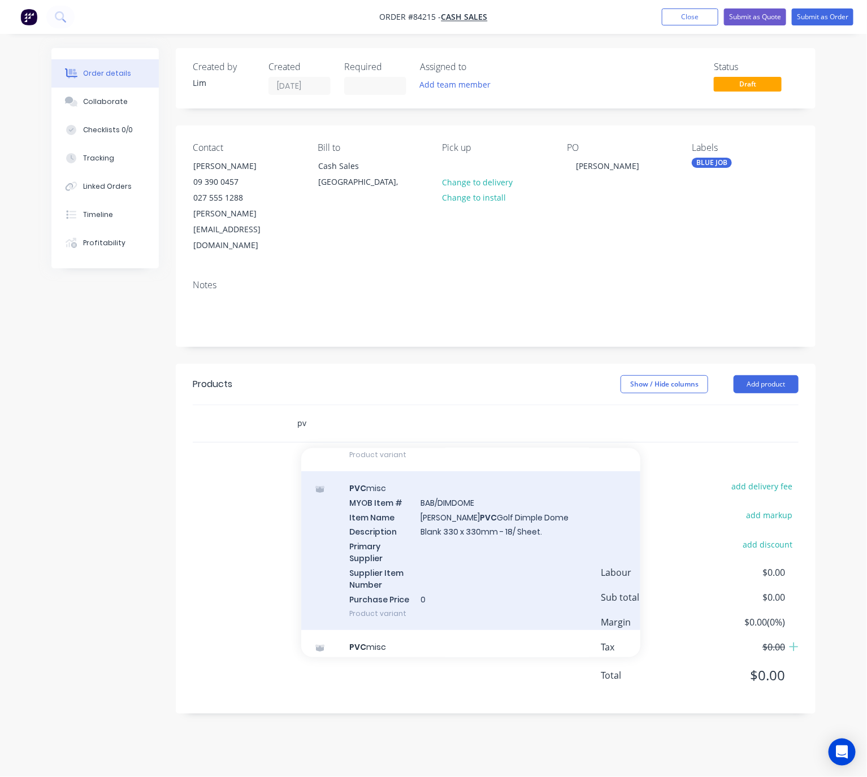
type input "p"
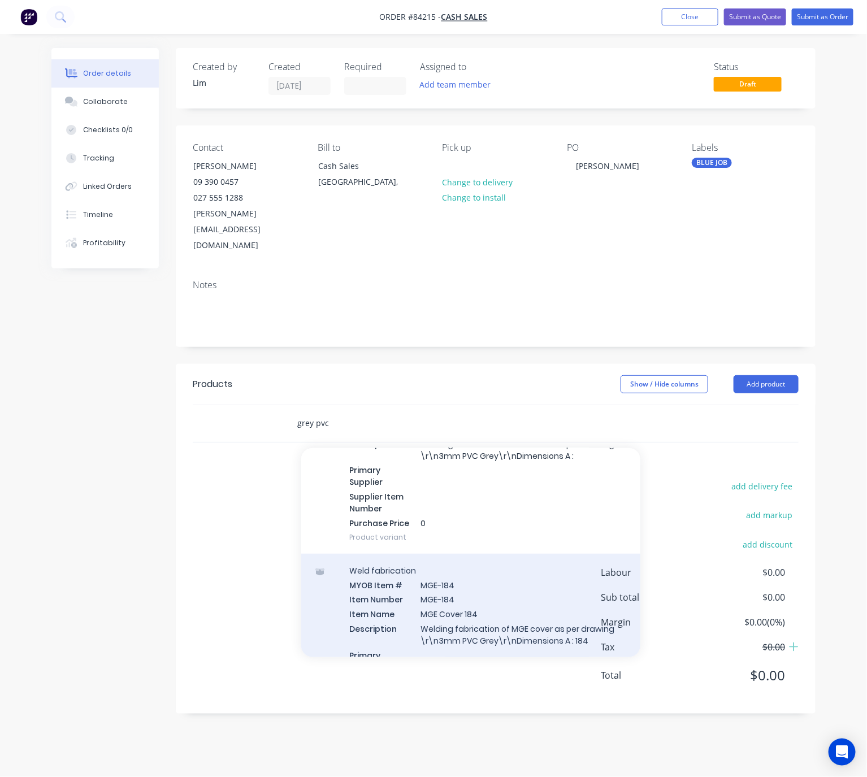
scroll to position [3986, 0]
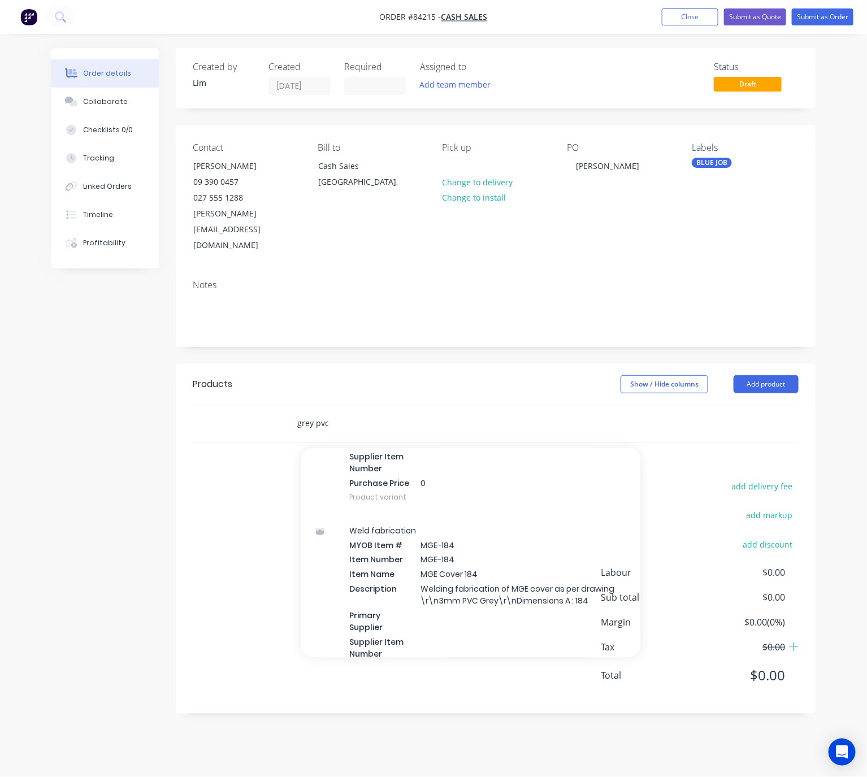
drag, startPoint x: 313, startPoint y: 395, endPoint x: 286, endPoint y: 391, distance: 27.5
click at [286, 405] on div "grey pvc Add grey pvc to order PVC Rigid Grey sheet MYOB Item # JAR/End Cover I…" at bounding box center [486, 423] width 407 height 37
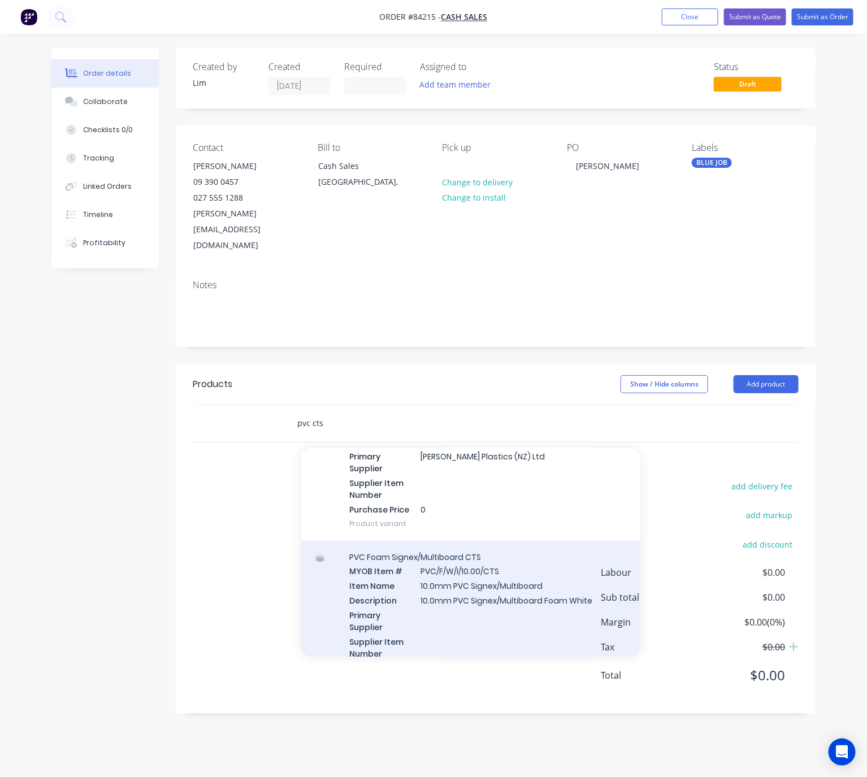
scroll to position [1187, 0]
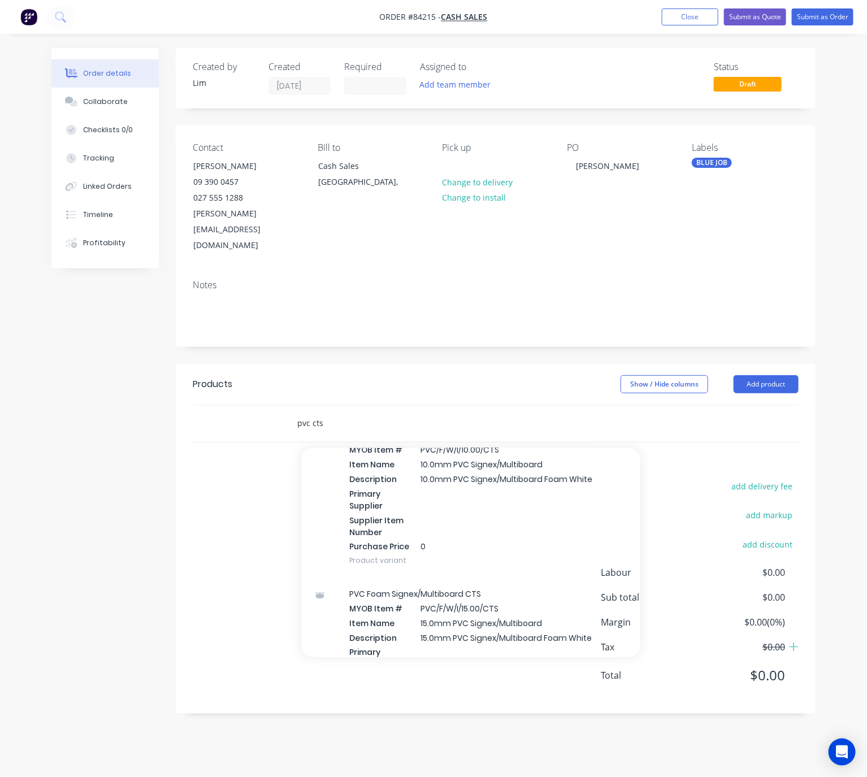
click at [311, 412] on input "pvc cts" at bounding box center [410, 423] width 226 height 23
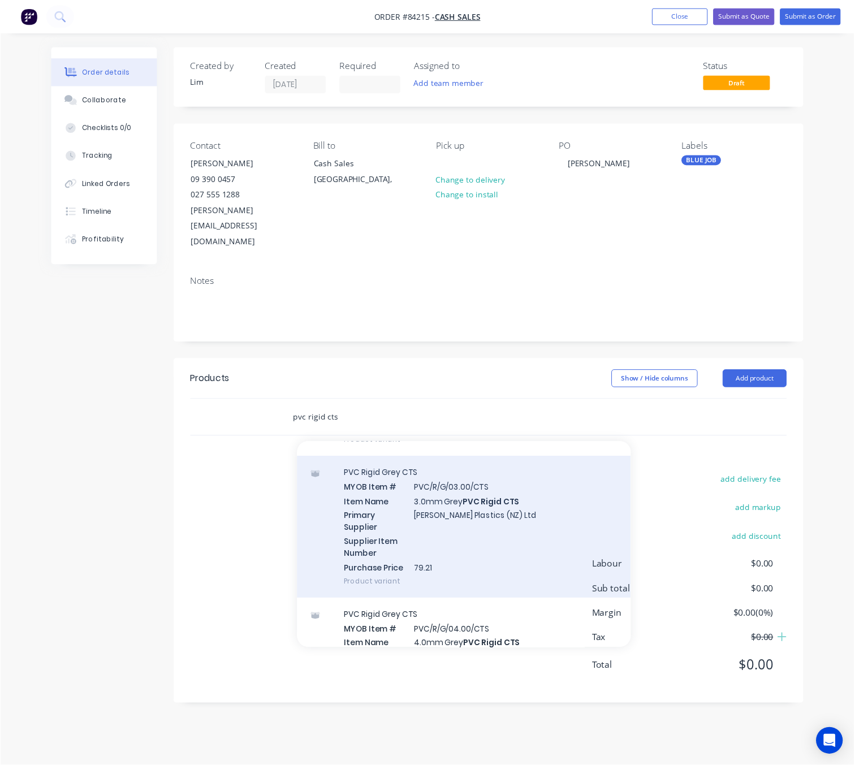
scroll to position [1357, 0]
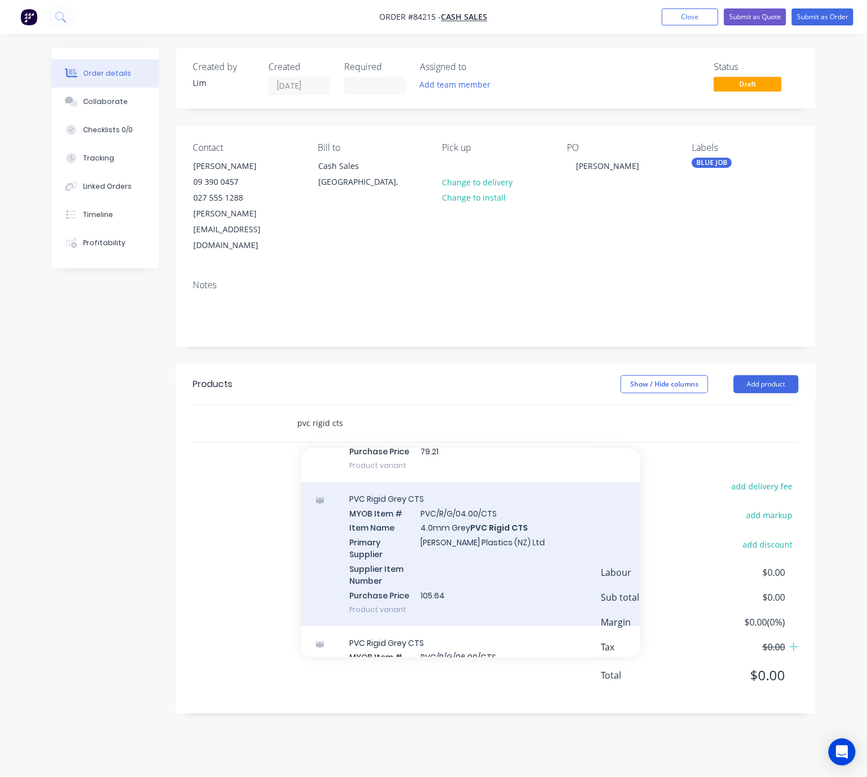
type input "pvc rigid cts"
click at [533, 530] on div "PVC Rigid Grey CTS MYOB Item # PVC/R/G/04.00/CTS Item Name 4.0mm Grey PVC Rigid…" at bounding box center [470, 554] width 339 height 144
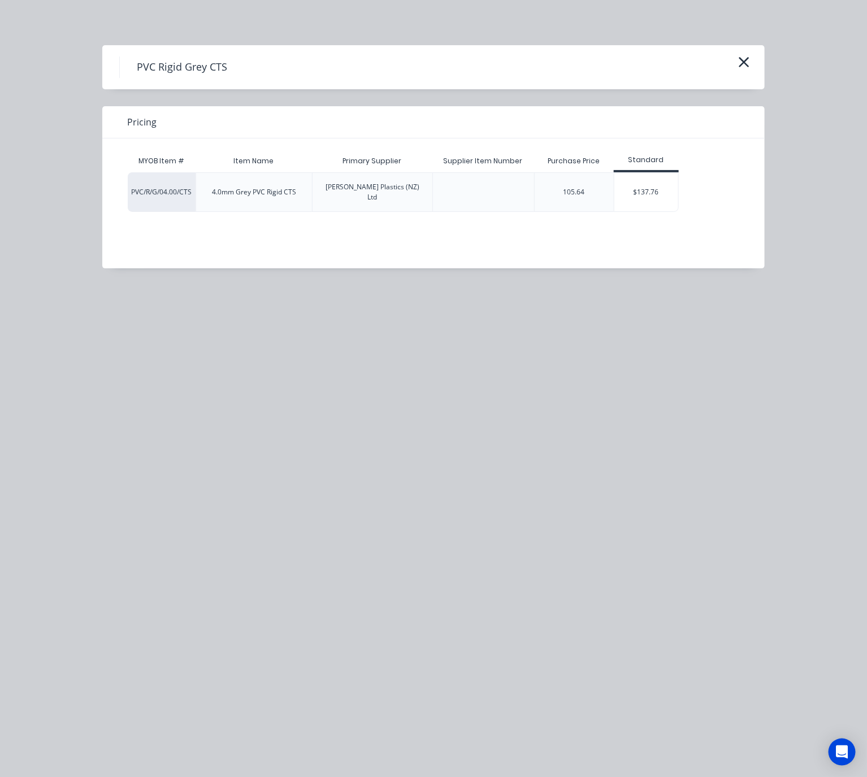
click at [655, 187] on div "$137.76" at bounding box center [647, 192] width 64 height 38
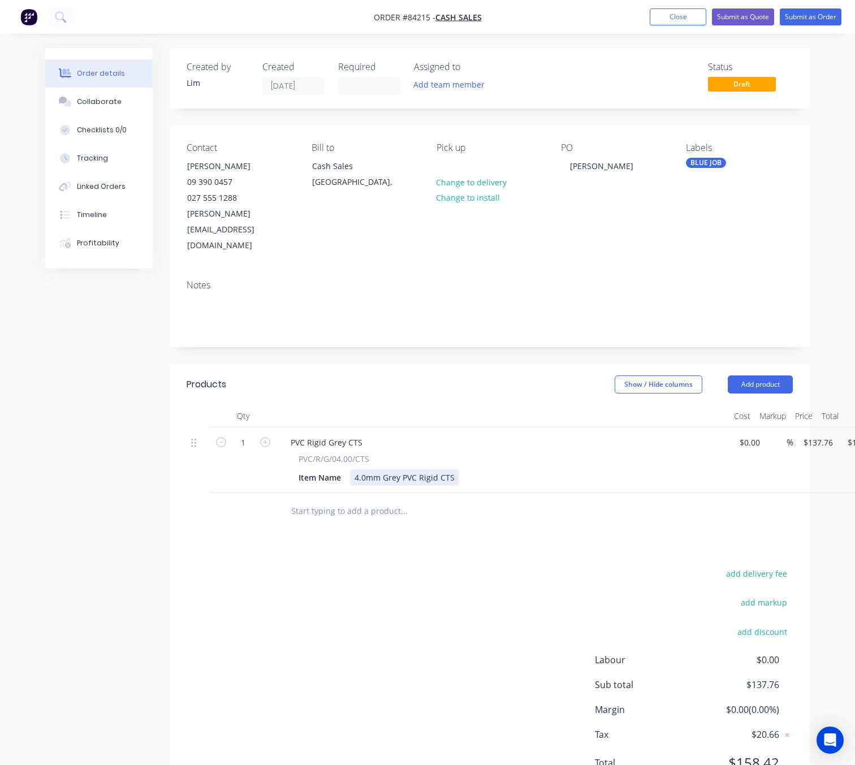
click at [451, 469] on div "4.0mm Grey PVC Rigid CTS" at bounding box center [404, 477] width 109 height 16
click at [461, 469] on div "4.0mm Grey PVC Rigid CTS - 800 x 385" at bounding box center [426, 477] width 152 height 16
drag, startPoint x: 455, startPoint y: 443, endPoint x: 463, endPoint y: 447, distance: 8.6
click at [456, 469] on div "4.0mm Grey PVC Rigid CTS - 800 x 385" at bounding box center [426, 477] width 152 height 16
click at [459, 469] on div "4.0mm Grey PVC Rigid CTS - 800 x 385" at bounding box center [426, 477] width 152 height 16
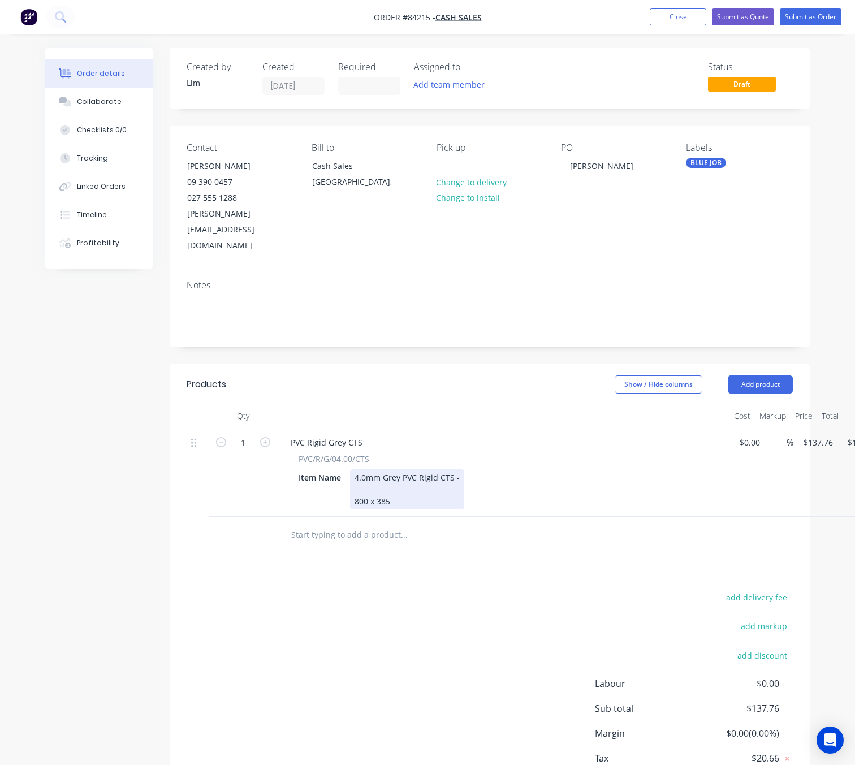
click at [457, 469] on div "4.0mm Grey PVC Rigid CTS - 800 x 385" at bounding box center [407, 489] width 114 height 40
drag, startPoint x: 389, startPoint y: 458, endPoint x: 392, endPoint y: 448, distance: 10.2
click at [389, 469] on div "4.0mm Grey PVC Rigid CTS - As Per File 800 x 385" at bounding box center [427, 489] width 155 height 40
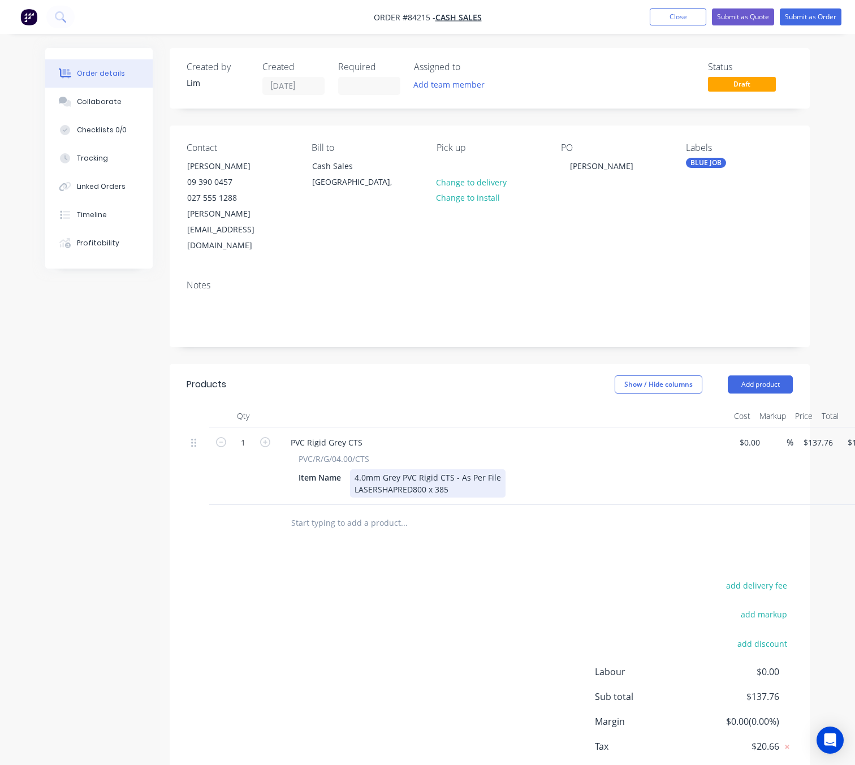
click at [397, 469] on div "4.0mm Grey PVC Rigid CTS - As Per File LASERSHAPRED 800 x 385" at bounding box center [427, 483] width 155 height 28
click at [422, 469] on div "4.0mm Grey PVC Rigid CTS - As Per File LASERSHARED 800 x 385" at bounding box center [427, 483] width 155 height 28
click at [353, 469] on div "4.0mm Grey PVC Rigid CTS - As Per File LASERSHARED/[PERSON_NAME] 280825.cdr 800…" at bounding box center [454, 483] width 209 height 28
click at [428, 470] on div "4.0mm Grey PVC Rigid CTS - As Per File LASERSHARED/[PERSON_NAME] 280825.cdr x1 …" at bounding box center [464, 483] width 229 height 28
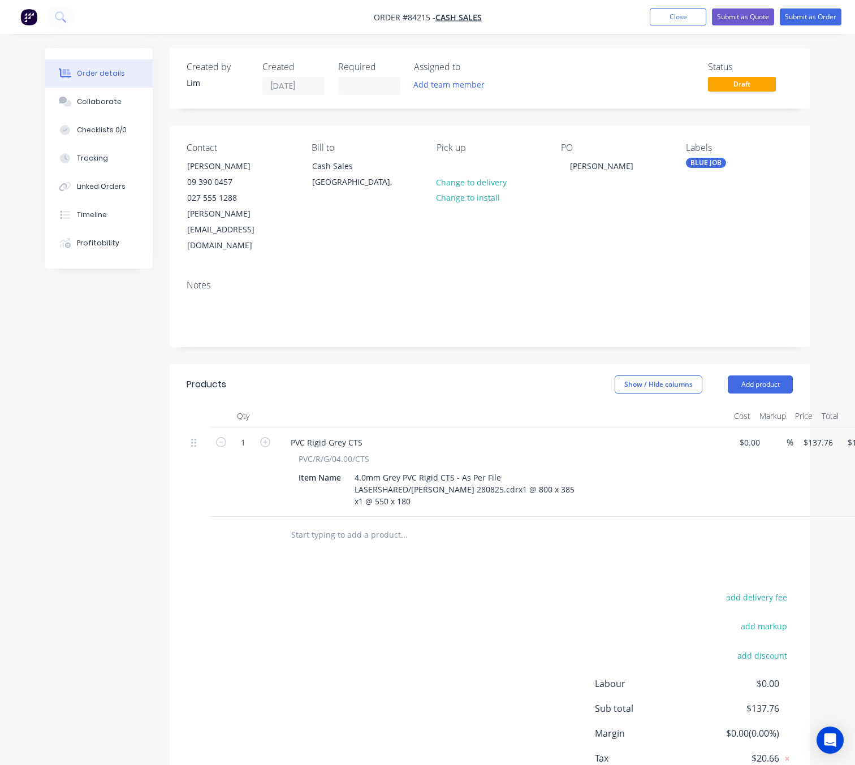
click at [430, 590] on div "add delivery fee add markup add discount Labour $0.00 Sub total $137.76 Margin …" at bounding box center [490, 699] width 606 height 218
click at [421, 469] on div "4.0mm Grey PVC Rigid CTS - As Per File LASERSHARED/[PERSON_NAME] 280825.cdr x1 …" at bounding box center [464, 489] width 229 height 40
click at [423, 470] on div "4.0mm Grey PVC Rigid CTS - As Per File LASERSHARED/Pete Crone 280825.cdr x1 @ 8…" at bounding box center [464, 489] width 229 height 40
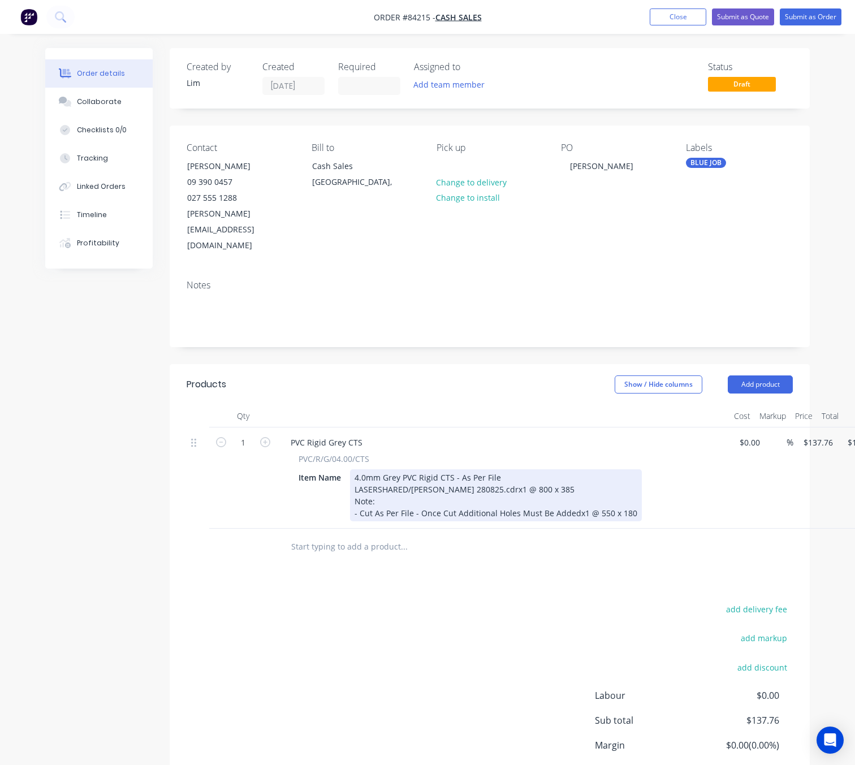
click at [453, 494] on div "4.0mm Grey PVC Rigid CTS - As Per File LASERSHARED/Pete Crone 280825.cdr x1 @ 8…" at bounding box center [496, 495] width 292 height 52
click at [418, 492] on div "4.0mm Grey PVC Rigid CTS - As Per File LASERSHARED/Pete Crone 280825.cdr x1 @ 8…" at bounding box center [496, 495] width 293 height 52
click at [574, 490] on div "4.0mm Grey PVC Rigid CTS - As Per File LASERSHARED/Pete Crone 280825.cdr x1 @ 8…" at bounding box center [495, 495] width 291 height 52
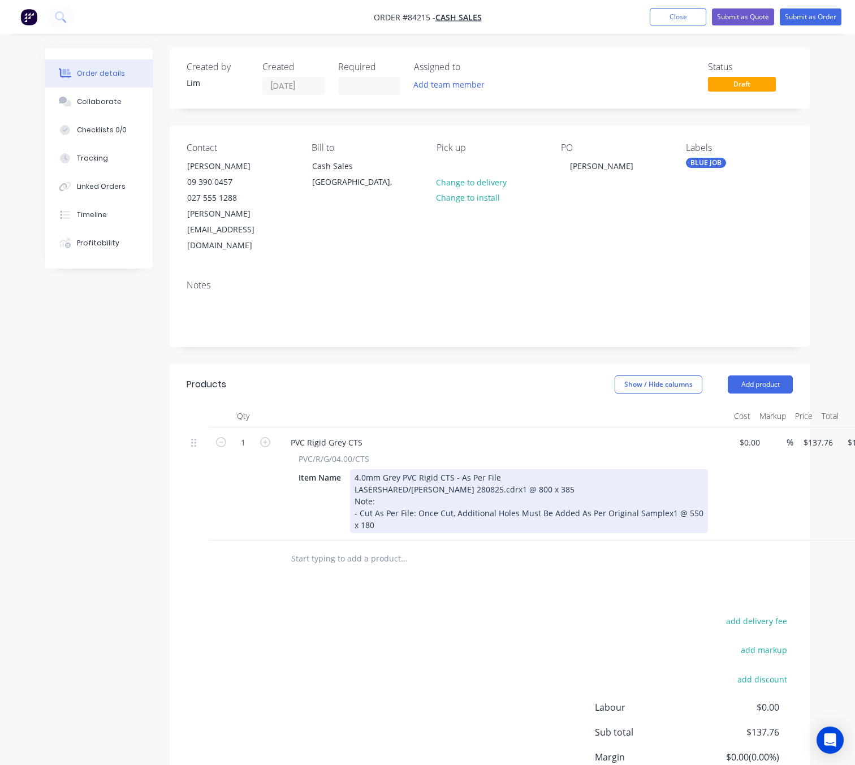
click at [358, 491] on div "4.0mm Grey PVC Rigid CTS - As Per File LASERSHARED/Pete Crone 280825.cdr x1 @ 8…" at bounding box center [529, 501] width 358 height 64
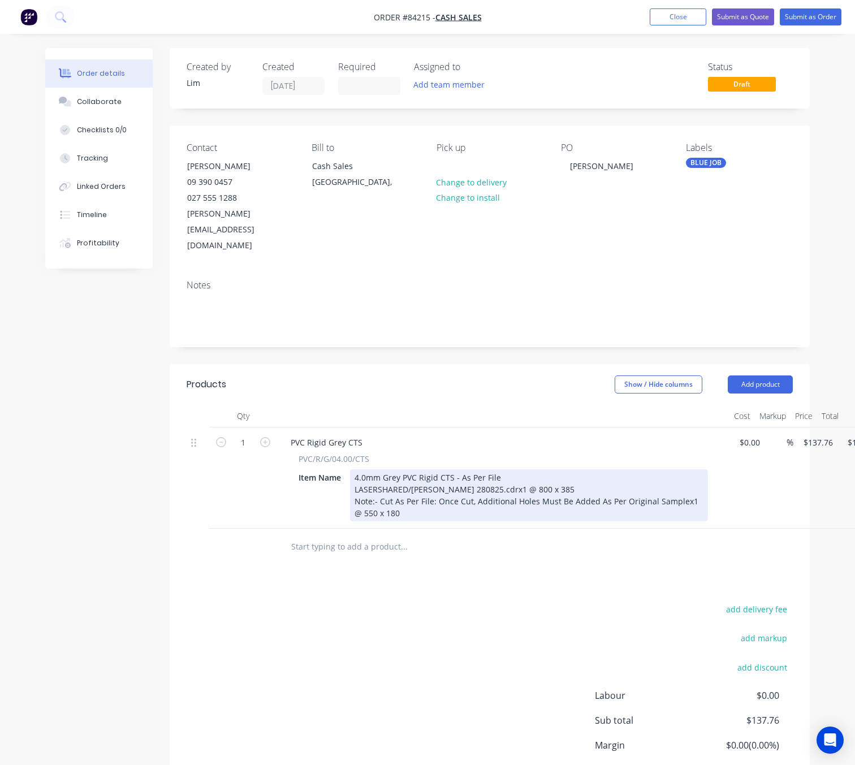
click at [684, 482] on div "4.0mm Grey PVC Rigid CTS - As Per File LASERSHARED/Pete Crone 280825.cdr x1 @ 8…" at bounding box center [529, 495] width 358 height 52
click at [416, 505] on div "4.0mm Grey PVC Rigid CTS - As Per File LASERSHARED/Pete Crone 280825.cdr x1 @ 8…" at bounding box center [522, 495] width 344 height 52
click at [354, 504] on div "4.0mm Grey PVC Rigid CTS - As Per File LASERSHARED/Pete Crone 280825.cdr x1 @ 8…" at bounding box center [522, 495] width 344 height 52
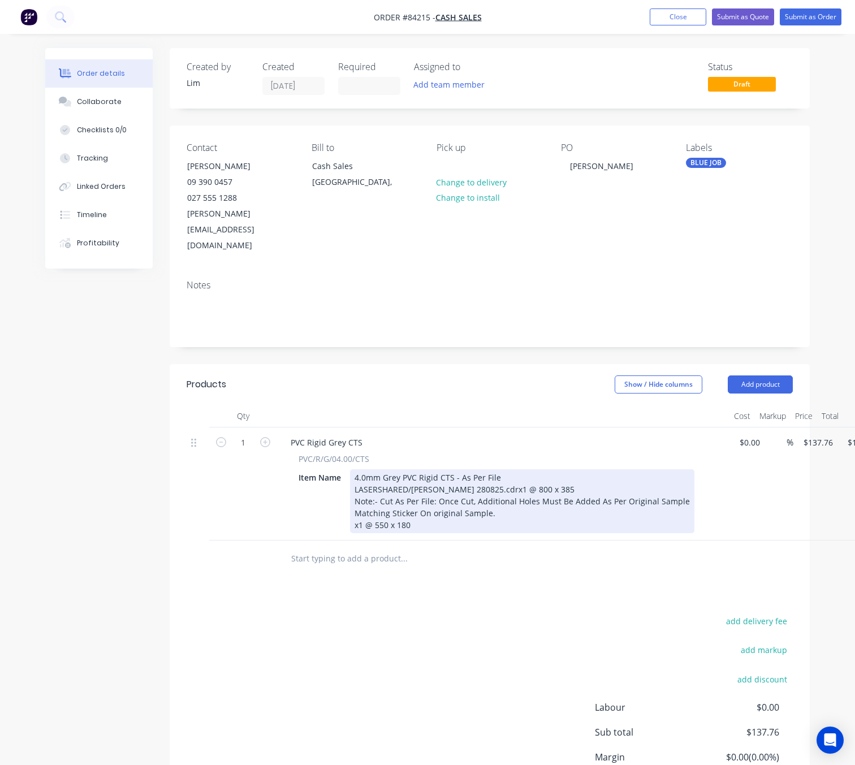
click at [355, 472] on div "4.0mm Grey PVC Rigid CTS - As Per File LASERSHARED/Pete Crone 280825.cdr x1 @ 8…" at bounding box center [522, 501] width 344 height 64
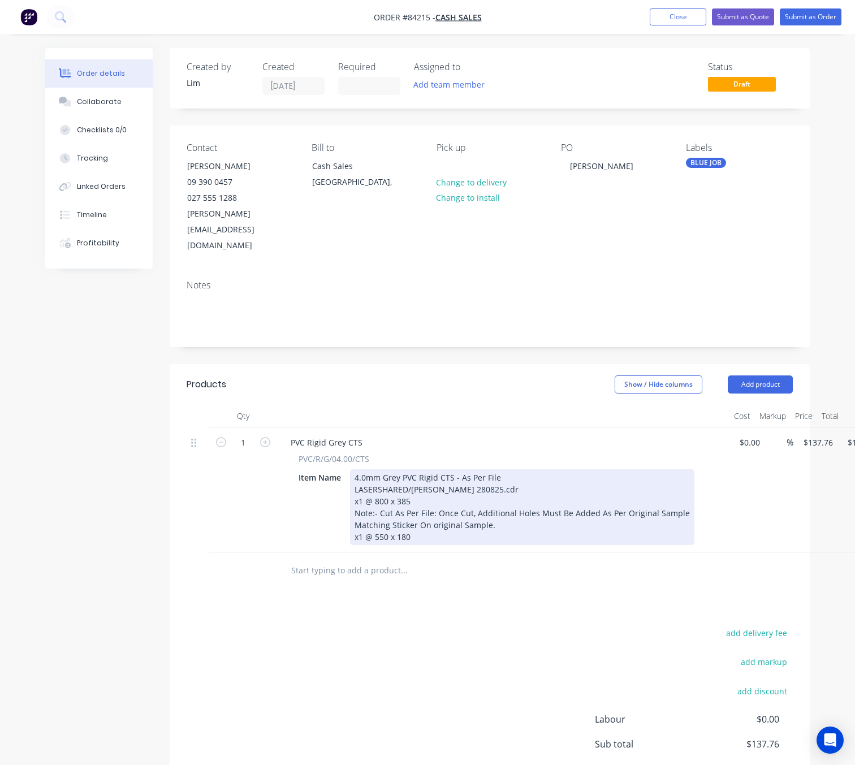
click at [377, 492] on div "4.0mm Grey PVC Rigid CTS - As Per File LASERSHARED/Pete Crone 280825.cdr x1 @ 8…" at bounding box center [522, 507] width 344 height 76
click at [436, 492] on div "4.0mm Grey PVC Rigid CTS - As Per File LASERSHARED/Pete Crone 280825.cdr x1 @ 8…" at bounding box center [519, 507] width 339 height 76
click at [533, 511] on div "4.0mm Grey PVC Rigid CTS - As Per File LASERSHARED/Pete Crone 280825.cdr x1 @ 8…" at bounding box center [519, 507] width 339 height 76
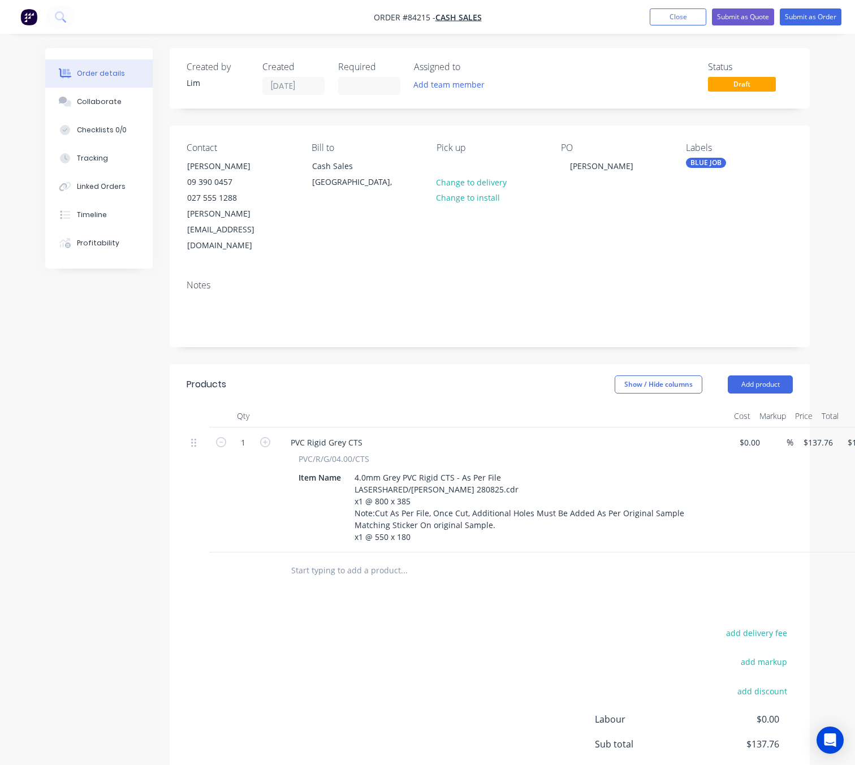
click at [504, 552] on div at bounding box center [480, 570] width 407 height 37
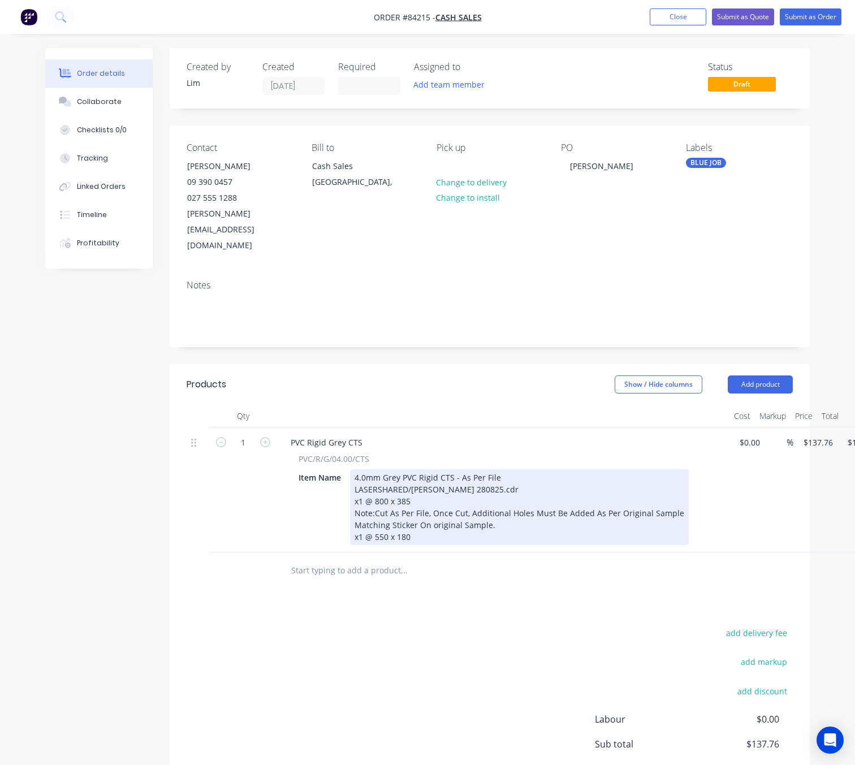
click at [470, 531] on div "4.0mm Grey PVC Rigid CTS - As Per File LASERSHARED/Pete Crone 280825.cdr x1 @ 8…" at bounding box center [519, 507] width 339 height 76
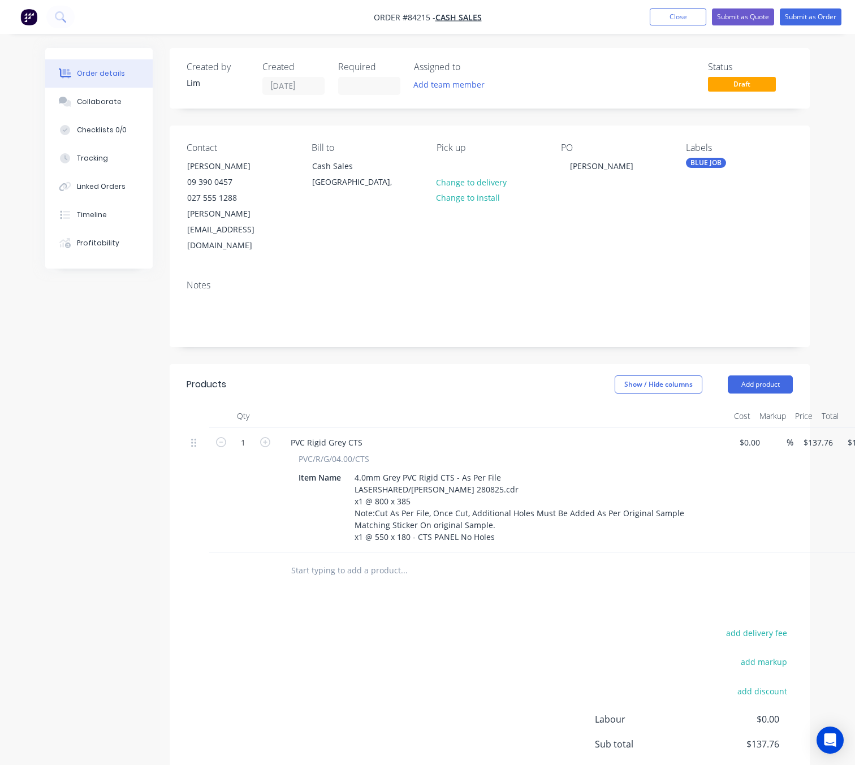
click at [448, 607] on div "Products Show / Hide columns Add product Qty Cost Markup Price Total 1 PVC Rigi…" at bounding box center [490, 612] width 640 height 496
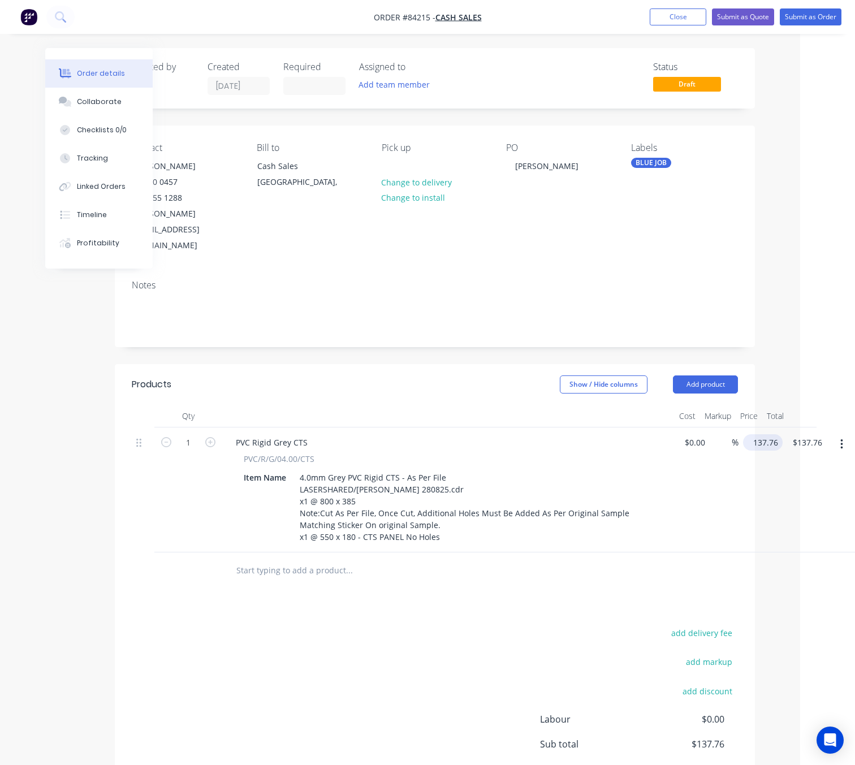
click at [766, 434] on input "137.76" at bounding box center [764, 442] width 35 height 16
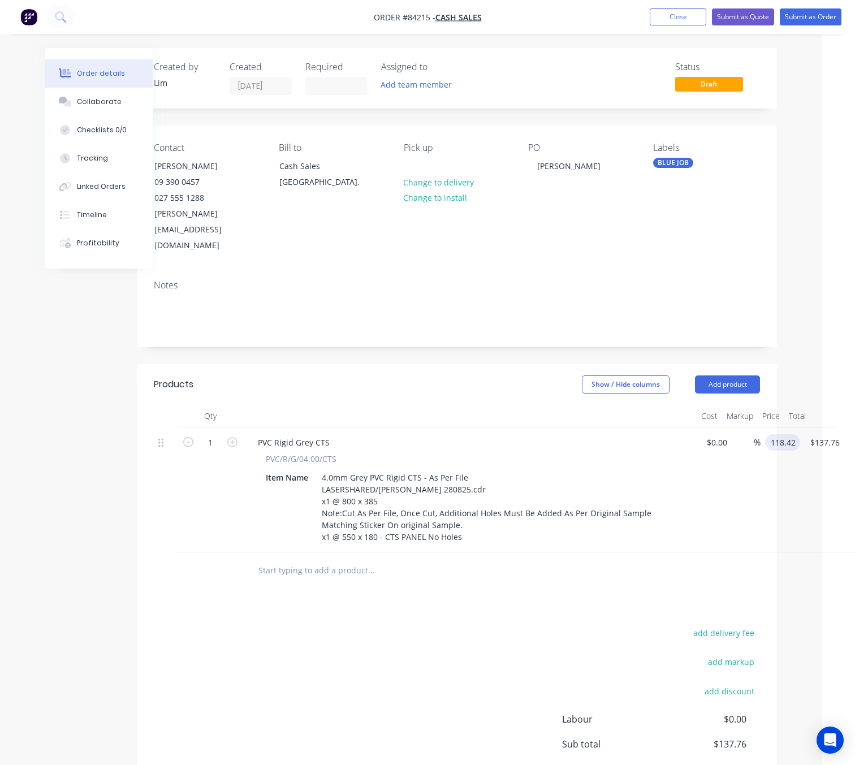
type input "$118.42"
click at [586, 570] on div at bounding box center [418, 570] width 339 height 23
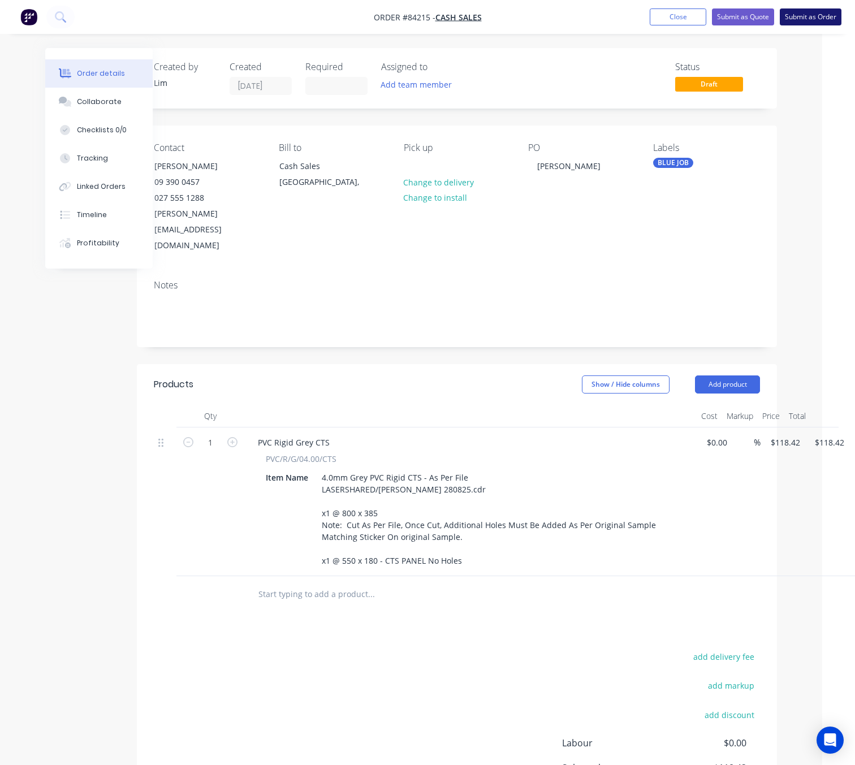
click at [821, 18] on button "Submit as Order" at bounding box center [811, 16] width 62 height 17
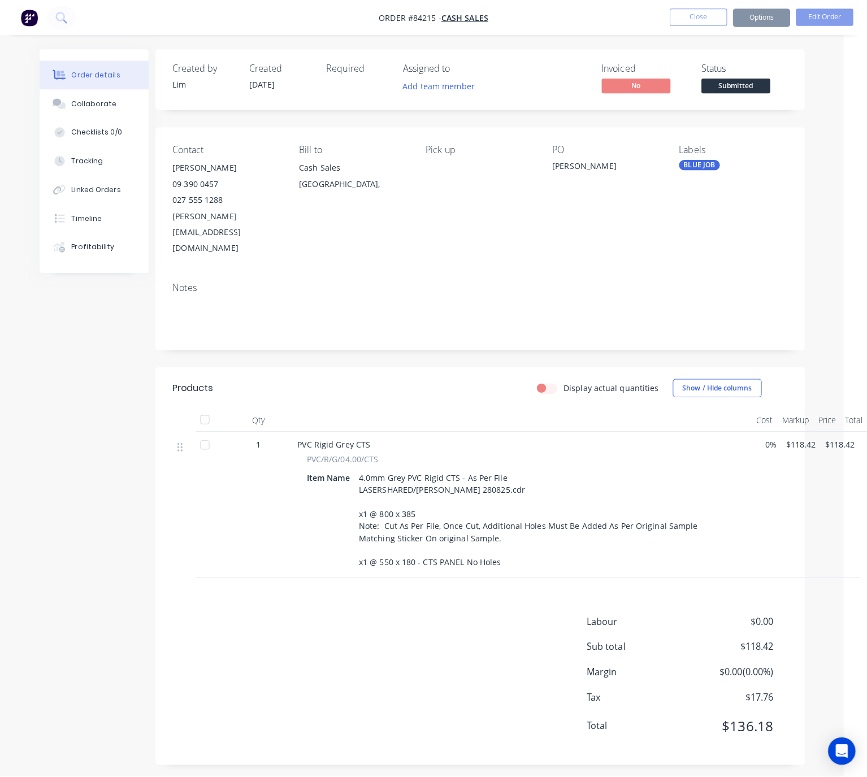
scroll to position [0, 0]
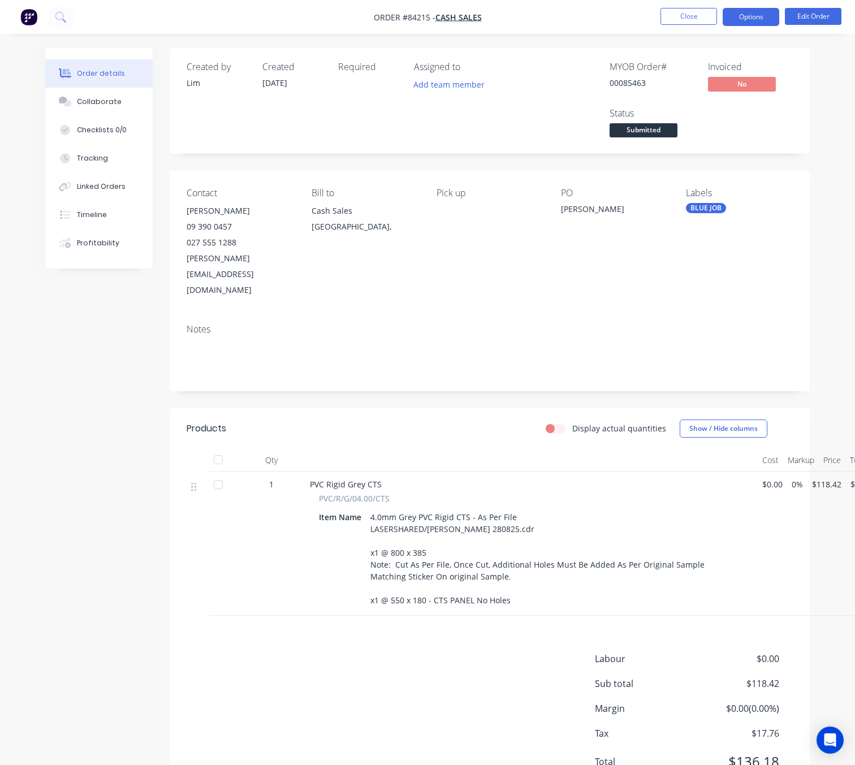
click at [750, 12] on button "Options" at bounding box center [751, 17] width 57 height 18
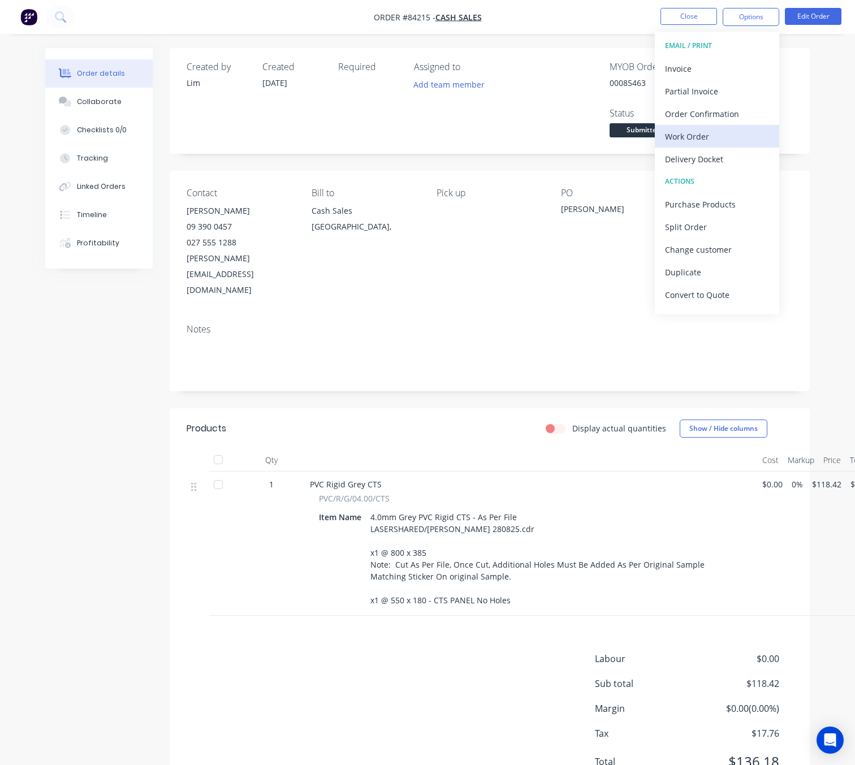
click at [720, 132] on div "Work Order" at bounding box center [717, 136] width 104 height 16
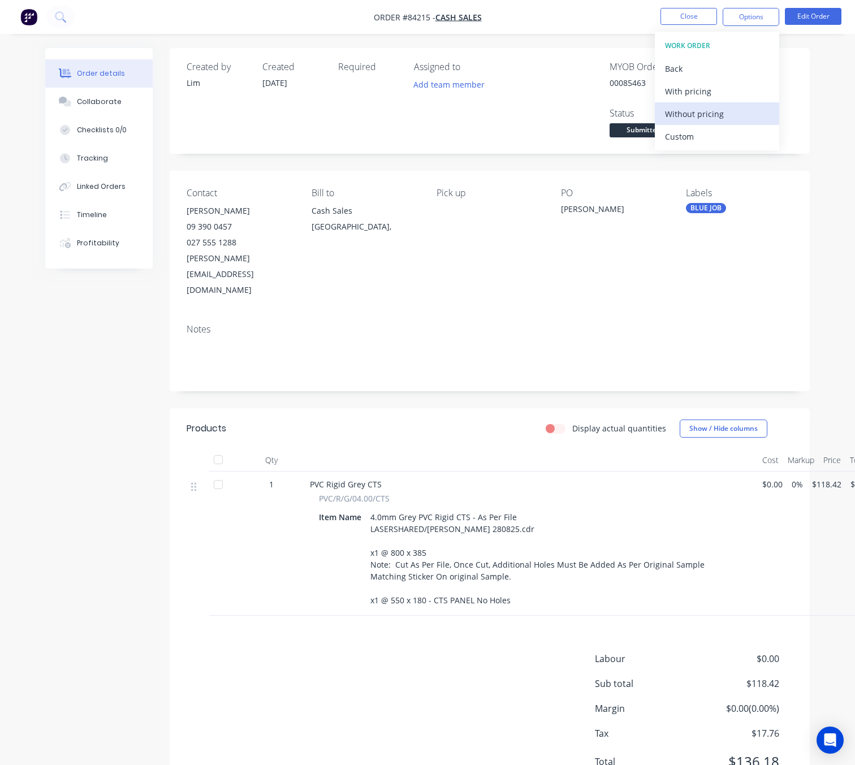
click at [719, 107] on div "Without pricing" at bounding box center [717, 114] width 104 height 16
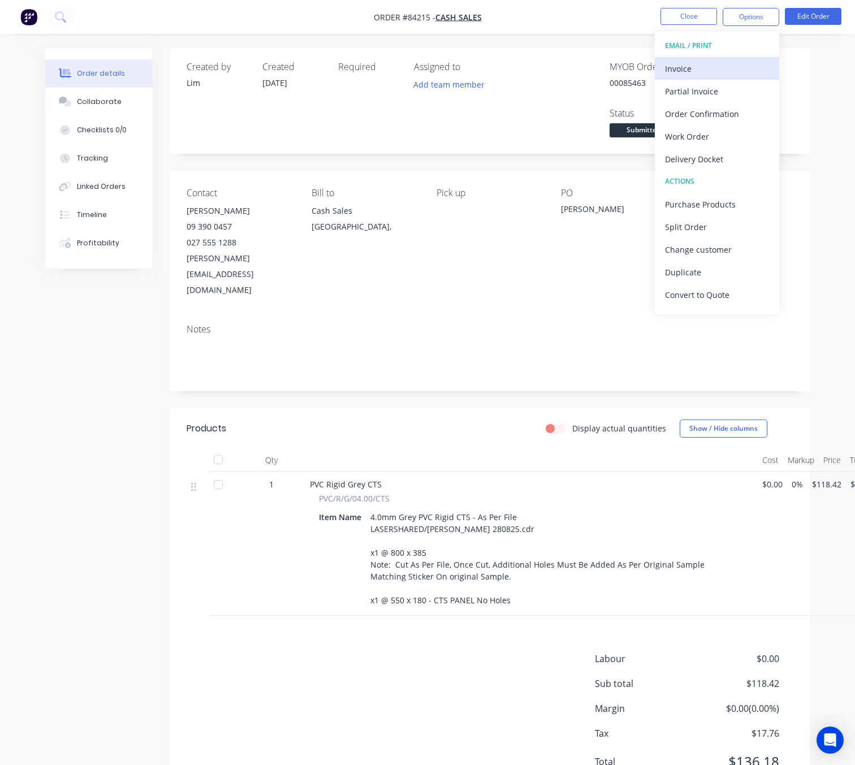
click at [695, 65] on div "Invoice" at bounding box center [717, 68] width 104 height 16
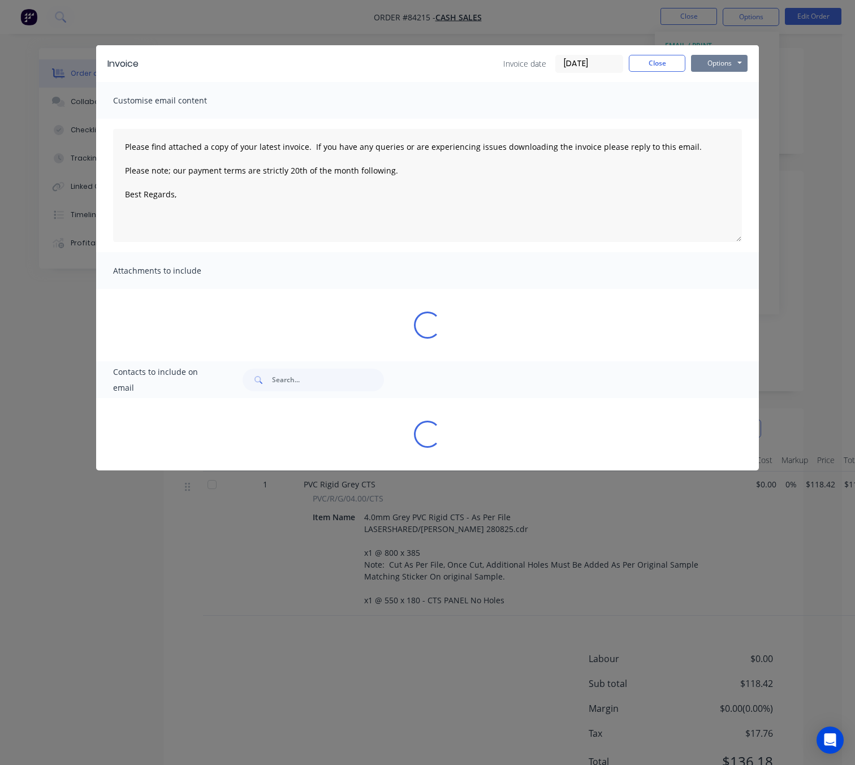
click at [715, 62] on button "Options" at bounding box center [719, 63] width 57 height 17
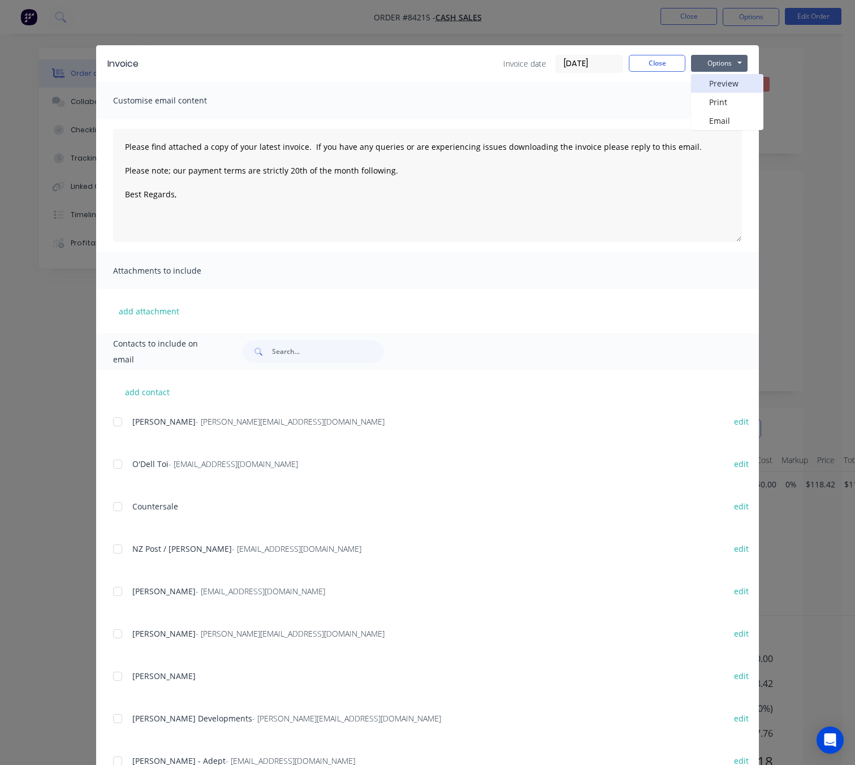
click at [725, 87] on button "Preview" at bounding box center [727, 83] width 72 height 19
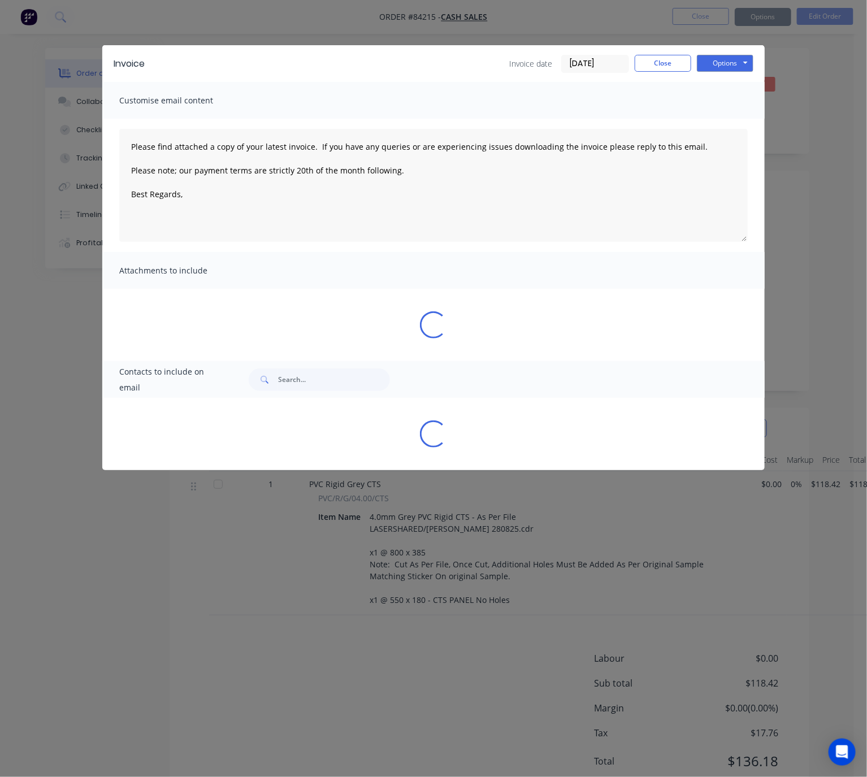
type textarea "Please find attached a copy of your latest invoice. If you have any queries or …"
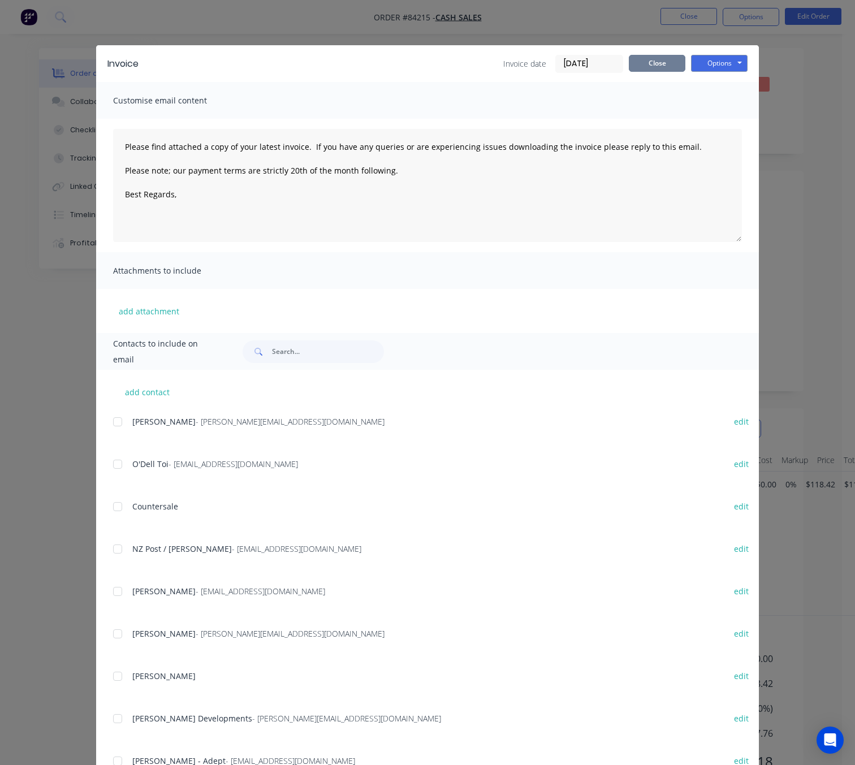
click at [660, 64] on button "Close" at bounding box center [657, 63] width 57 height 17
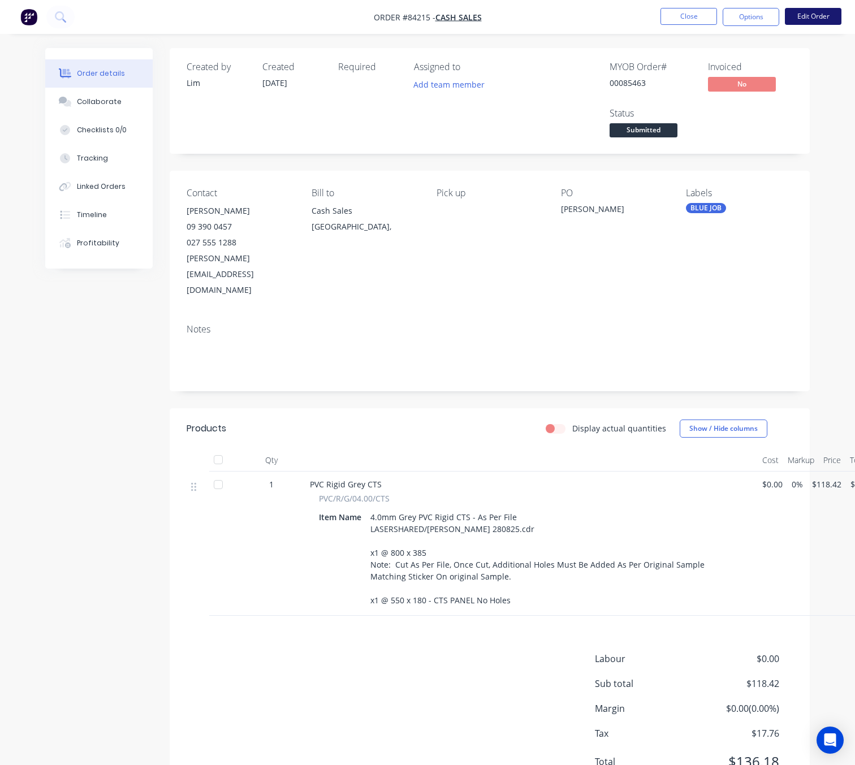
click at [808, 14] on button "Edit Order" at bounding box center [813, 16] width 57 height 17
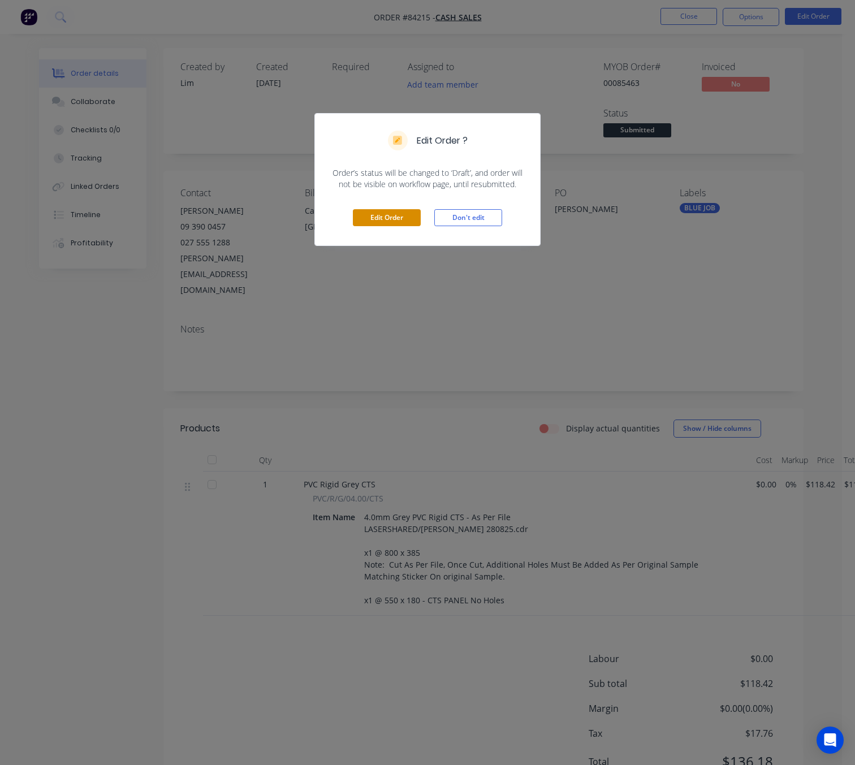
click at [382, 223] on button "Edit Order" at bounding box center [387, 217] width 68 height 17
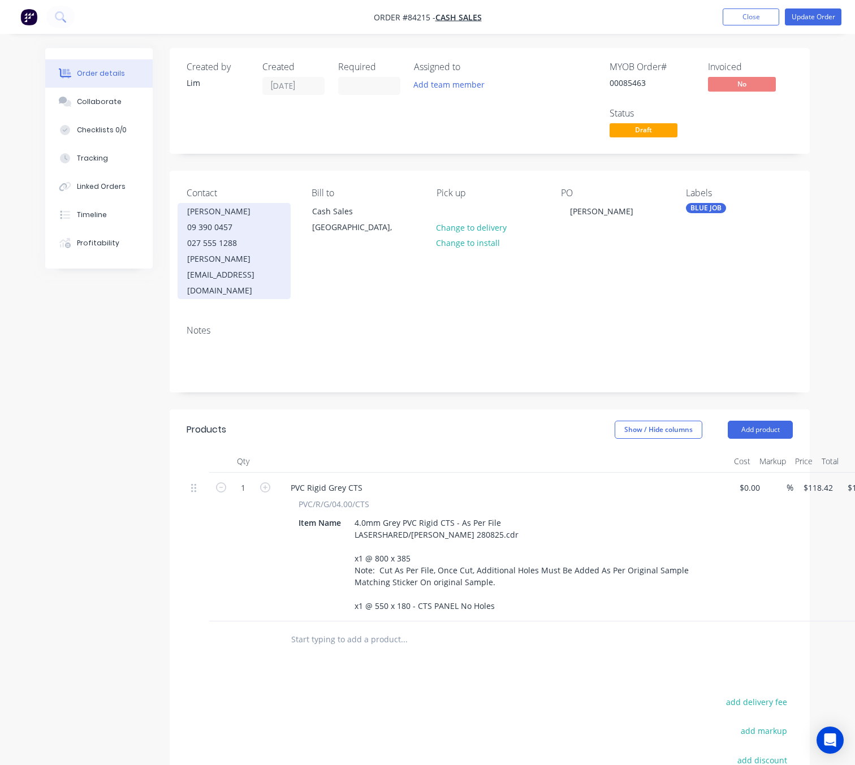
click at [192, 215] on div "Peter Crone" at bounding box center [234, 212] width 94 height 16
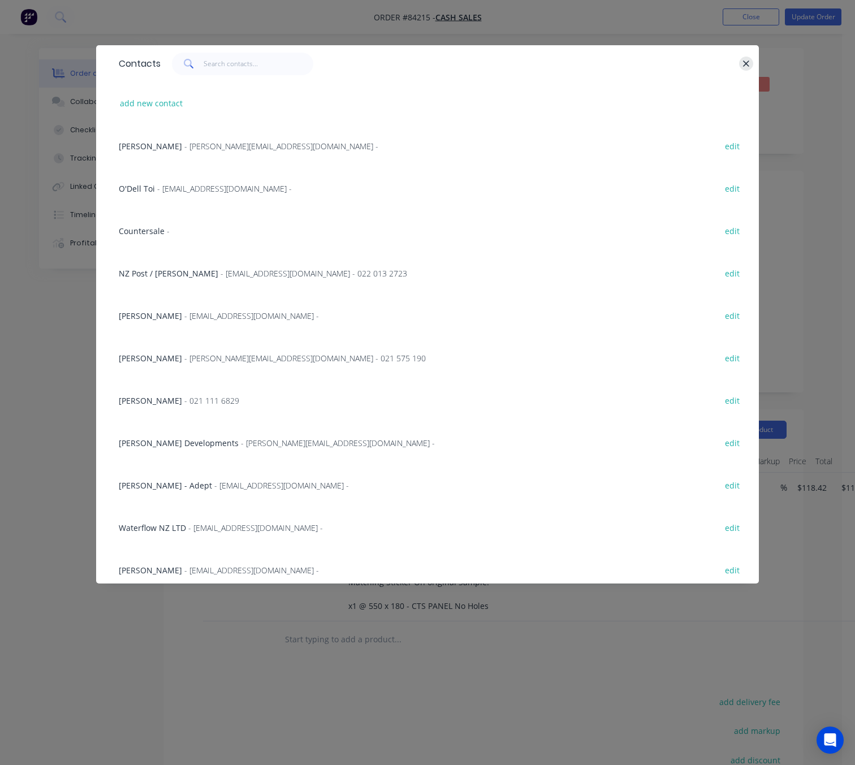
click at [743, 64] on icon "button" at bounding box center [745, 64] width 7 height 10
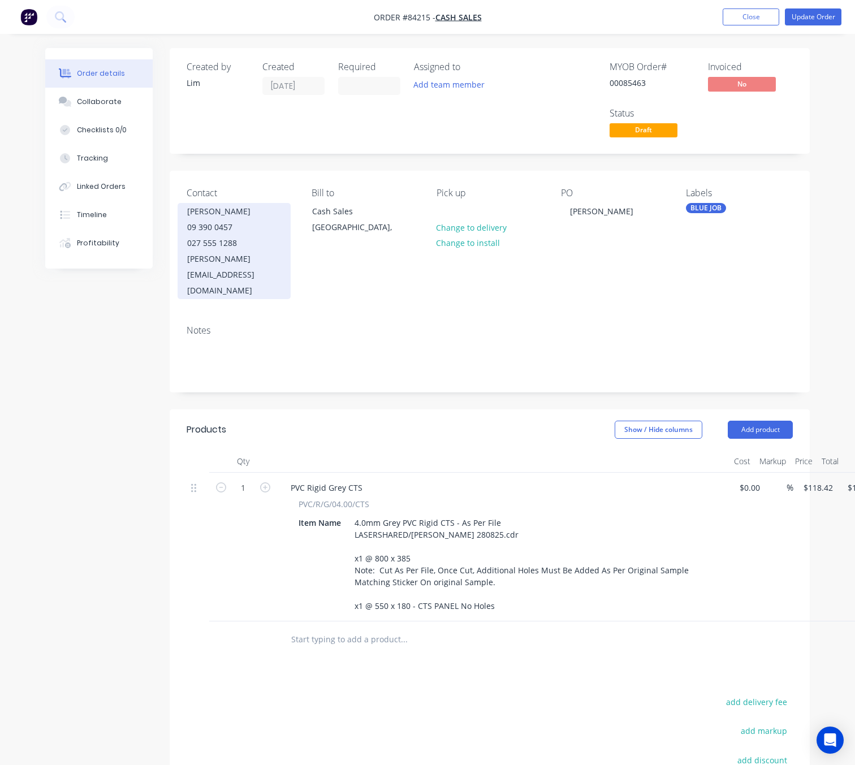
click at [257, 235] on div "09 390 0457" at bounding box center [234, 227] width 94 height 16
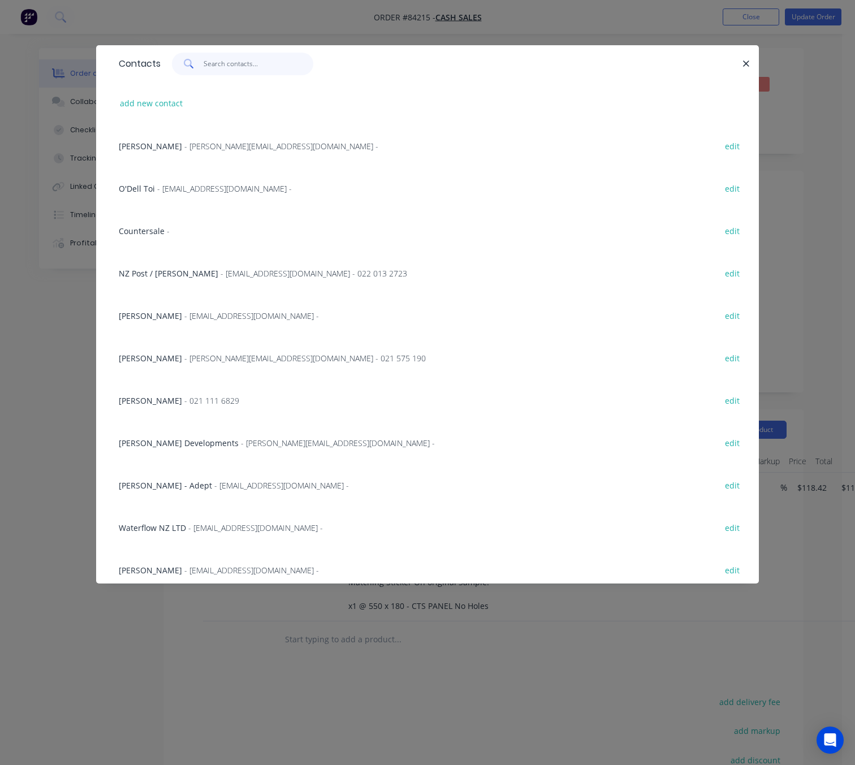
click at [219, 68] on input "text" at bounding box center [259, 64] width 110 height 23
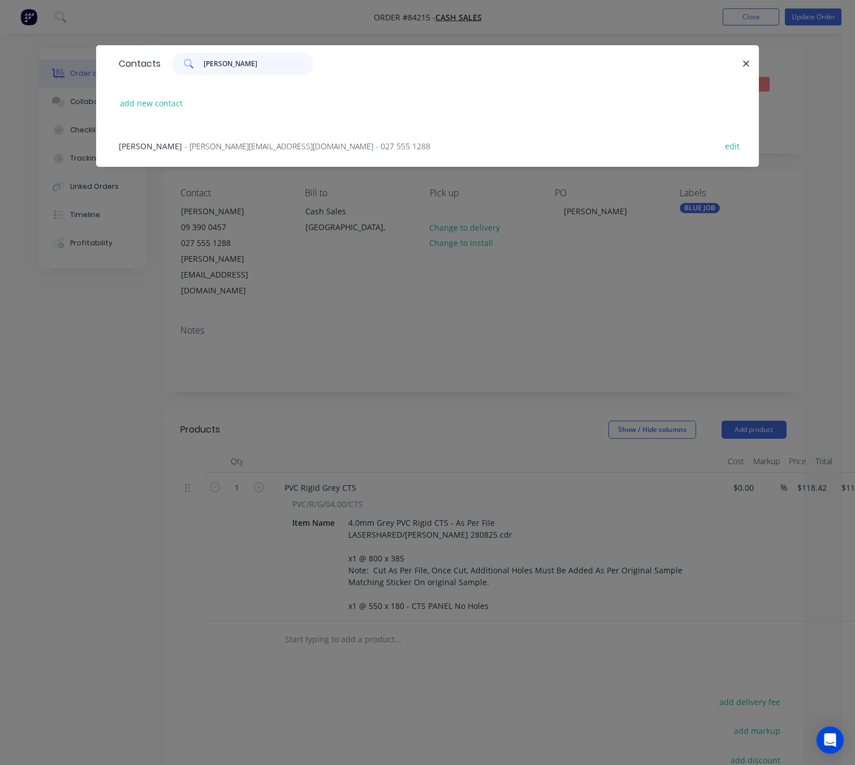
type input "peter cr"
click at [734, 136] on div "Peter Crone - Pete@tslgroup.co.nz - 027 555 1288 edit" at bounding box center [427, 145] width 629 height 42
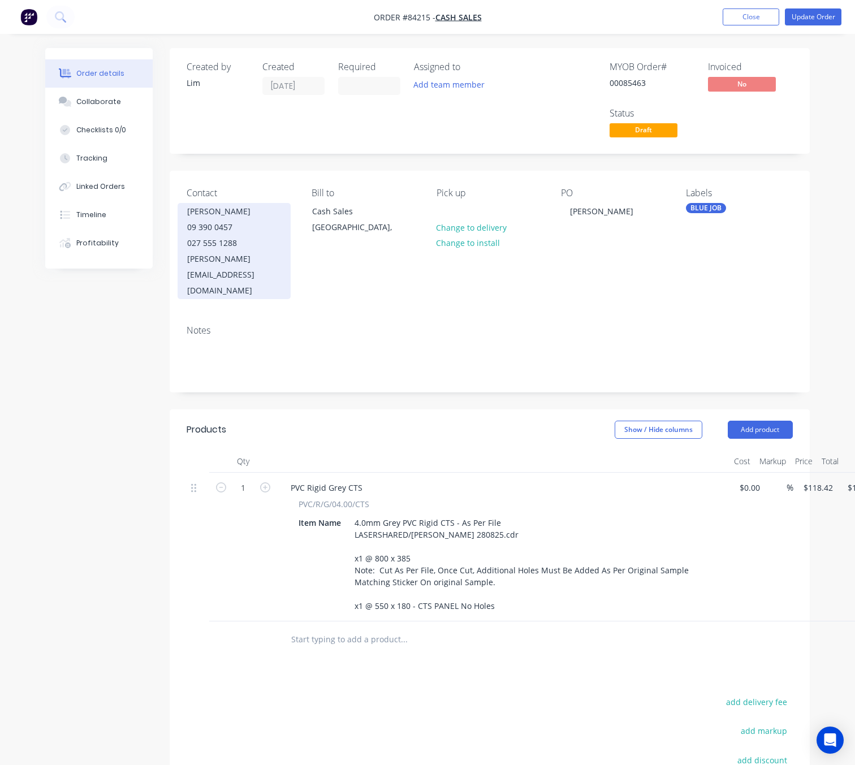
click at [187, 214] on div "Peter Crone" at bounding box center [234, 212] width 94 height 16
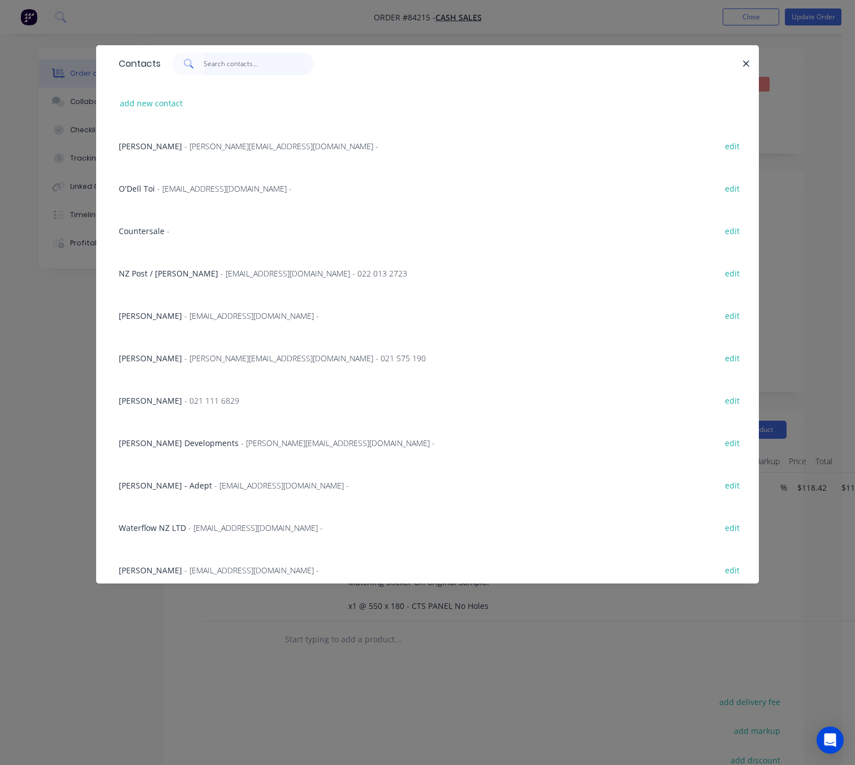
click at [221, 58] on input "text" at bounding box center [259, 64] width 110 height 23
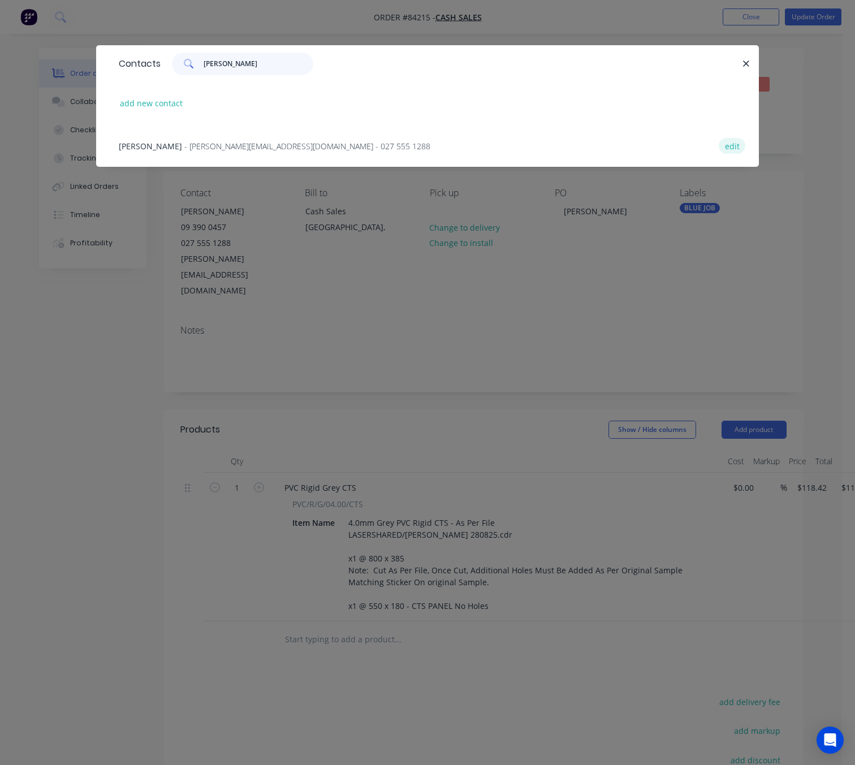
type input "peter cro"
click at [733, 149] on button "edit" at bounding box center [732, 145] width 27 height 15
select select "NZ"
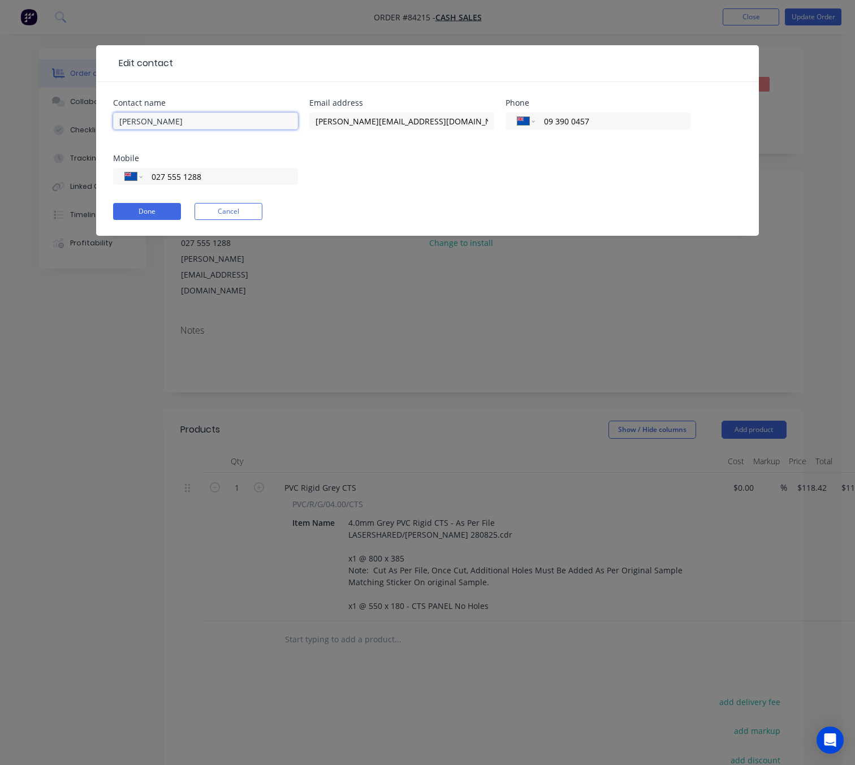
click at [115, 123] on input "Peter Crone" at bounding box center [205, 121] width 185 height 17
type input "TSL - Peter Crone"
click at [154, 209] on button "Done" at bounding box center [147, 211] width 68 height 17
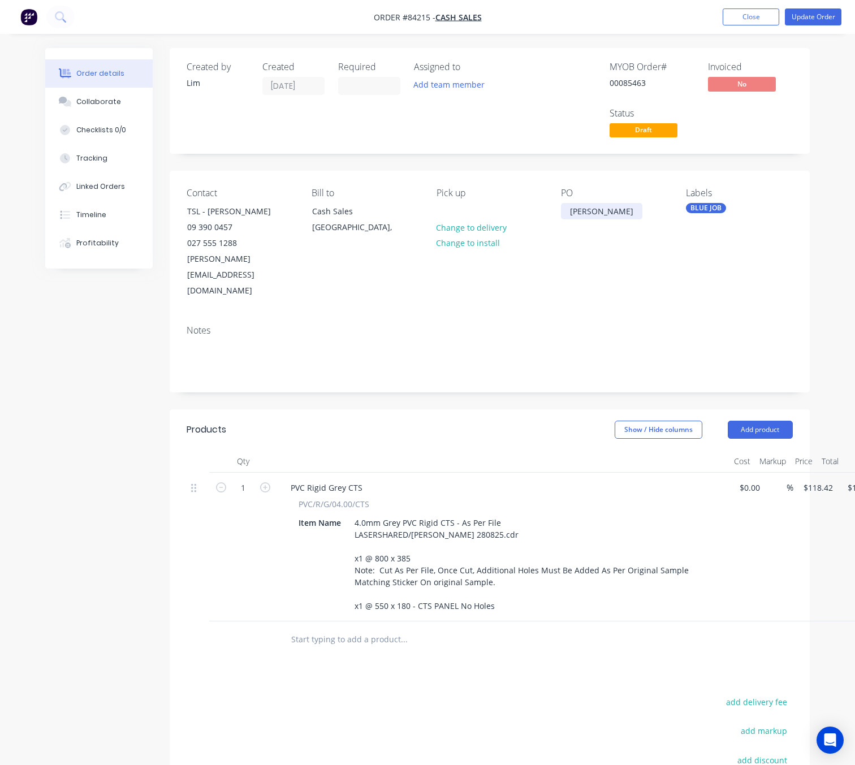
click at [592, 216] on div "Peter Crone" at bounding box center [601, 211] width 81 height 16
drag, startPoint x: 617, startPoint y: 215, endPoint x: 580, endPoint y: 214, distance: 37.3
click at [617, 214] on div "Peter Crone" at bounding box center [601, 211] width 81 height 16
click at [565, 215] on div "Peter Crone" at bounding box center [601, 211] width 81 height 16
drag, startPoint x: 614, startPoint y: 212, endPoint x: 492, endPoint y: 246, distance: 126.7
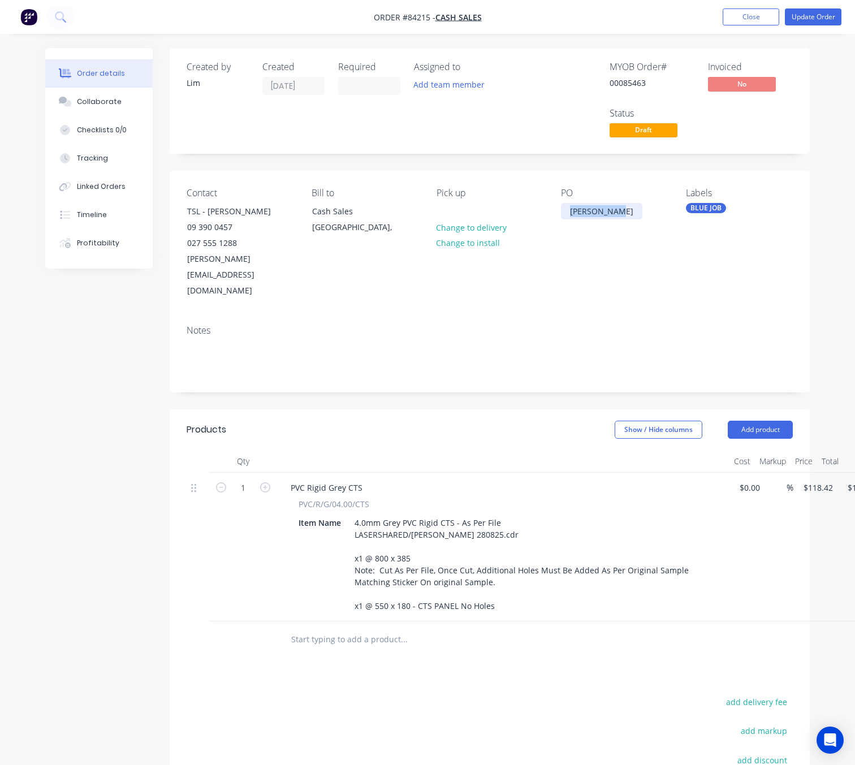
click at [520, 219] on div "Contact TSL - Peter Crone 09 390 0457 027 555 1288 Pete@tslgroup.co.nz Bill to …" at bounding box center [490, 243] width 640 height 145
click at [45, 407] on div "Order details Collaborate Checklists 0/0 Tracking Linked Orders Timeline Profit…" at bounding box center [427, 497] width 787 height 898
click at [828, 21] on button "Update Order" at bounding box center [813, 16] width 57 height 17
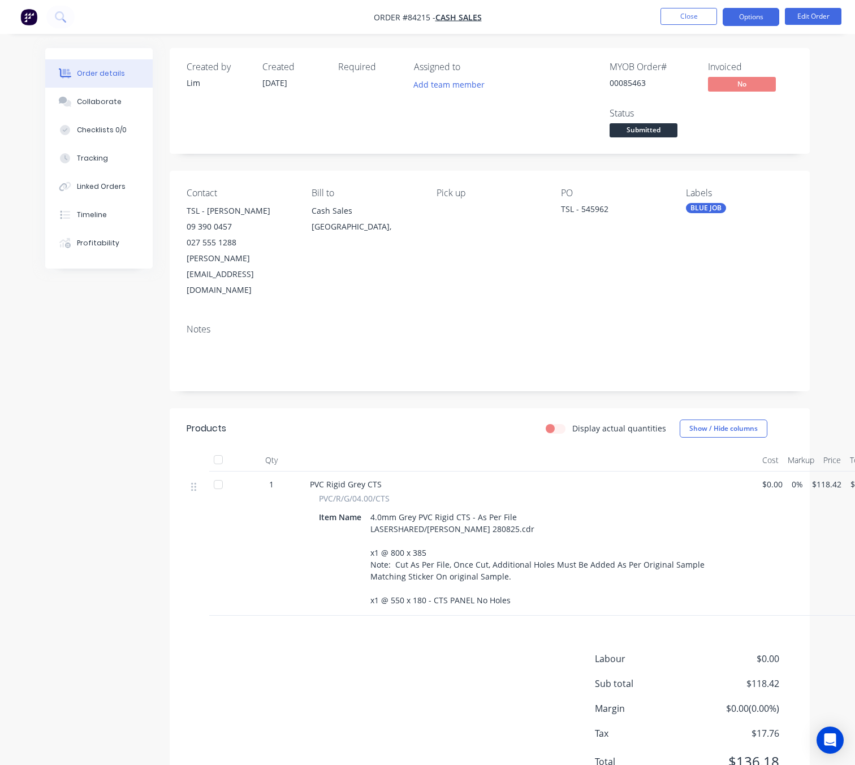
click at [752, 17] on button "Options" at bounding box center [751, 17] width 57 height 18
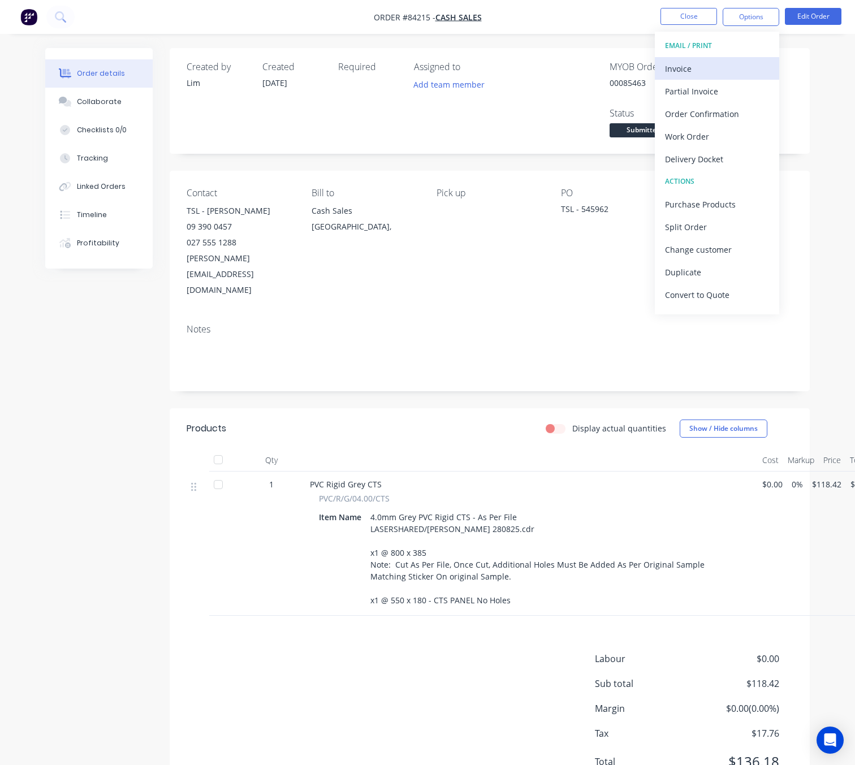
click at [708, 63] on div "Invoice" at bounding box center [717, 68] width 104 height 16
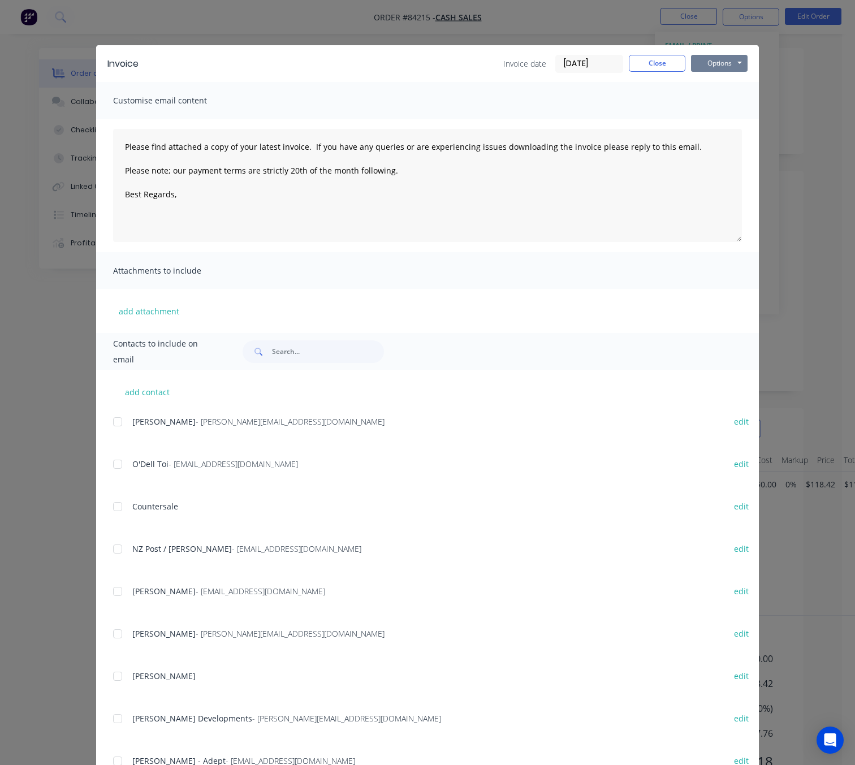
click at [713, 68] on button "Options" at bounding box center [719, 63] width 57 height 17
click at [740, 90] on button "Preview" at bounding box center [727, 83] width 72 height 19
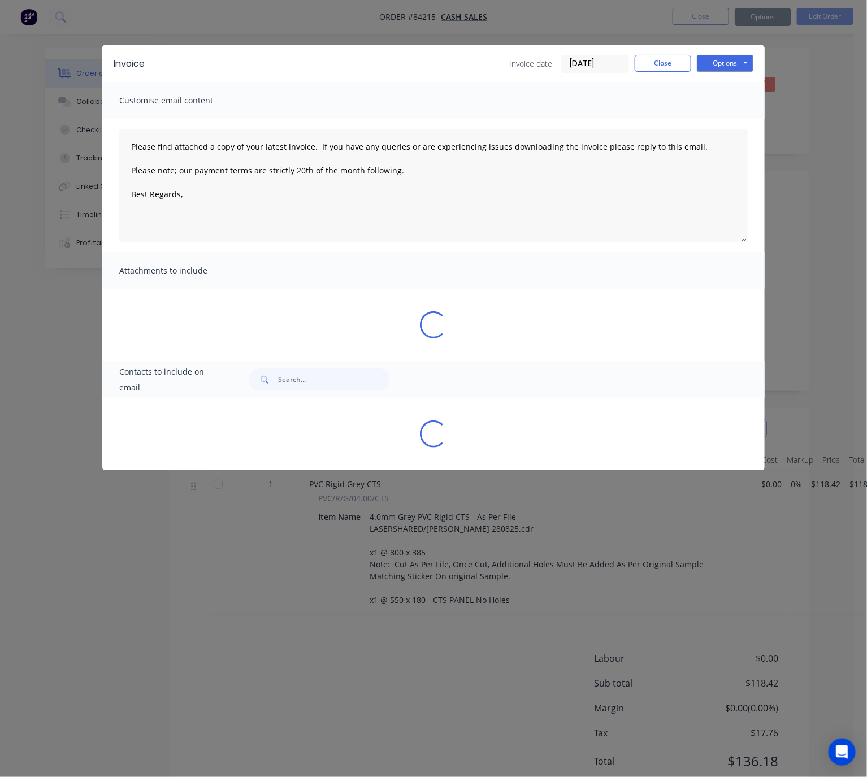
type textarea "Please find attached a copy of your latest invoice. If you have any queries or …"
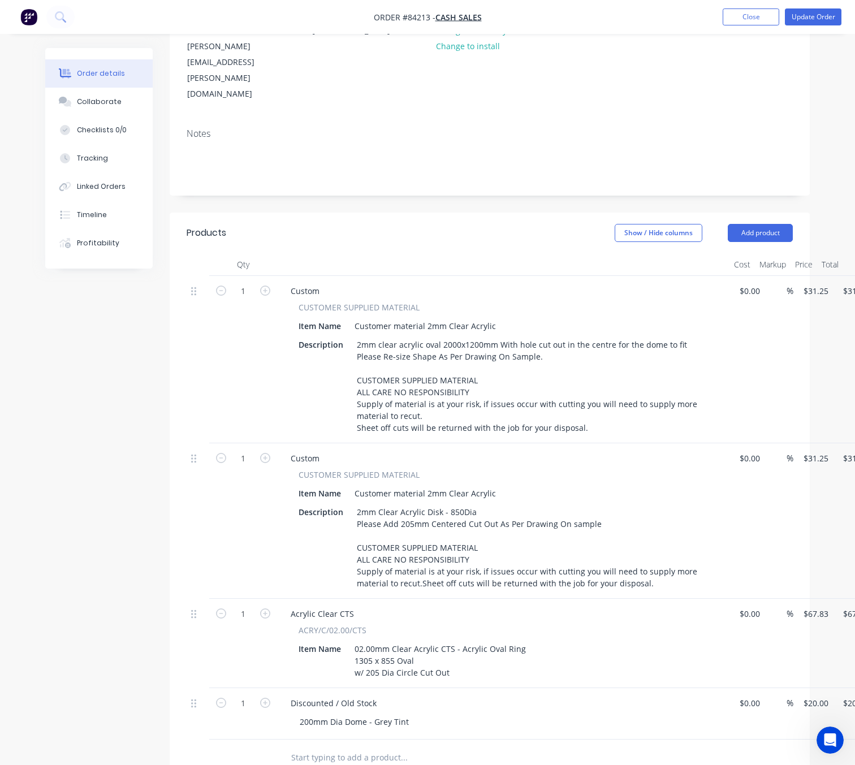
scroll to position [366, 0]
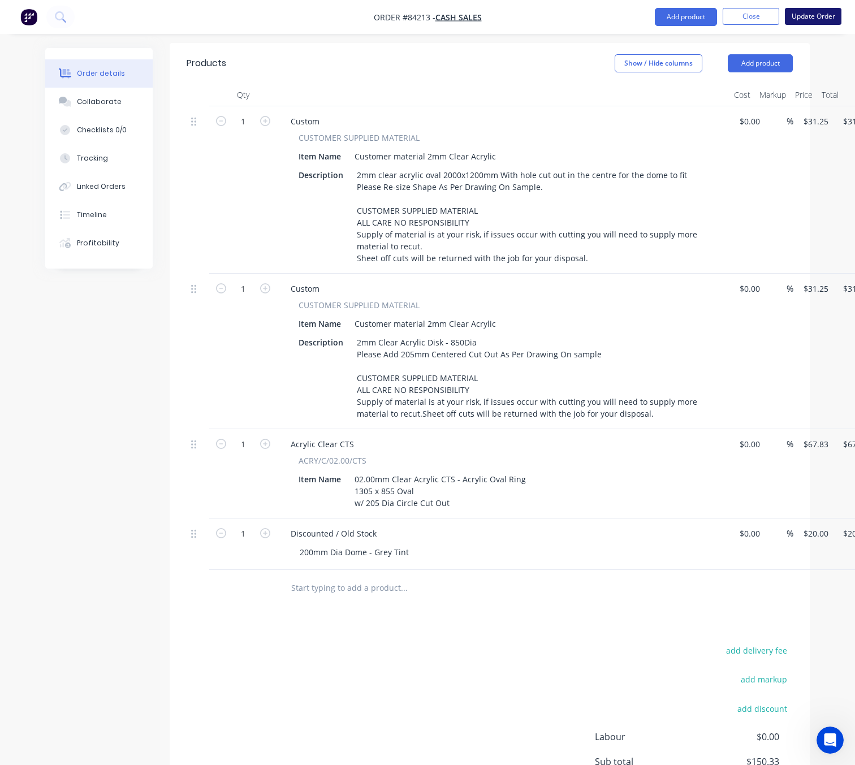
click at [823, 18] on button "Update Order" at bounding box center [813, 16] width 57 height 17
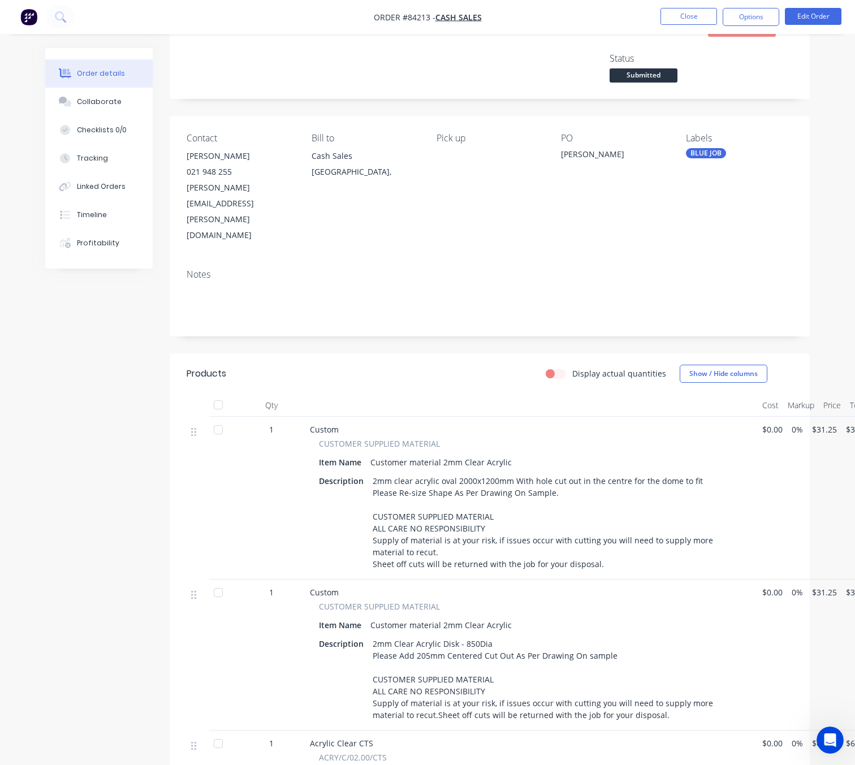
scroll to position [48, 0]
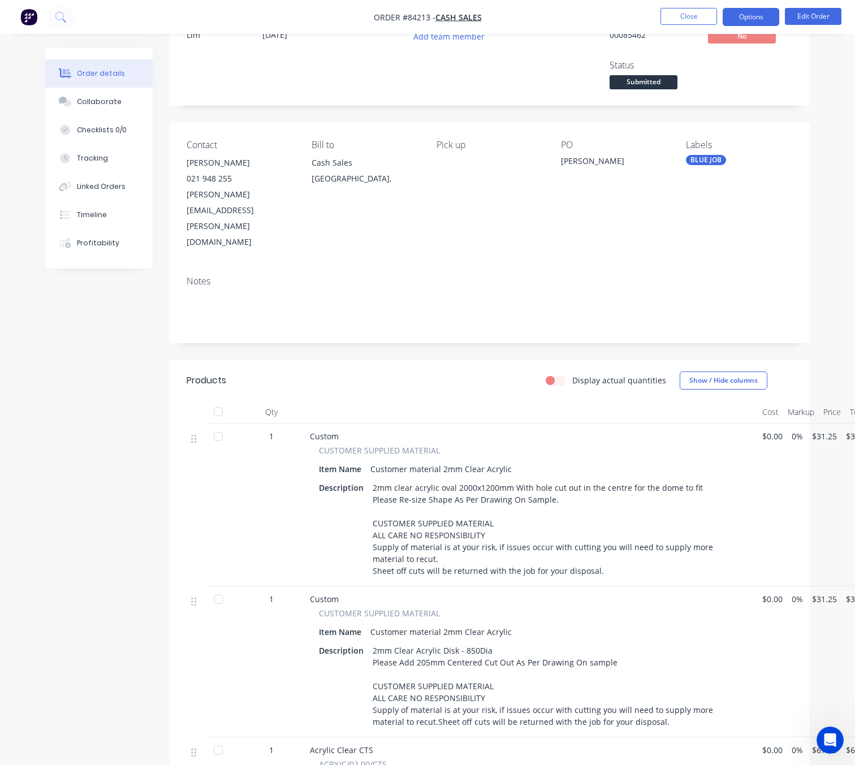
click at [760, 19] on button "Options" at bounding box center [751, 17] width 57 height 18
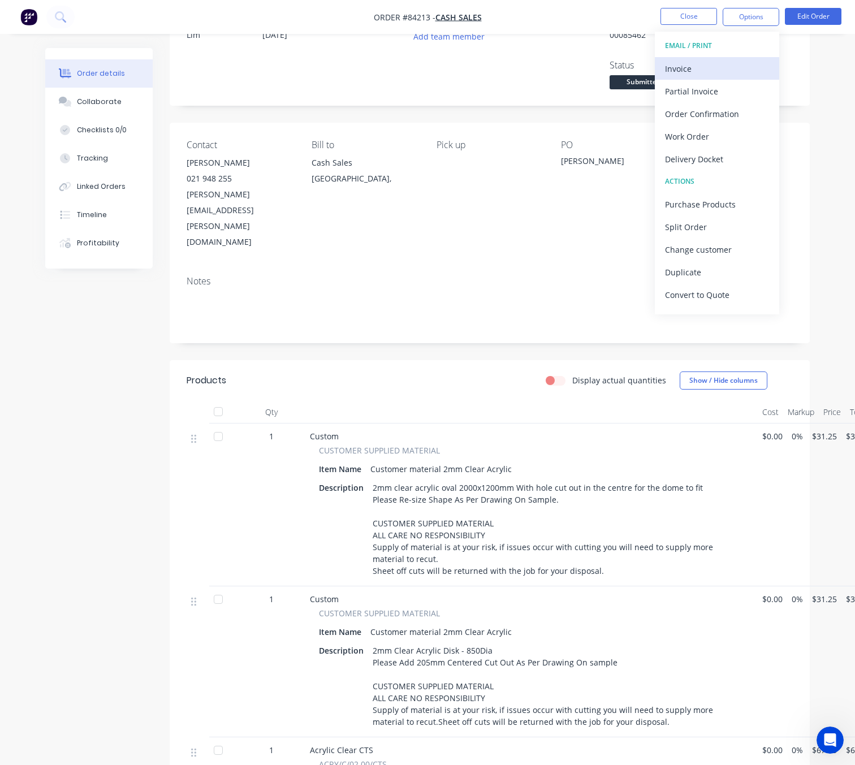
click at [707, 63] on div "Invoice" at bounding box center [717, 68] width 104 height 16
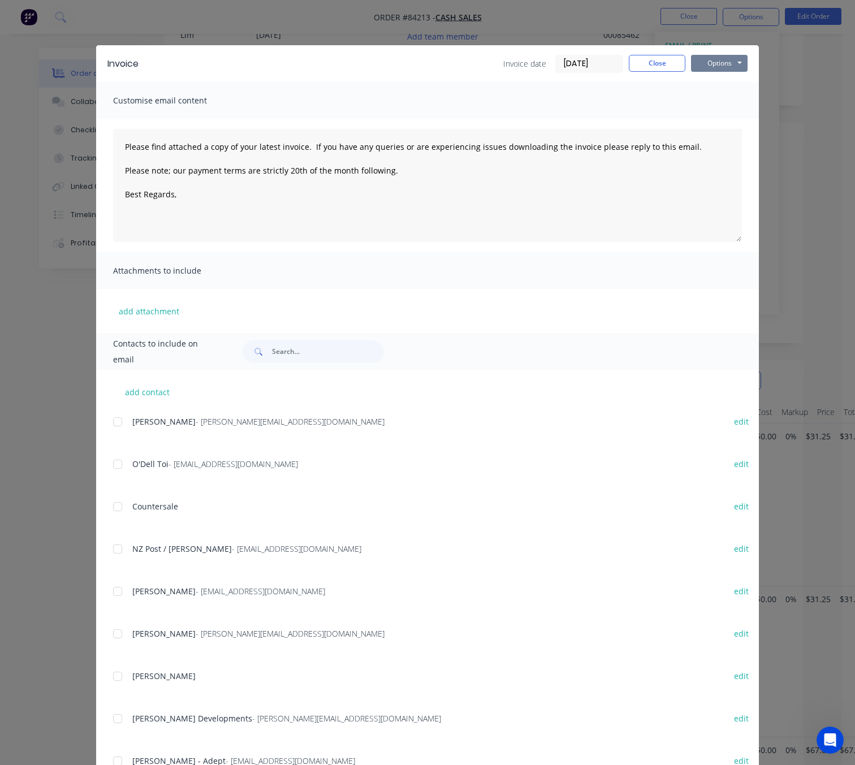
click at [740, 58] on button "Options" at bounding box center [719, 63] width 57 height 17
click at [734, 84] on button "Preview" at bounding box center [727, 83] width 72 height 19
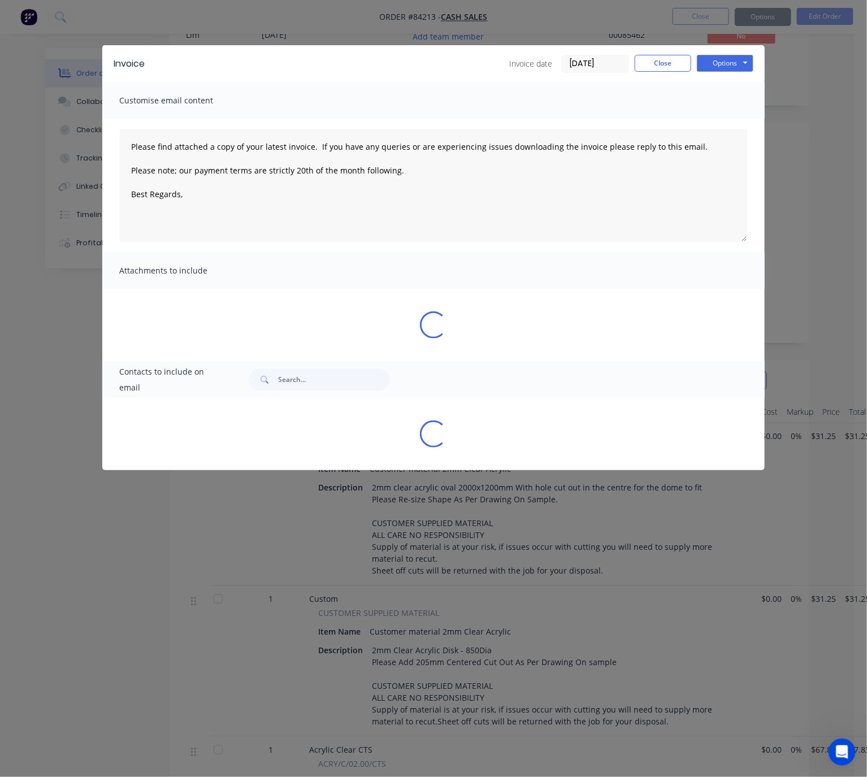
type textarea "Please find attached a copy of your latest invoice. If you have any queries or …"
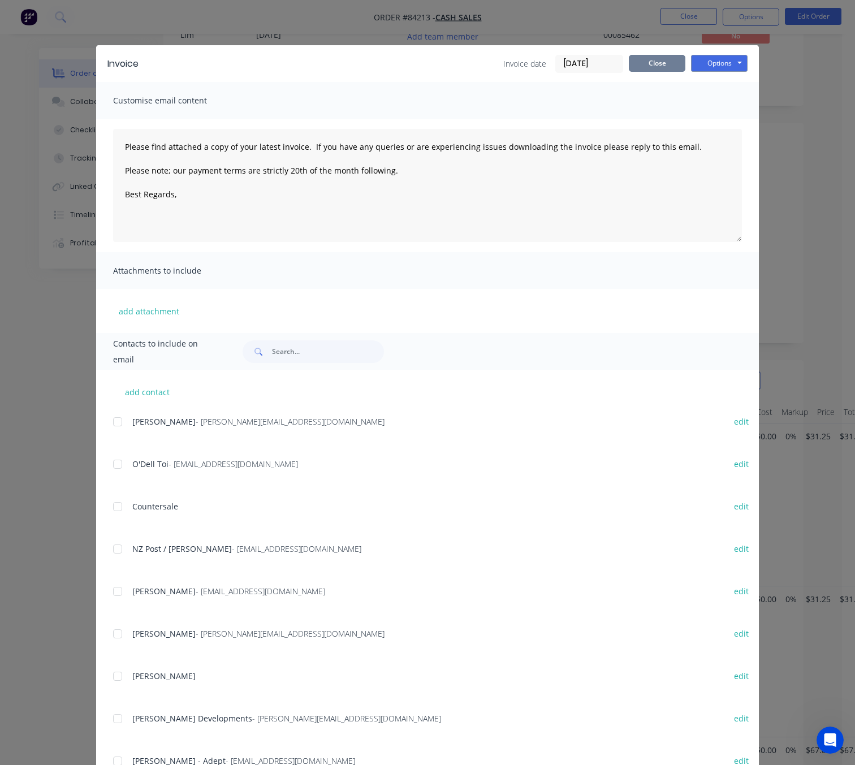
click at [648, 57] on button "Close" at bounding box center [657, 63] width 57 height 17
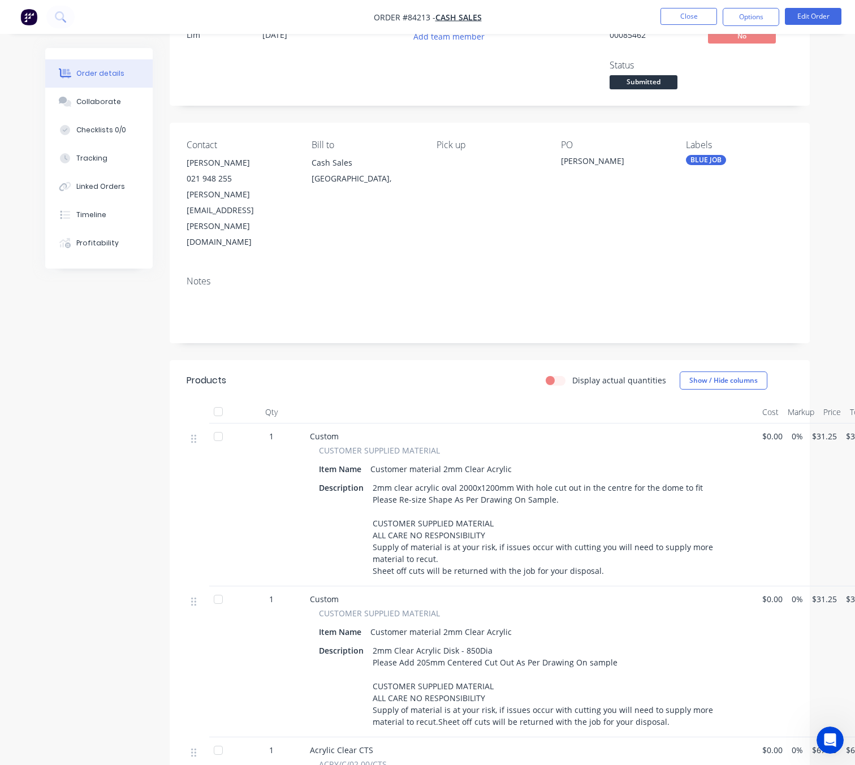
click at [724, 124] on div "Created by [PERSON_NAME] Created [DATE] Required Assigned to Add team member MY…" at bounding box center [490, 524] width 640 height 1049
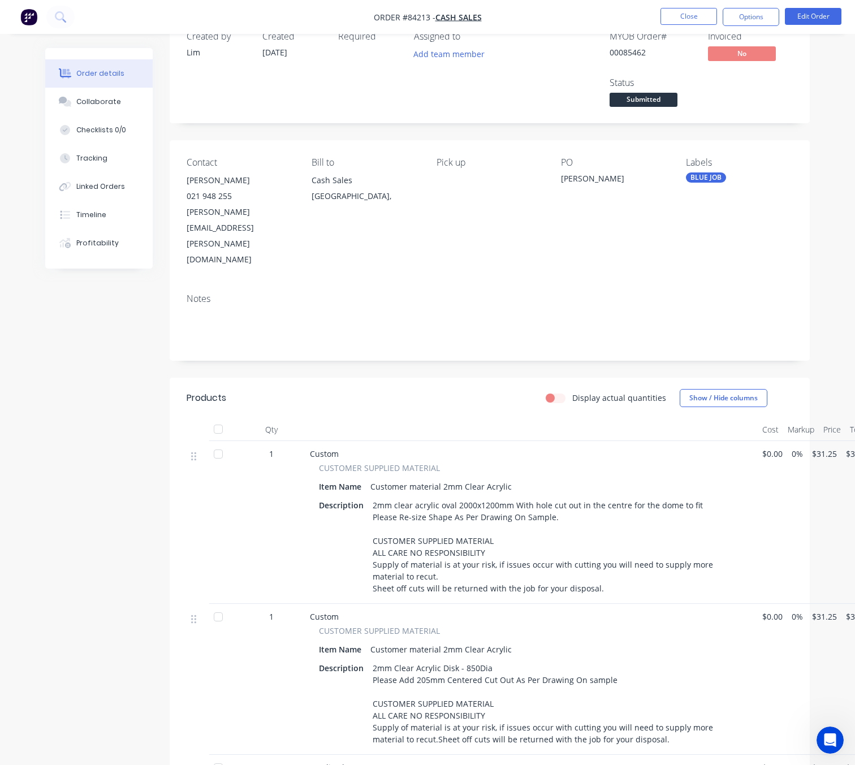
scroll to position [0, 0]
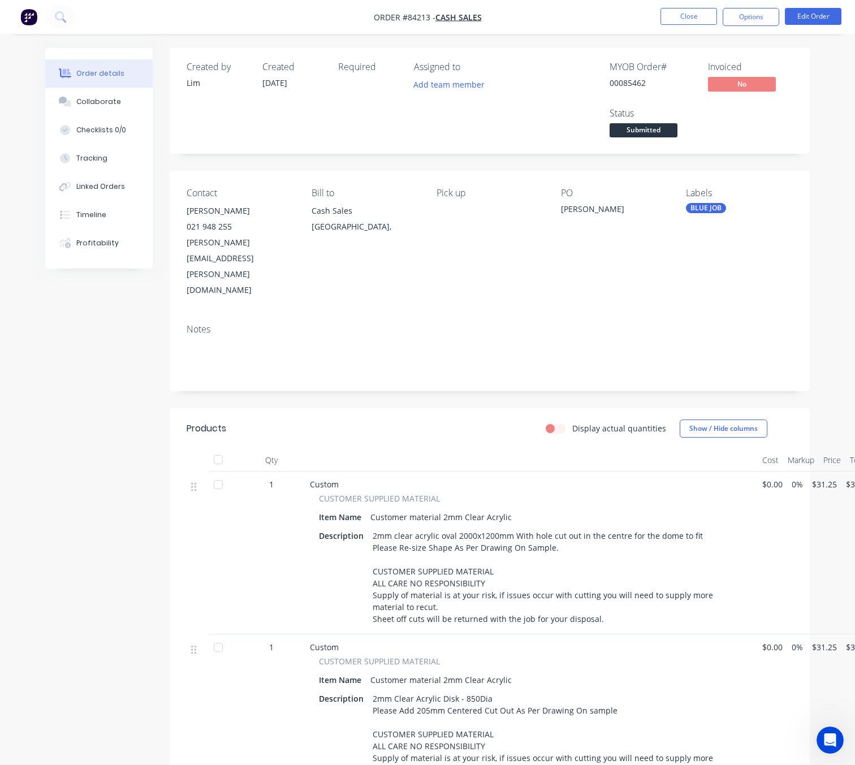
click at [658, 128] on span "Submitted" at bounding box center [643, 130] width 68 height 14
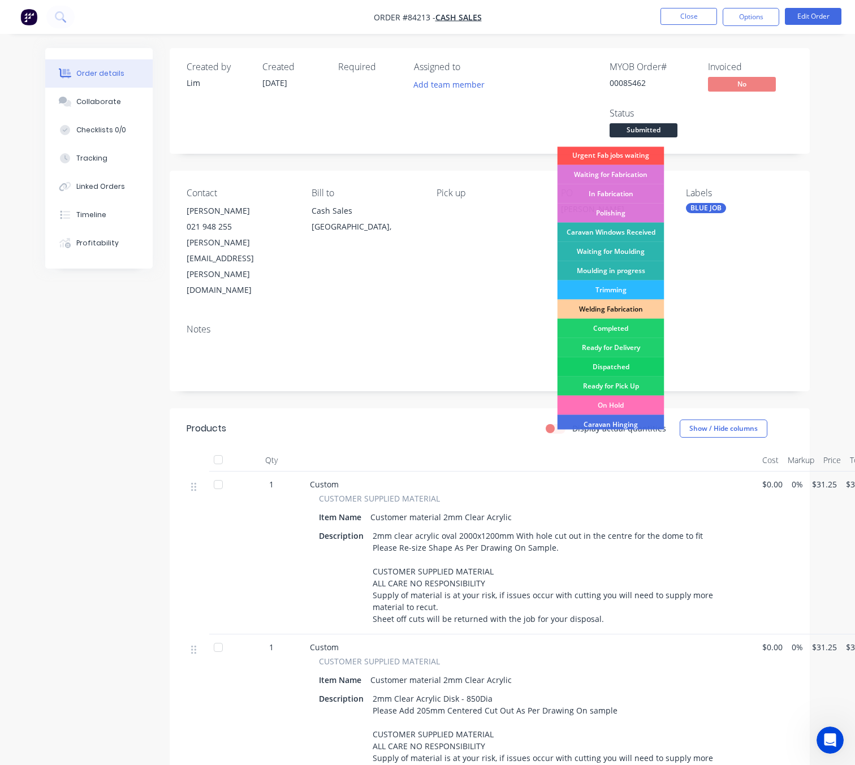
scroll to position [197, 0]
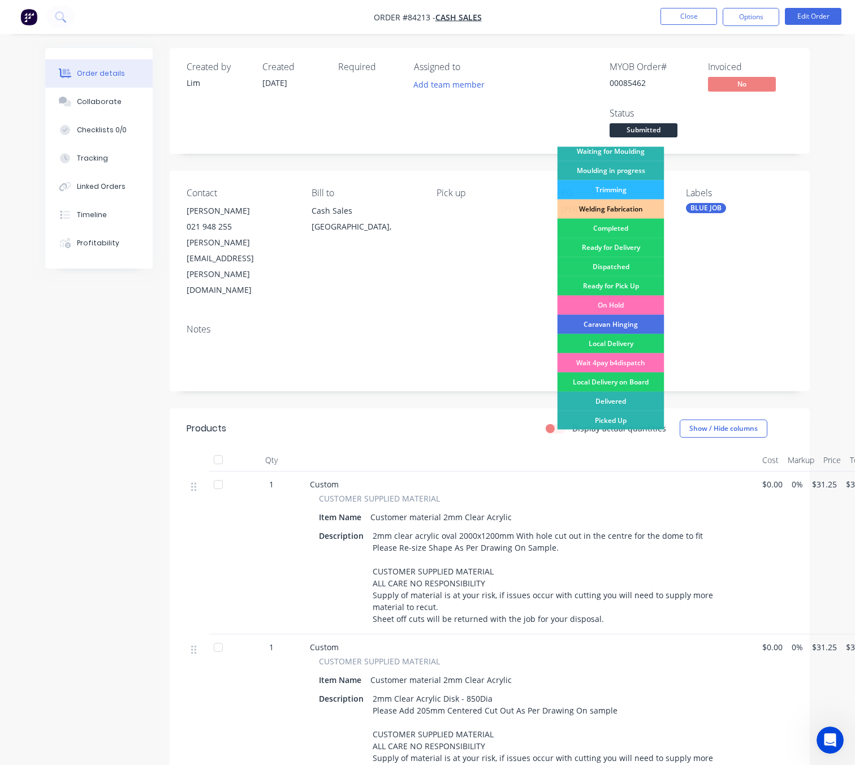
drag, startPoint x: 631, startPoint y: 282, endPoint x: 634, endPoint y: 287, distance: 6.1
click at [632, 282] on div "Ready for Pick Up" at bounding box center [610, 285] width 107 height 19
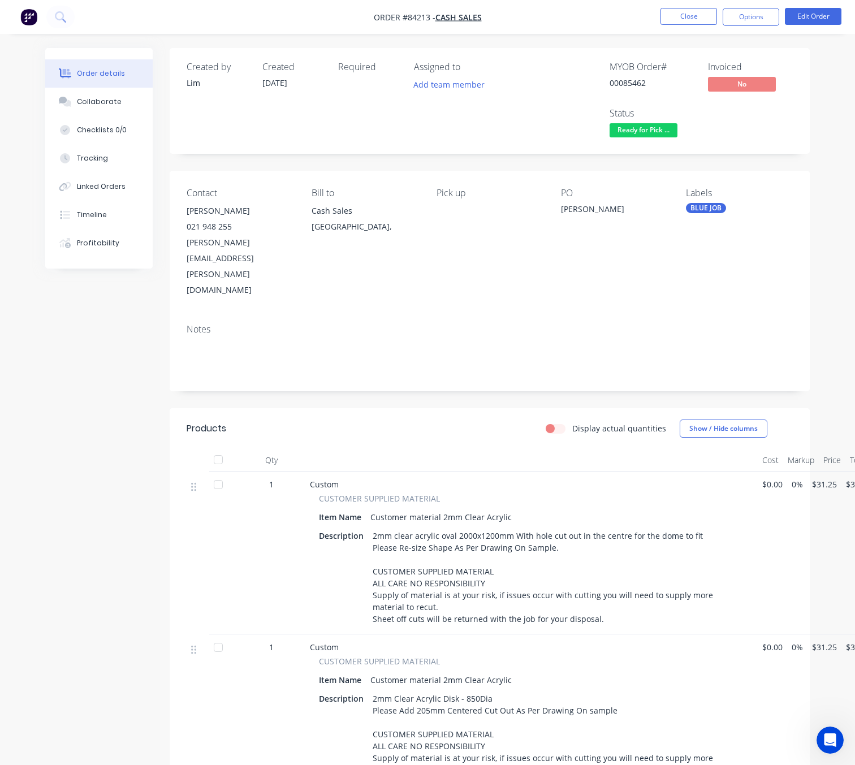
click at [65, 483] on div "Created by [PERSON_NAME] Created [DATE] Required Assigned to Add team member MY…" at bounding box center [427, 581] width 764 height 1066
click at [755, 24] on button "Options" at bounding box center [751, 17] width 57 height 18
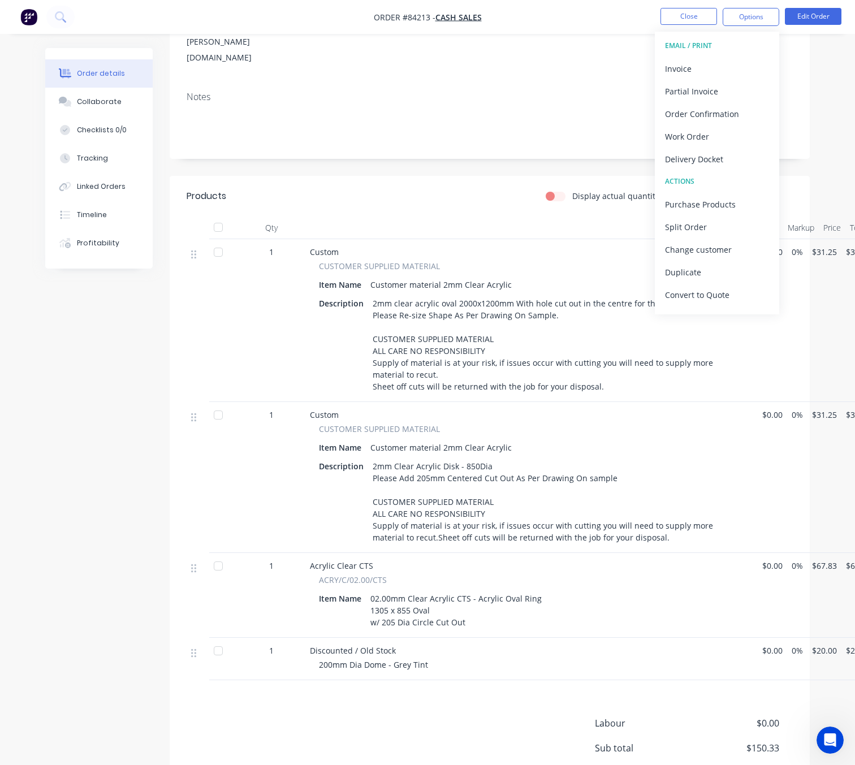
scroll to position [302, 0]
